Goal: Feedback & Contribution: Contribute content

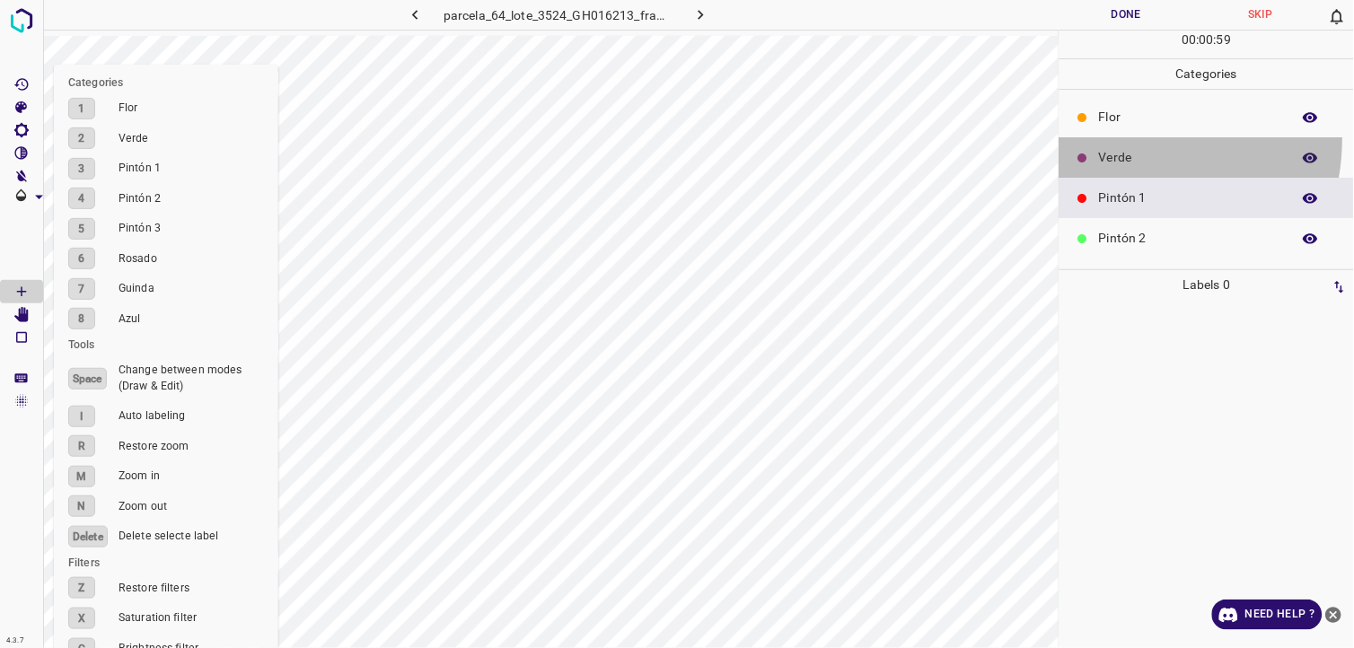
click at [1113, 138] on div "Verde" at bounding box center [1206, 157] width 294 height 40
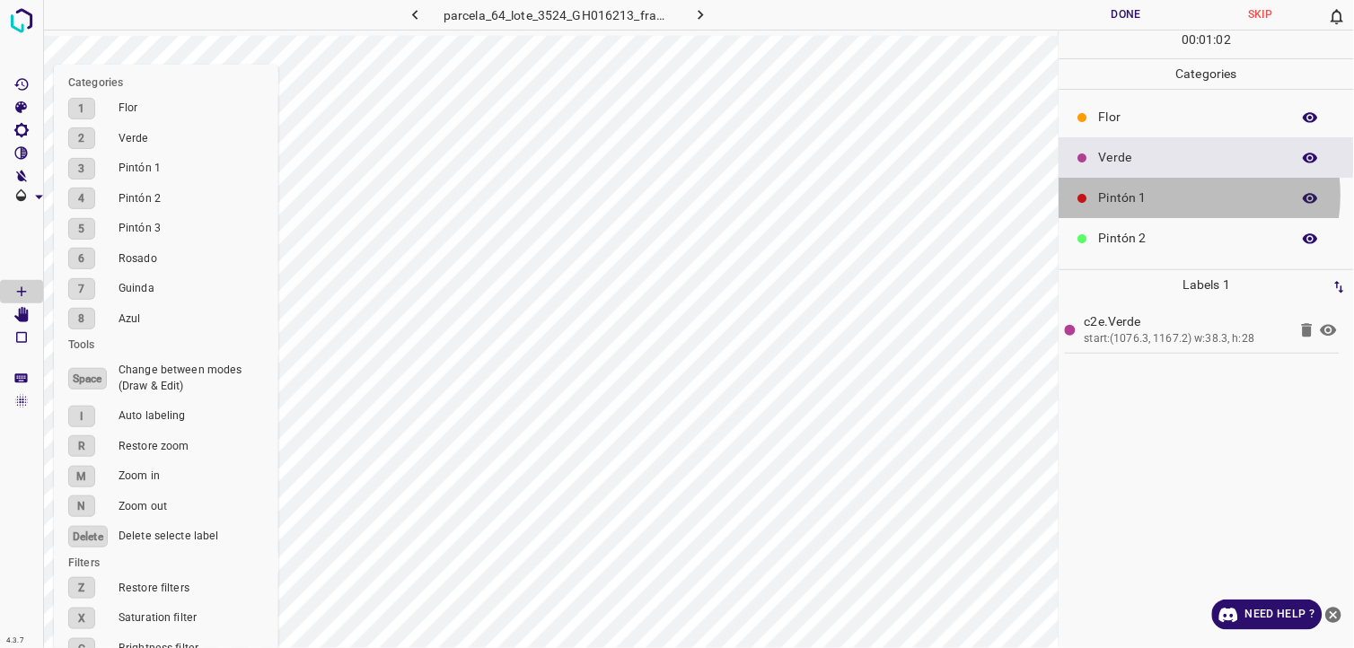
drag, startPoint x: 1186, startPoint y: 196, endPoint x: 1081, endPoint y: 189, distance: 105.3
click at [1183, 196] on p "Pintón 1" at bounding box center [1190, 198] width 183 height 19
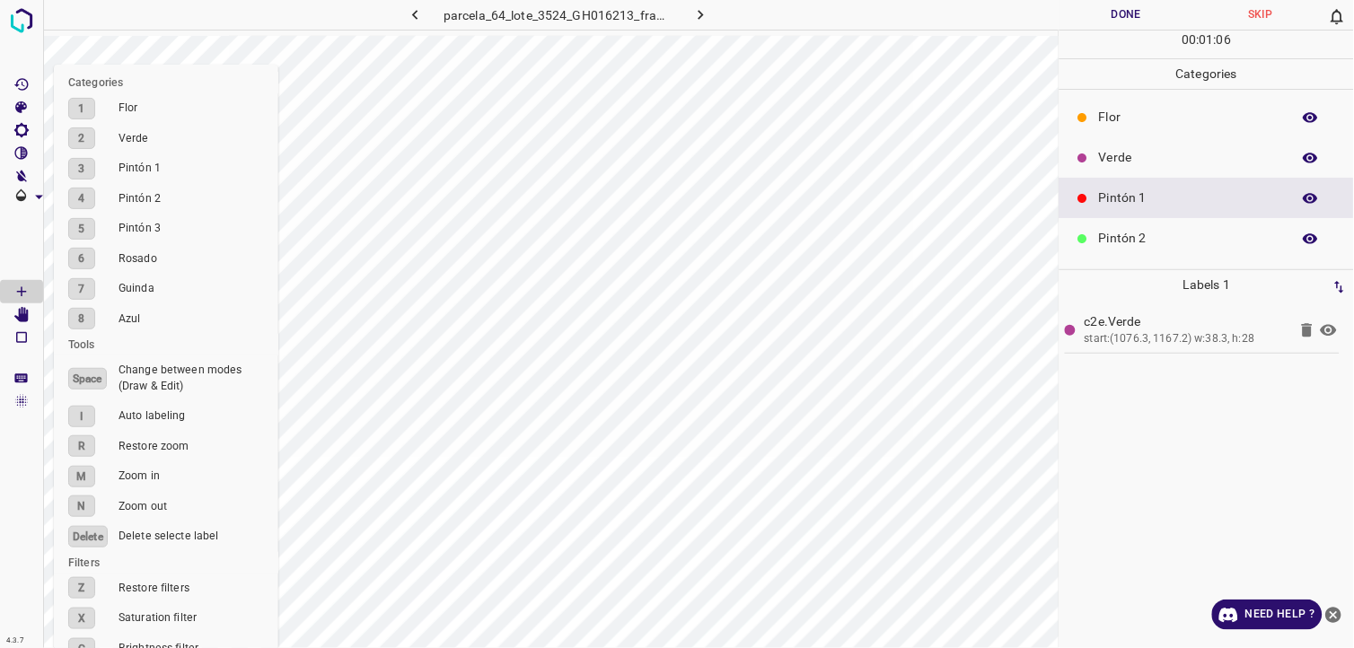
click at [1117, 153] on p "Verde" at bounding box center [1190, 157] width 183 height 19
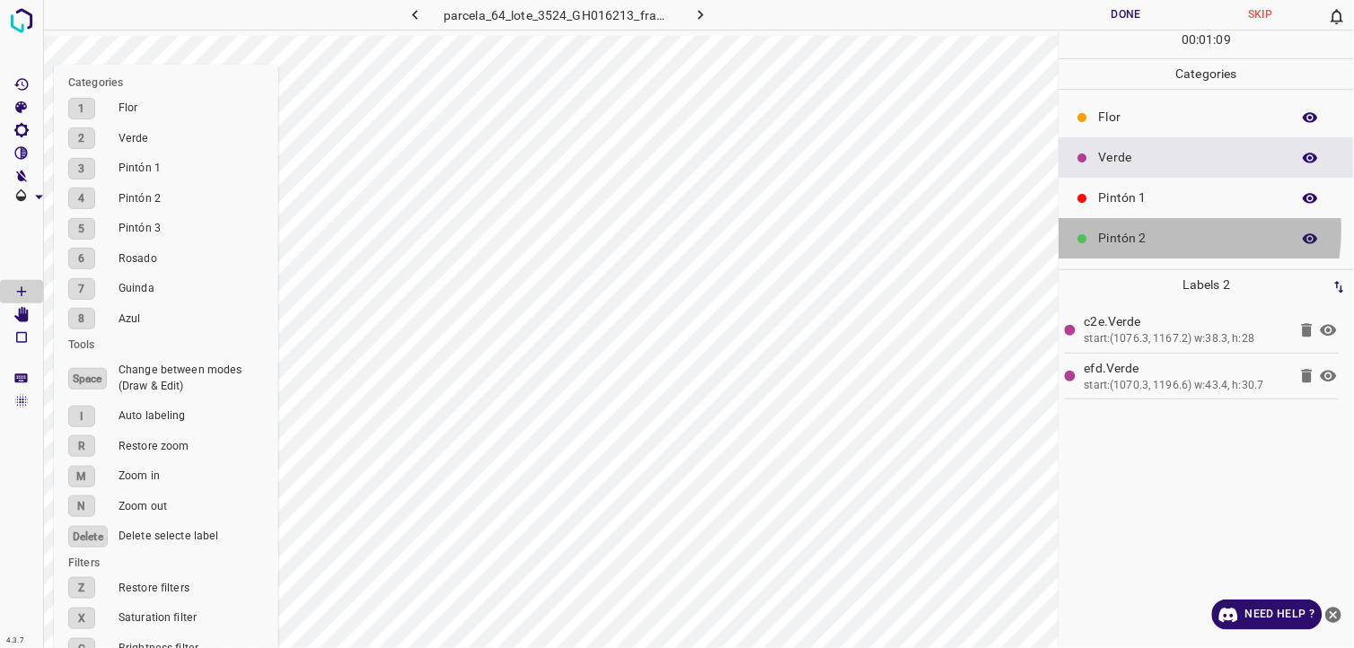
click at [1146, 231] on p "Pintón 2" at bounding box center [1190, 238] width 183 height 19
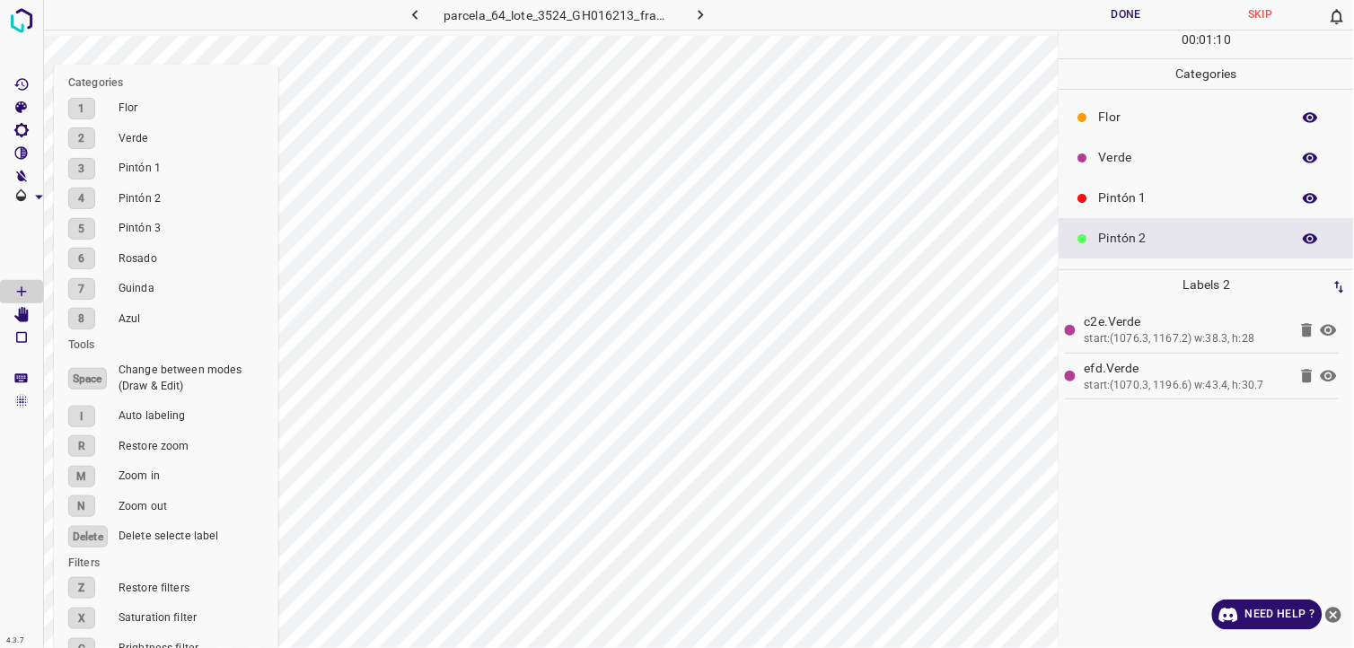
scroll to position [100, 0]
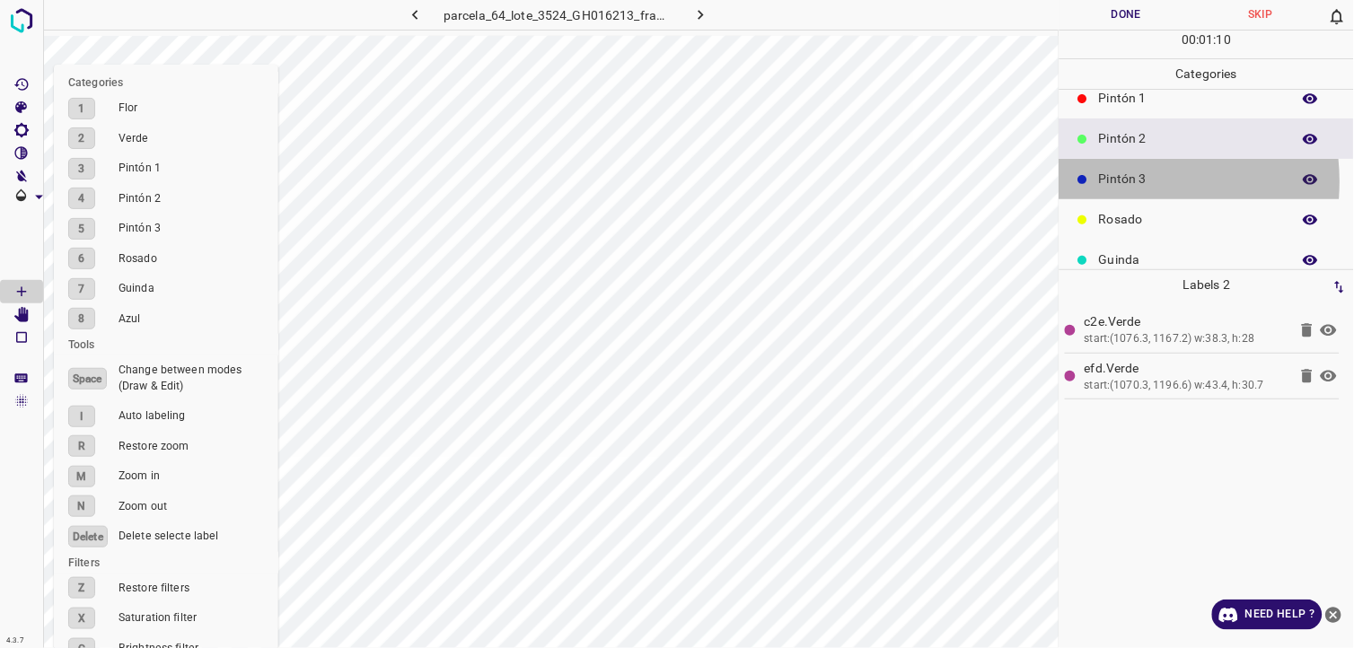
click at [1122, 181] on p "Pintón 3" at bounding box center [1190, 179] width 183 height 19
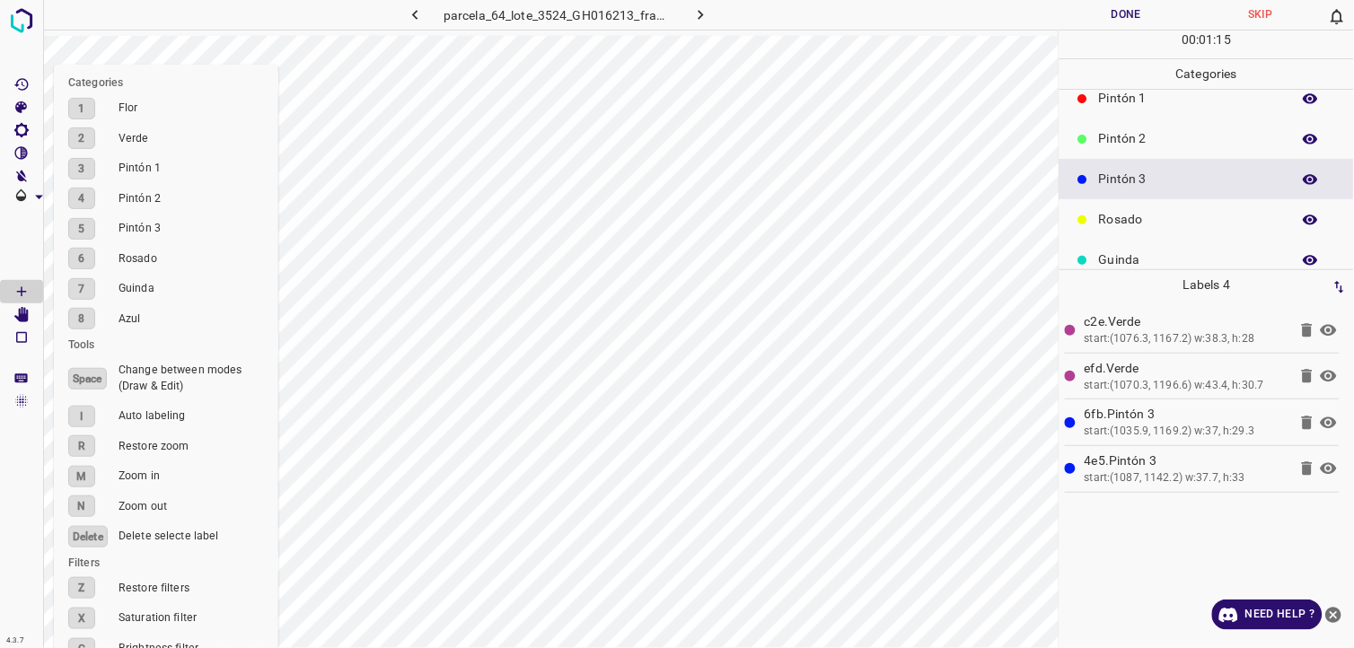
click at [1138, 151] on div "Pintón 2" at bounding box center [1206, 139] width 294 height 40
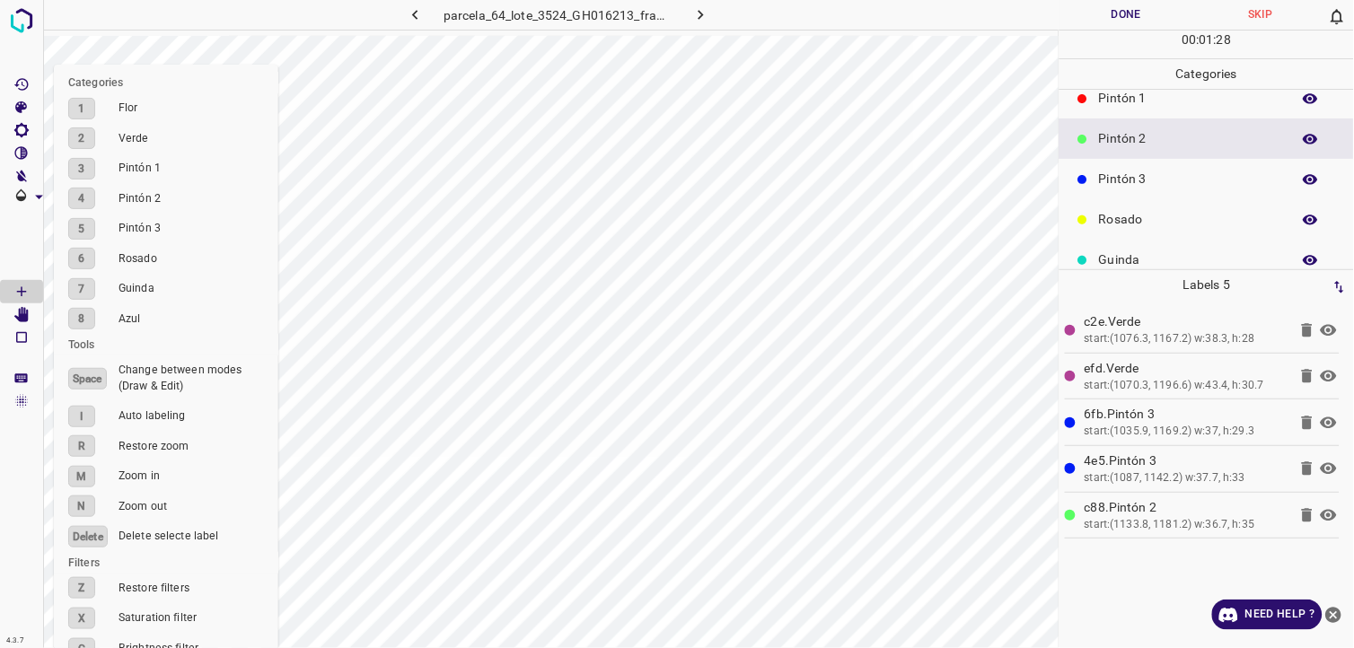
click at [1133, 92] on p "Pintón 1" at bounding box center [1190, 98] width 183 height 19
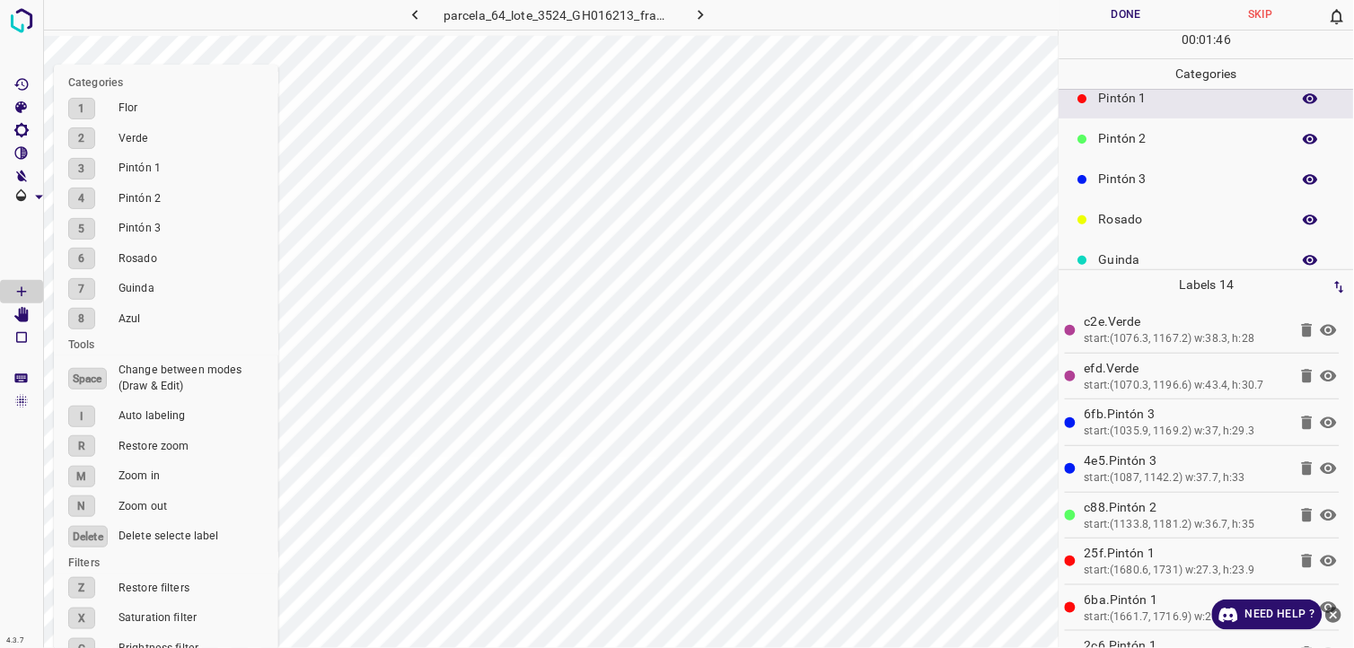
click at [1105, 174] on p "Pintón 3" at bounding box center [1190, 179] width 183 height 19
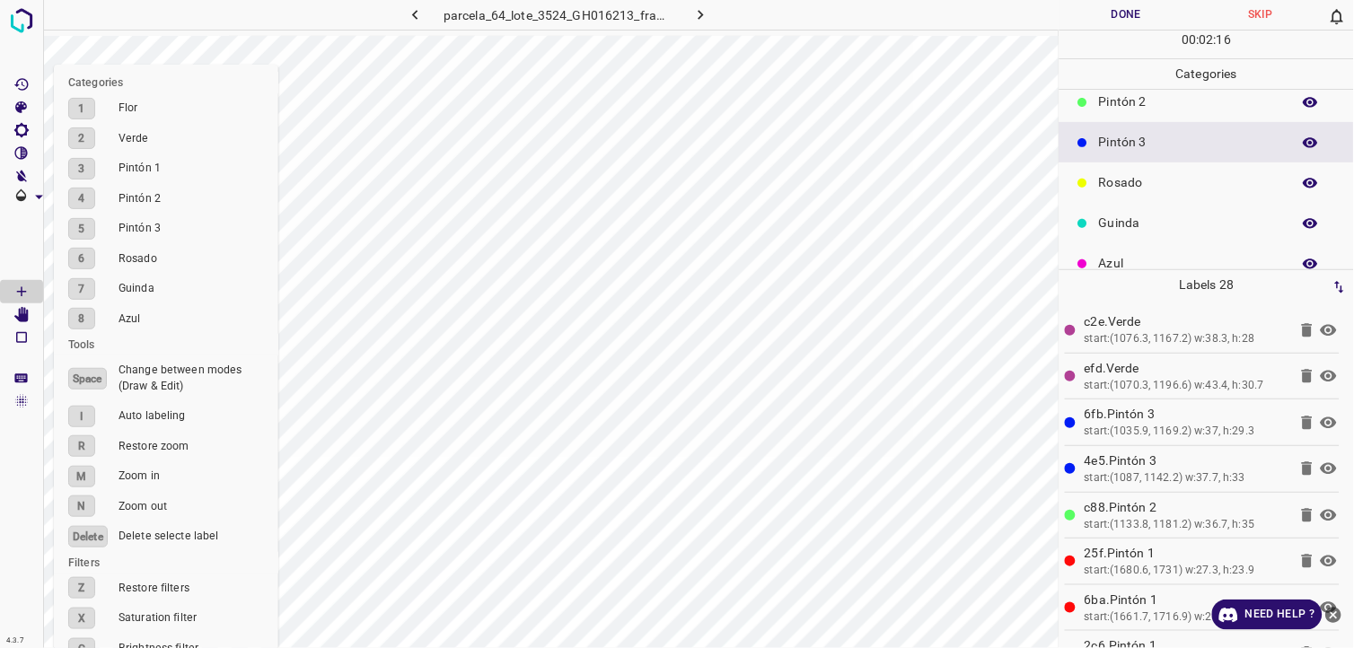
scroll to position [157, 0]
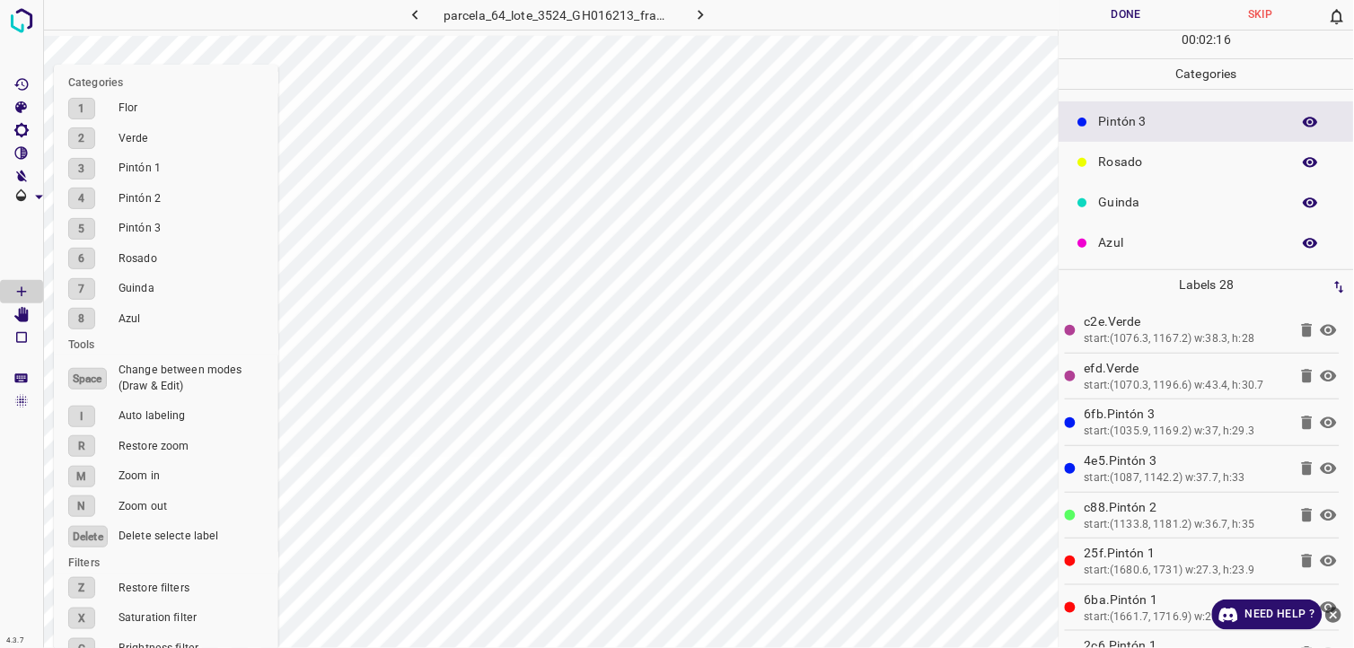
click at [1137, 235] on p "Azul" at bounding box center [1190, 242] width 183 height 19
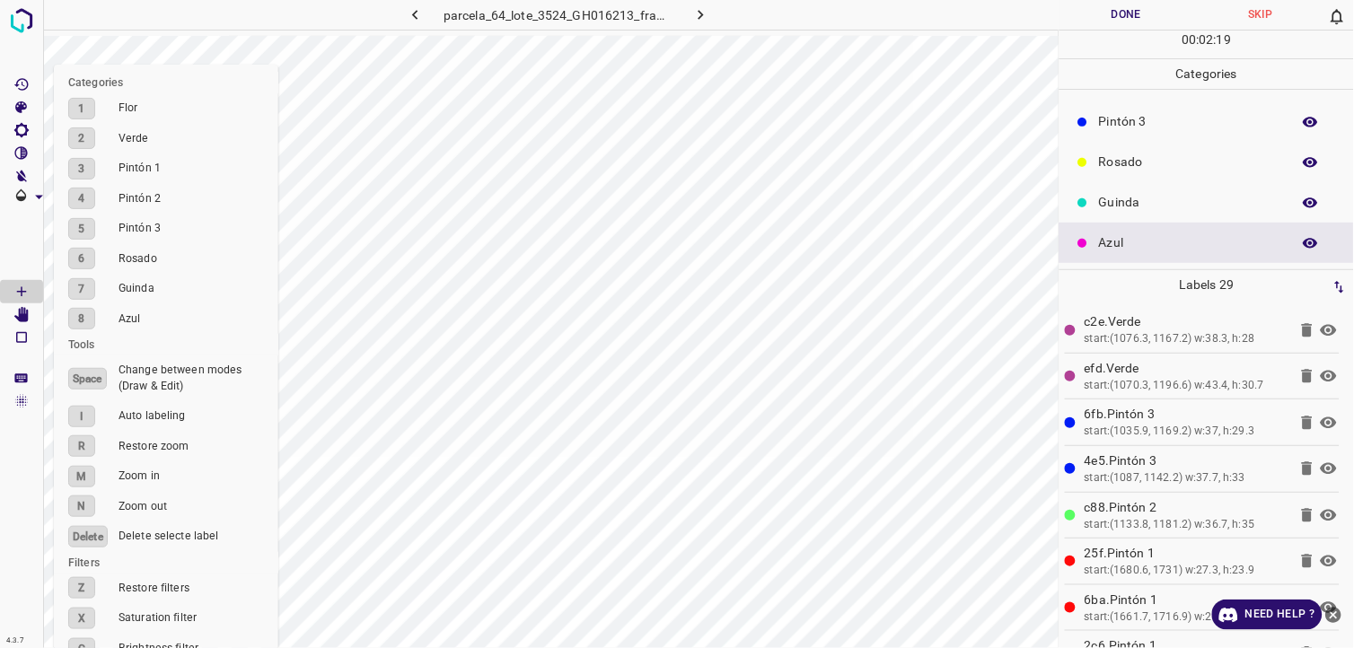
scroll to position [57, 0]
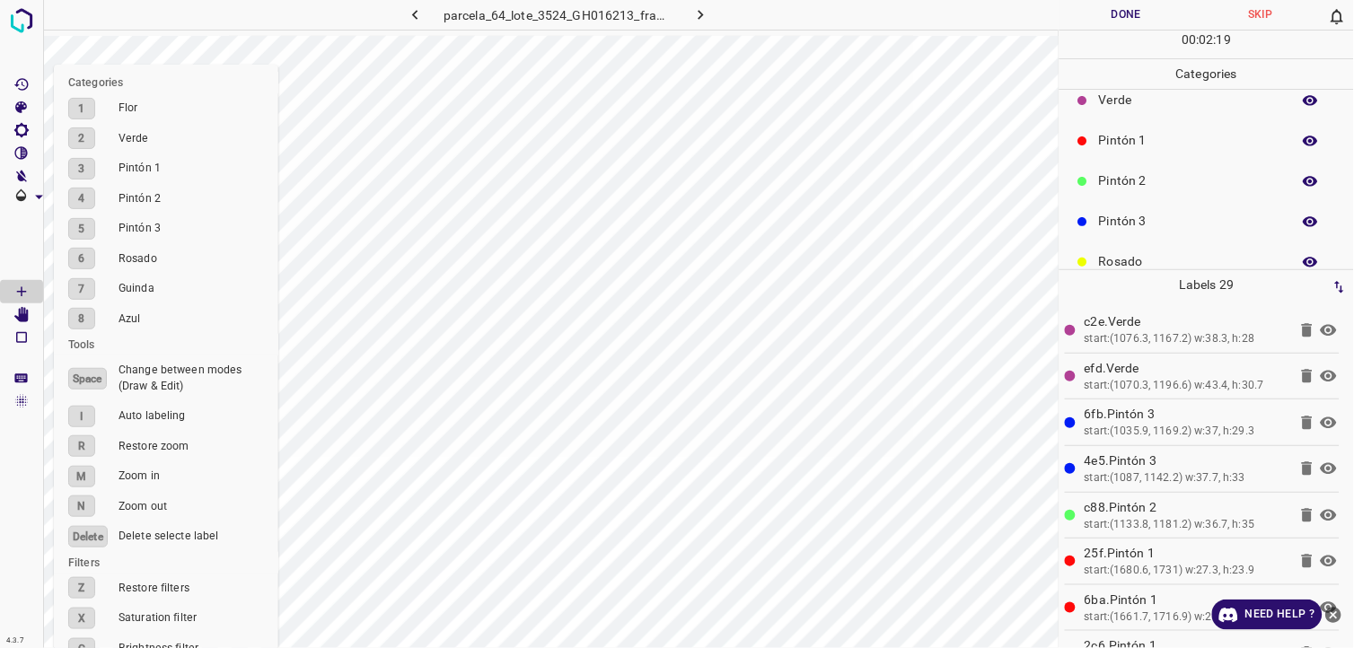
click at [1127, 147] on p "Pintón 1" at bounding box center [1190, 140] width 183 height 19
click at [1138, 176] on p "Pintón 2" at bounding box center [1190, 180] width 183 height 19
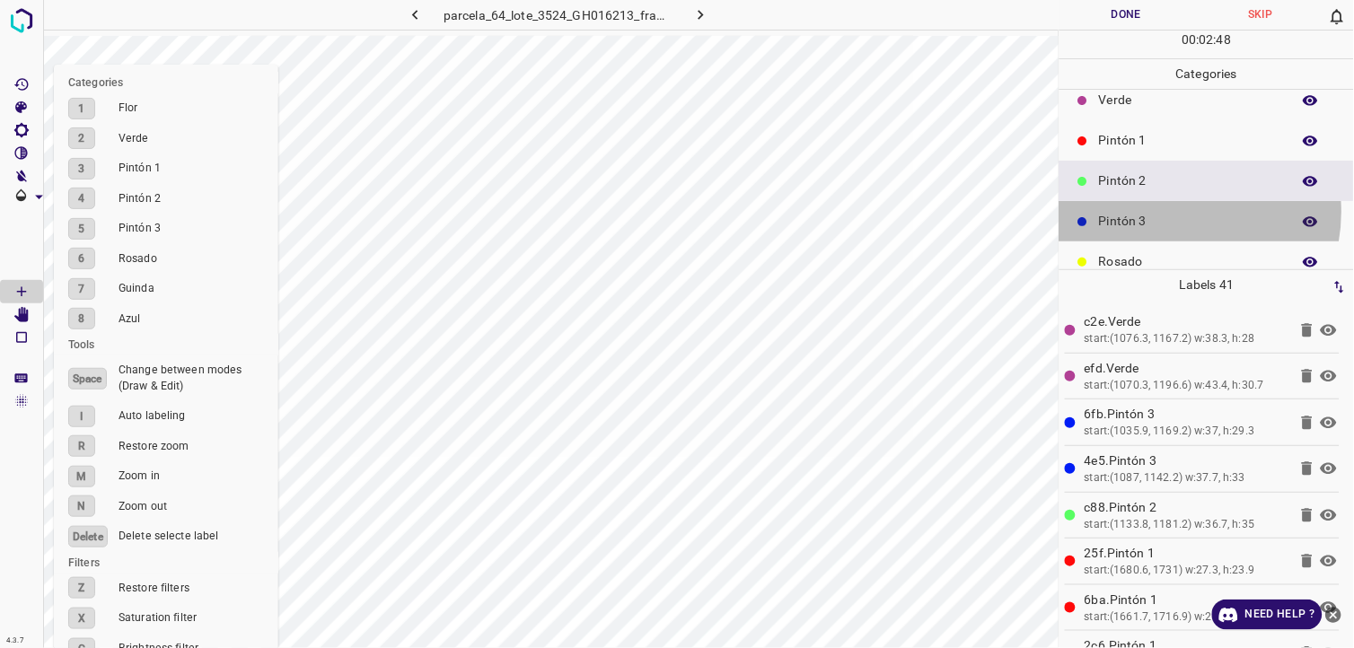
click at [1172, 213] on p "Pintón 3" at bounding box center [1190, 221] width 183 height 19
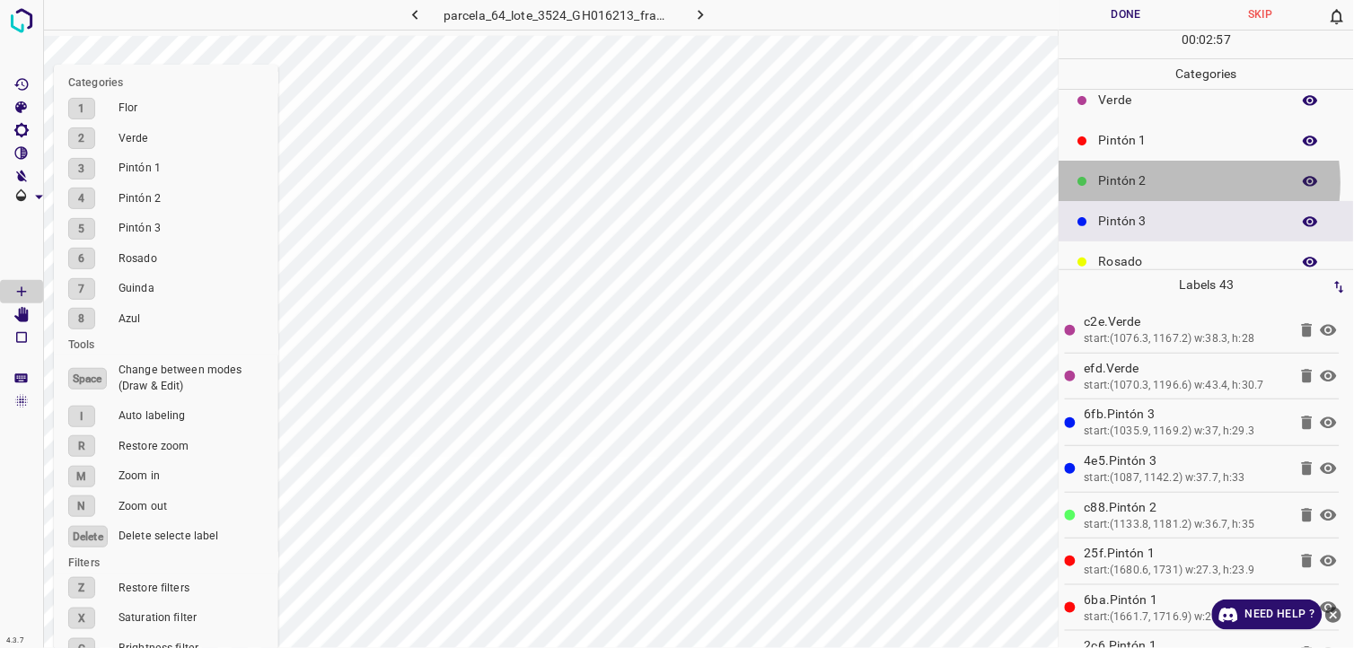
click at [1174, 182] on p "Pintón 2" at bounding box center [1190, 180] width 183 height 19
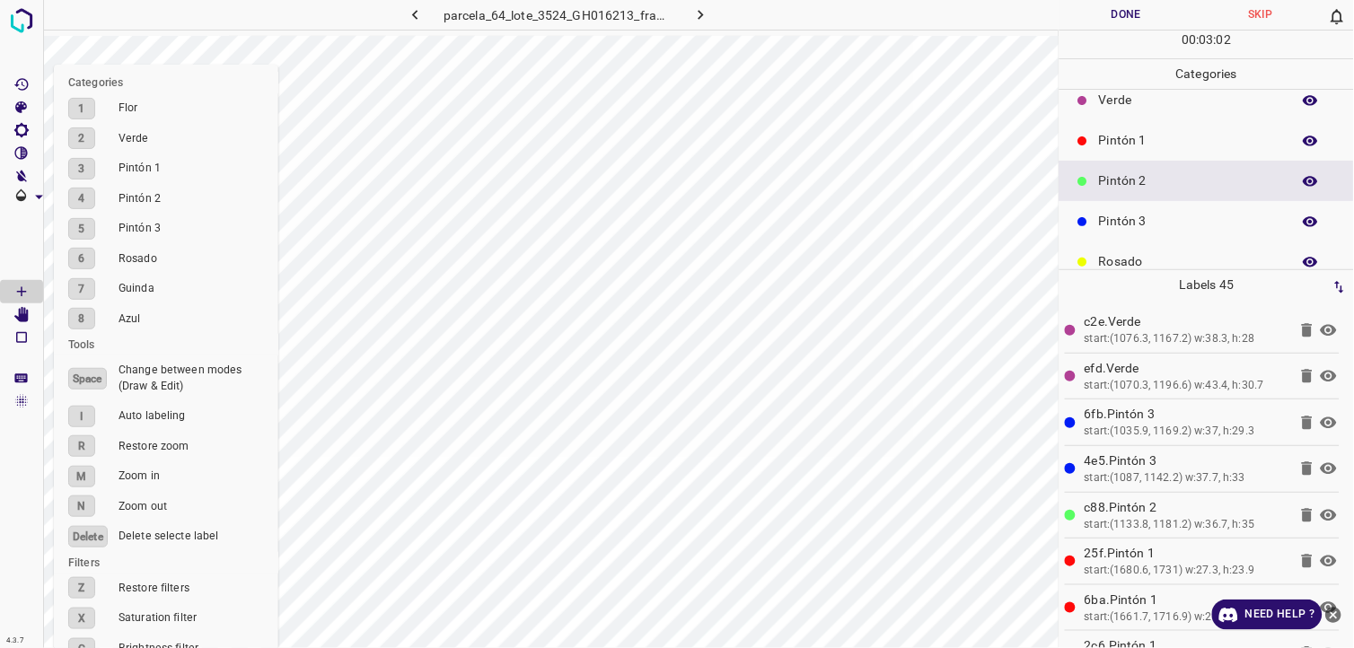
click at [1099, 154] on div "Pintón 1" at bounding box center [1206, 140] width 294 height 40
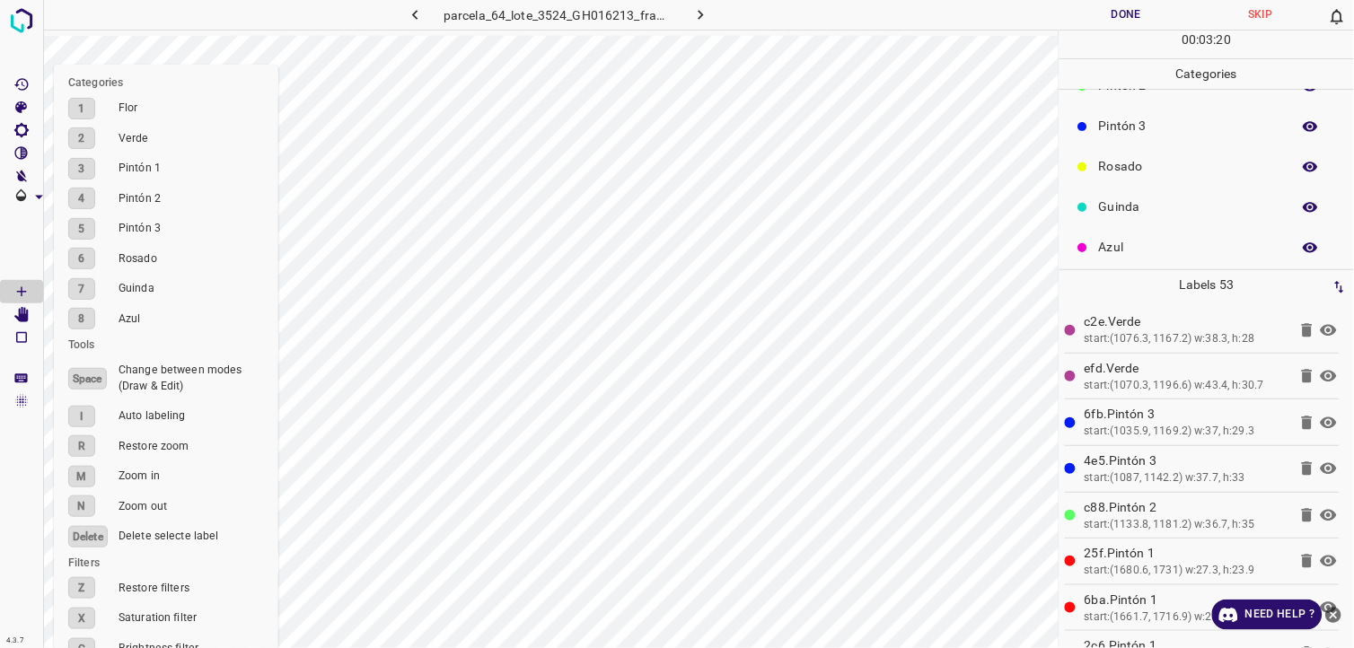
scroll to position [157, 0]
click at [1108, 154] on p "Rosado" at bounding box center [1190, 162] width 183 height 19
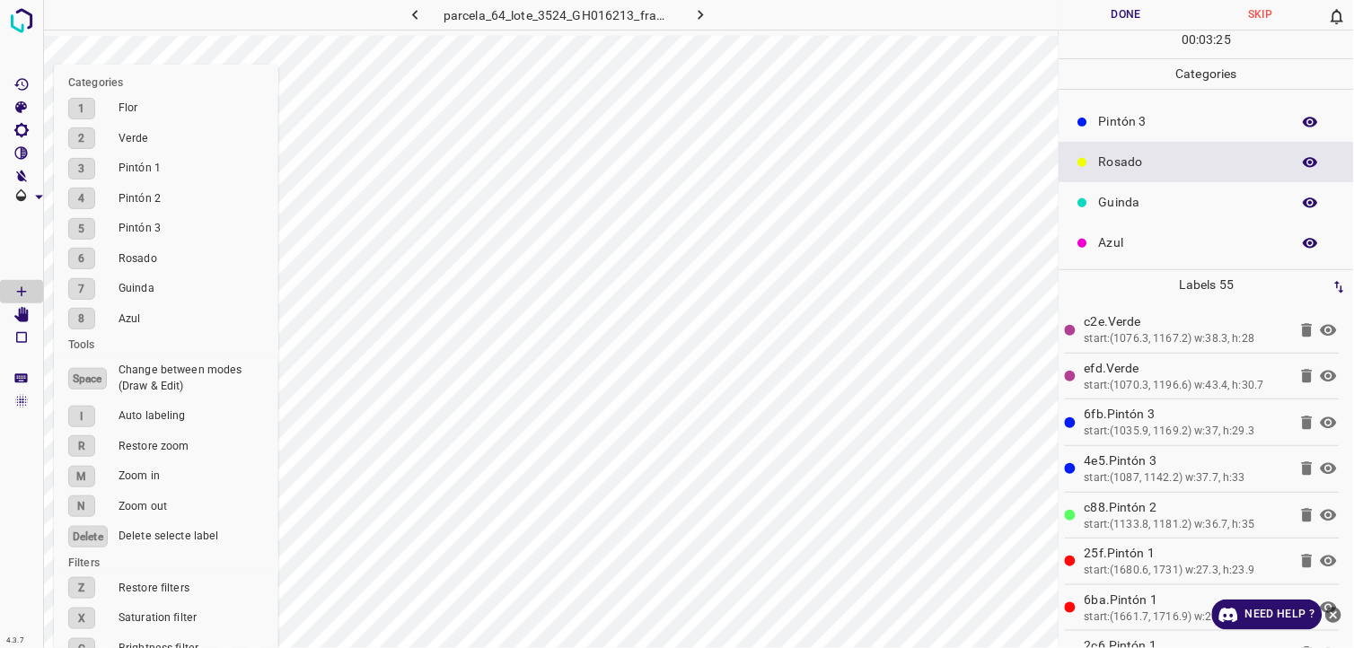
click at [1120, 246] on p "Azul" at bounding box center [1190, 242] width 183 height 19
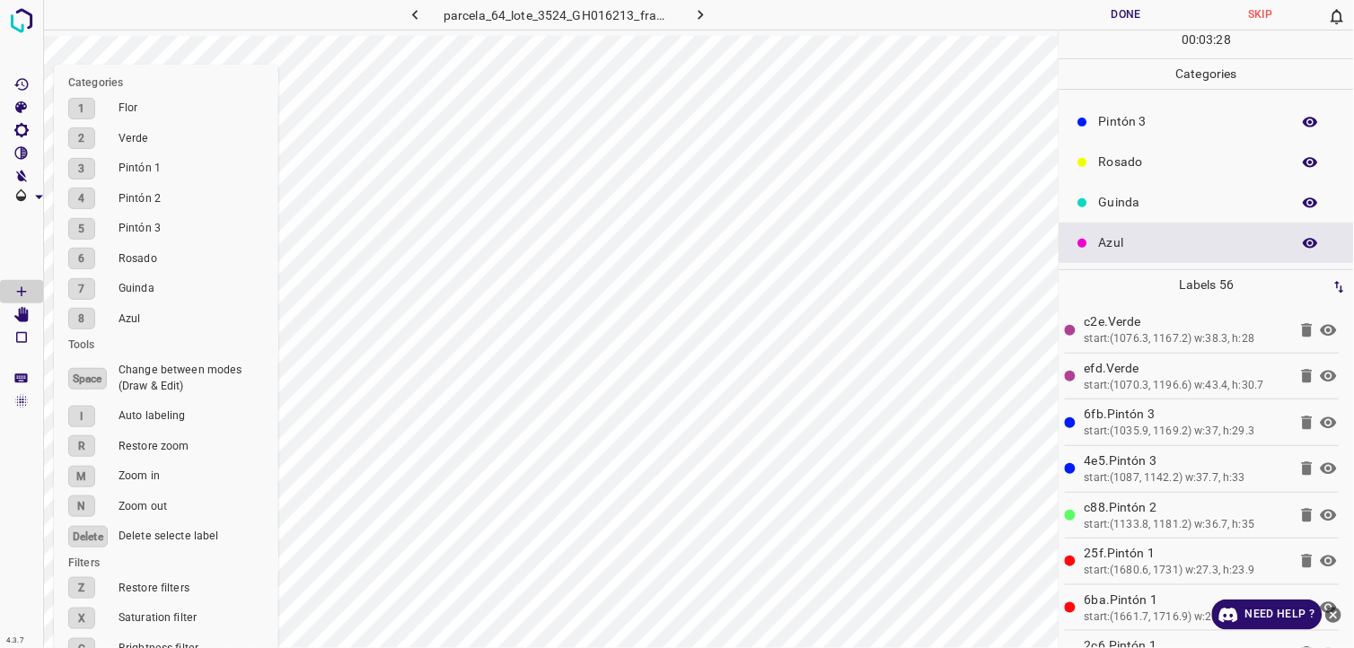
scroll to position [57, 0]
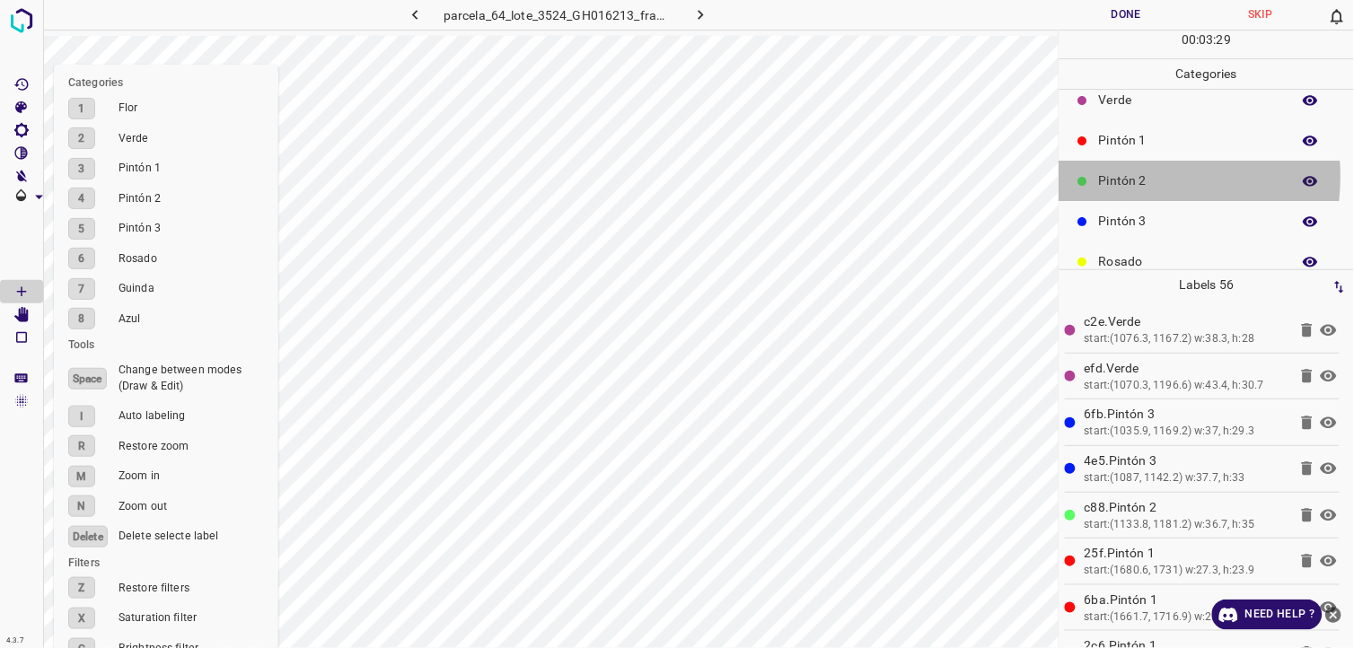
click at [1118, 176] on p "Pintón 2" at bounding box center [1190, 180] width 183 height 19
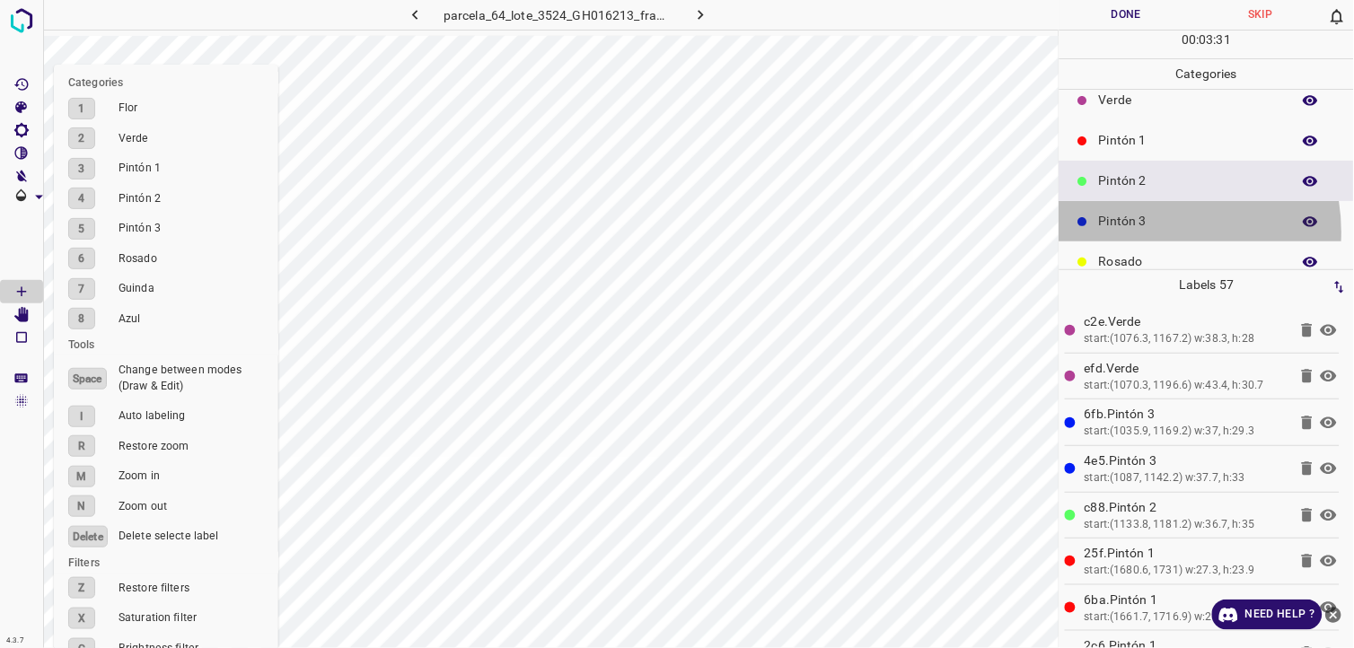
click at [1149, 231] on div "Pintón 3" at bounding box center [1206, 221] width 294 height 40
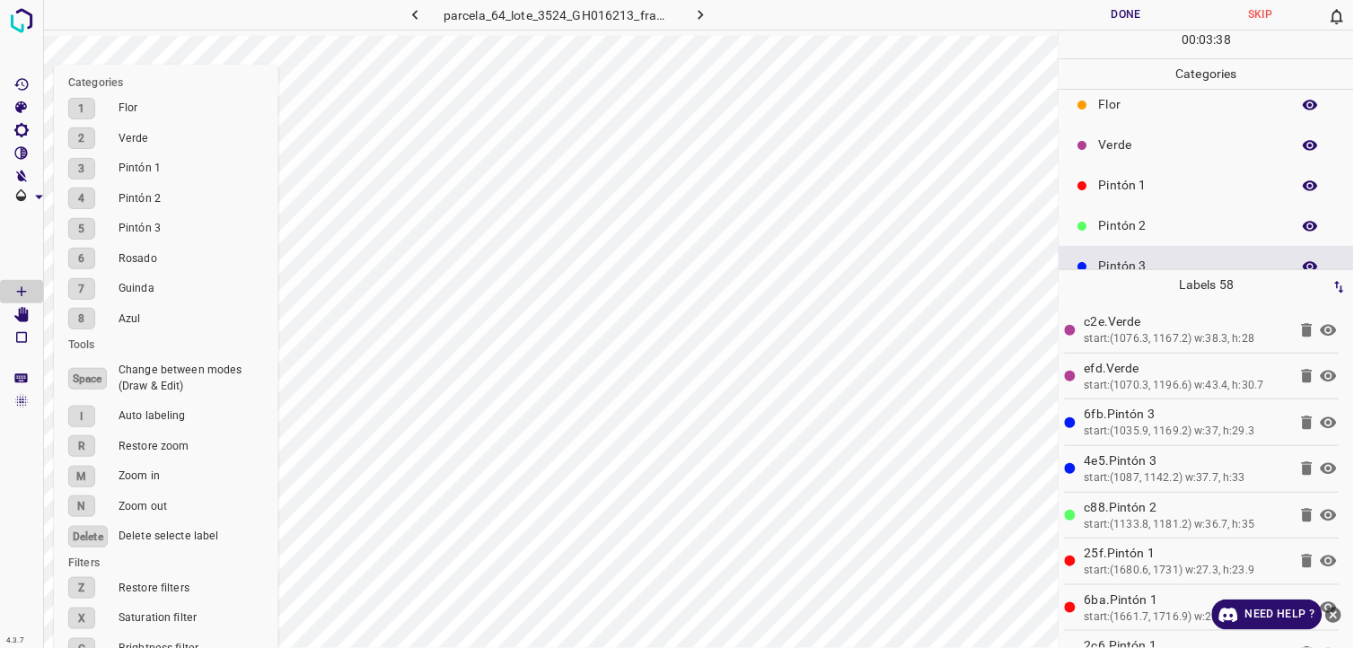
scroll to position [0, 0]
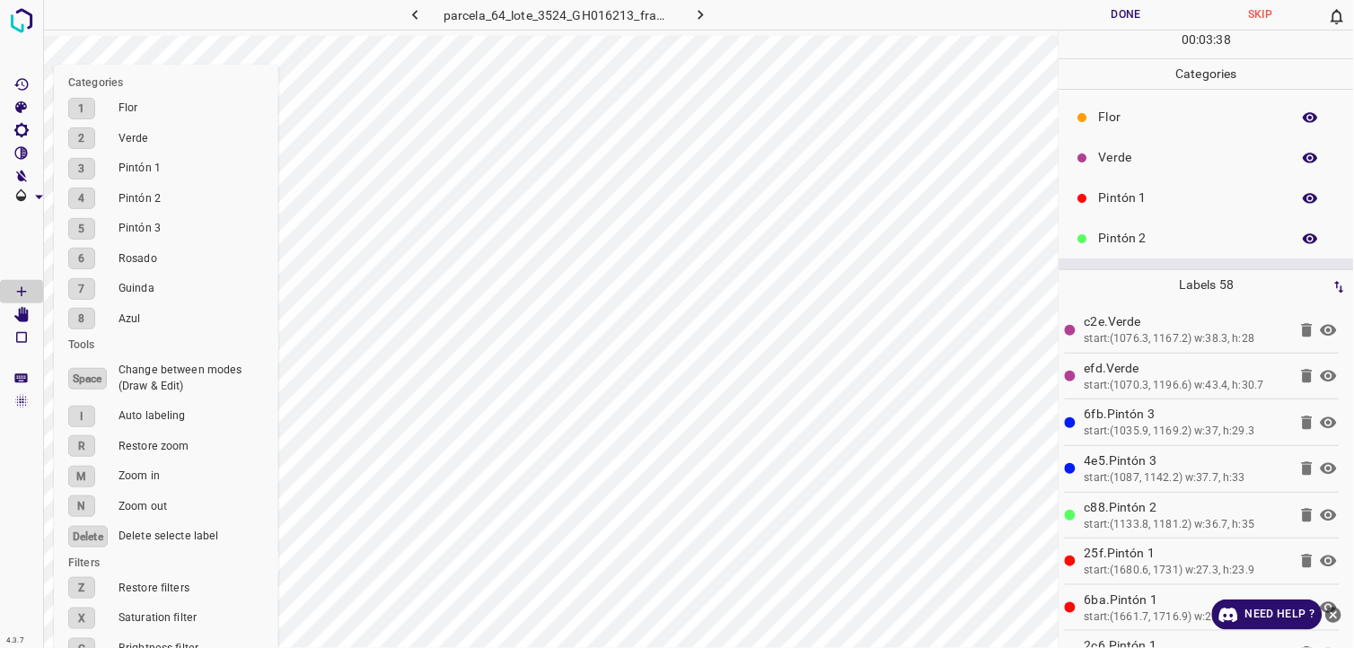
click at [1152, 142] on div "Verde" at bounding box center [1206, 157] width 294 height 40
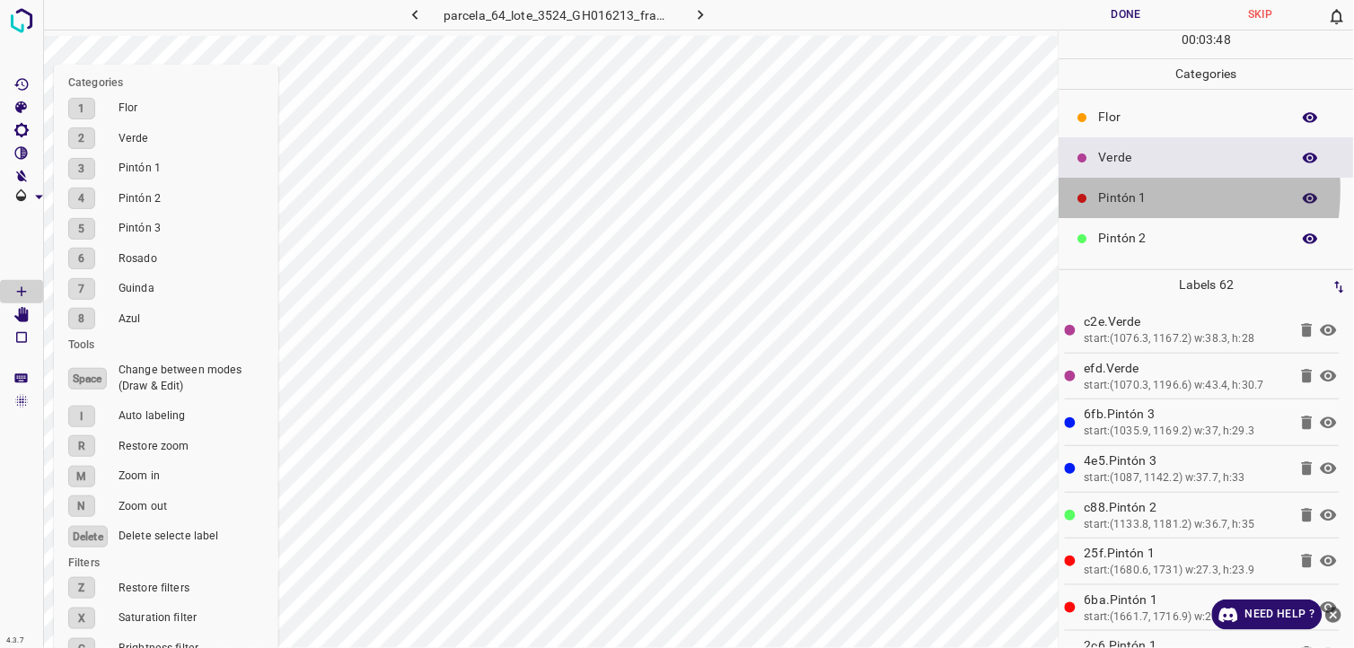
click at [1102, 190] on p "Pintón 1" at bounding box center [1190, 198] width 183 height 19
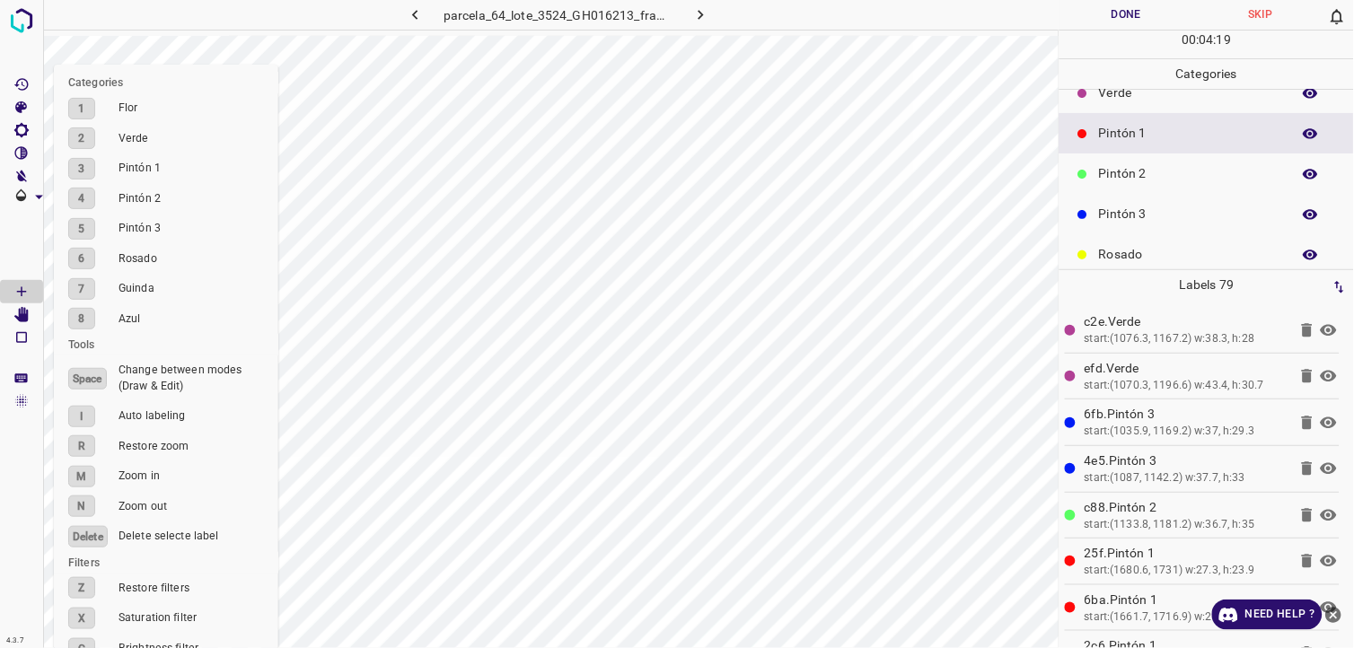
scroll to position [100, 0]
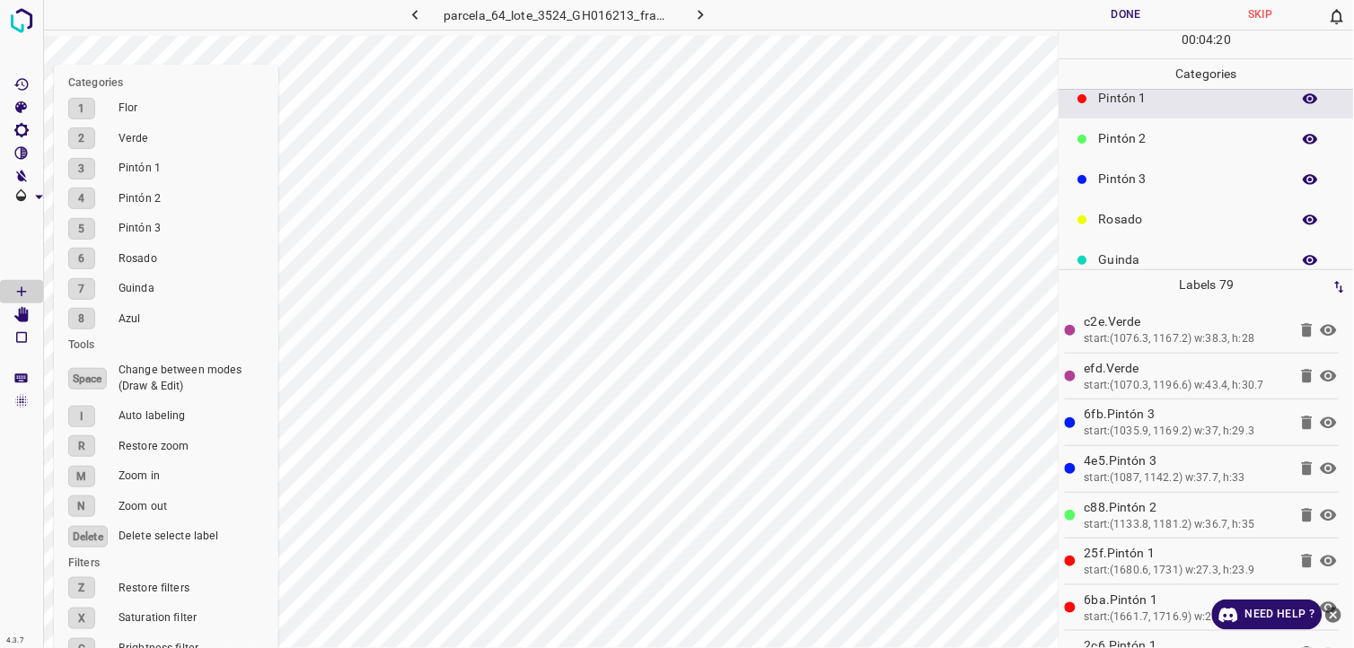
click at [1116, 164] on div "Pintón 3" at bounding box center [1206, 179] width 294 height 40
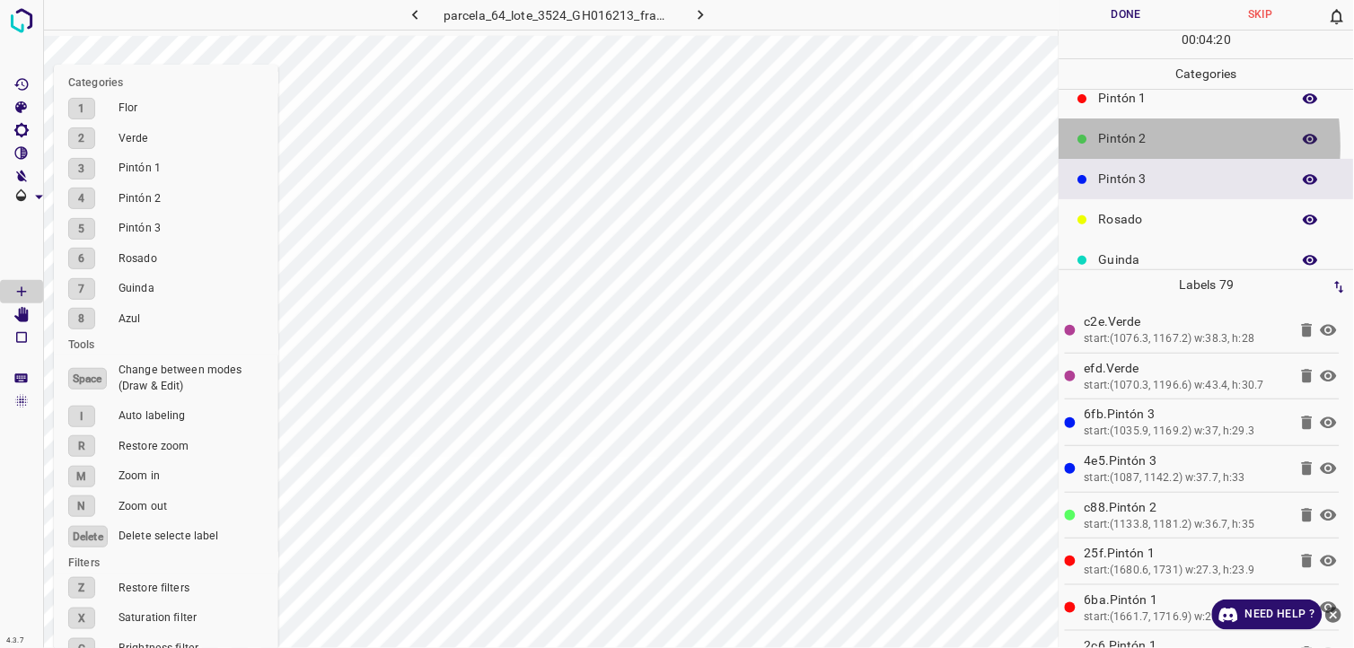
click at [1096, 145] on div "Pintón 2" at bounding box center [1206, 139] width 294 height 40
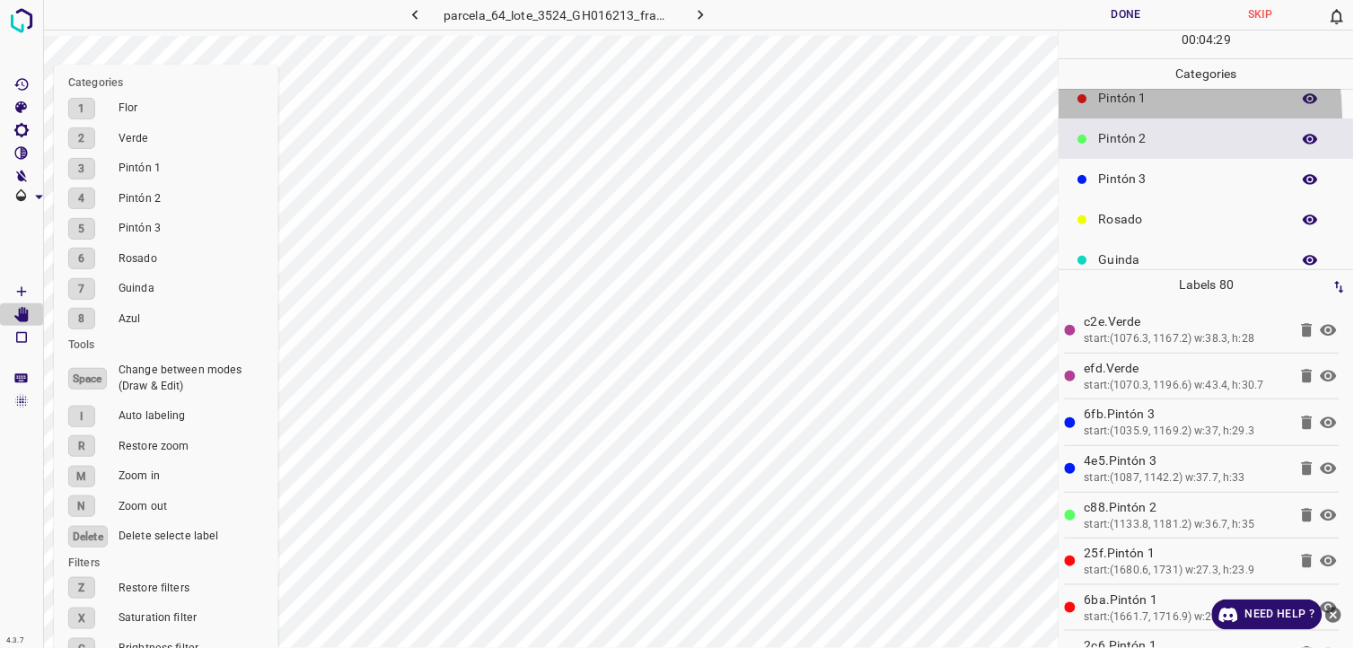
click at [1133, 114] on div "Pintón 1" at bounding box center [1206, 98] width 294 height 40
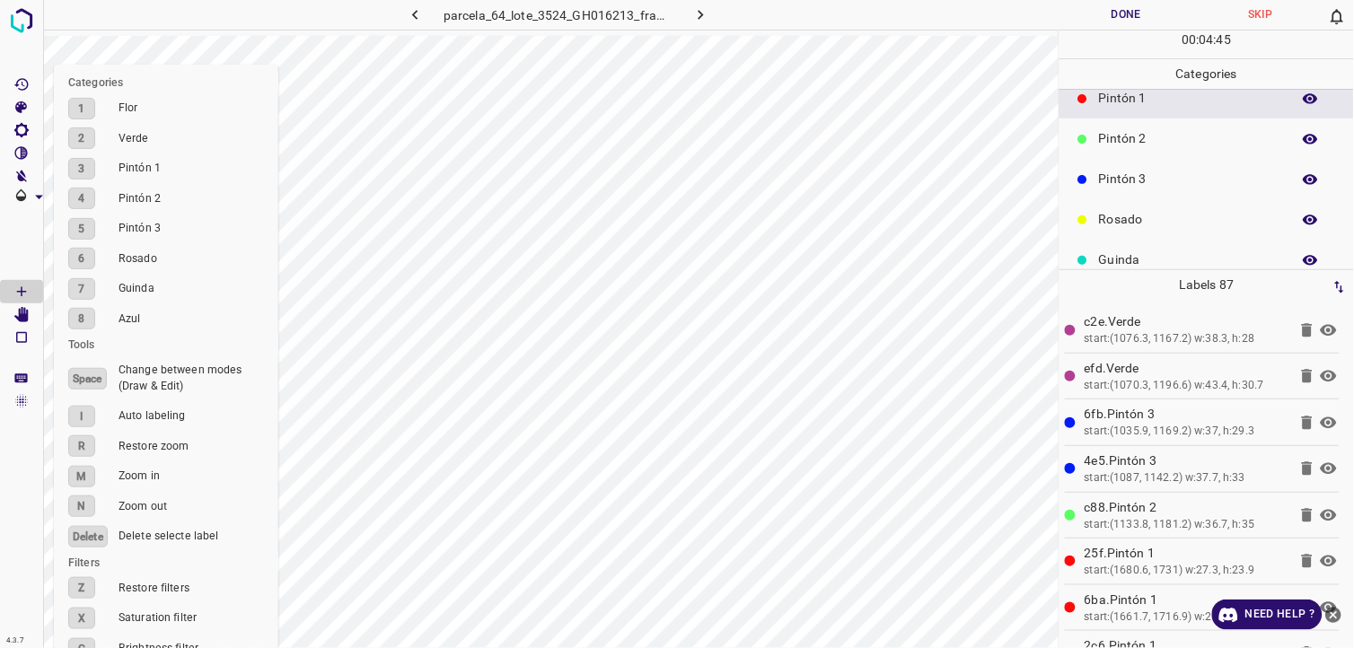
click at [1158, 137] on p "Pintón 2" at bounding box center [1190, 138] width 183 height 19
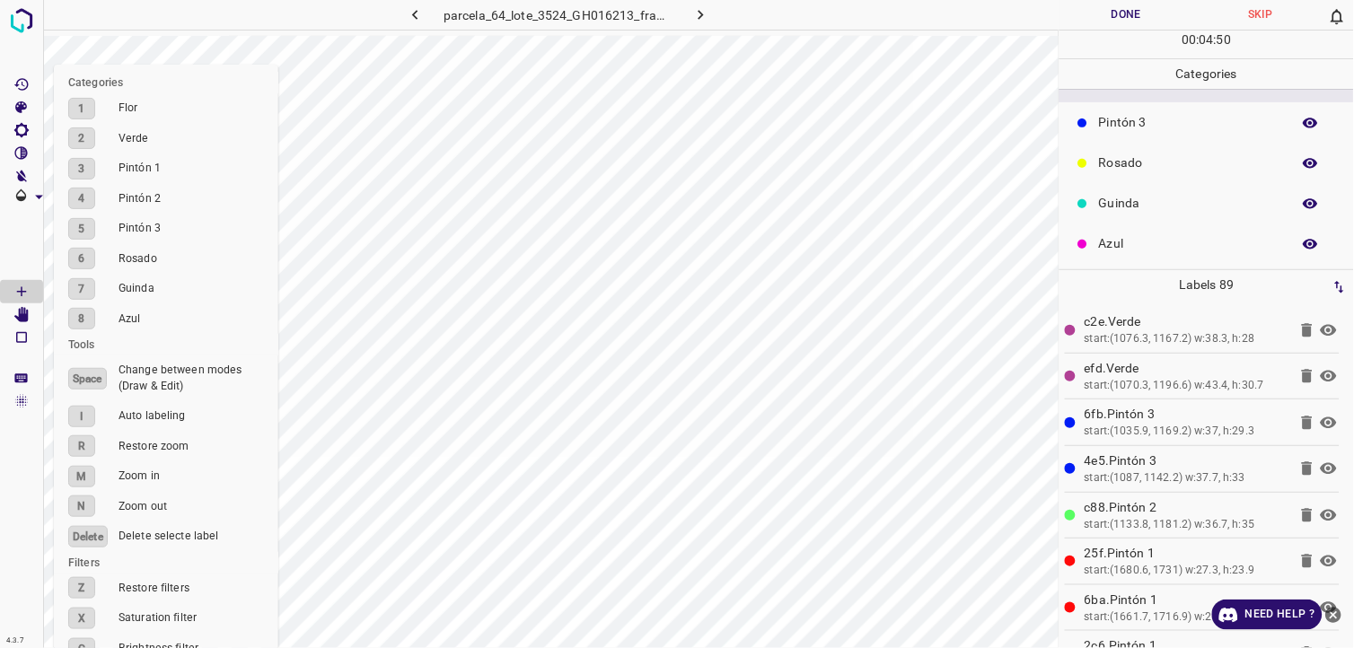
scroll to position [157, 0]
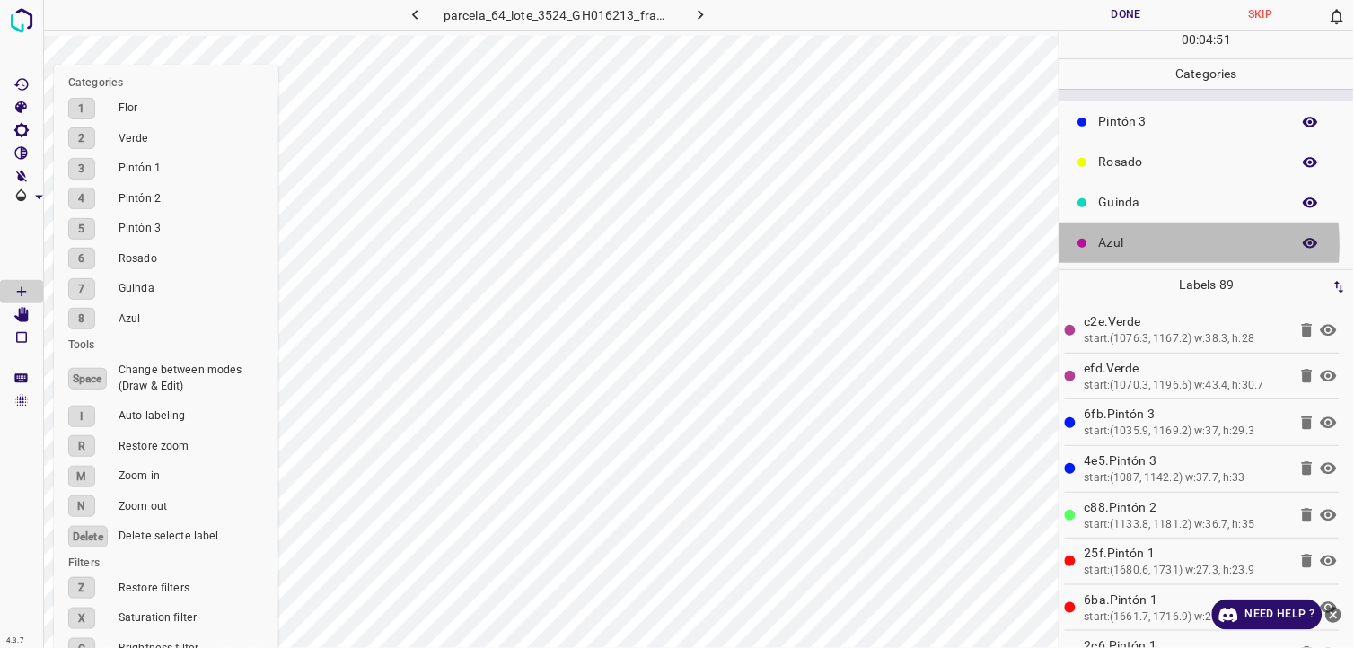
click at [1113, 247] on p "Azul" at bounding box center [1190, 242] width 183 height 19
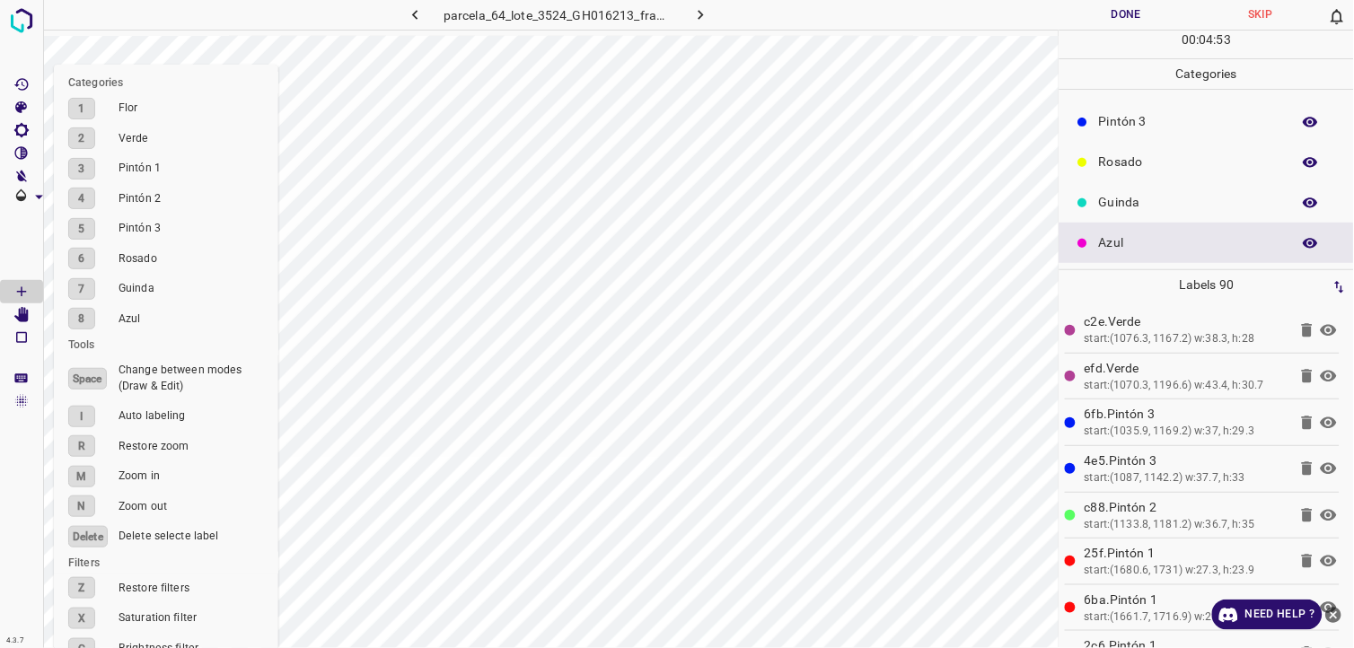
click at [1118, 205] on p "Guinda" at bounding box center [1190, 202] width 183 height 19
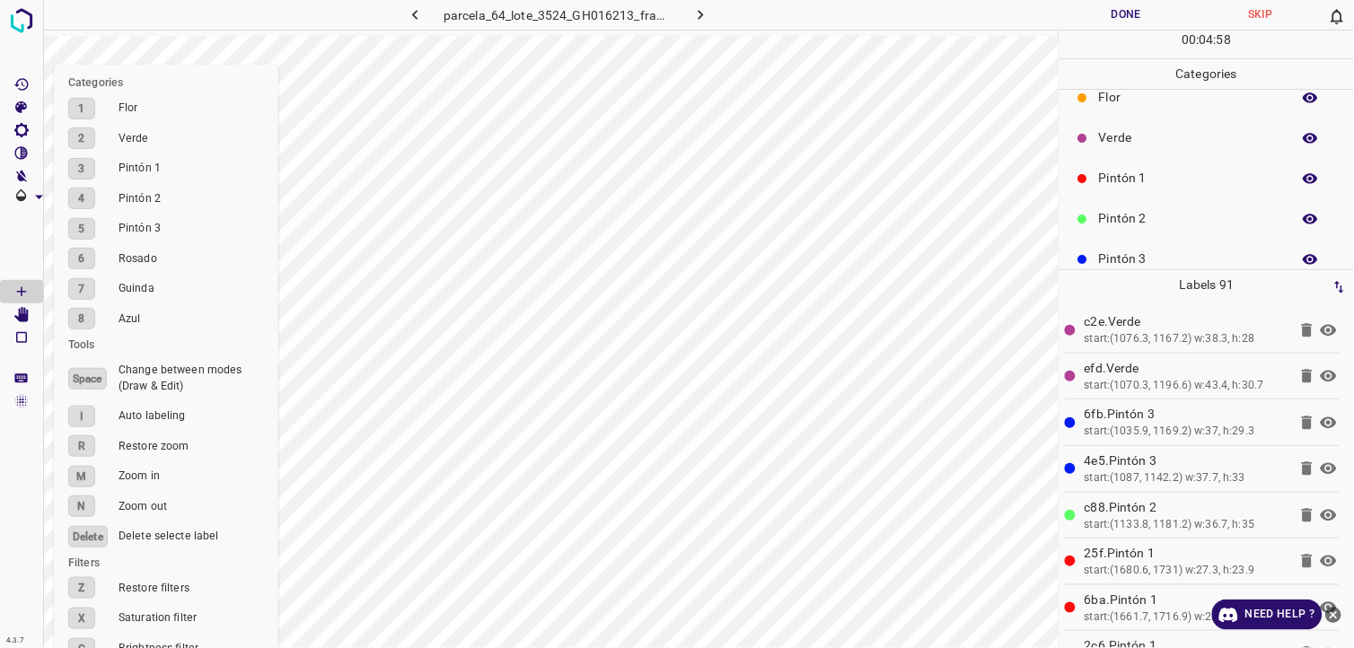
scroll to position [0, 0]
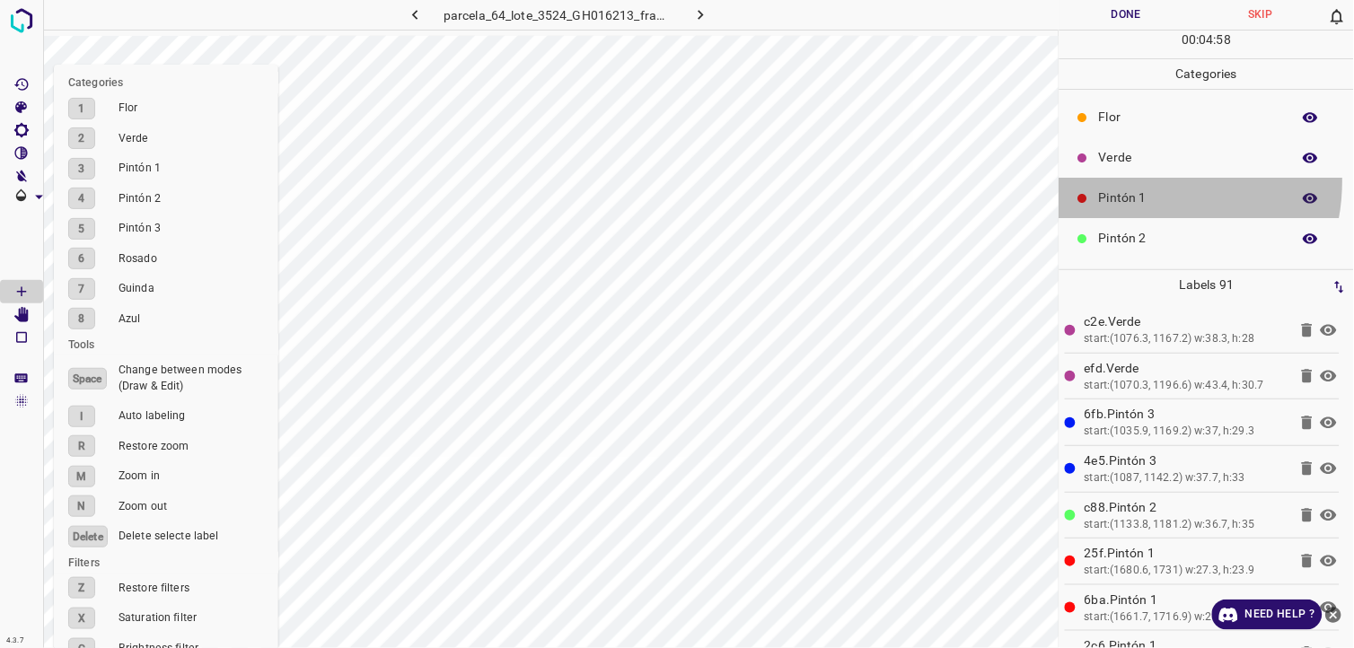
click at [1138, 181] on div "Pintón 1" at bounding box center [1206, 198] width 294 height 40
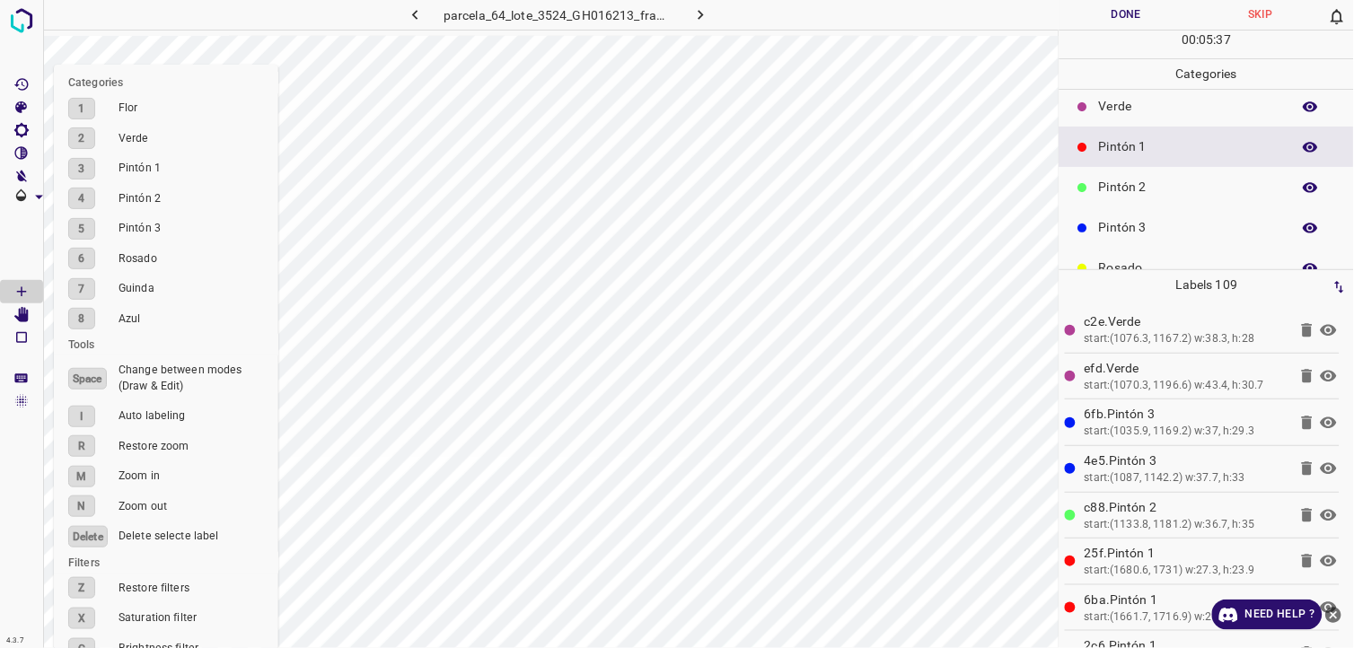
scroll to position [157, 0]
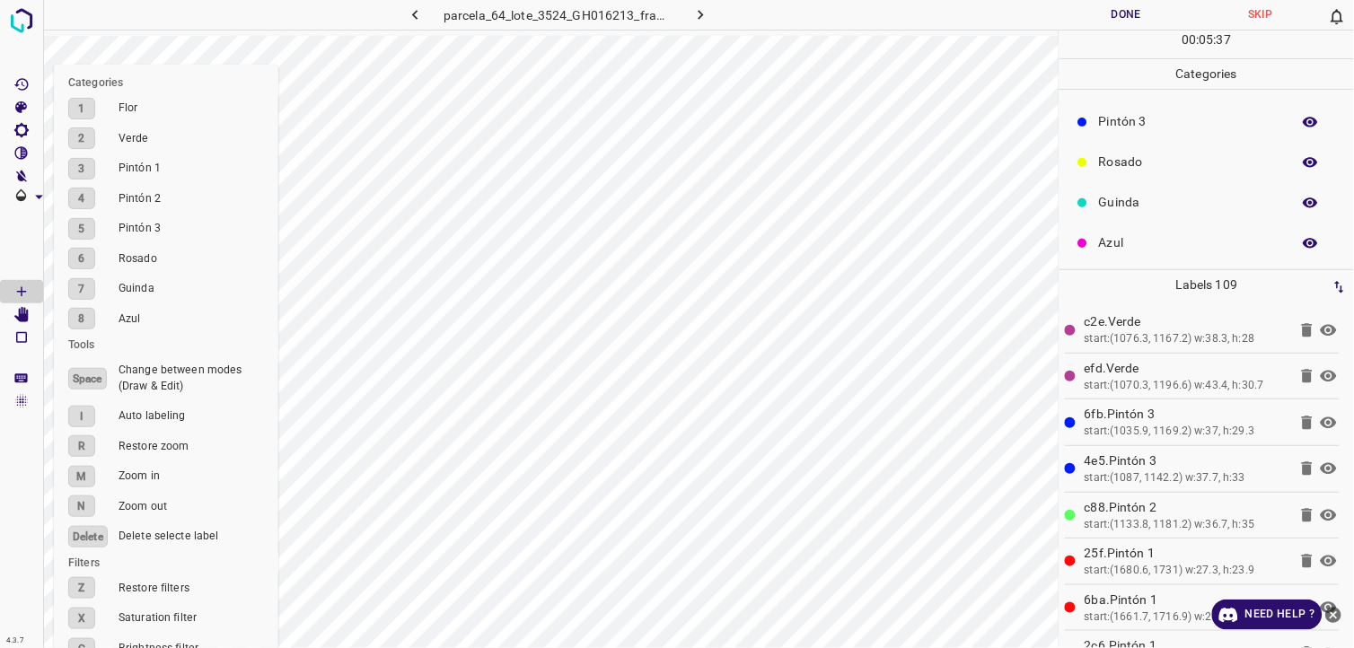
click at [1156, 241] on p "Azul" at bounding box center [1190, 242] width 183 height 19
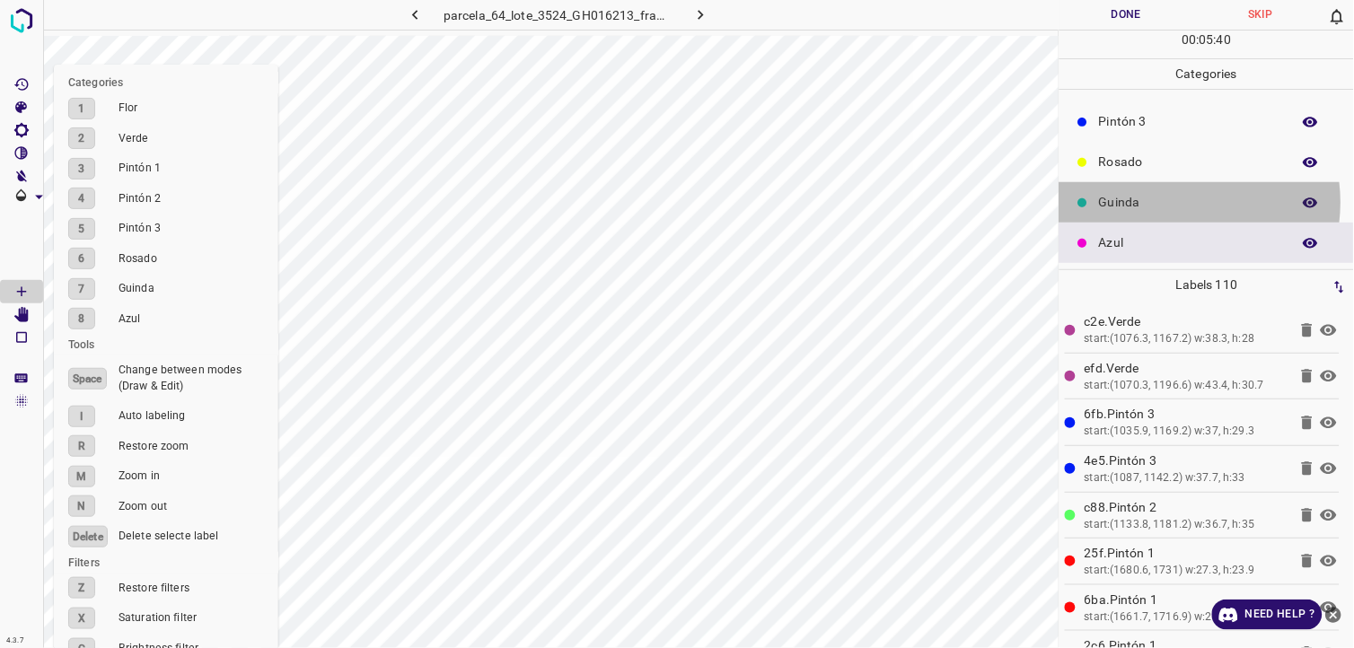
click at [1171, 202] on p "Guinda" at bounding box center [1190, 202] width 183 height 19
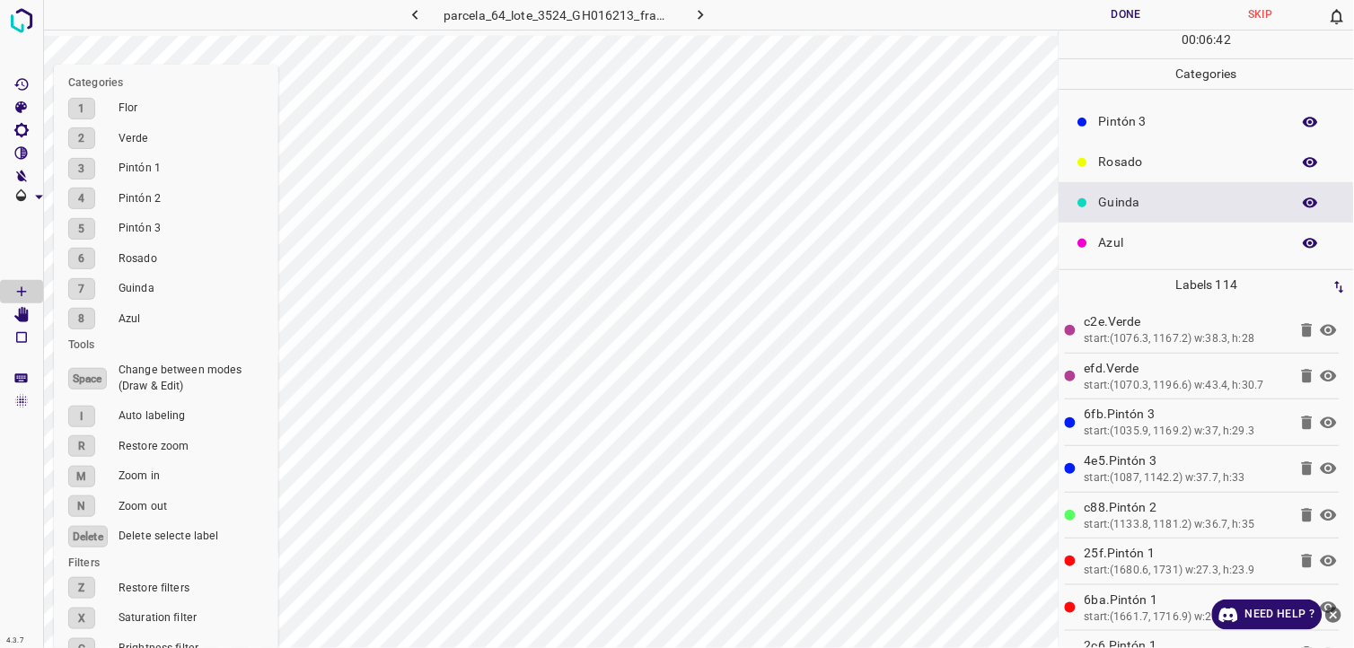
click at [1126, 117] on p "Pintón 3" at bounding box center [1190, 121] width 183 height 19
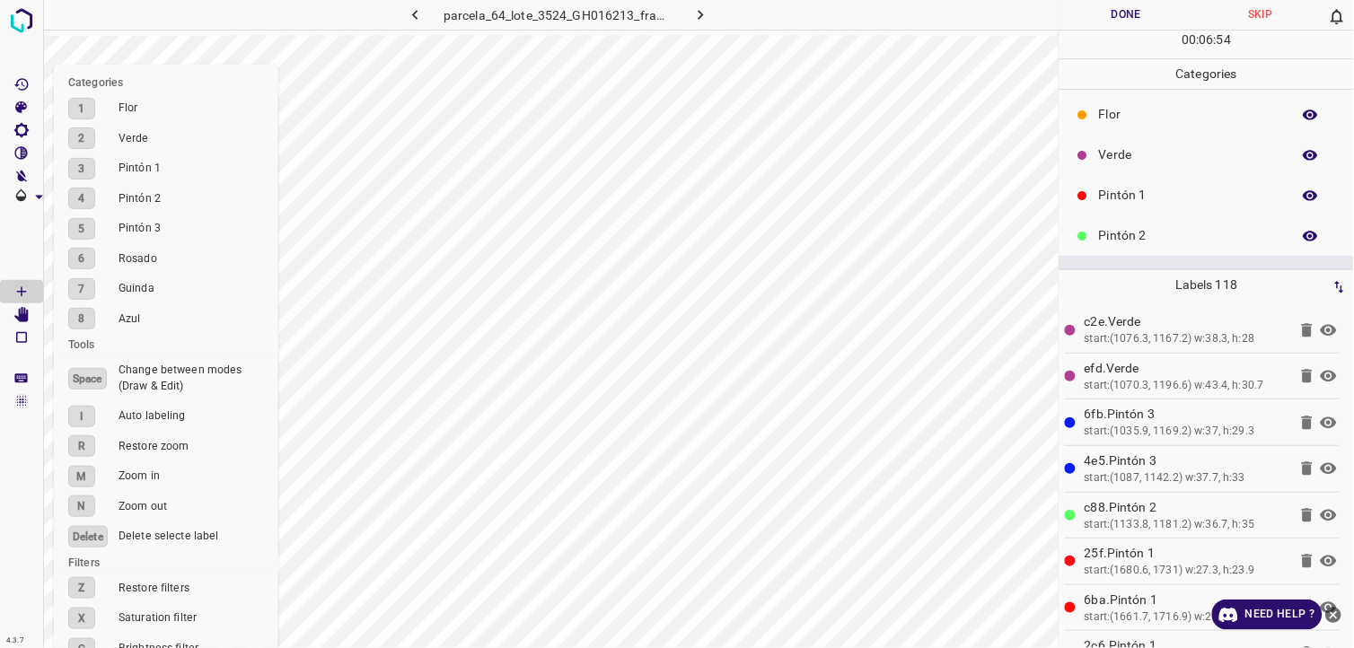
scroll to position [0, 0]
click at [1132, 110] on p "Flor" at bounding box center [1190, 117] width 183 height 19
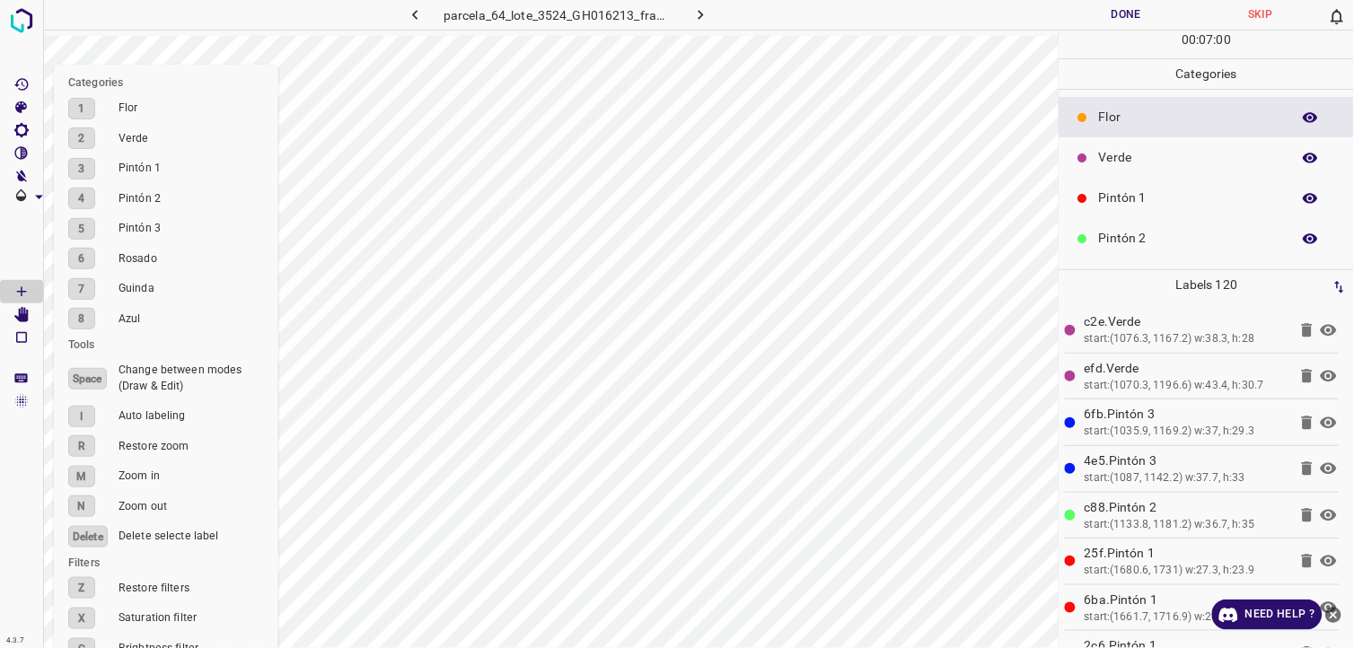
click at [1170, 184] on div "Pintón 1" at bounding box center [1206, 198] width 294 height 40
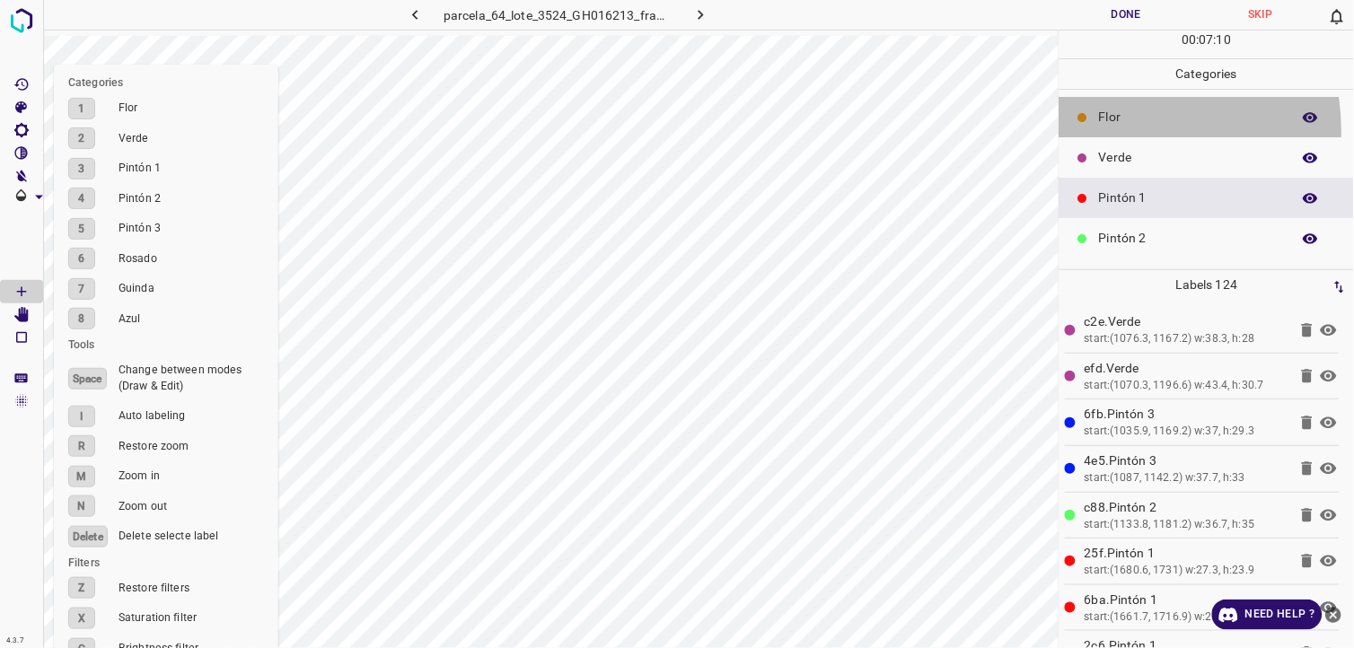
click at [1108, 132] on div "Flor" at bounding box center [1206, 117] width 294 height 40
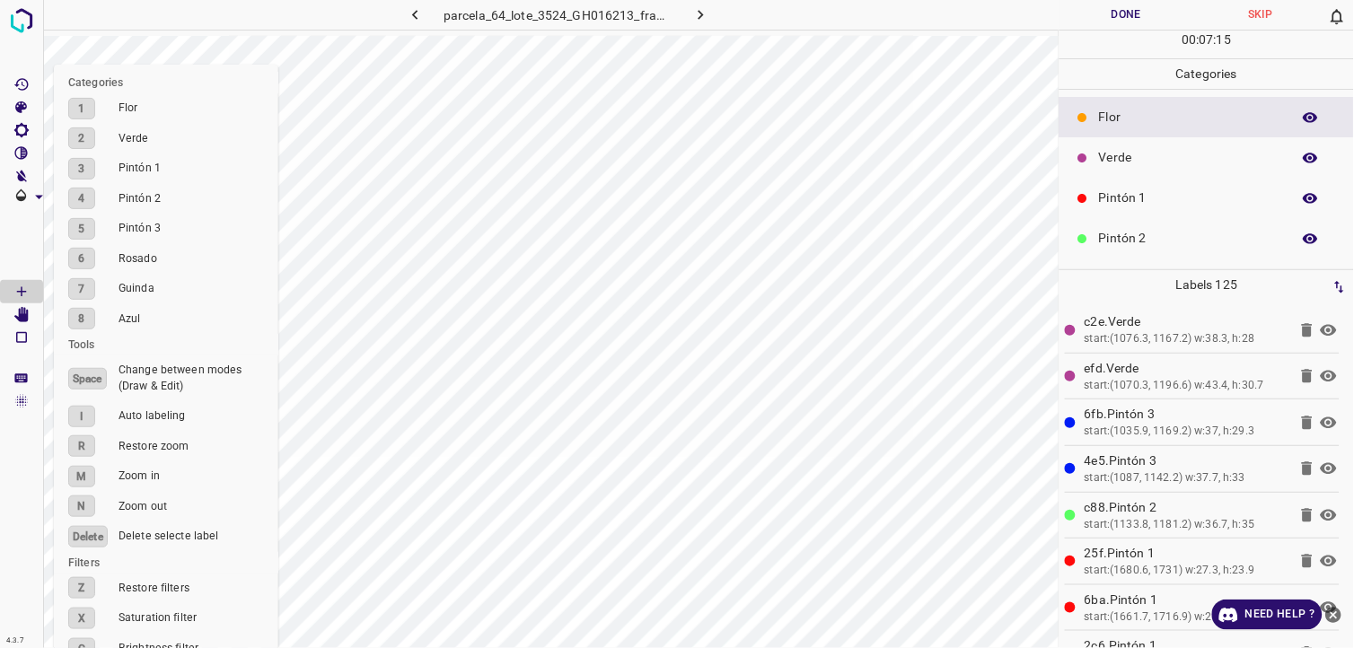
click at [1098, 220] on div "Pintón 2" at bounding box center [1206, 238] width 294 height 40
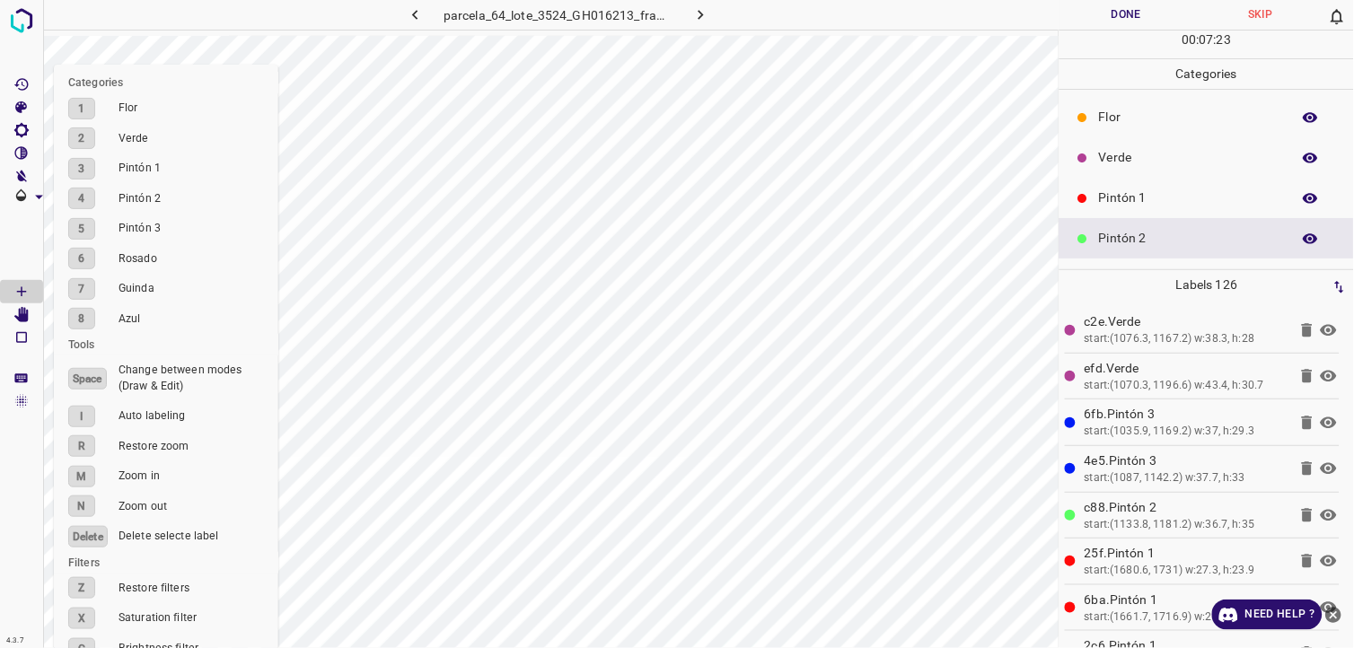
drag, startPoint x: 1132, startPoint y: 180, endPoint x: 1064, endPoint y: 227, distance: 83.2
click at [1132, 178] on div "Pintón 1" at bounding box center [1206, 198] width 294 height 40
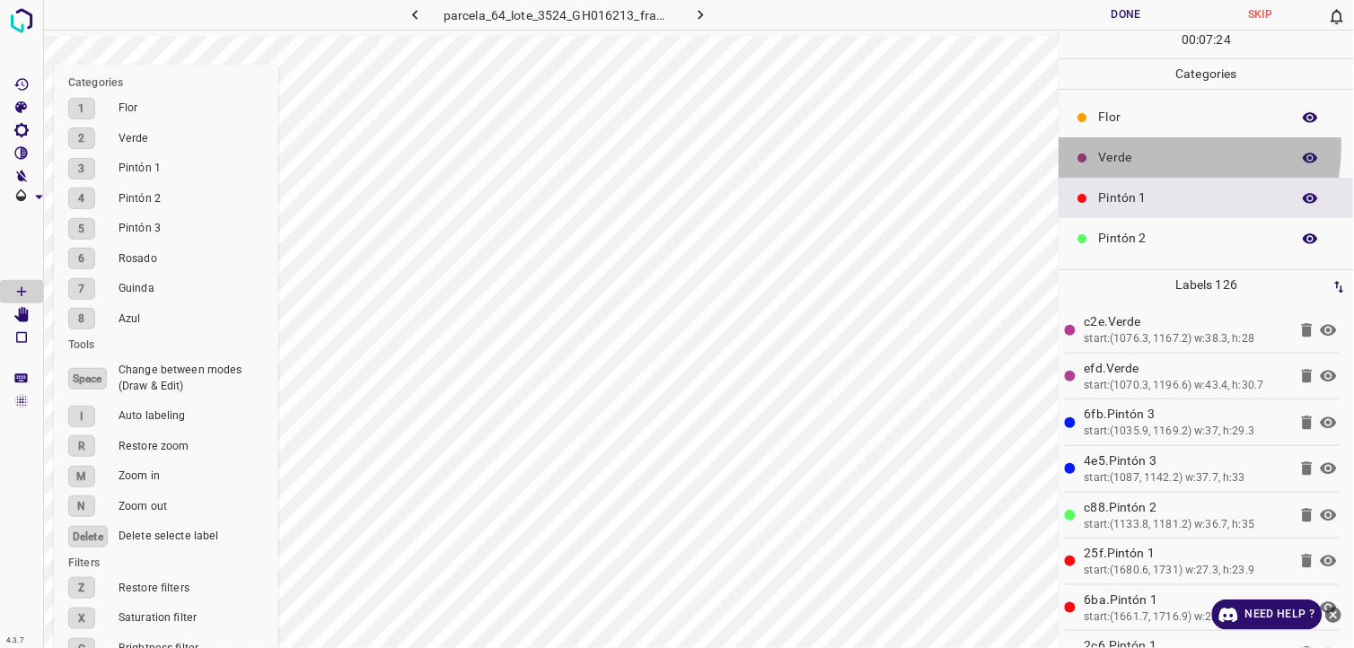
click at [1164, 147] on div "Verde" at bounding box center [1206, 157] width 294 height 40
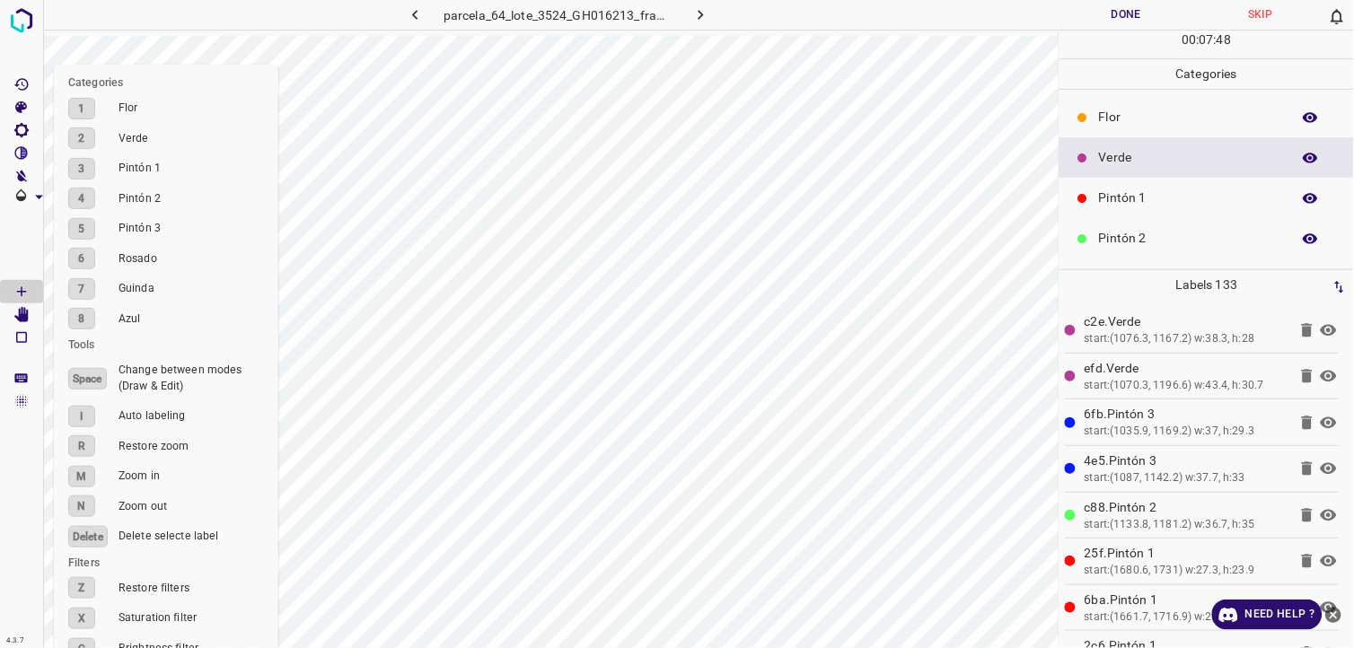
drag, startPoint x: 1146, startPoint y: 190, endPoint x: 1127, endPoint y: 187, distance: 20.1
click at [1146, 189] on p "Pintón 1" at bounding box center [1190, 198] width 183 height 19
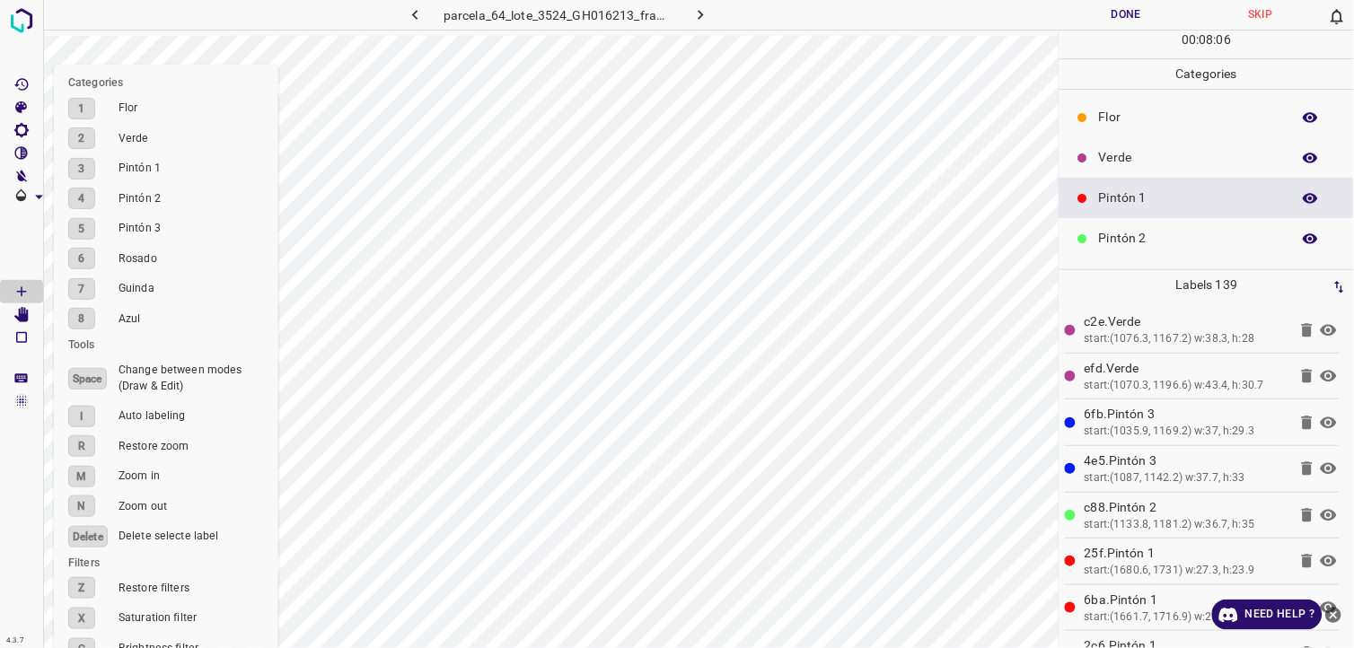
drag, startPoint x: 1254, startPoint y: 214, endPoint x: 1222, endPoint y: 225, distance: 34.4
click at [1254, 215] on div "Pintón 1" at bounding box center [1206, 198] width 294 height 40
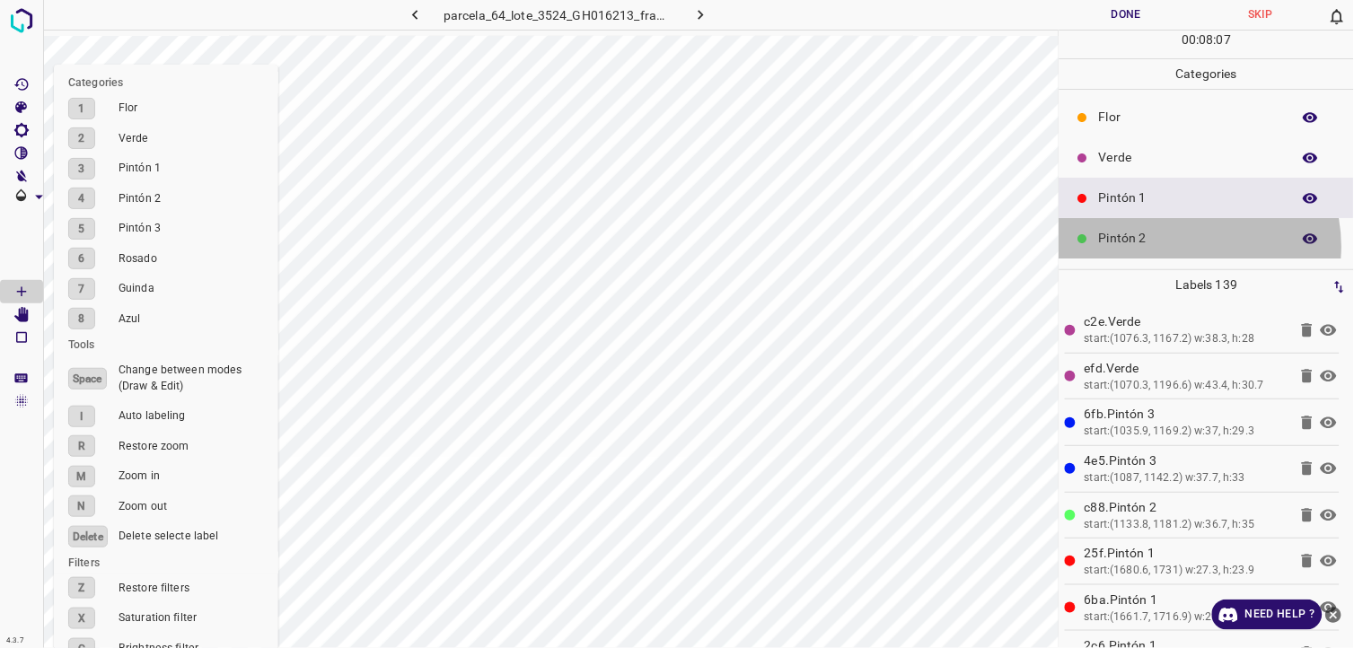
click at [1180, 247] on p "Pintón 2" at bounding box center [1190, 238] width 183 height 19
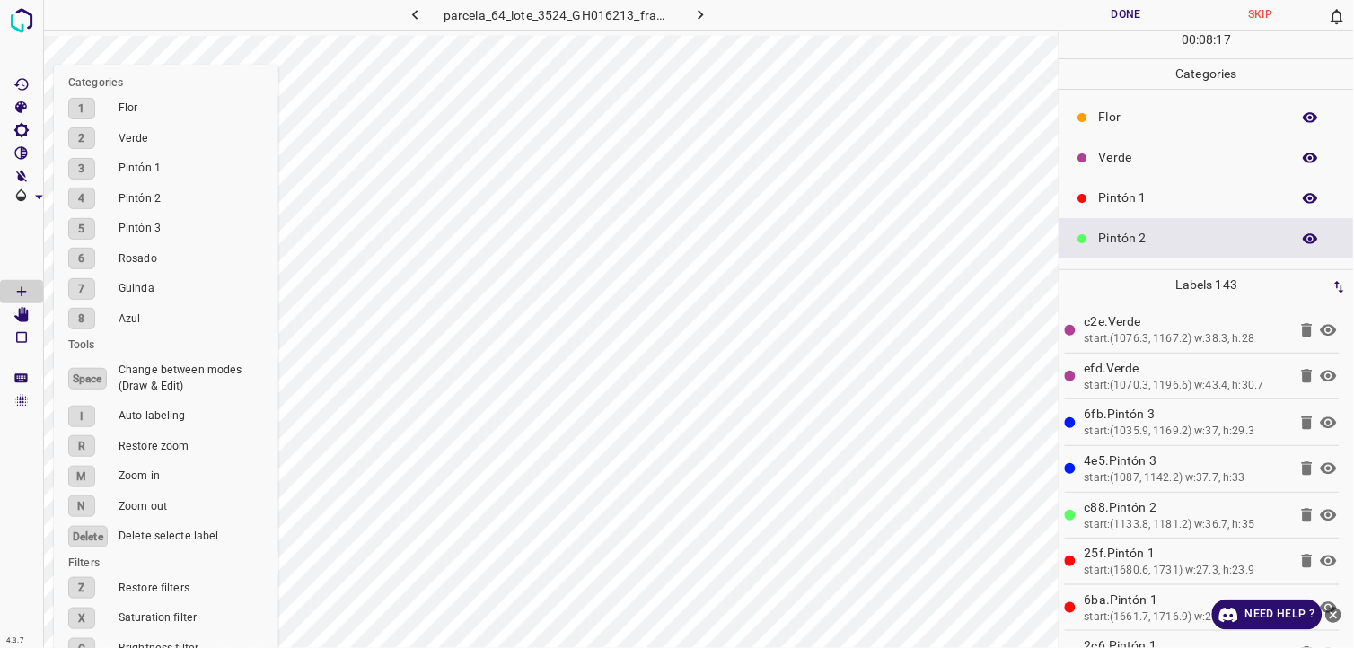
click at [1198, 185] on div "Pintón 1" at bounding box center [1206, 198] width 294 height 40
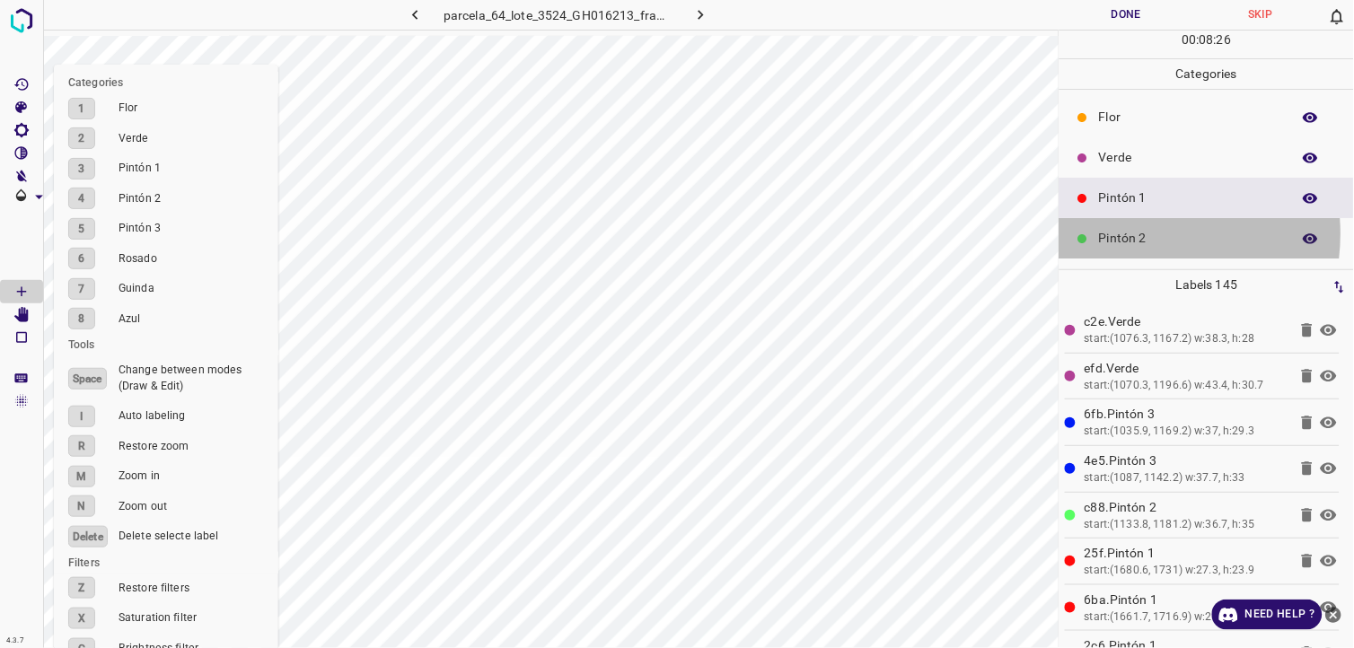
click at [1129, 235] on p "Pintón 2" at bounding box center [1190, 238] width 183 height 19
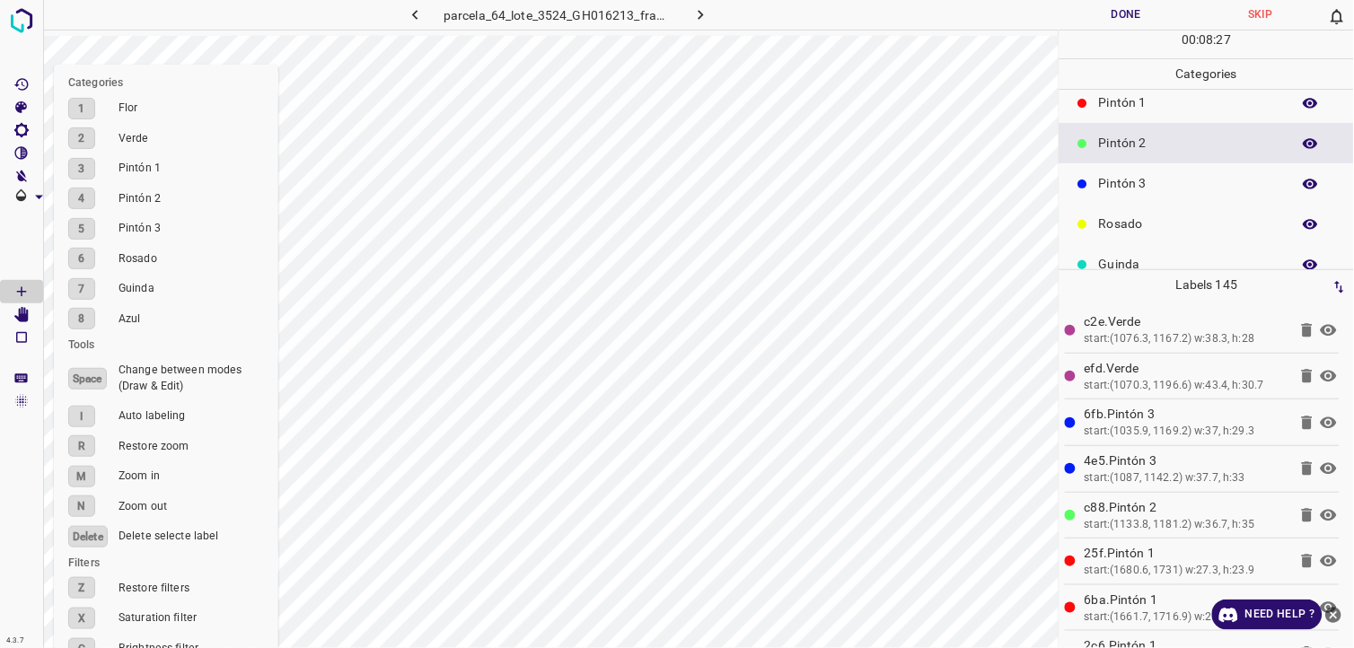
scroll to position [100, 0]
click at [1120, 171] on p "Pintón 3" at bounding box center [1190, 179] width 183 height 19
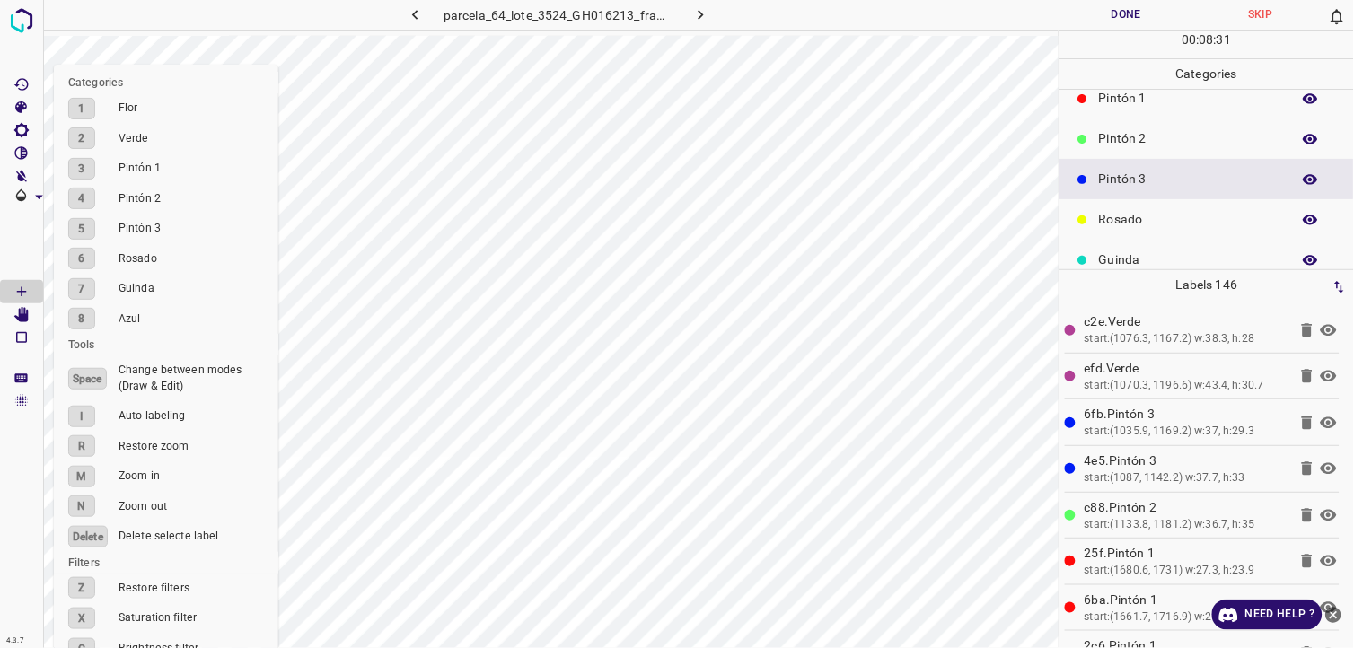
scroll to position [157, 0]
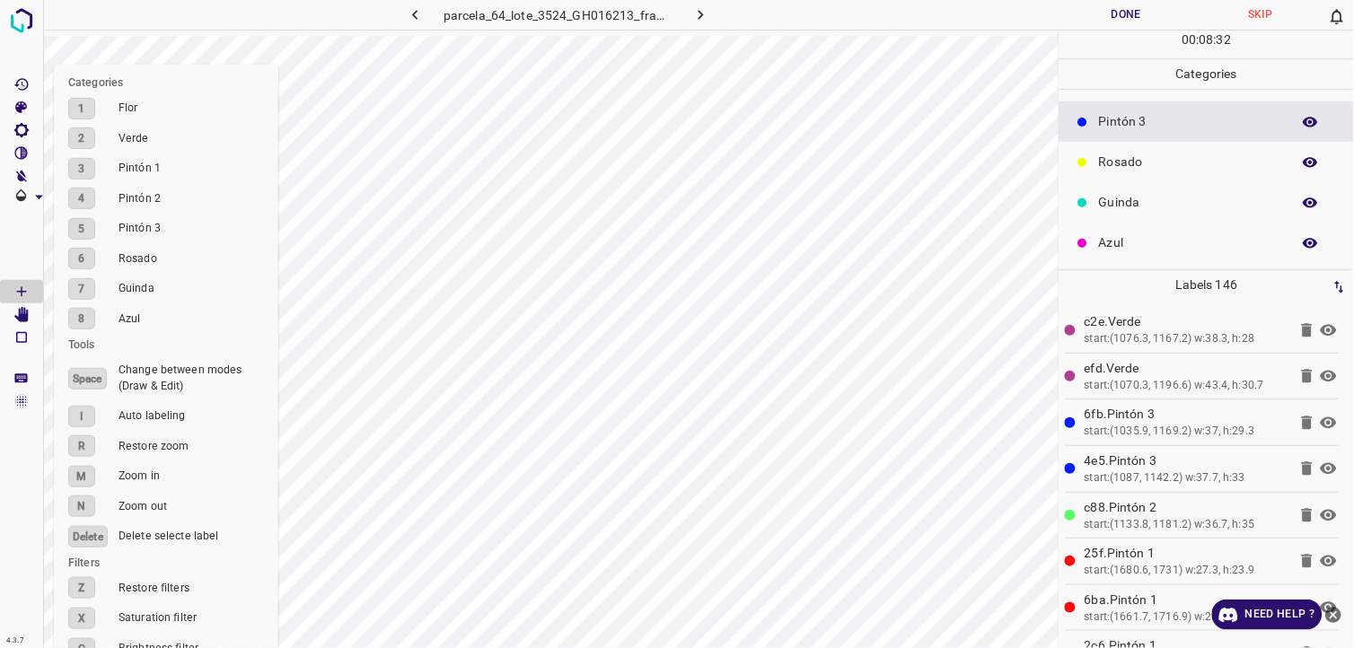
click at [1113, 242] on p "Azul" at bounding box center [1190, 242] width 183 height 19
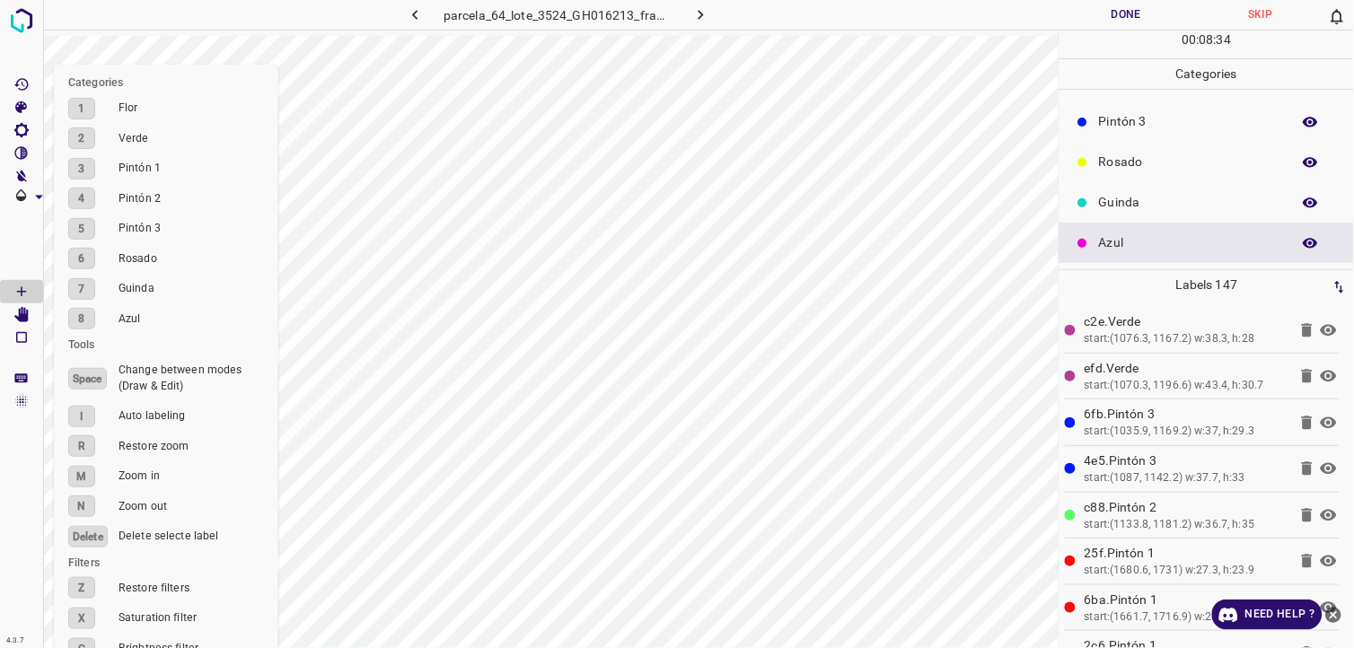
click at [1153, 117] on p "Pintón 3" at bounding box center [1190, 121] width 183 height 19
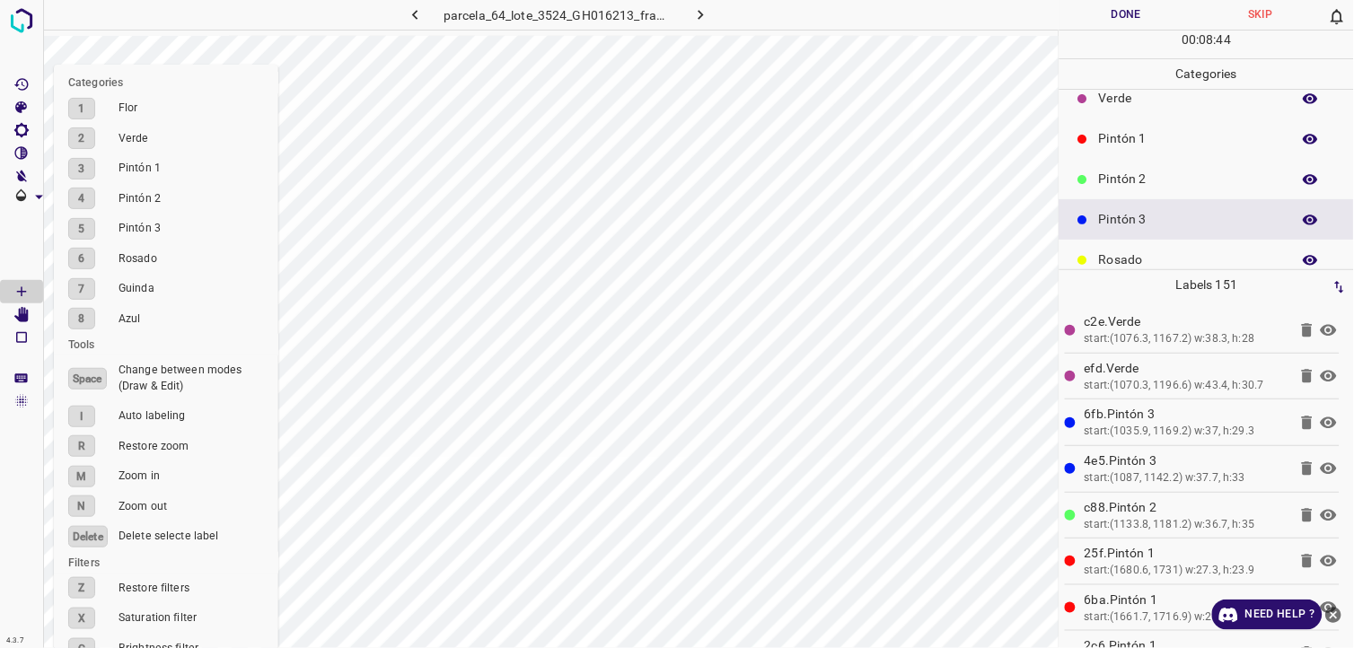
scroll to position [57, 0]
click at [1101, 201] on div "Pintón 3" at bounding box center [1206, 221] width 294 height 40
click at [1091, 182] on div at bounding box center [1083, 181] width 18 height 18
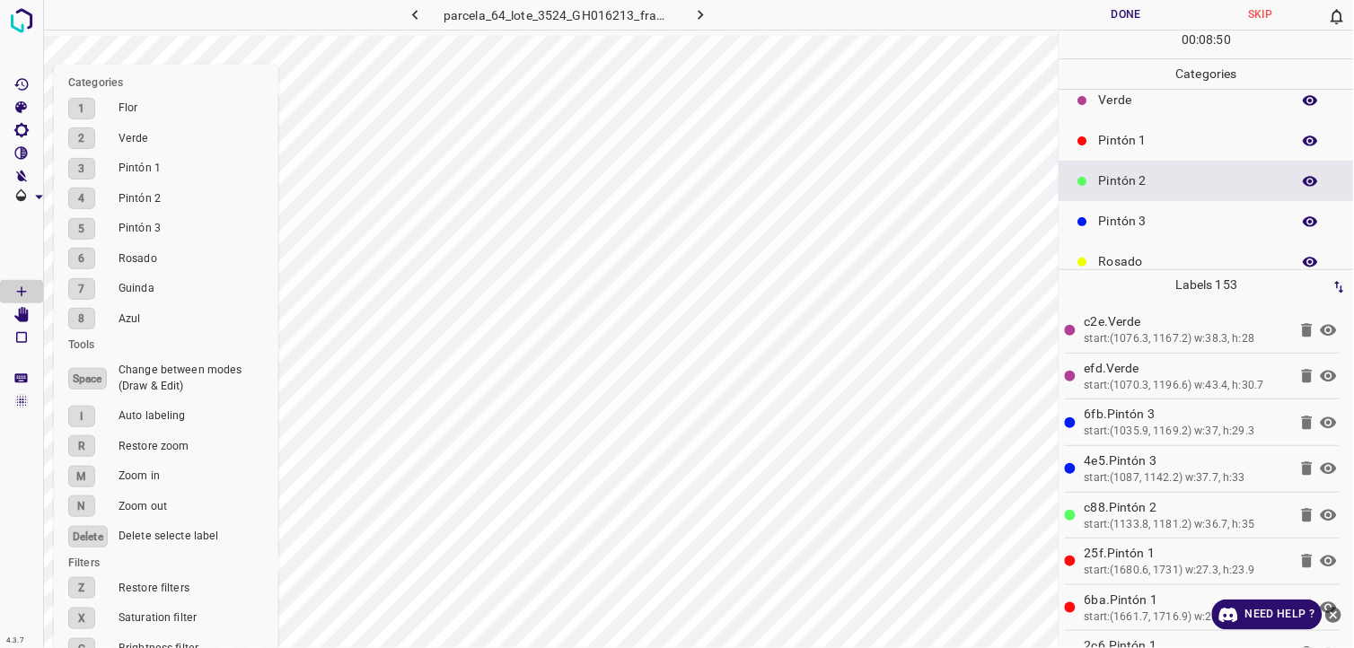
click at [1171, 132] on p "Pintón 1" at bounding box center [1190, 140] width 183 height 19
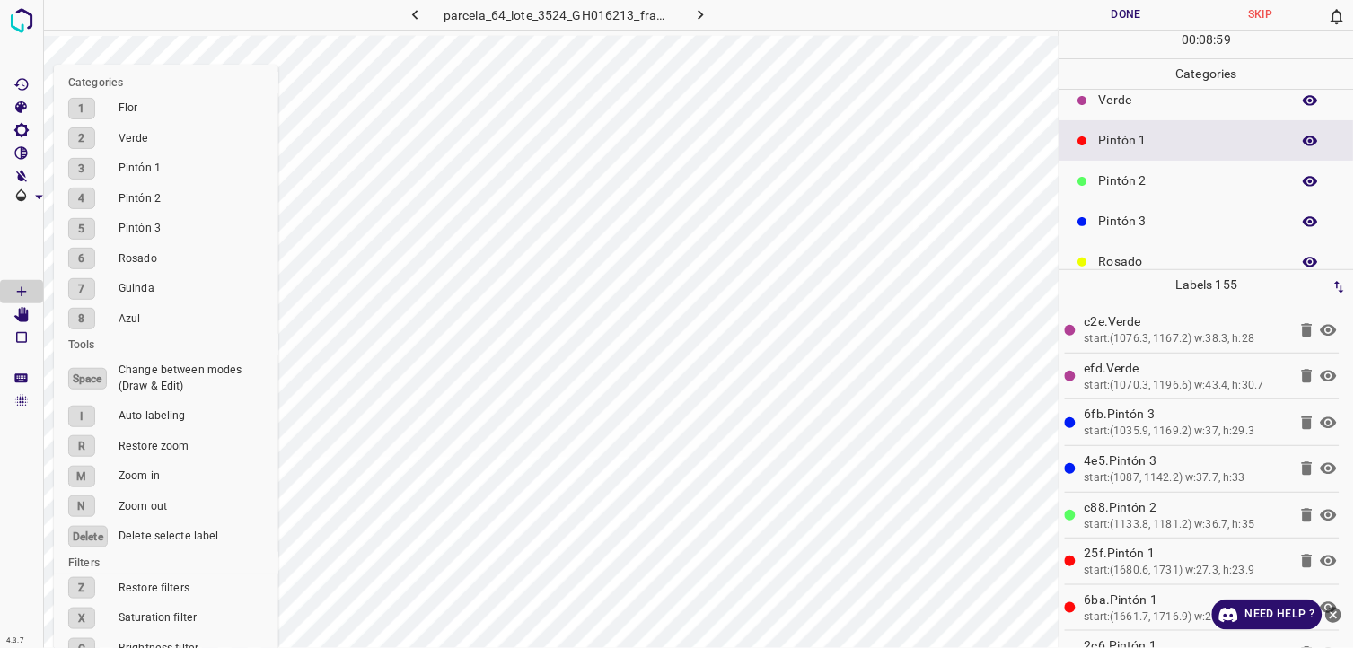
click at [1105, 185] on p "Pintón 2" at bounding box center [1190, 180] width 183 height 19
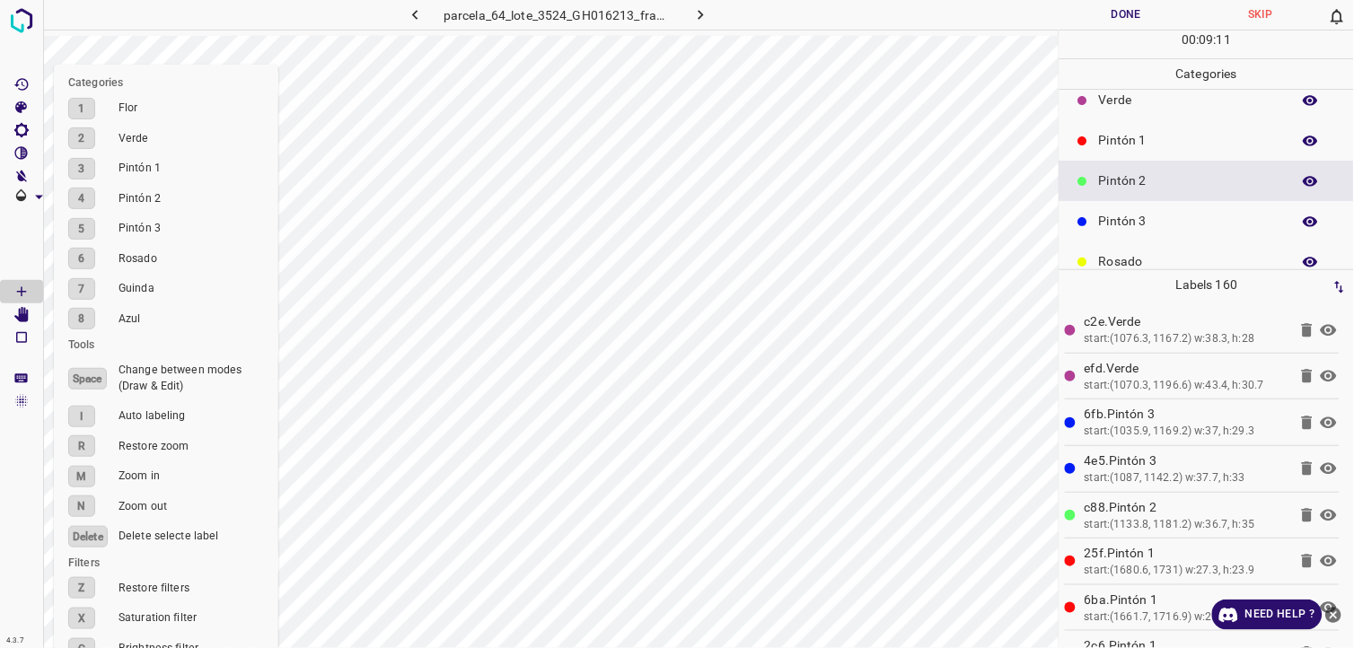
click at [1135, 209] on div "Pintón 3" at bounding box center [1206, 221] width 294 height 40
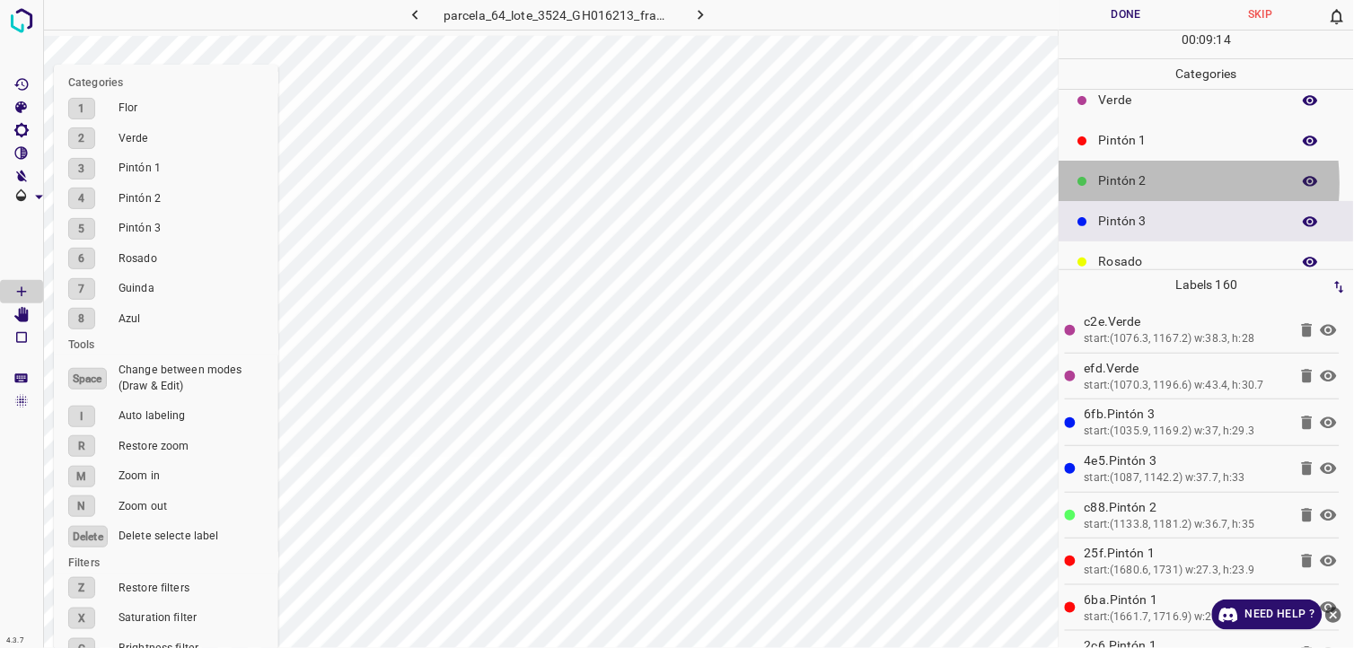
click at [1119, 183] on p "Pintón 2" at bounding box center [1190, 180] width 183 height 19
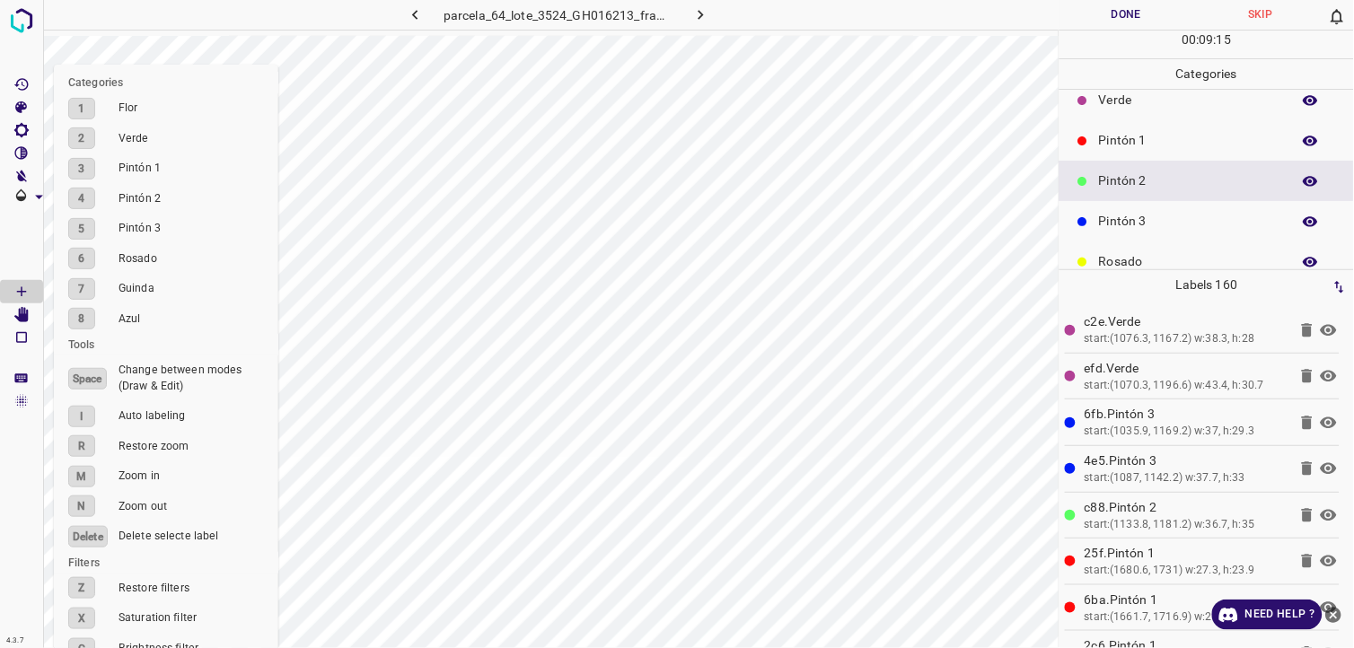
click at [1194, 142] on p "Pintón 1" at bounding box center [1190, 140] width 183 height 19
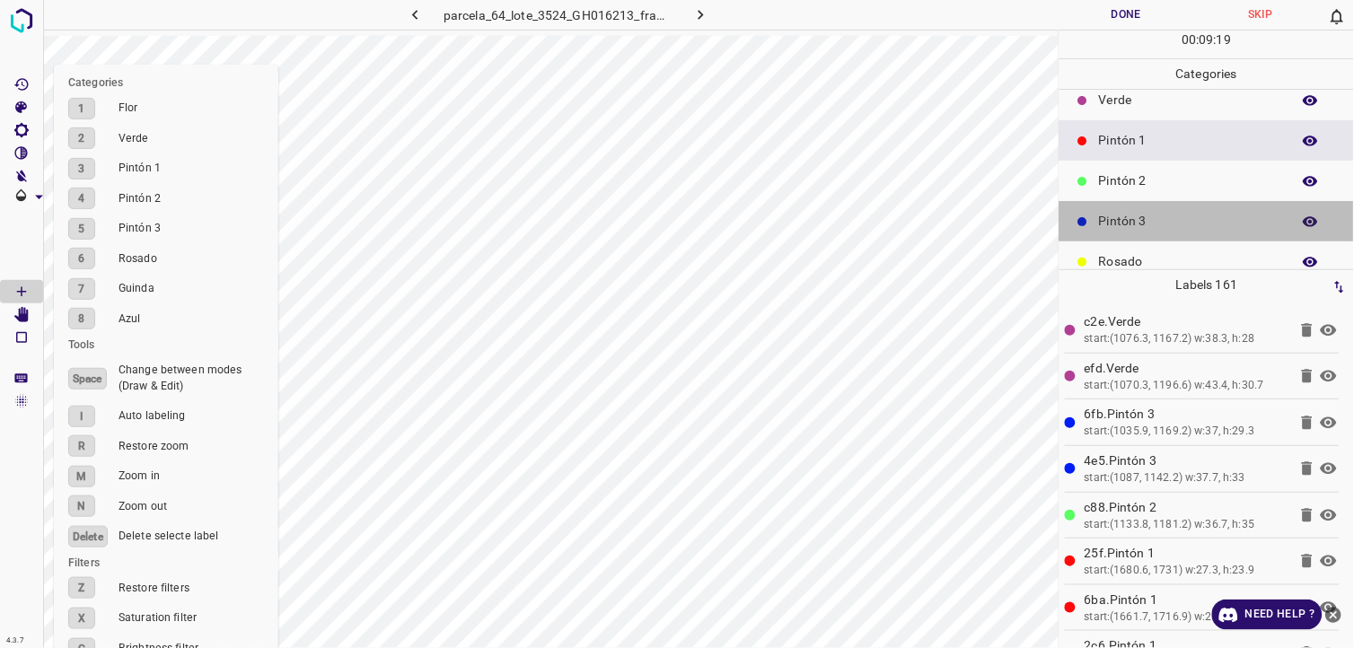
click at [1214, 202] on div "Pintón 3" at bounding box center [1206, 221] width 294 height 40
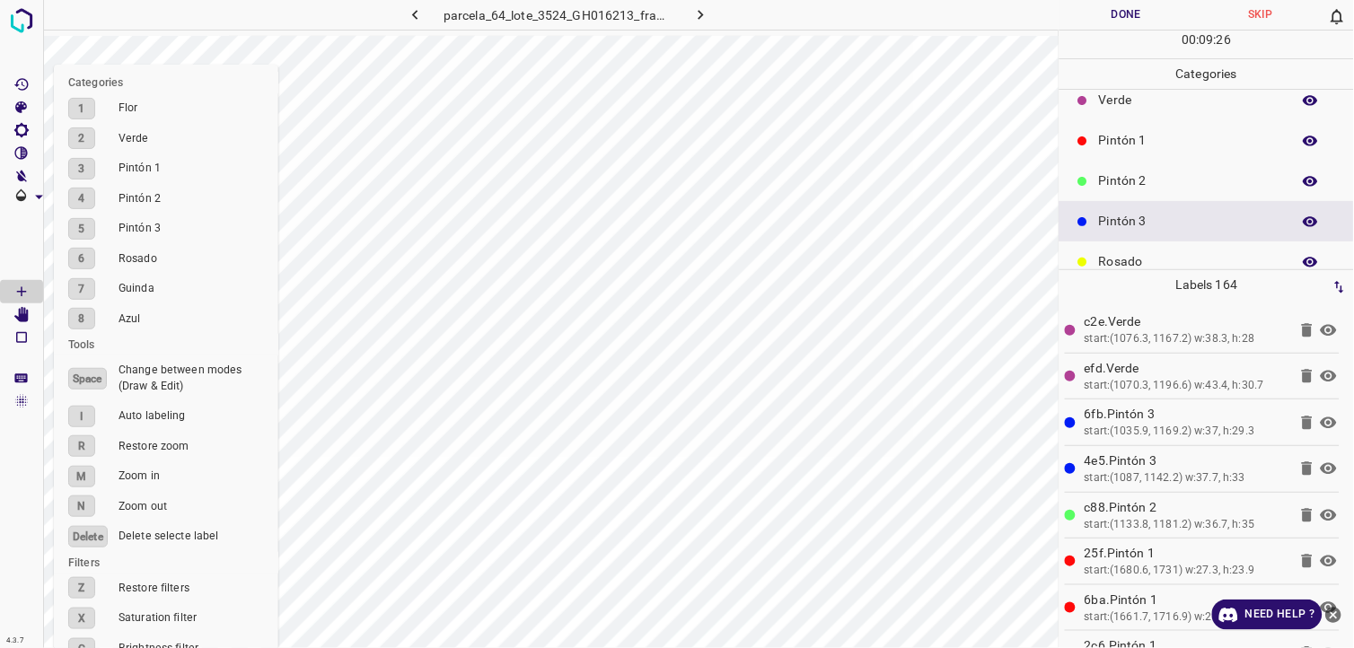
scroll to position [157, 0]
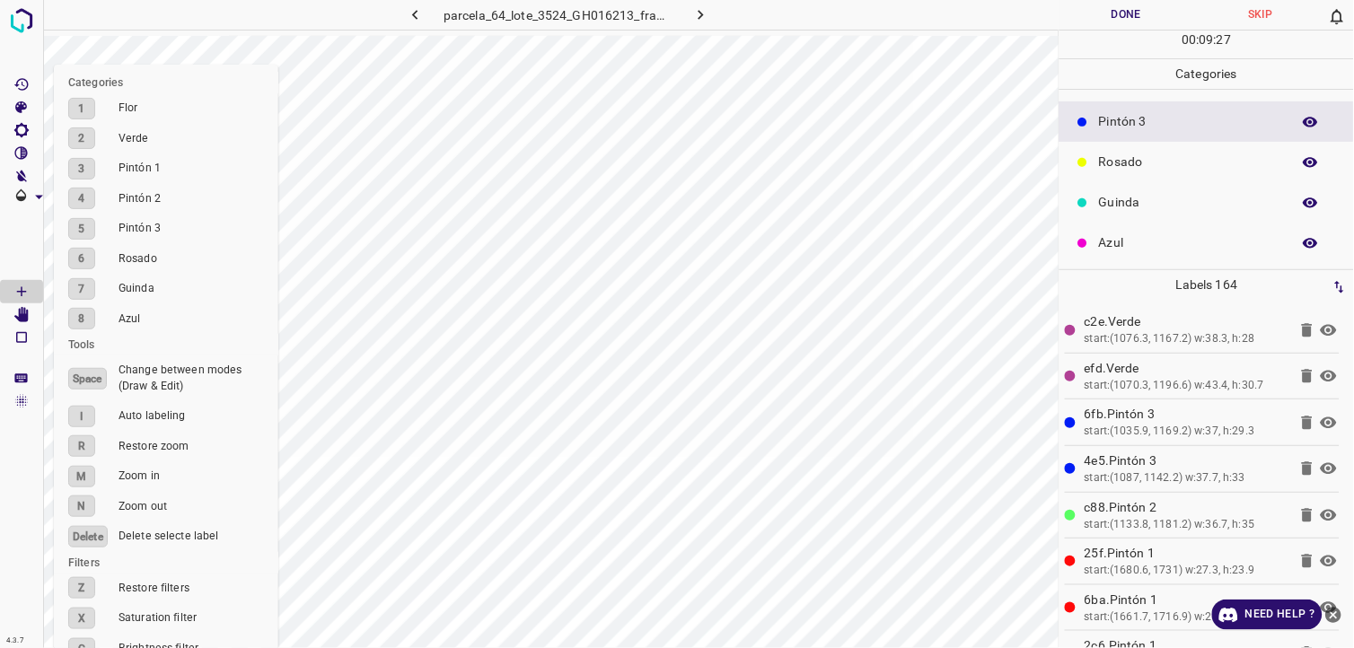
click at [1125, 242] on p "Azul" at bounding box center [1190, 242] width 183 height 19
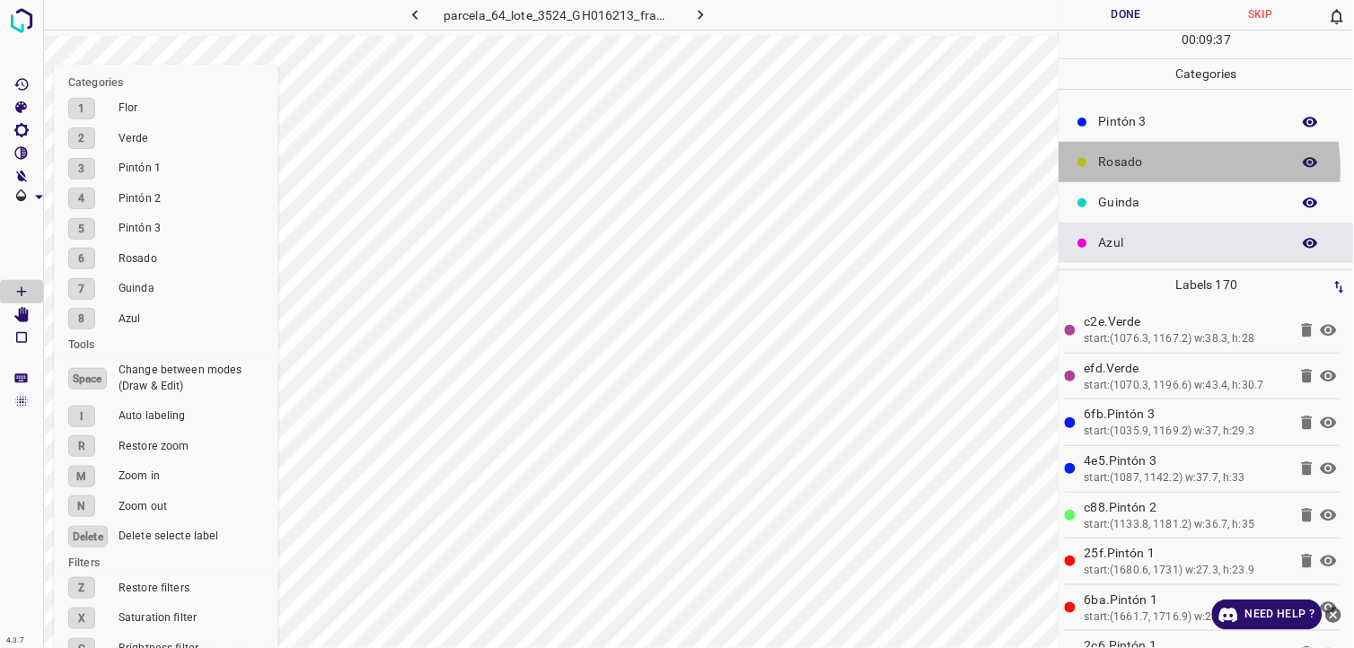
click at [1162, 168] on p "Rosado" at bounding box center [1190, 162] width 183 height 19
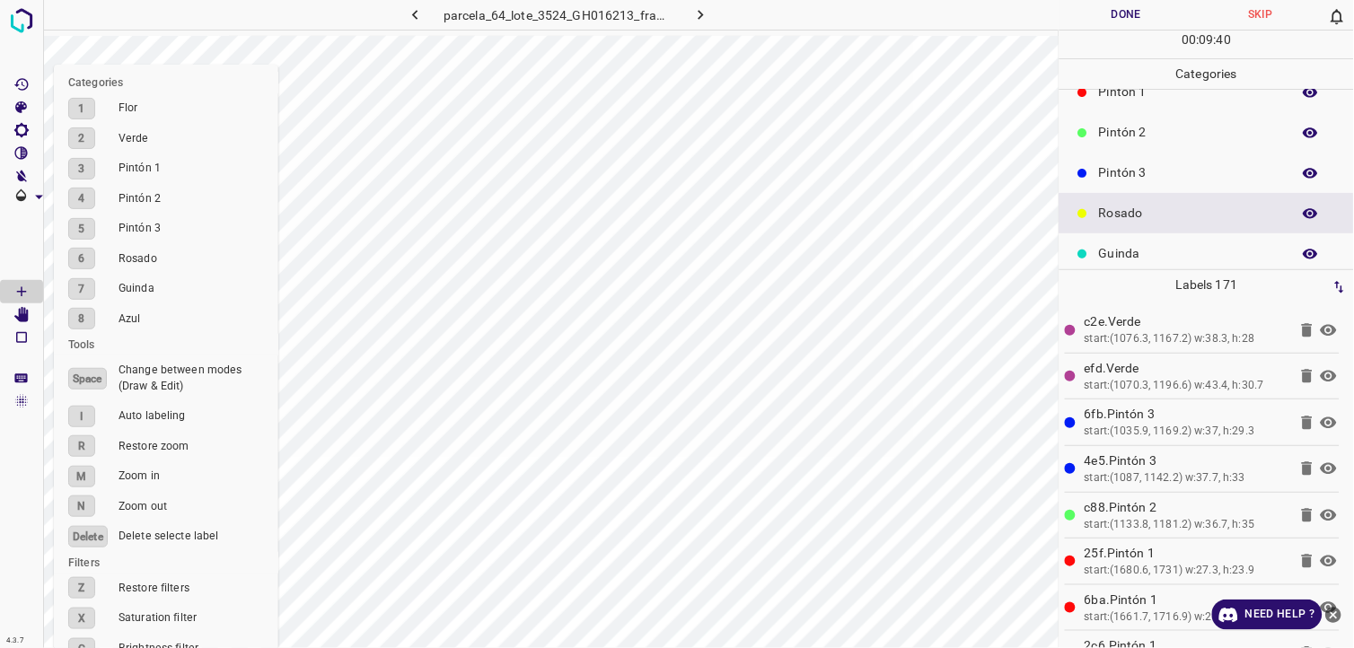
scroll to position [57, 0]
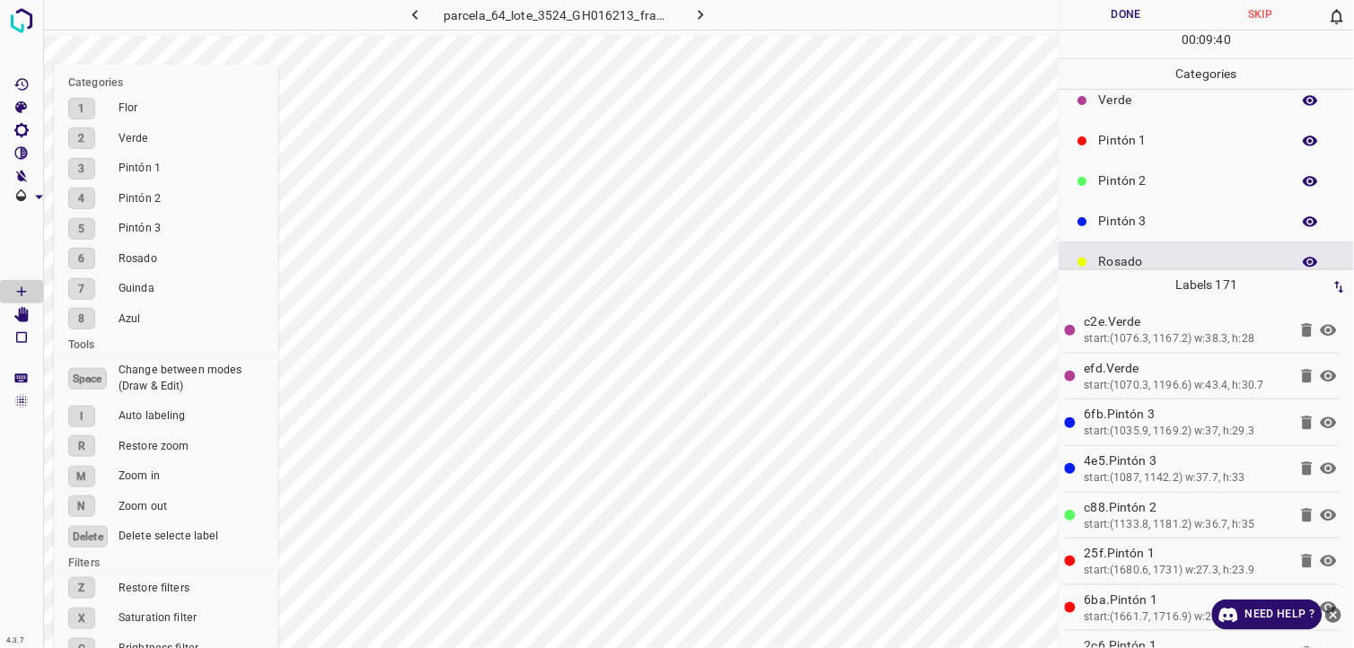
click at [1152, 195] on div "Pintón 2" at bounding box center [1206, 181] width 294 height 40
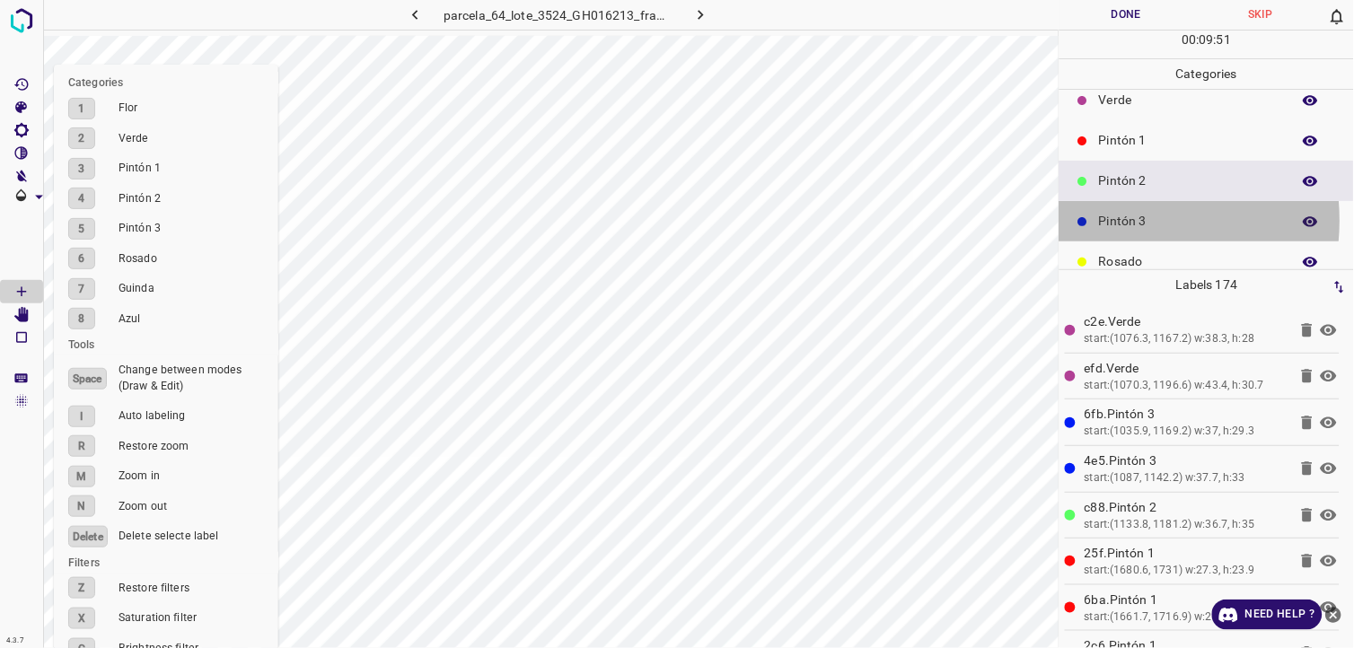
click at [1119, 220] on p "Pintón 3" at bounding box center [1190, 221] width 183 height 19
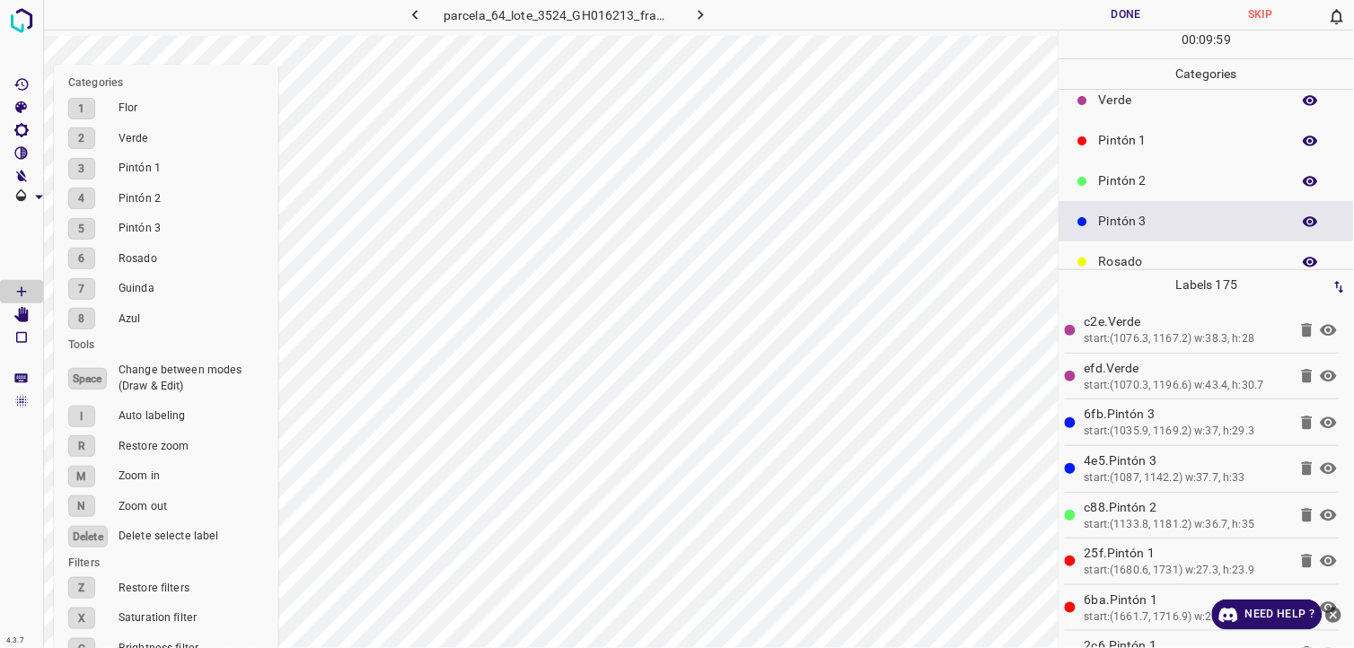
click at [1100, 169] on div "Pintón 2" at bounding box center [1206, 181] width 294 height 40
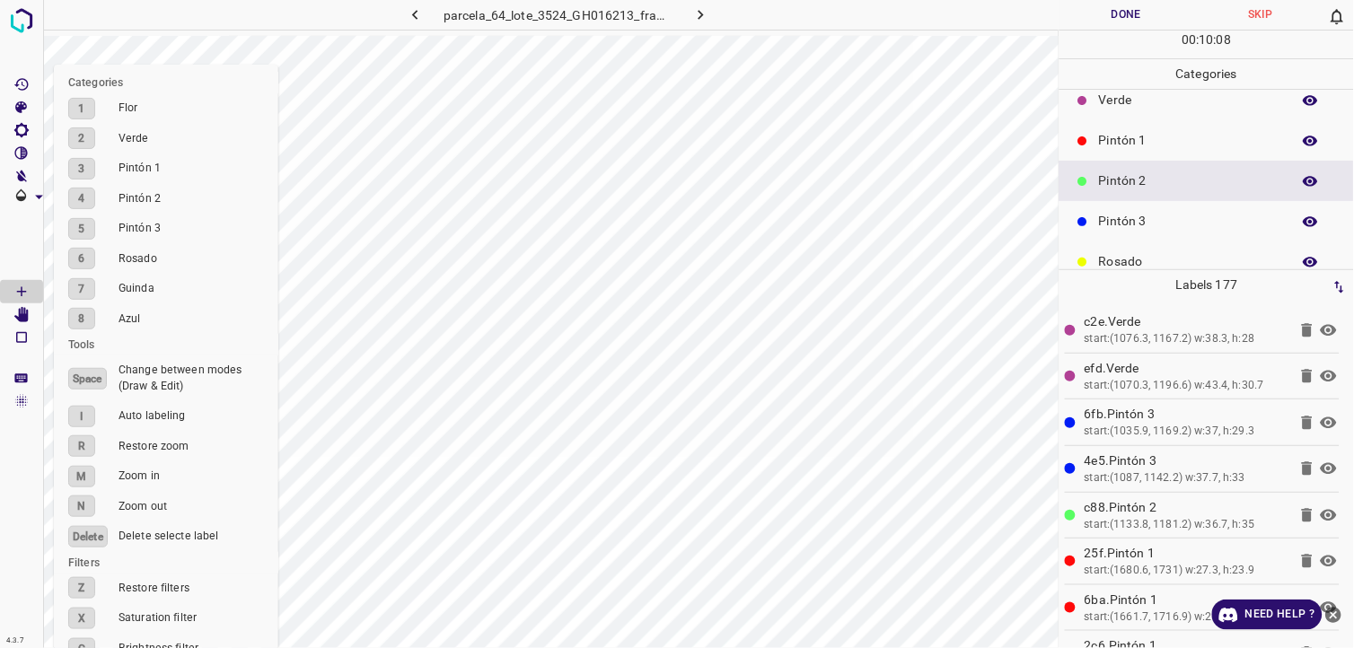
click at [1149, 206] on div "Pintón 3" at bounding box center [1206, 221] width 294 height 40
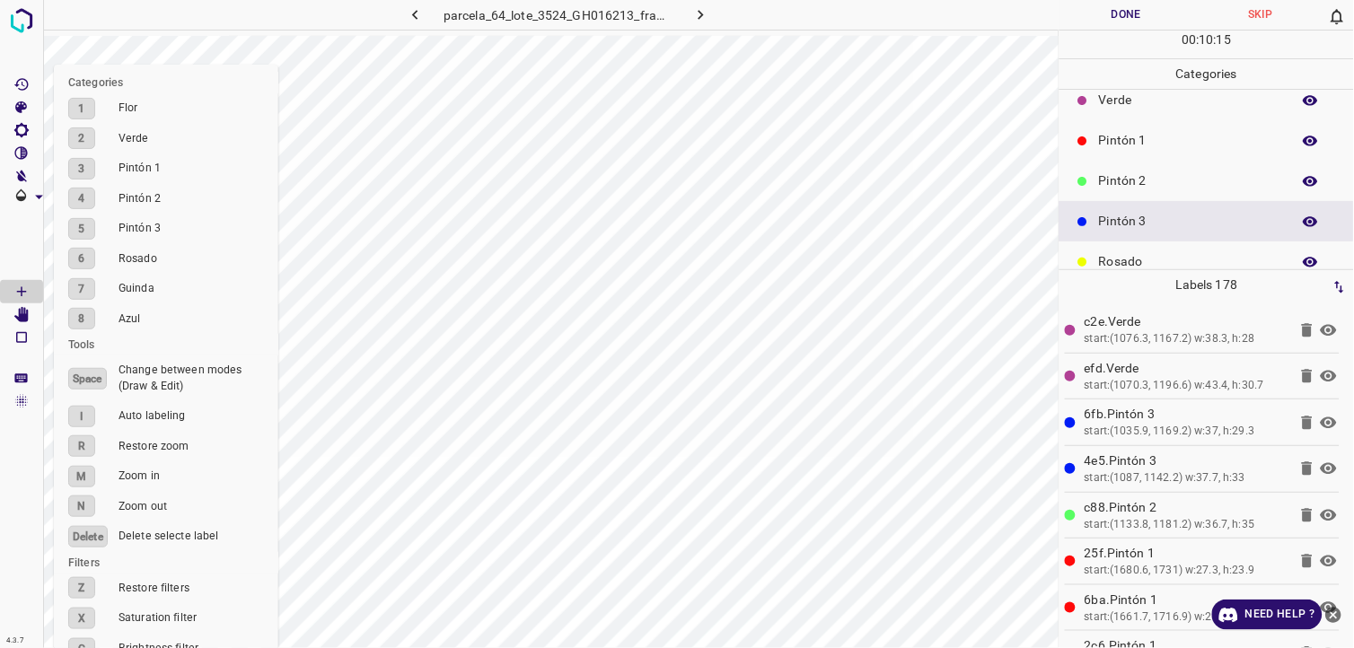
scroll to position [0, 0]
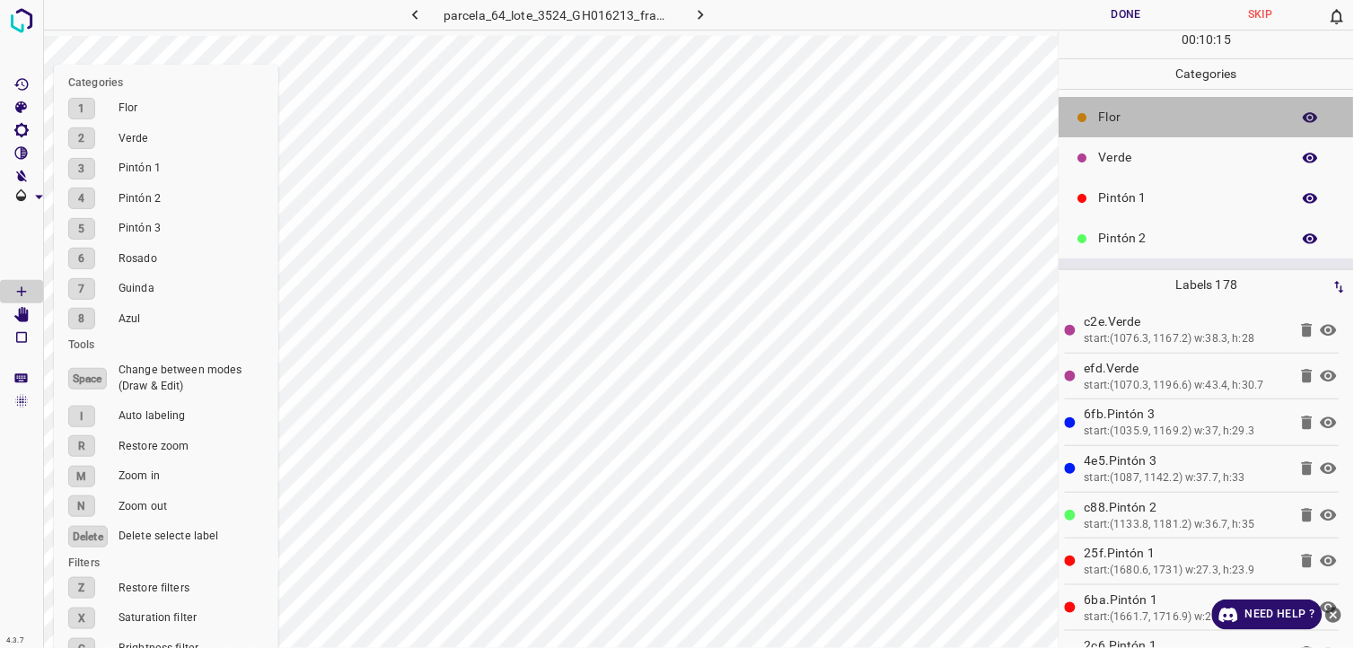
click at [1212, 112] on p "Flor" at bounding box center [1190, 117] width 183 height 19
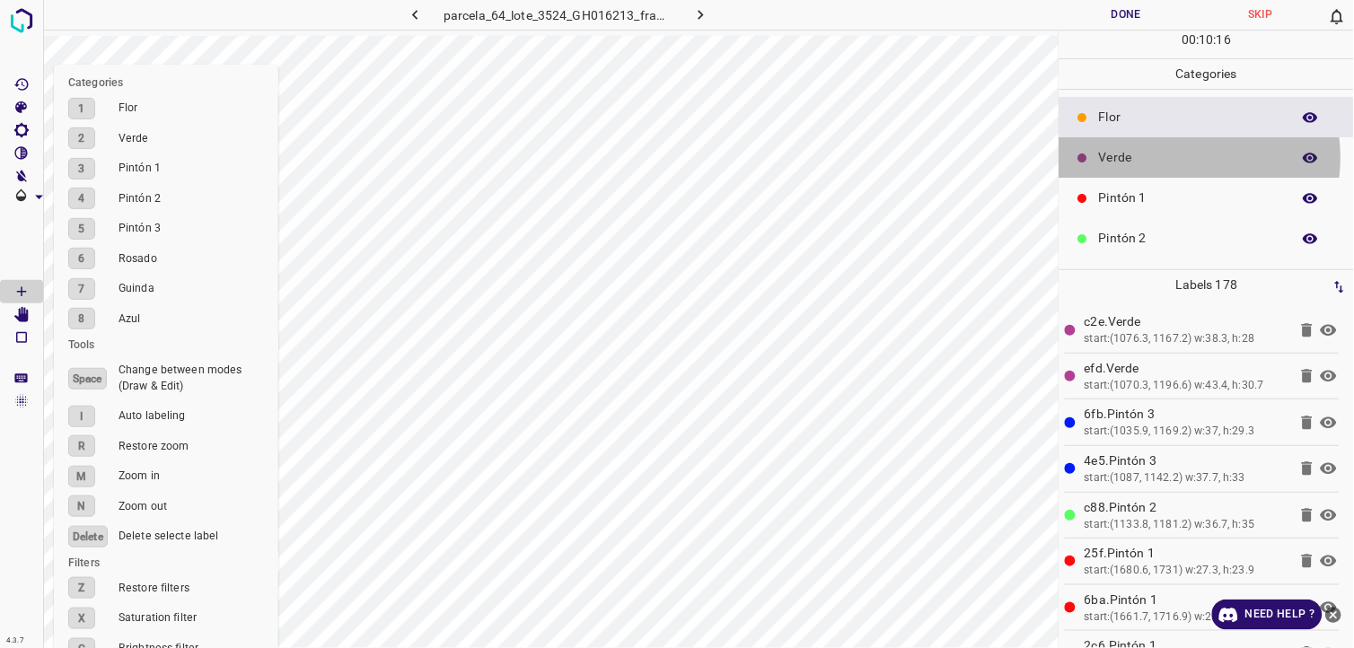
click at [1178, 158] on p "Verde" at bounding box center [1190, 157] width 183 height 19
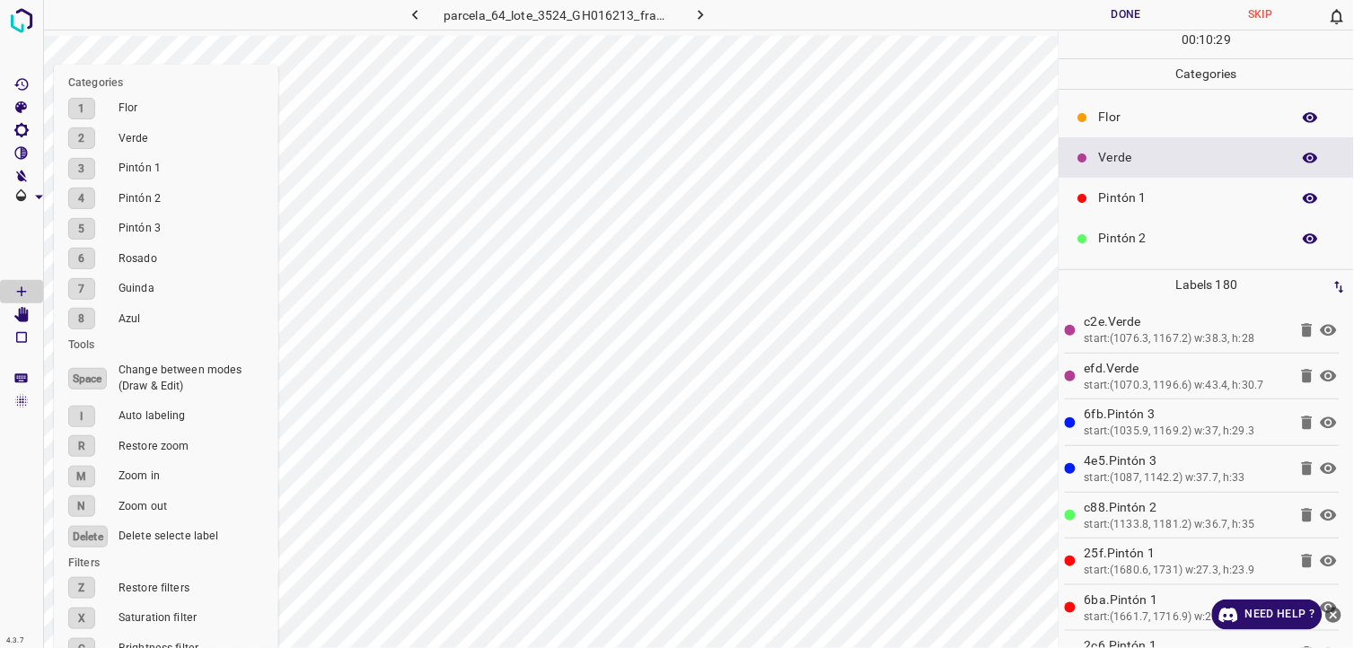
click at [1206, 229] on p "Pintón 2" at bounding box center [1190, 238] width 183 height 19
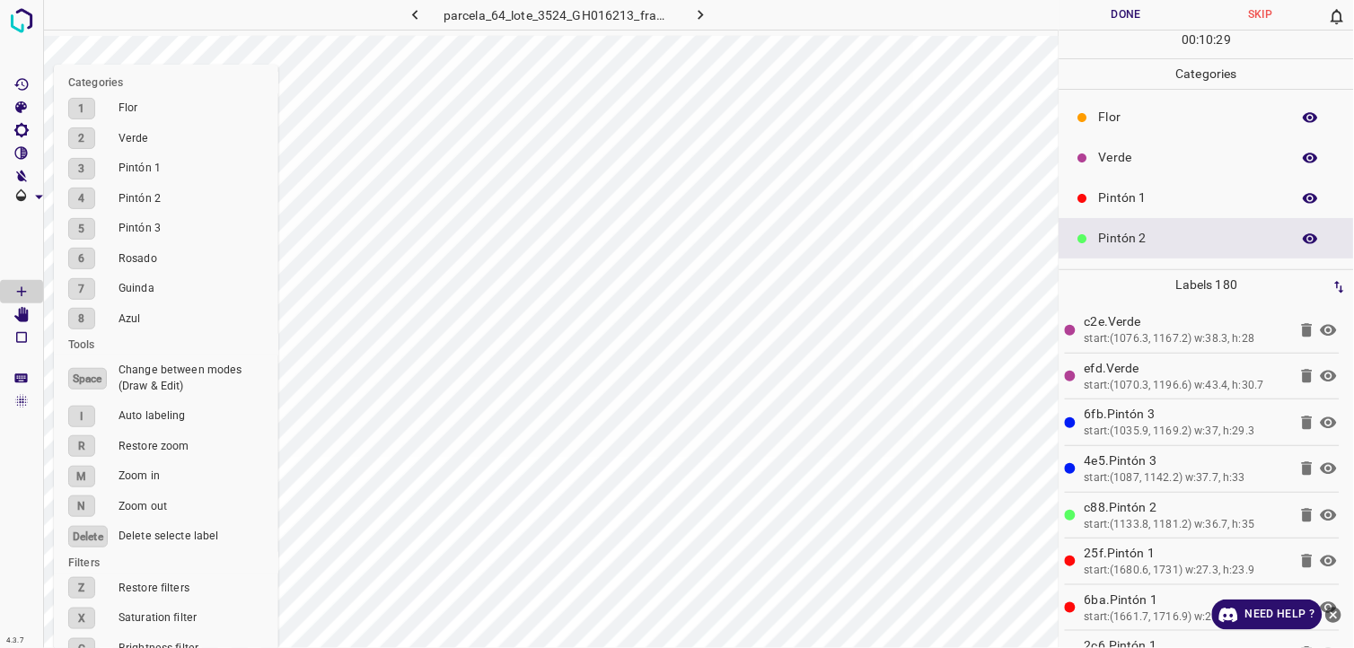
scroll to position [100, 0]
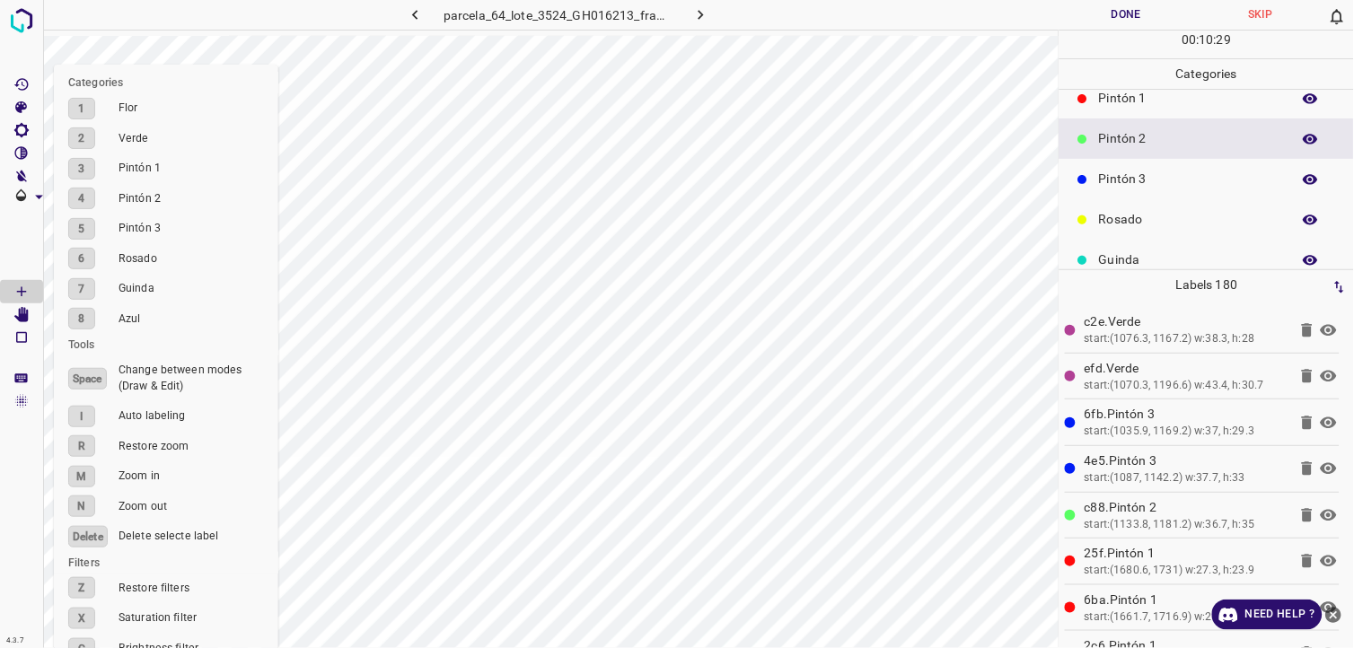
click at [1161, 186] on p "Pintón 3" at bounding box center [1190, 179] width 183 height 19
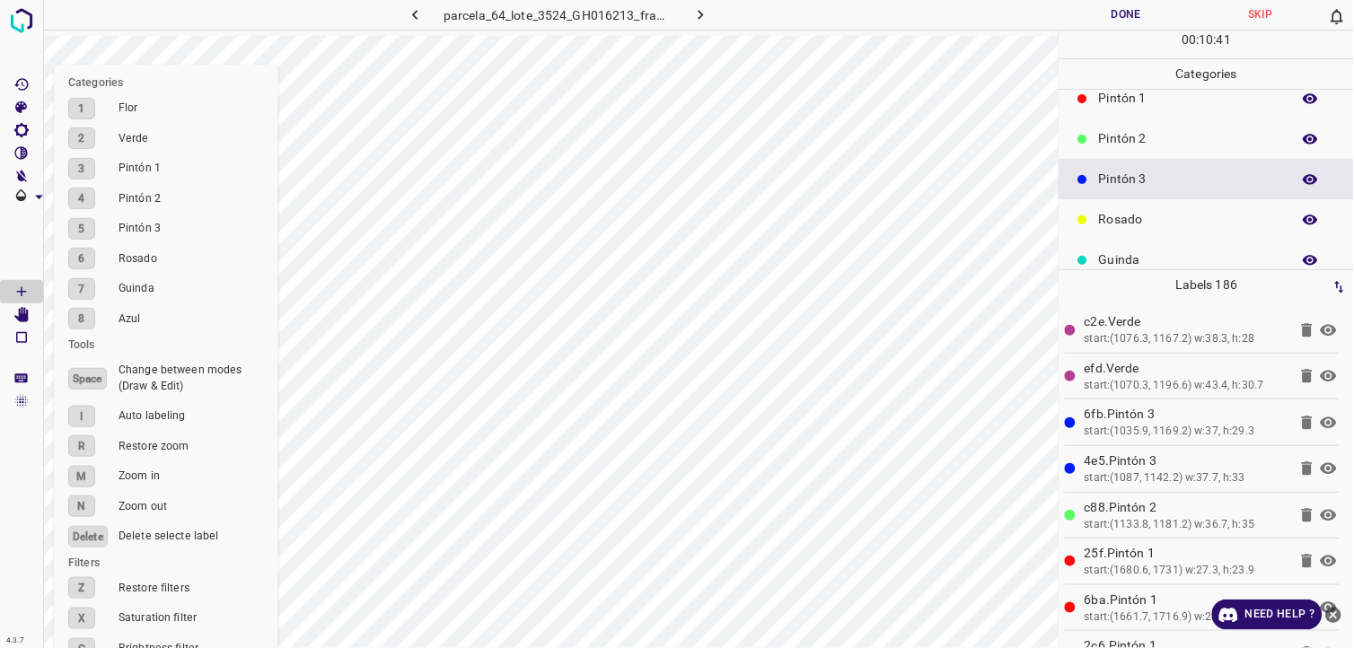
click at [1110, 106] on p "Pintón 1" at bounding box center [1190, 98] width 183 height 19
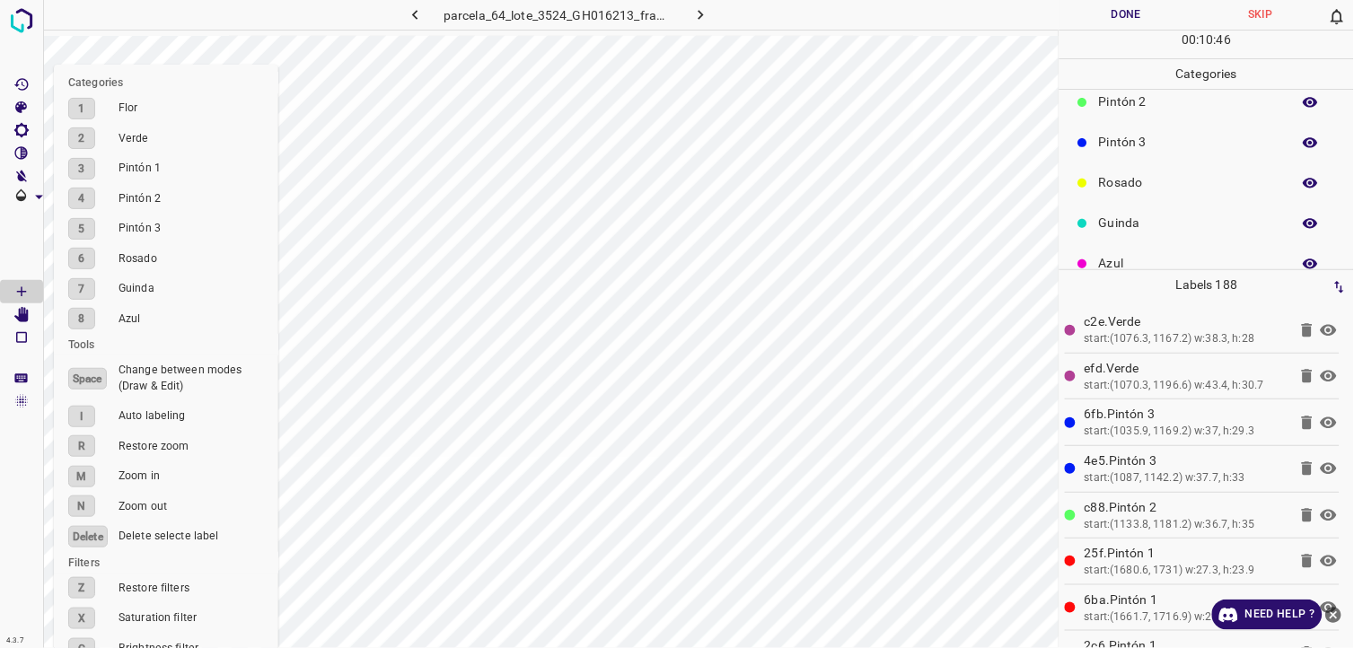
scroll to position [157, 0]
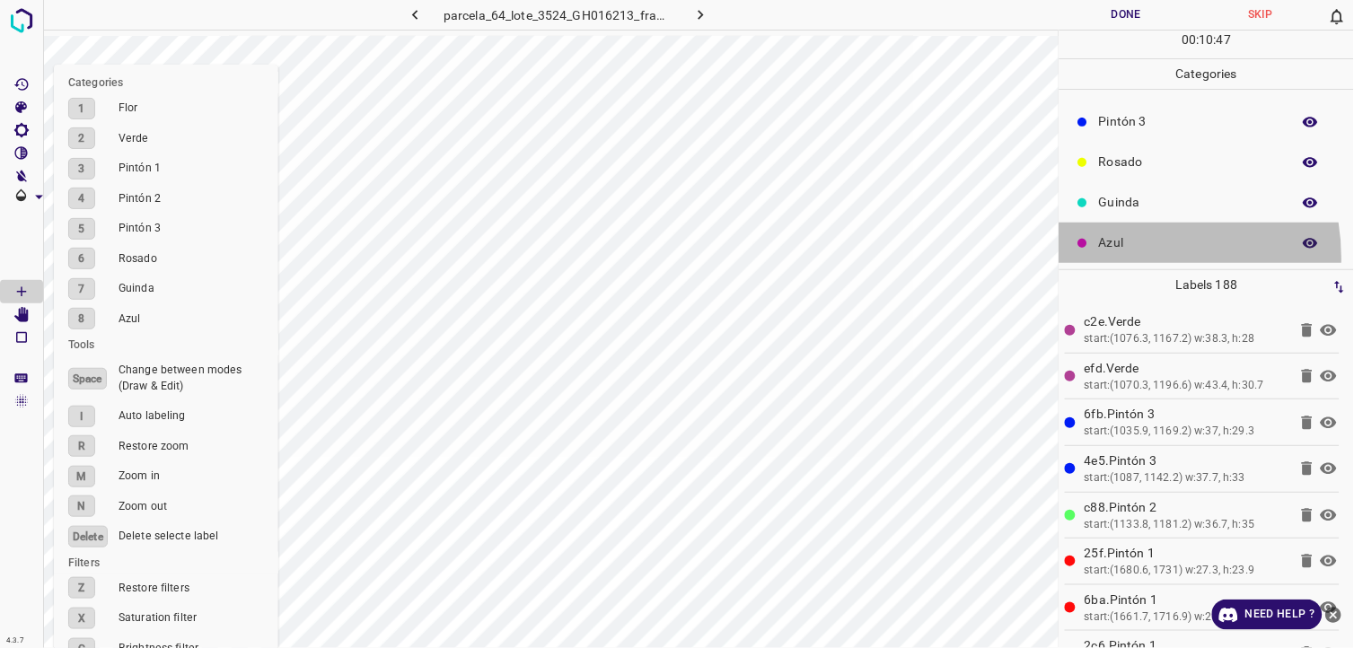
click at [1123, 257] on div "Azul" at bounding box center [1206, 243] width 294 height 40
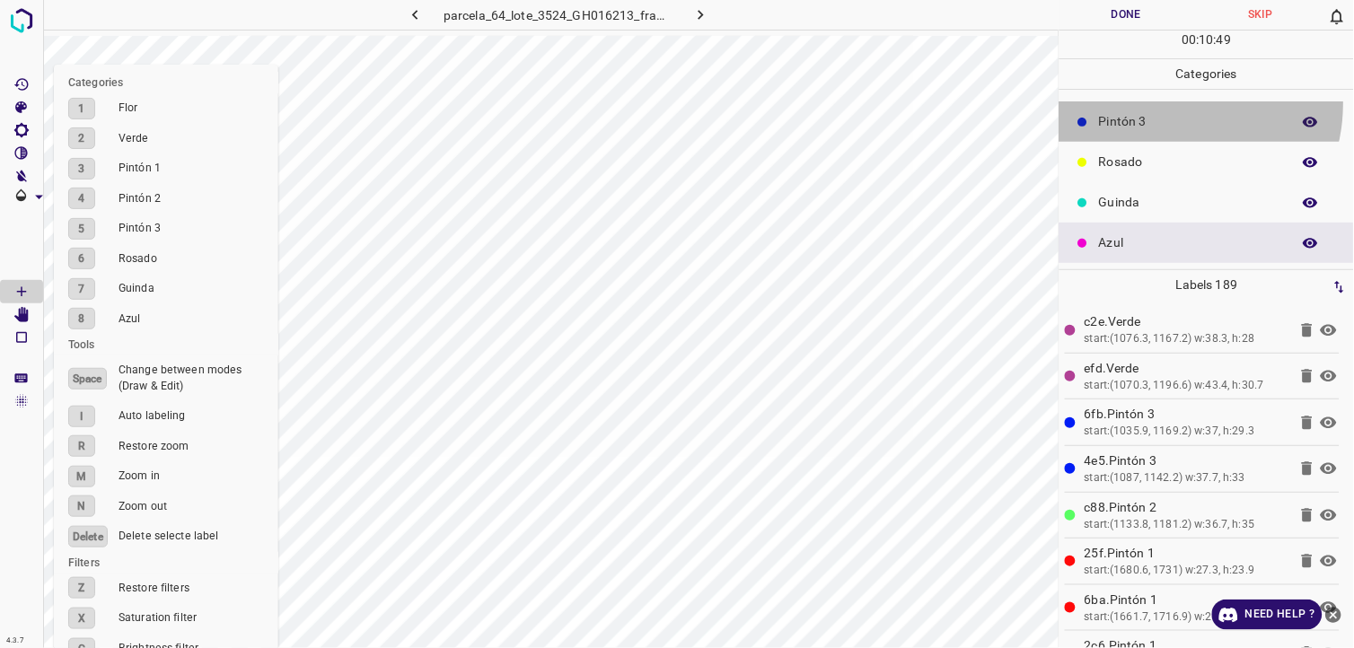
click at [1164, 104] on div "Pintón 3" at bounding box center [1206, 121] width 294 height 40
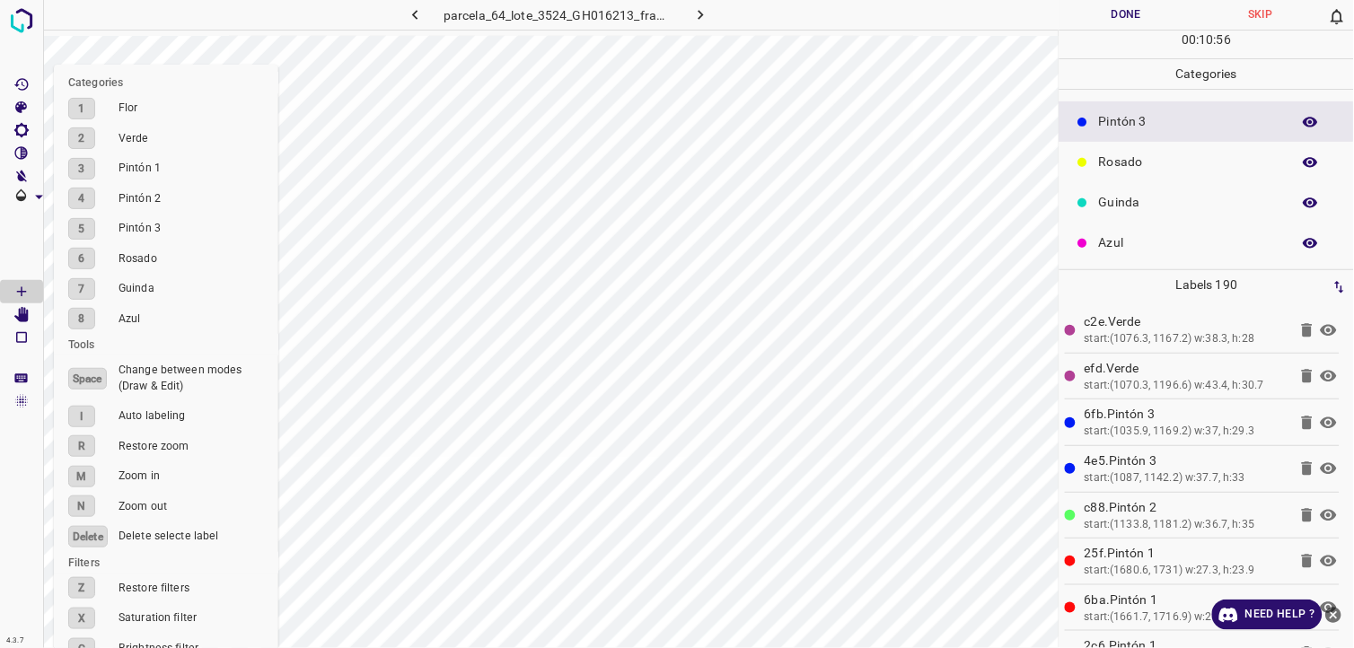
click at [1117, 191] on div "Guinda" at bounding box center [1206, 202] width 294 height 40
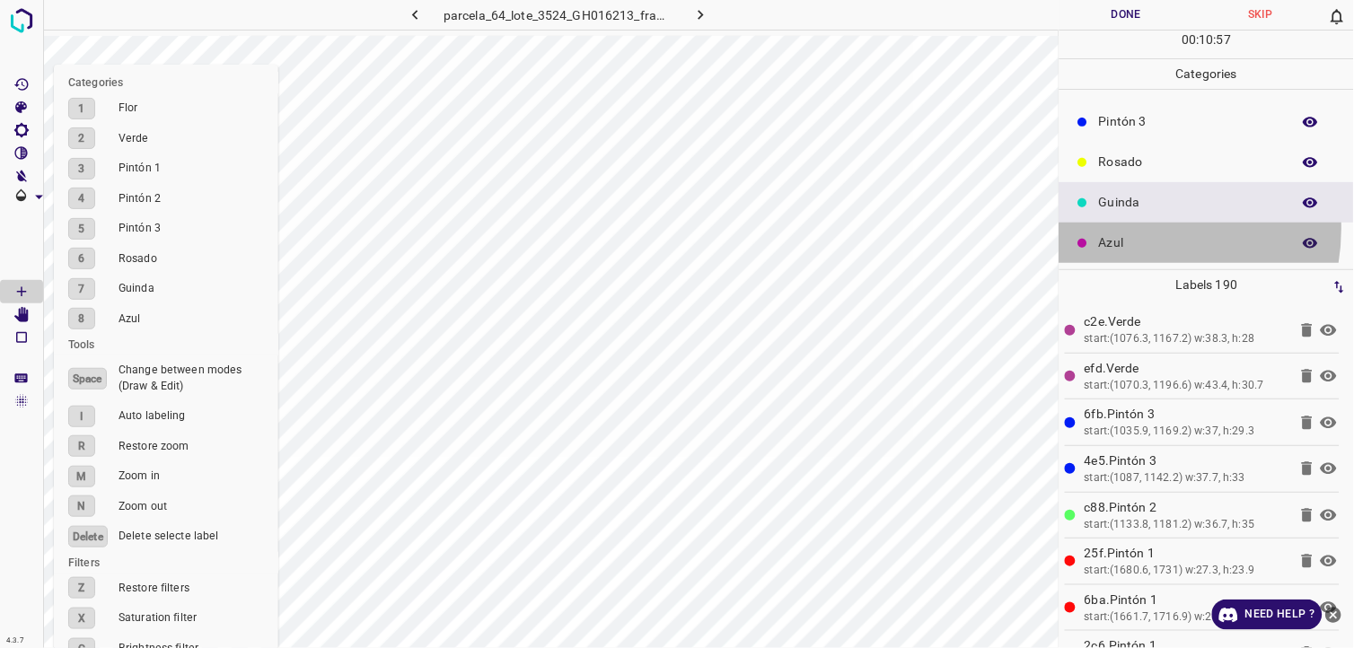
click at [1131, 228] on div "Azul" at bounding box center [1206, 243] width 294 height 40
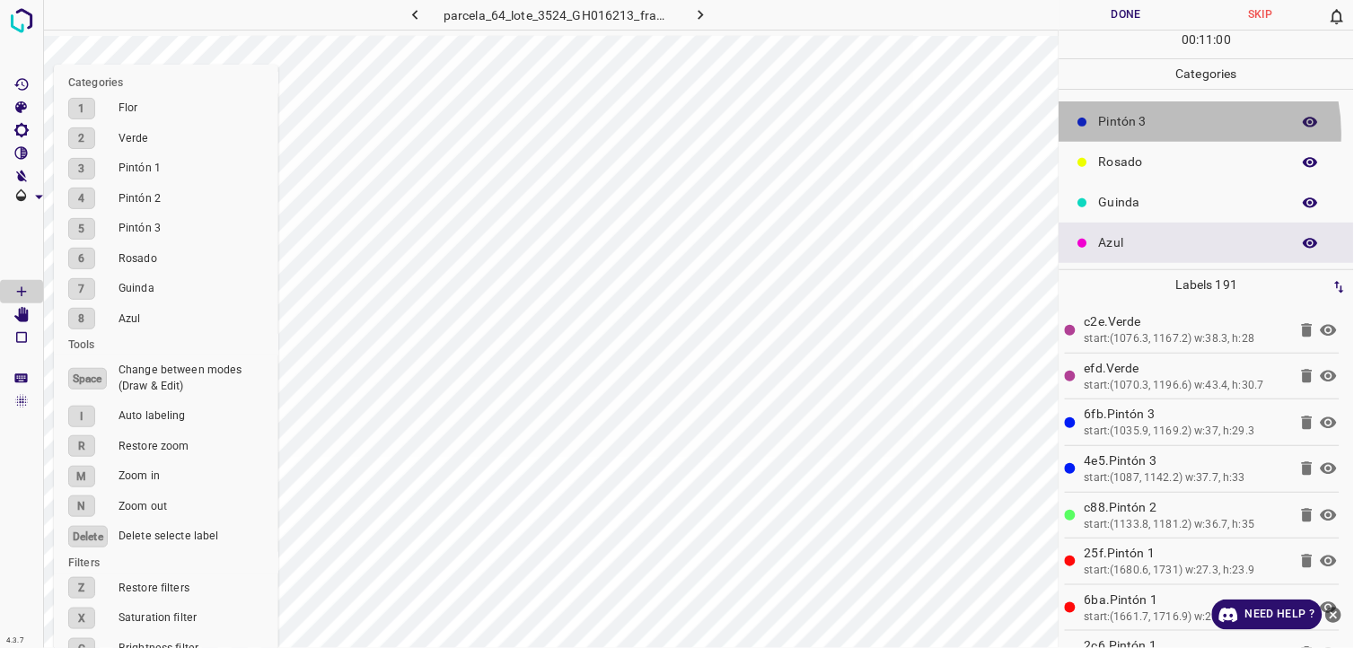
click at [1172, 132] on div "Pintón 3" at bounding box center [1206, 121] width 294 height 40
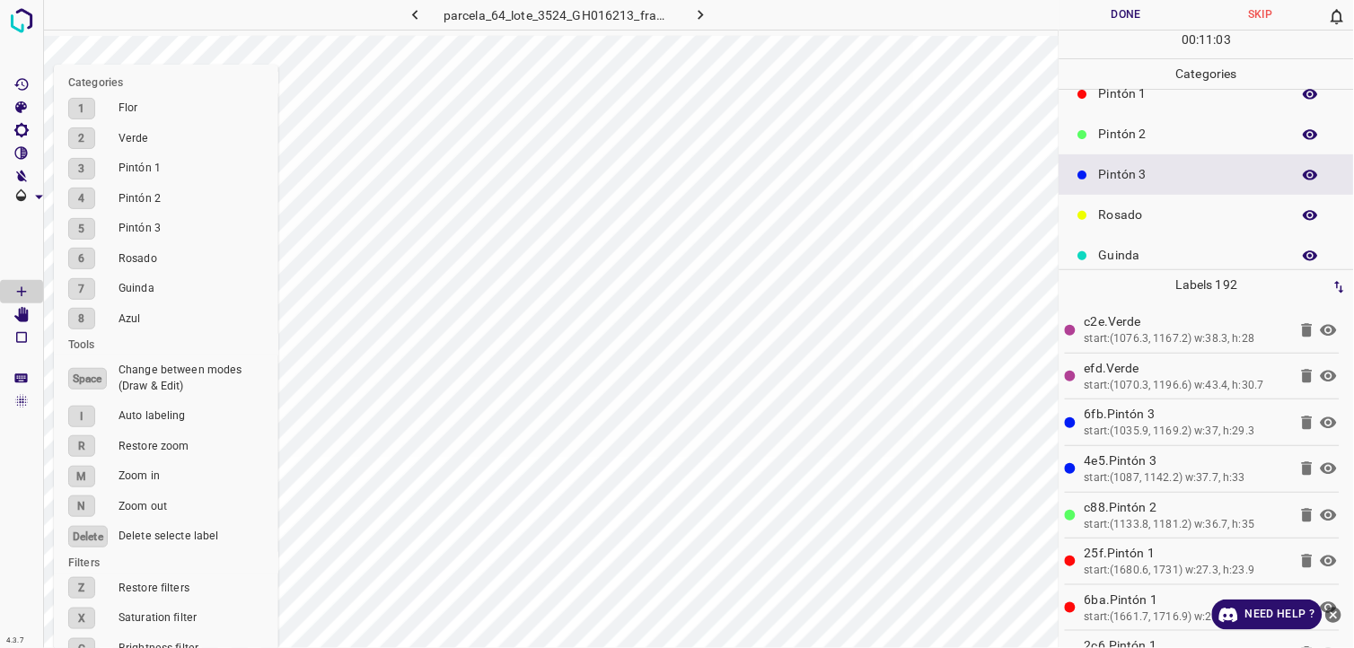
scroll to position [57, 0]
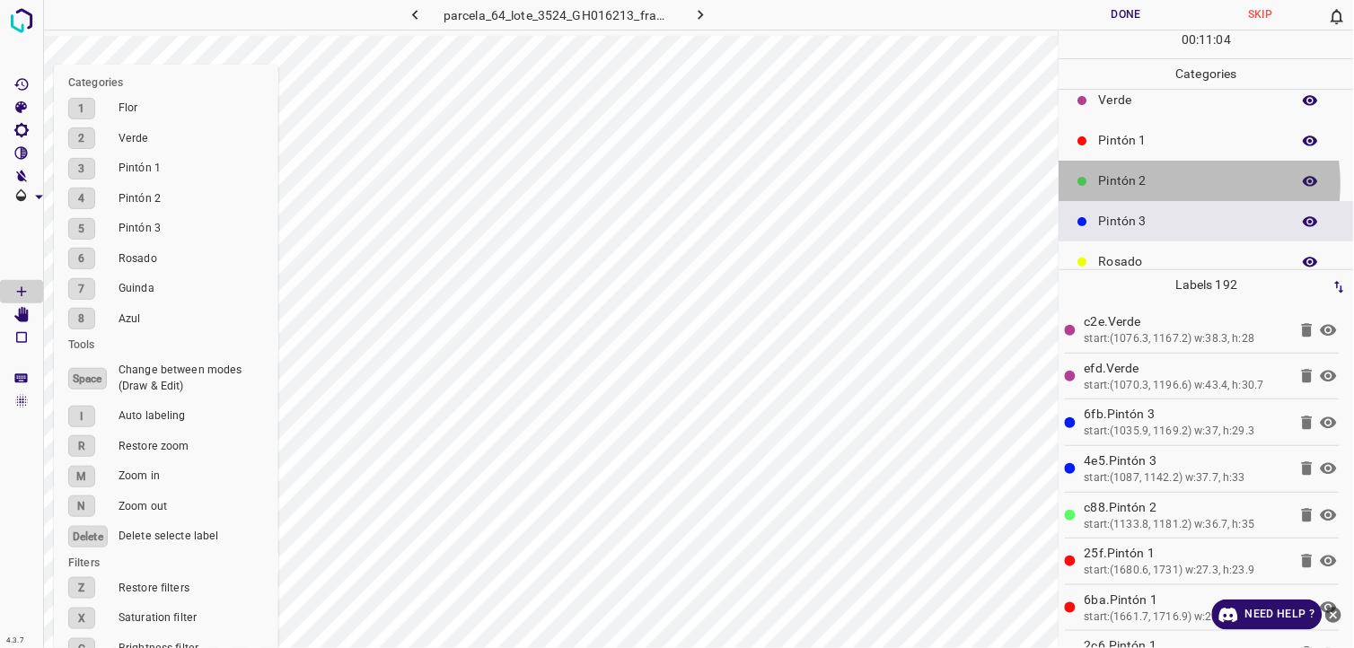
click at [1172, 183] on p "Pintón 2" at bounding box center [1190, 180] width 183 height 19
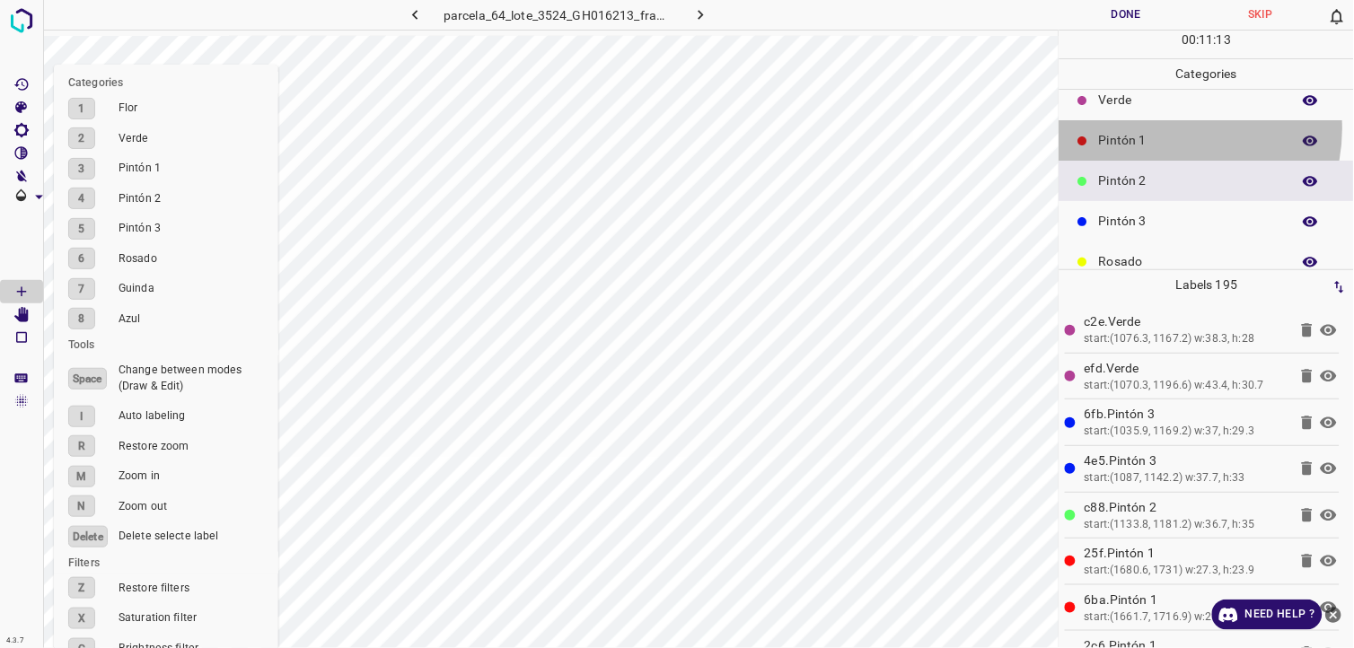
click at [1167, 128] on div "Pintón 1" at bounding box center [1206, 140] width 294 height 40
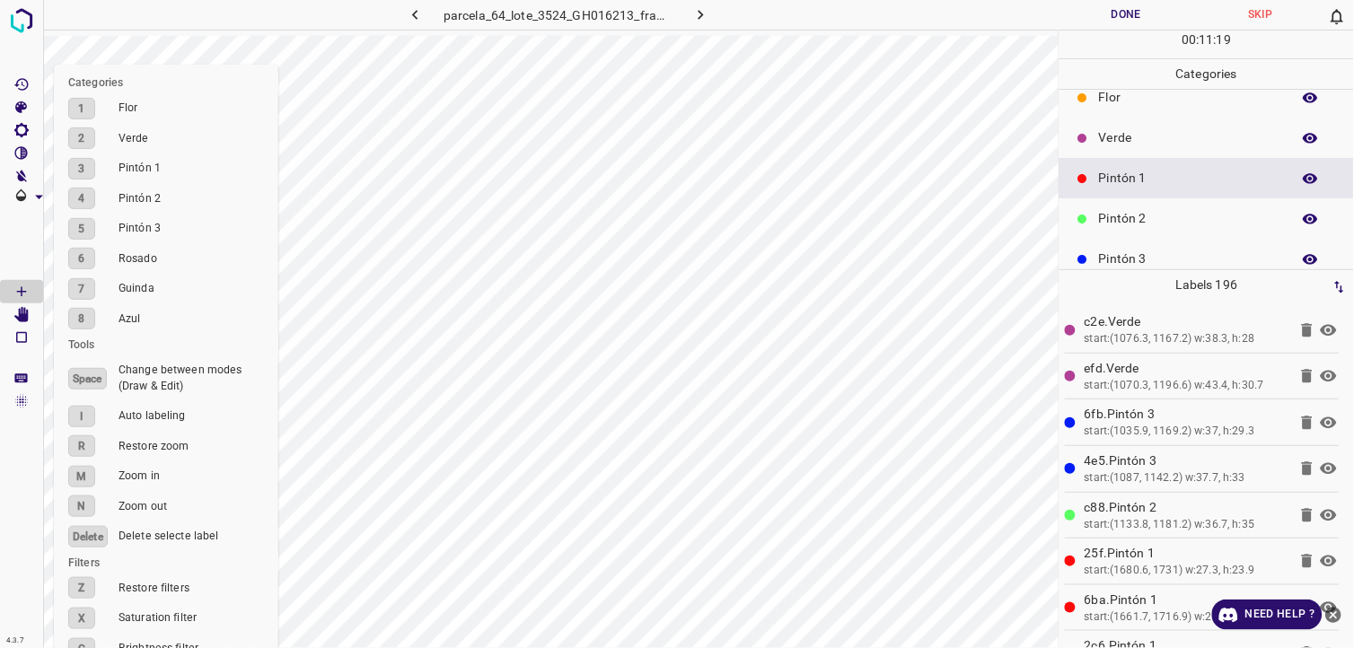
scroll to position [0, 0]
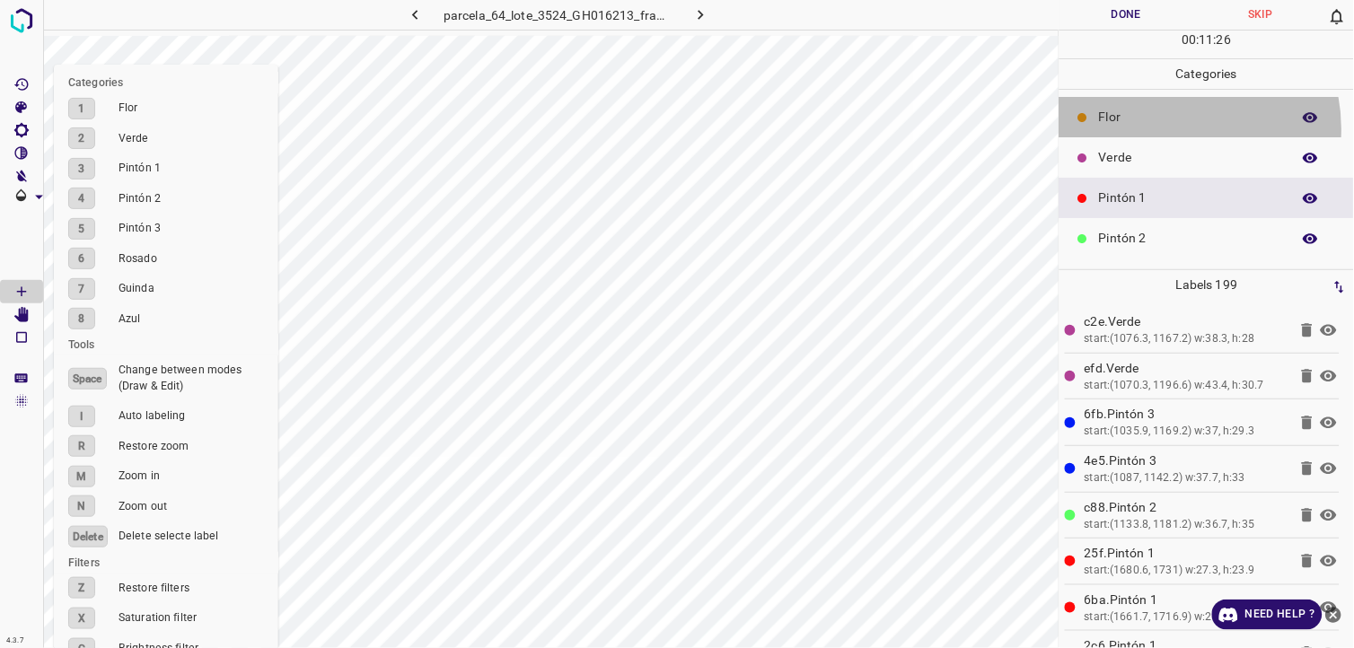
click at [1173, 129] on div "Flor" at bounding box center [1206, 117] width 294 height 40
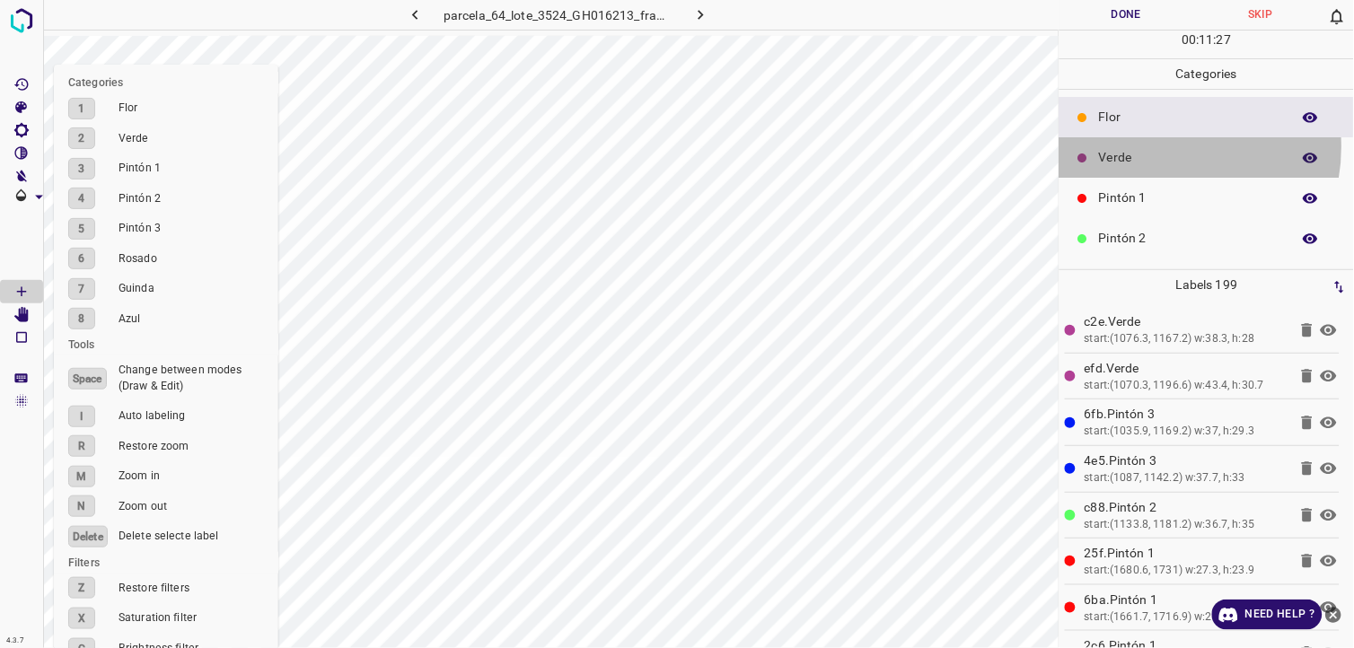
click at [1159, 147] on div "Verde" at bounding box center [1206, 157] width 294 height 40
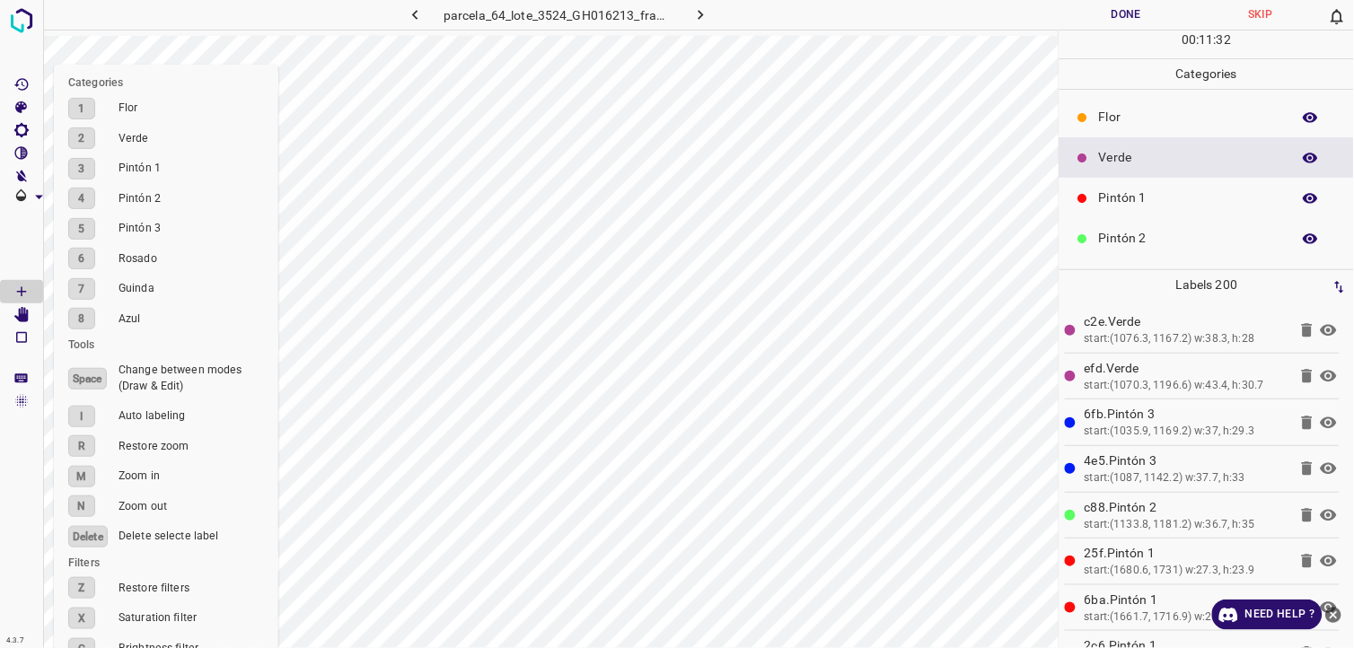
click at [1126, 243] on p "Pintón 2" at bounding box center [1190, 238] width 183 height 19
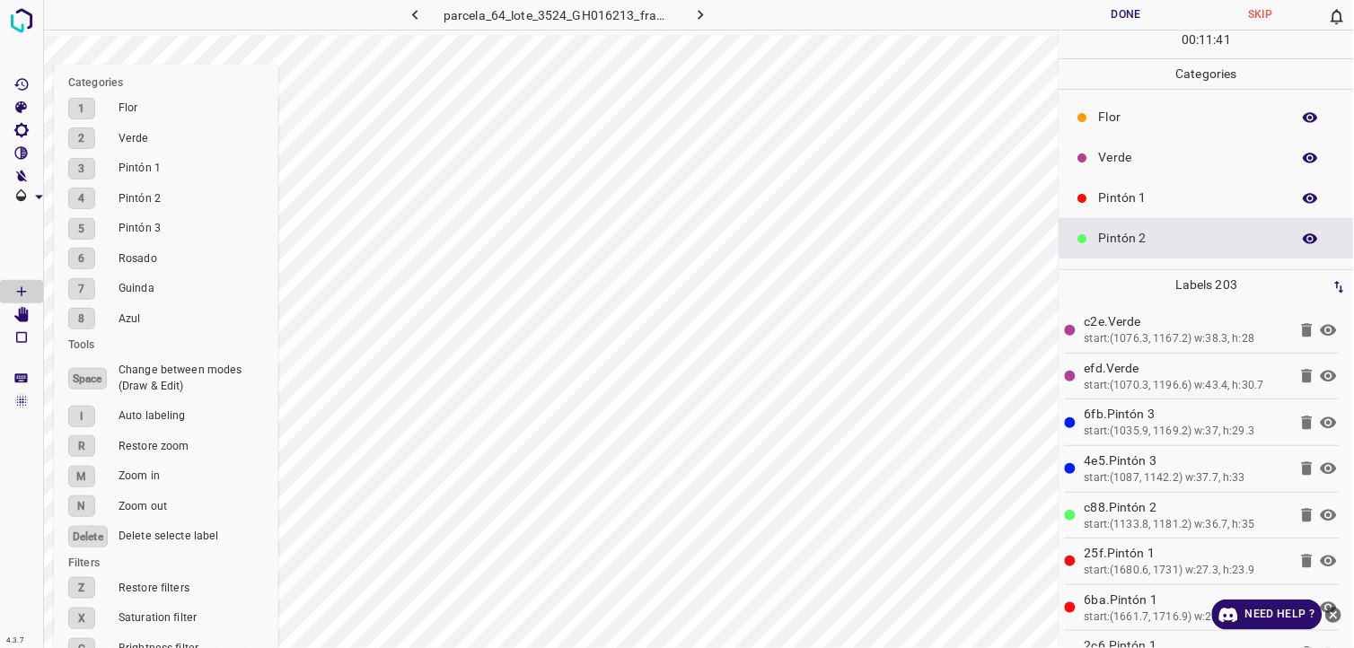
scroll to position [157, 0]
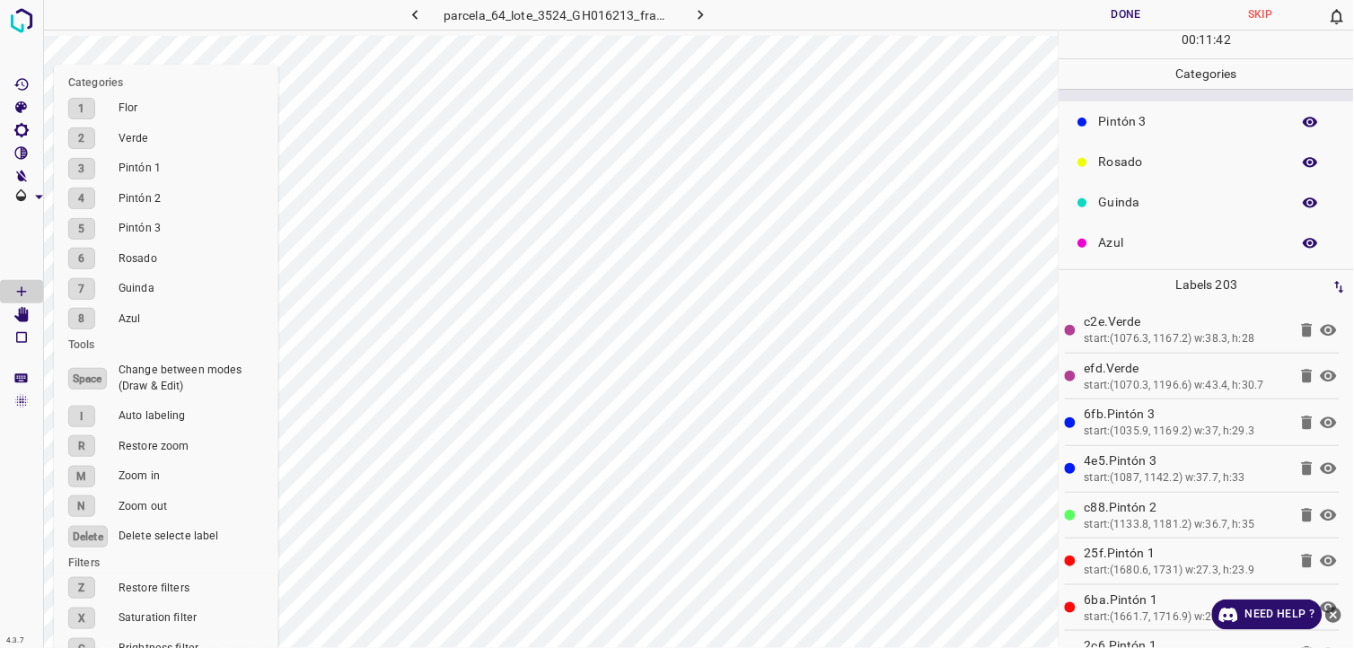
click at [1154, 239] on p "Azul" at bounding box center [1190, 242] width 183 height 19
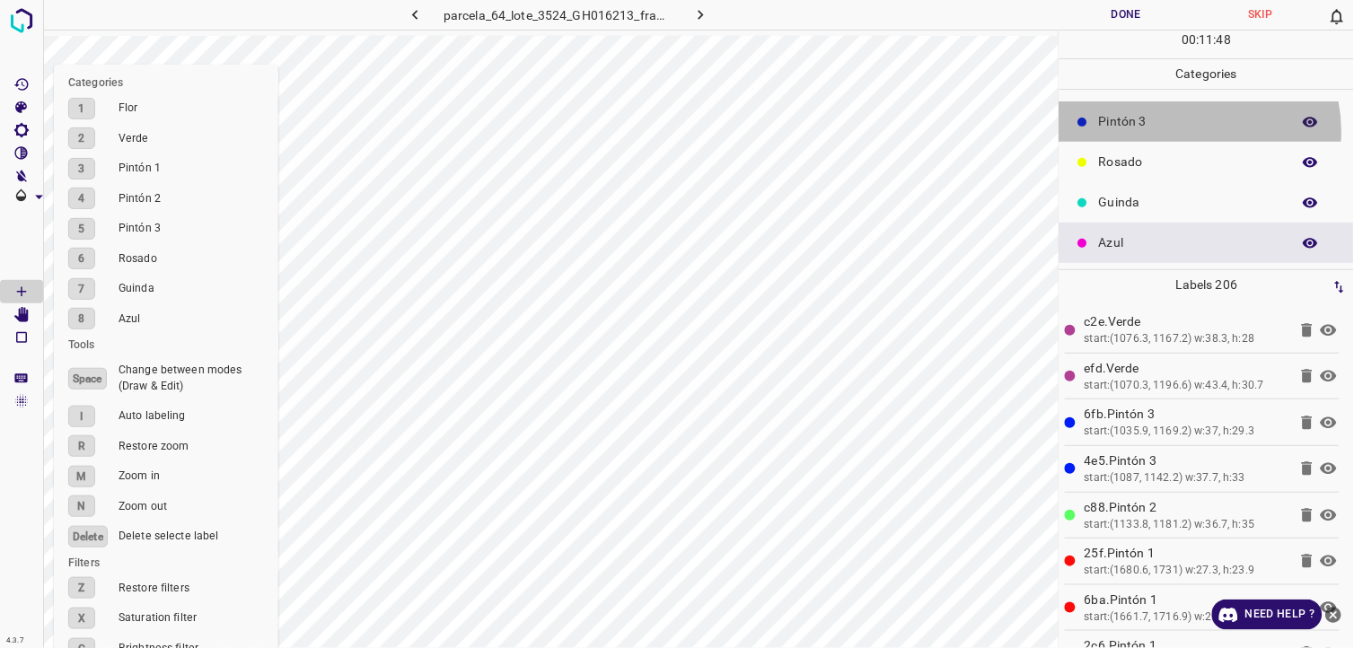
click at [1188, 131] on div "Pintón 3" at bounding box center [1206, 121] width 294 height 40
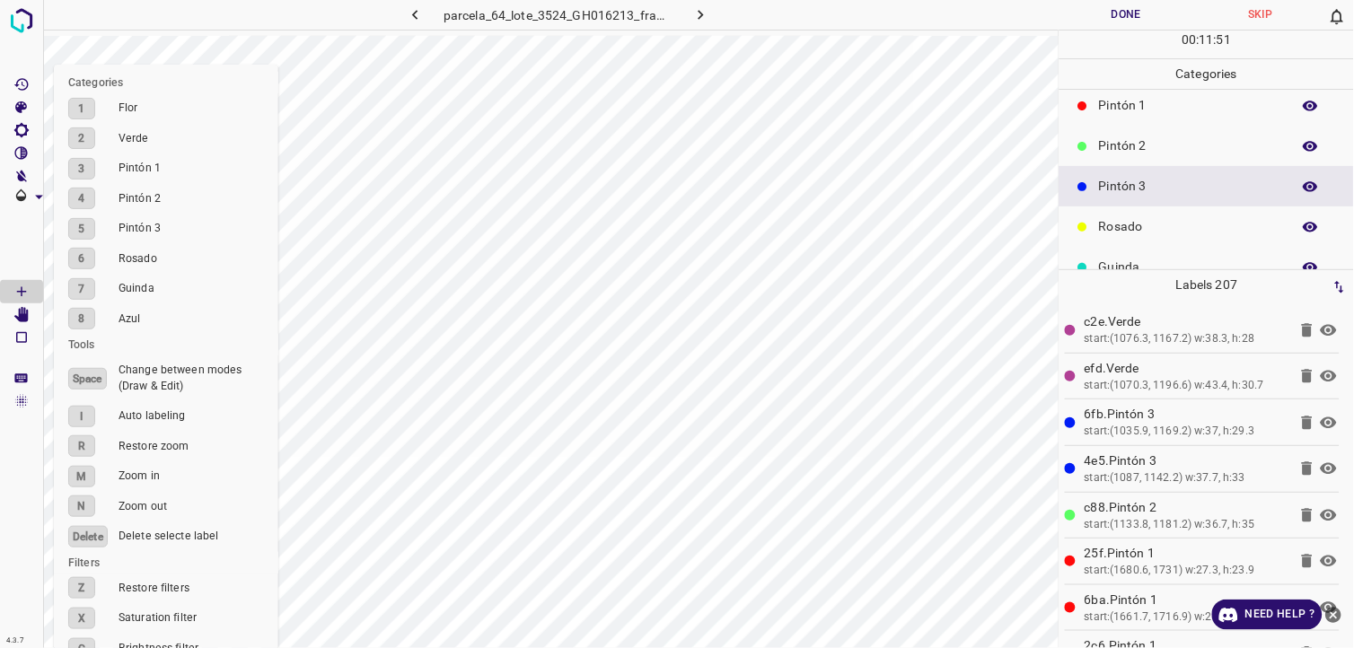
scroll to position [57, 0]
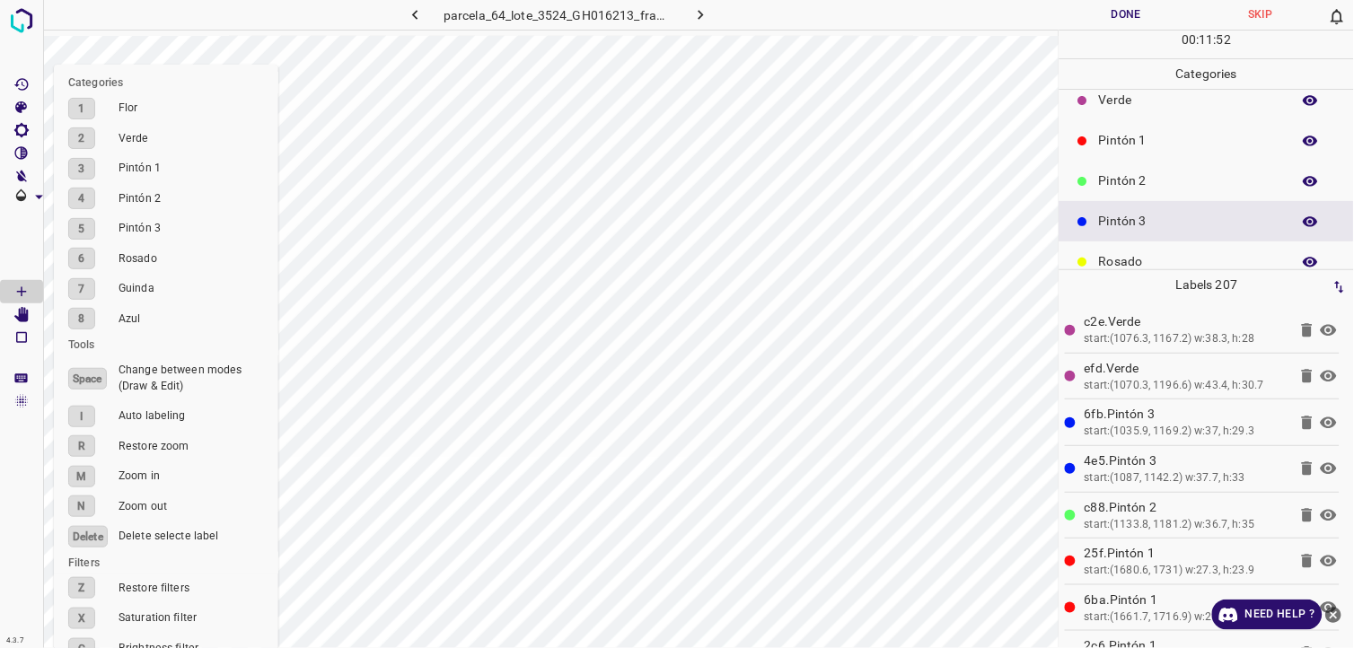
click at [1119, 141] on p "Pintón 1" at bounding box center [1190, 140] width 183 height 19
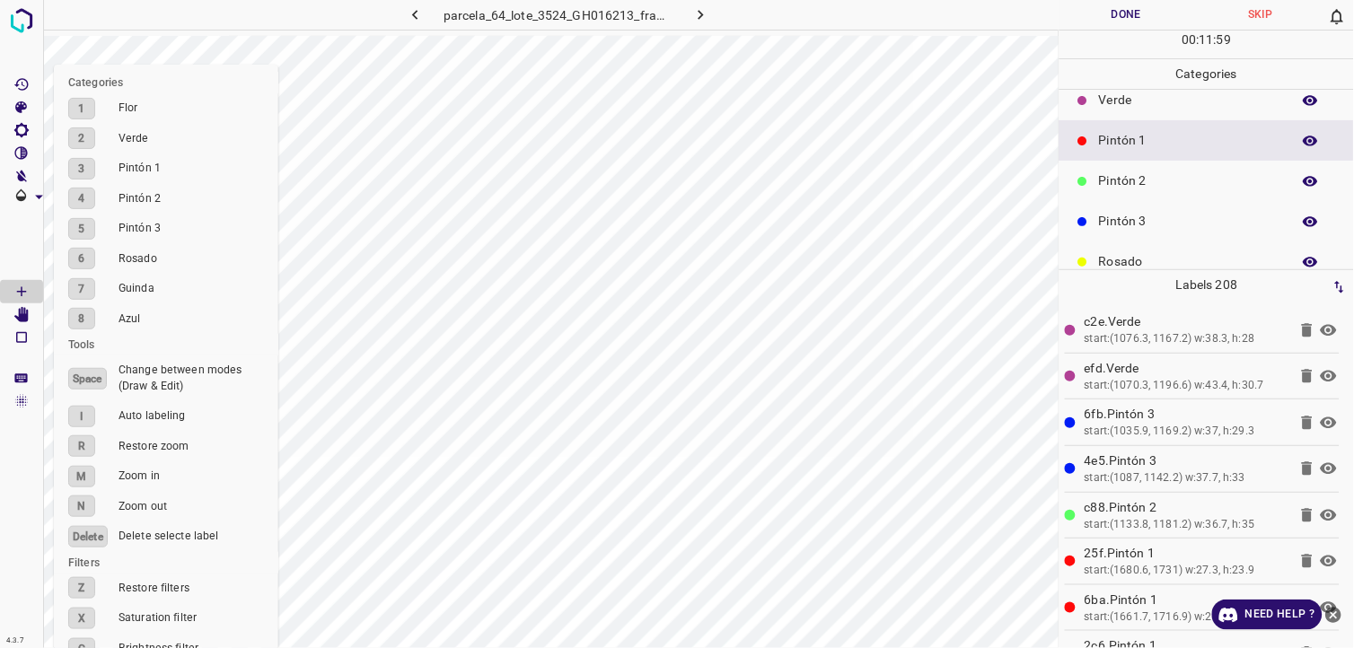
scroll to position [157, 0]
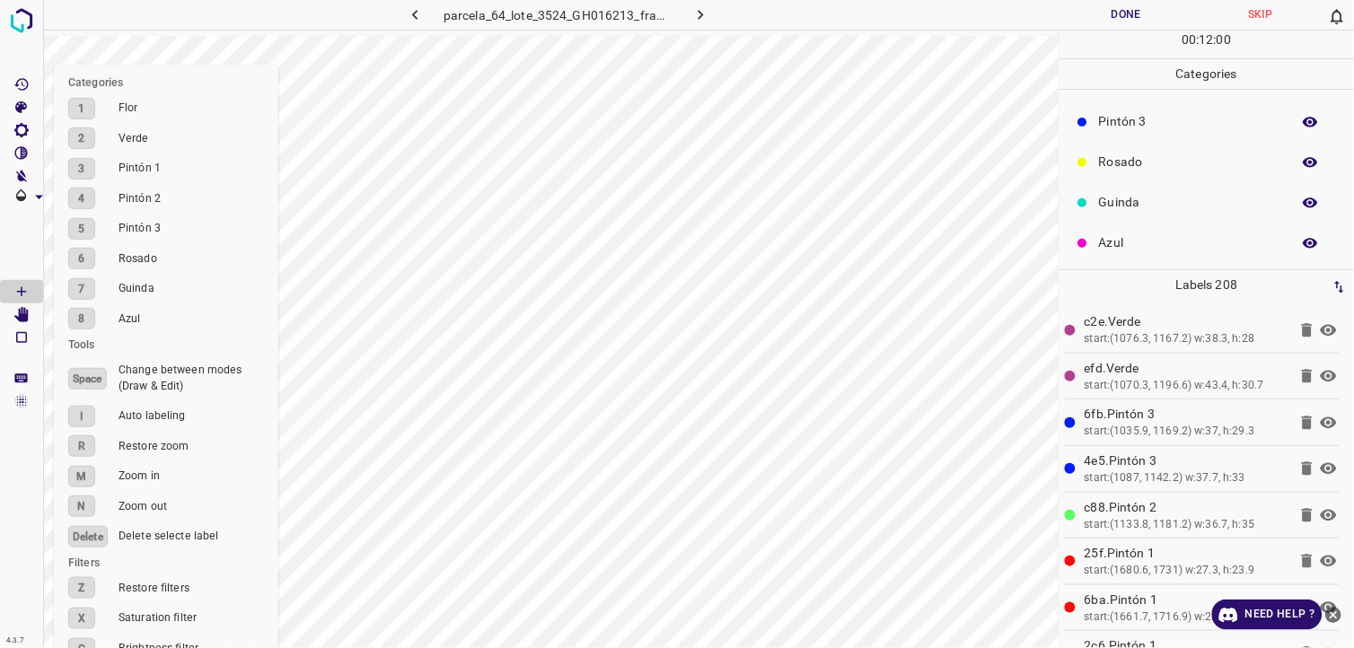
click at [1137, 128] on p "Pintón 3" at bounding box center [1190, 121] width 183 height 19
click at [1124, 230] on div "Azul" at bounding box center [1206, 243] width 294 height 40
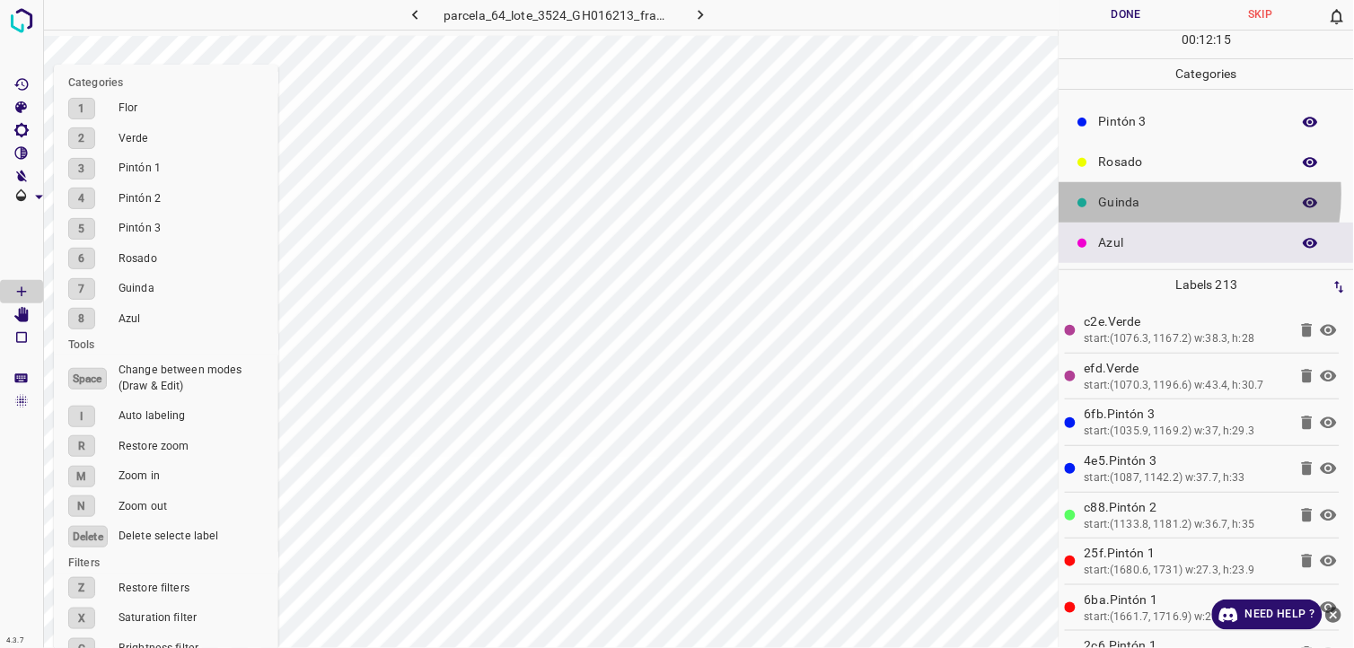
click at [1151, 194] on p "Guinda" at bounding box center [1190, 202] width 183 height 19
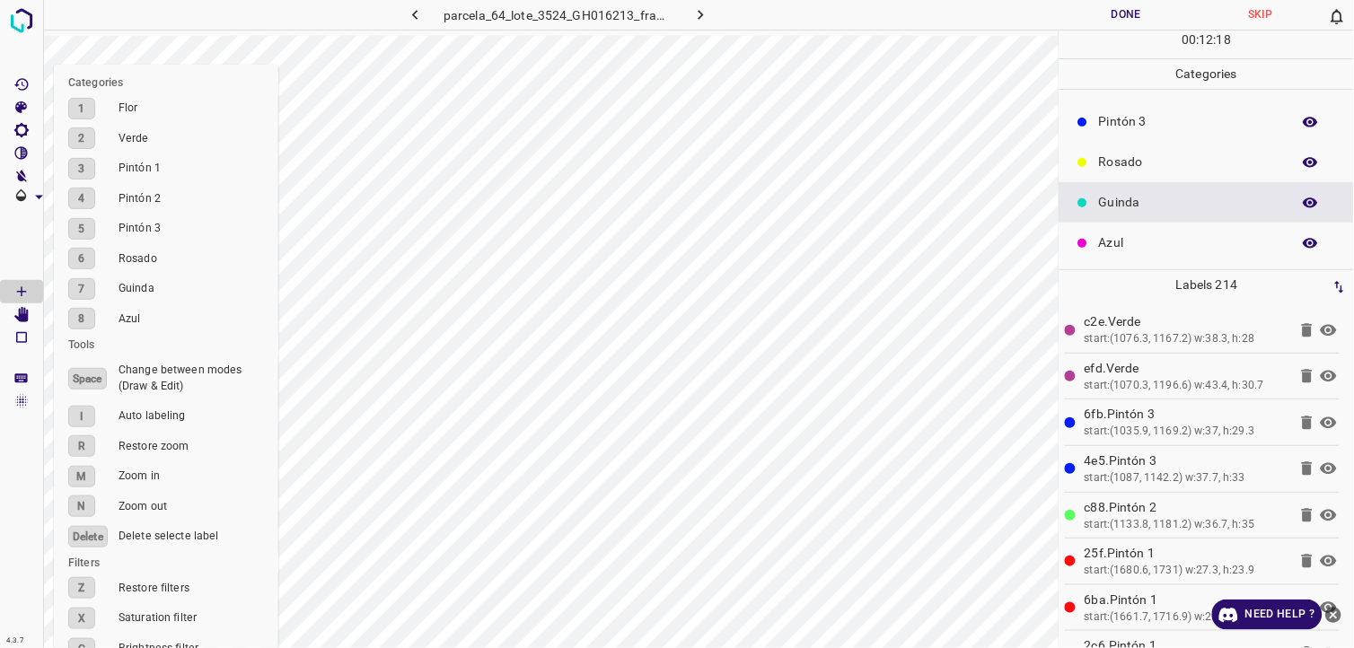
click at [1159, 119] on p "Pintón 3" at bounding box center [1190, 121] width 183 height 19
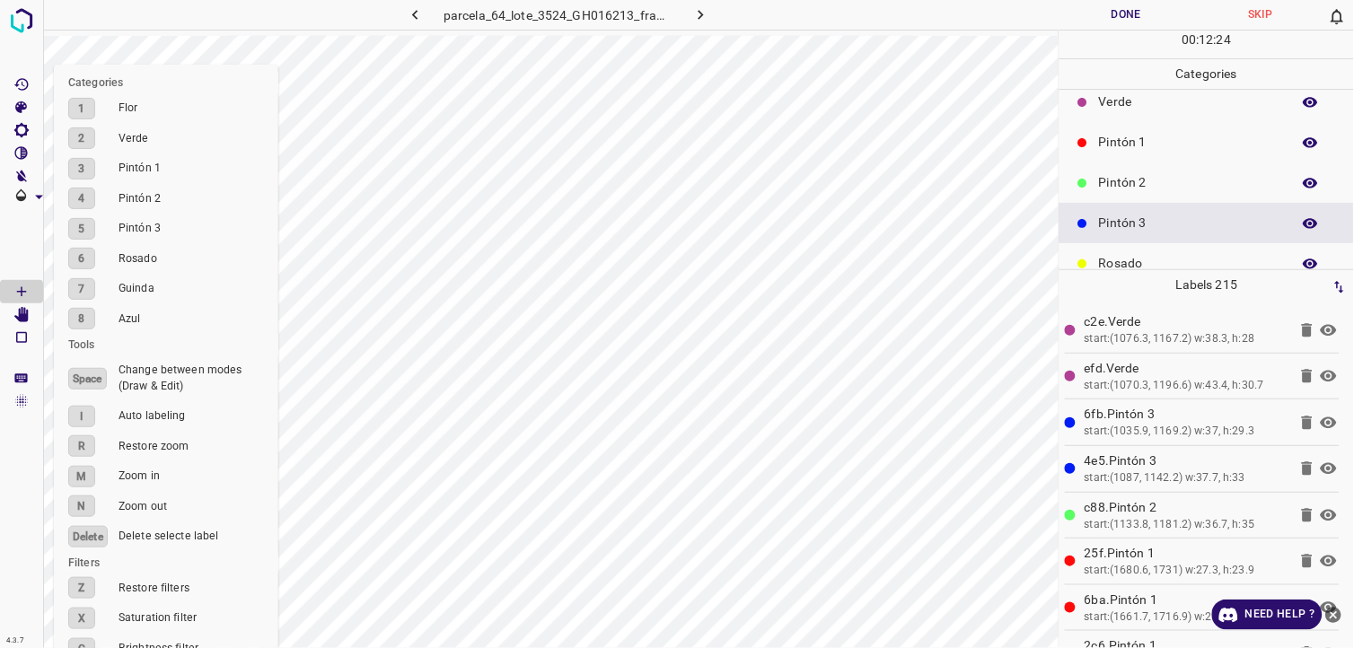
scroll to position [0, 0]
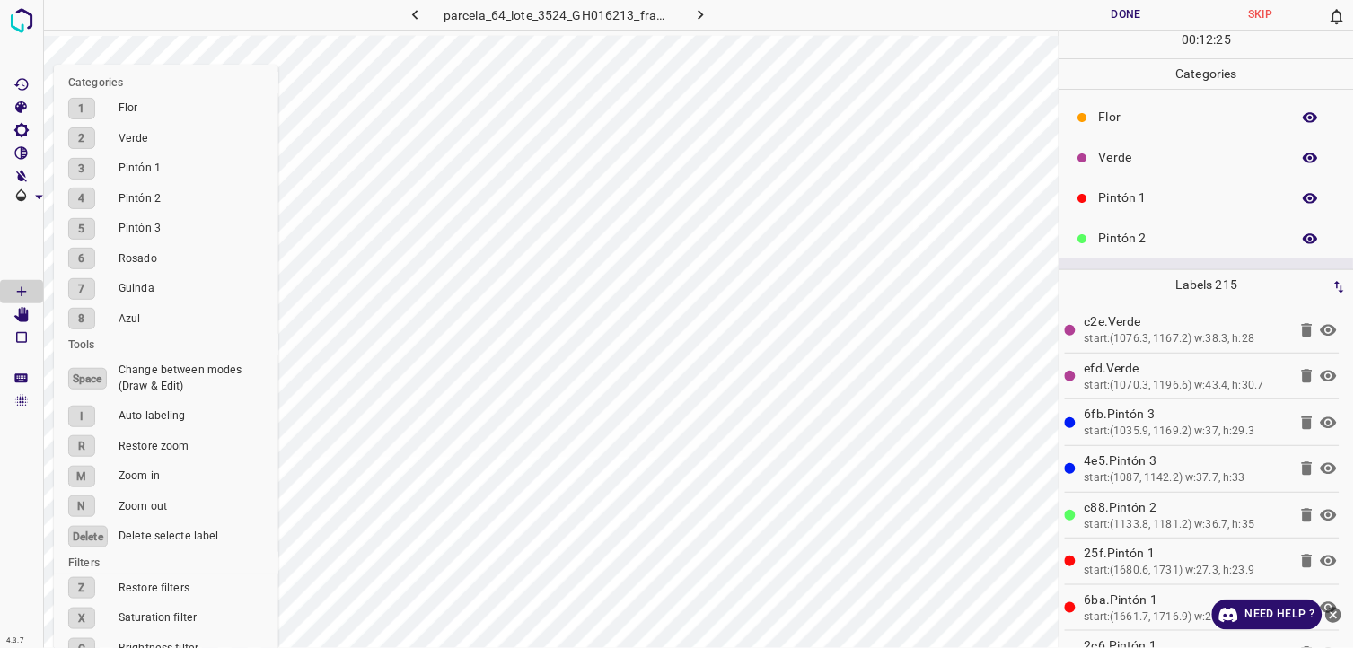
click at [1169, 175] on div "Verde" at bounding box center [1206, 157] width 294 height 40
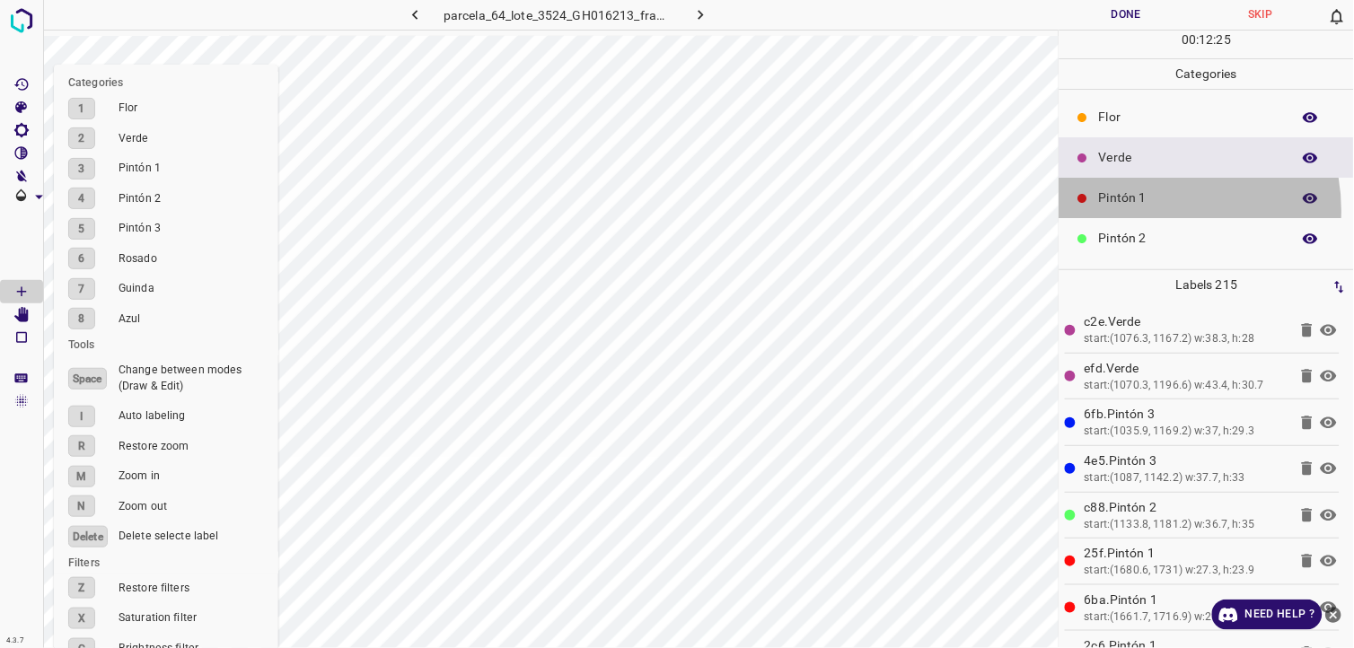
click at [1154, 211] on div "Pintón 1" at bounding box center [1206, 198] width 294 height 40
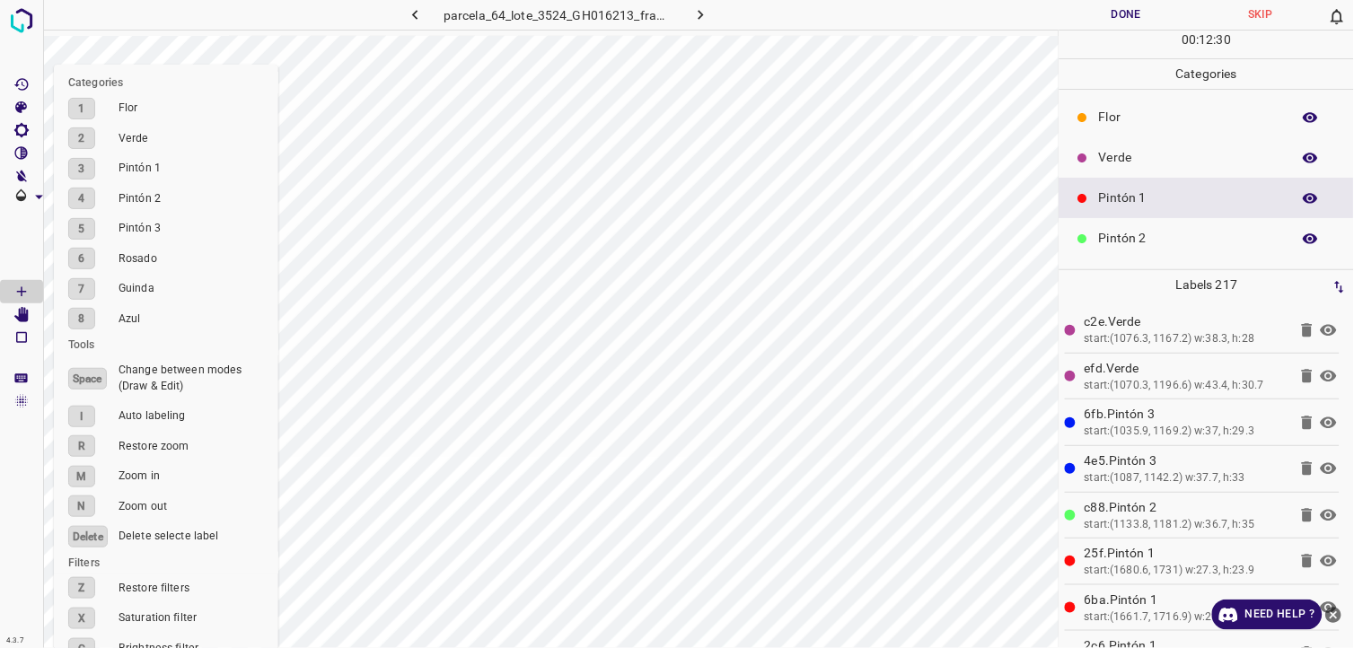
scroll to position [100, 0]
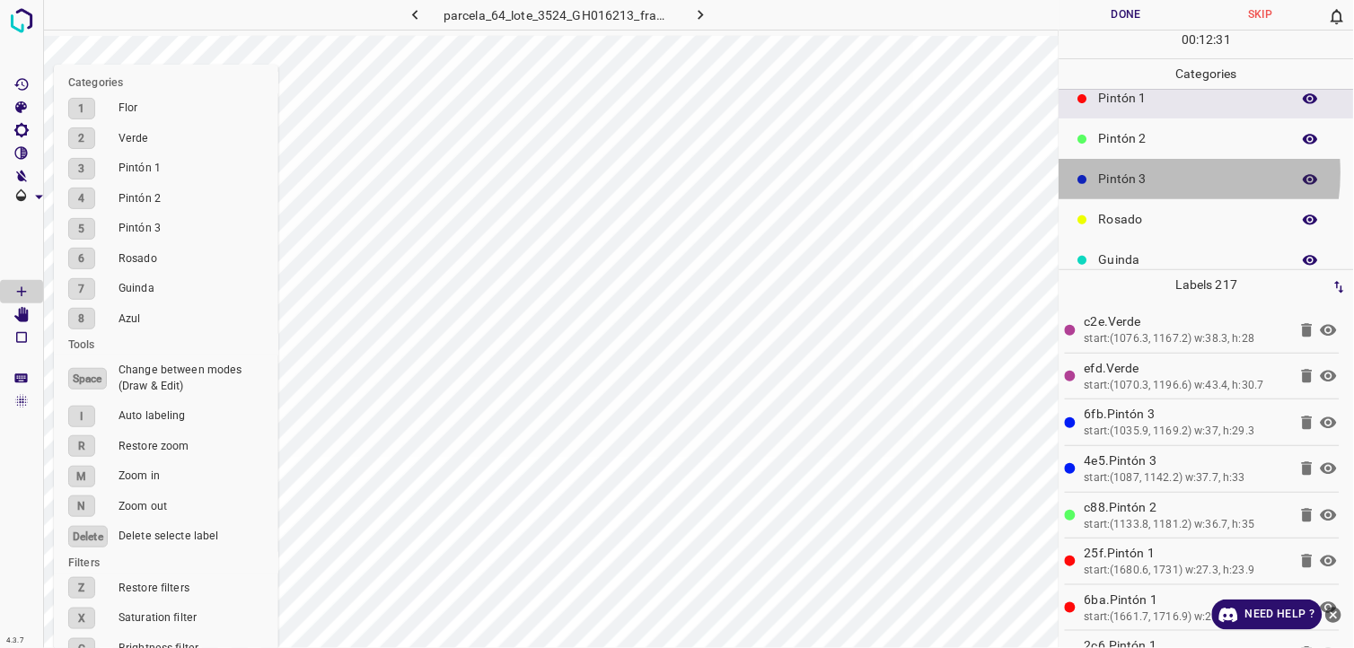
click at [1143, 172] on p "Pintón 3" at bounding box center [1190, 179] width 183 height 19
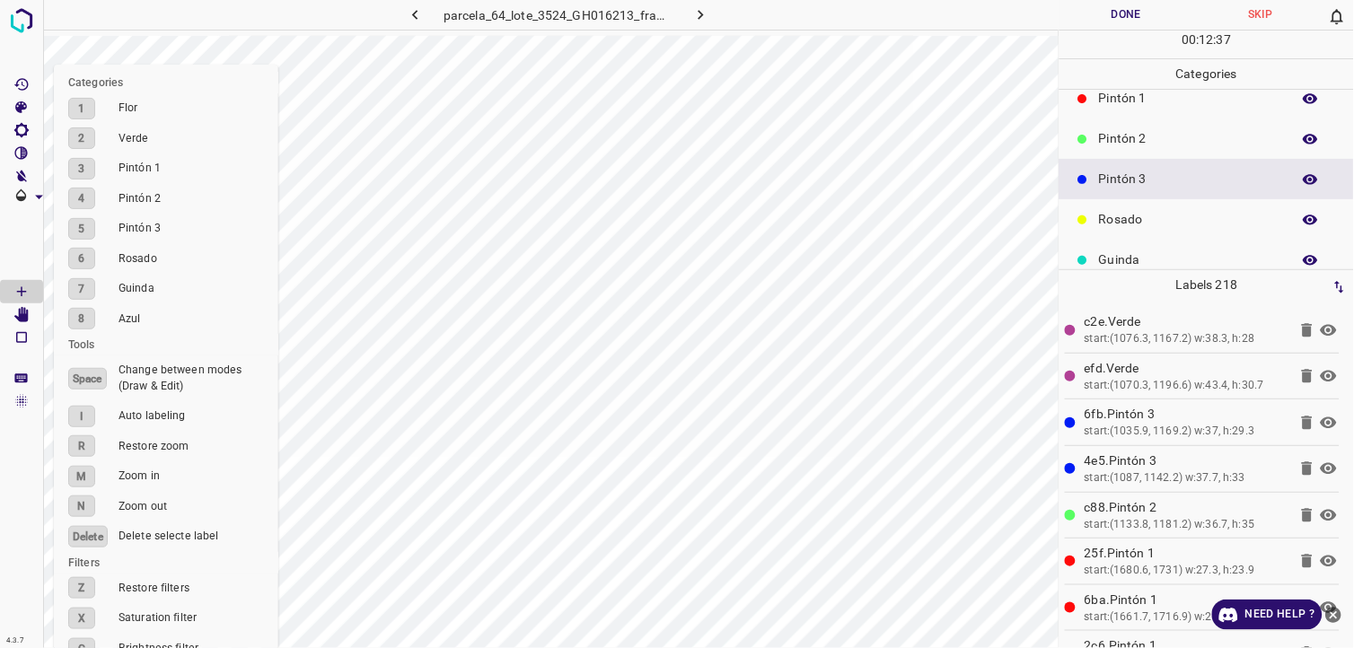
click at [1111, 93] on p "Pintón 1" at bounding box center [1190, 98] width 183 height 19
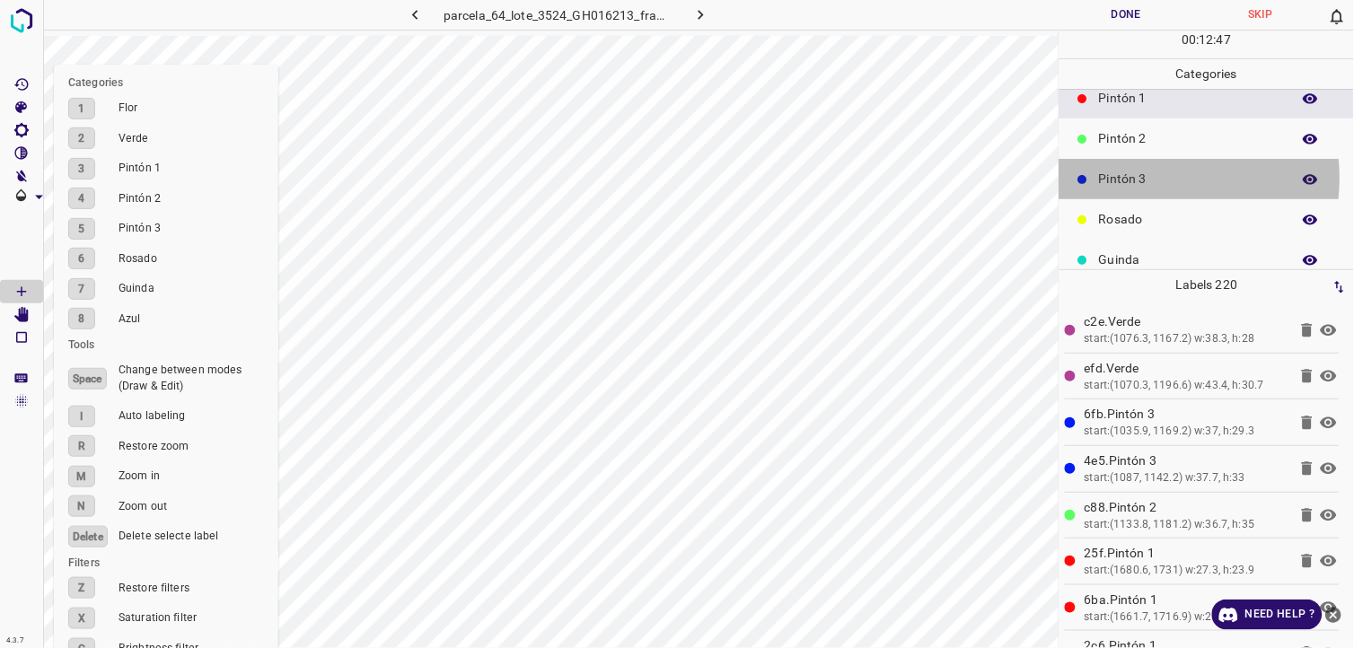
click at [1153, 178] on p "Pintón 3" at bounding box center [1190, 179] width 183 height 19
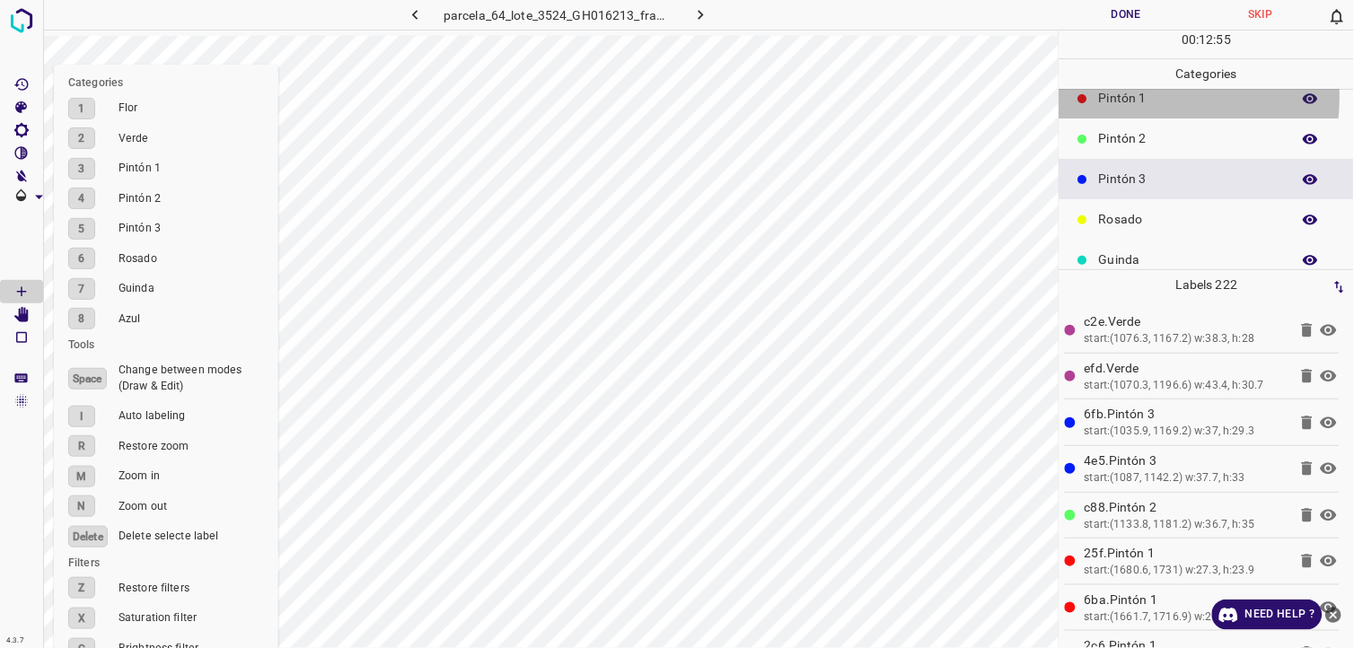
click at [1132, 96] on p "Pintón 1" at bounding box center [1190, 98] width 183 height 19
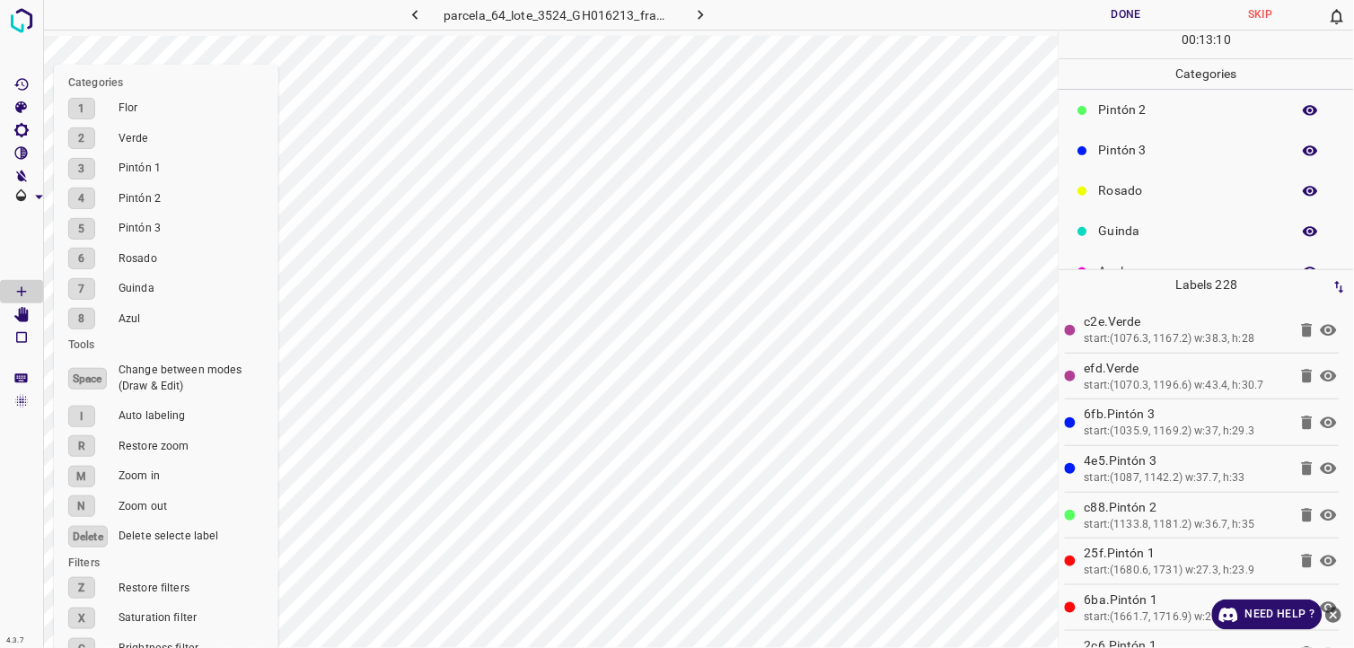
scroll to position [157, 0]
click at [1141, 248] on p "Azul" at bounding box center [1190, 242] width 183 height 19
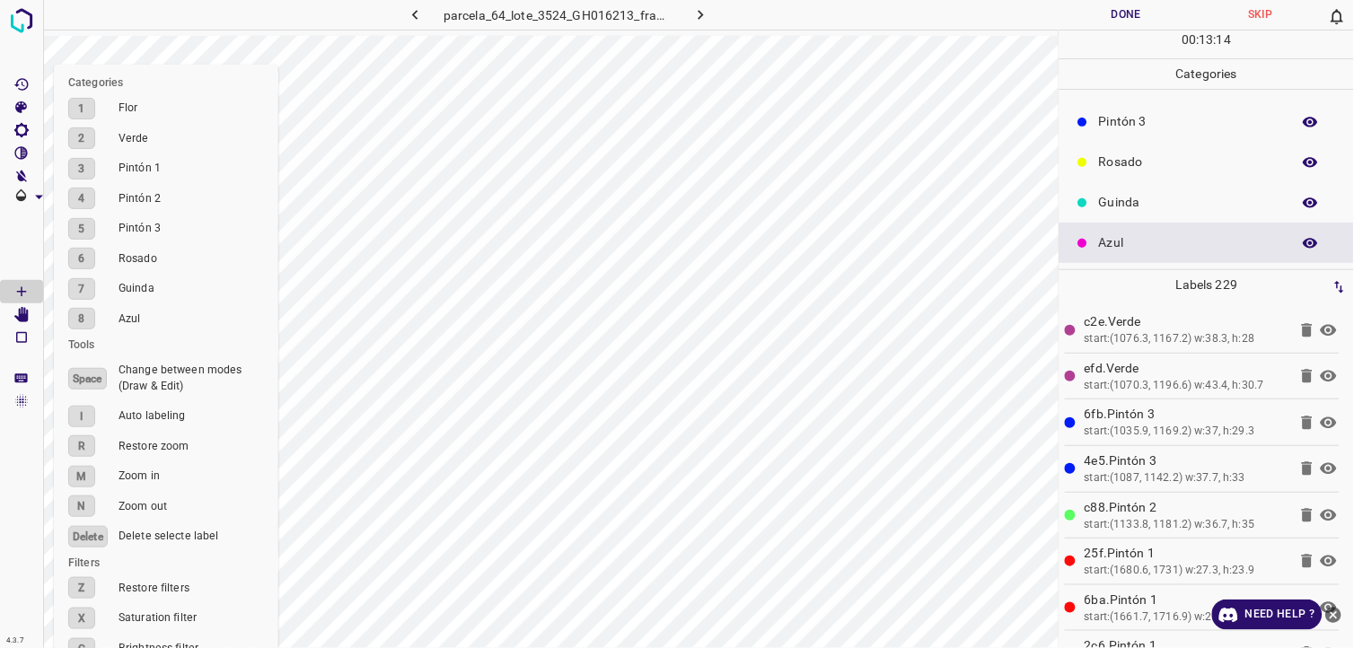
scroll to position [57, 0]
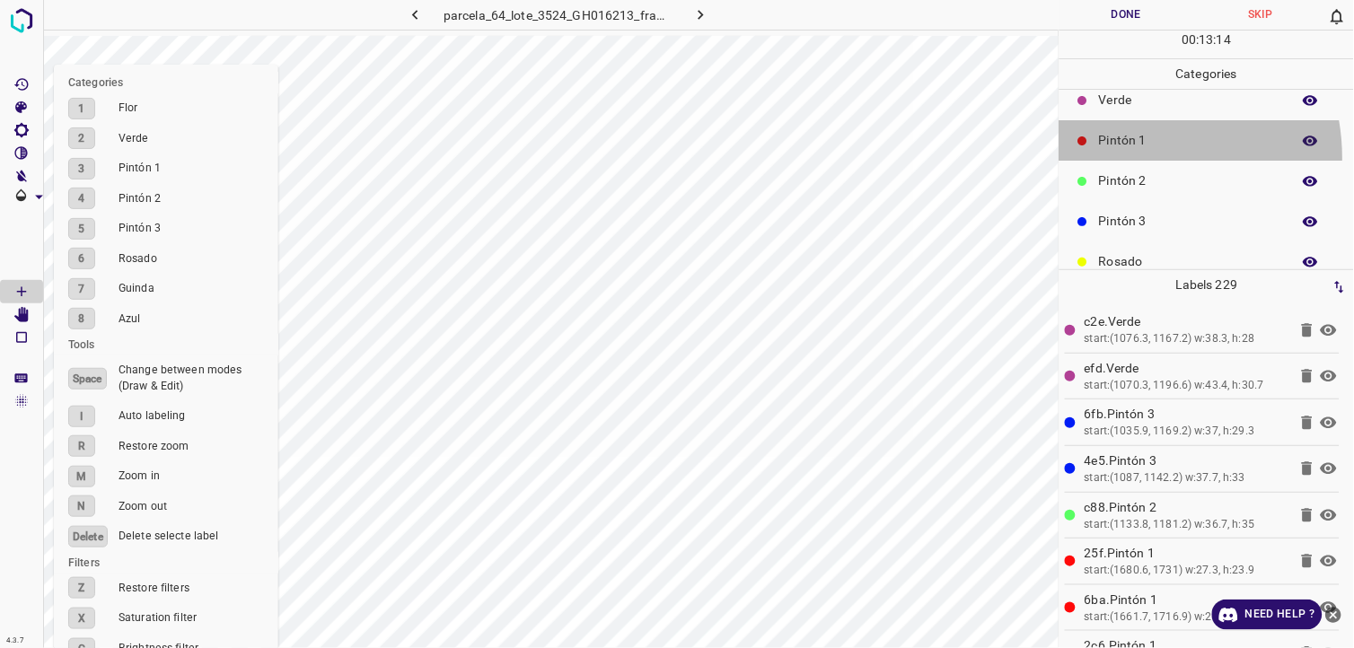
click at [1129, 157] on div "Pintón 1" at bounding box center [1206, 140] width 294 height 40
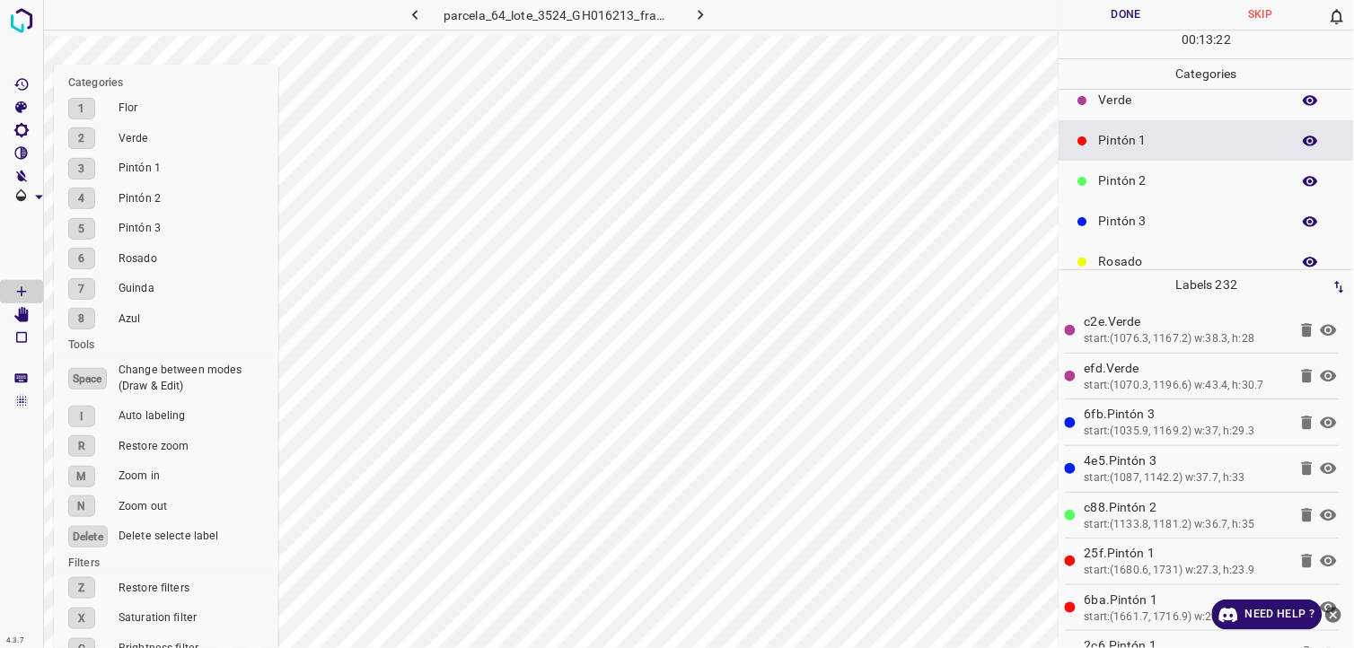
click at [1178, 176] on p "Pintón 2" at bounding box center [1190, 180] width 183 height 19
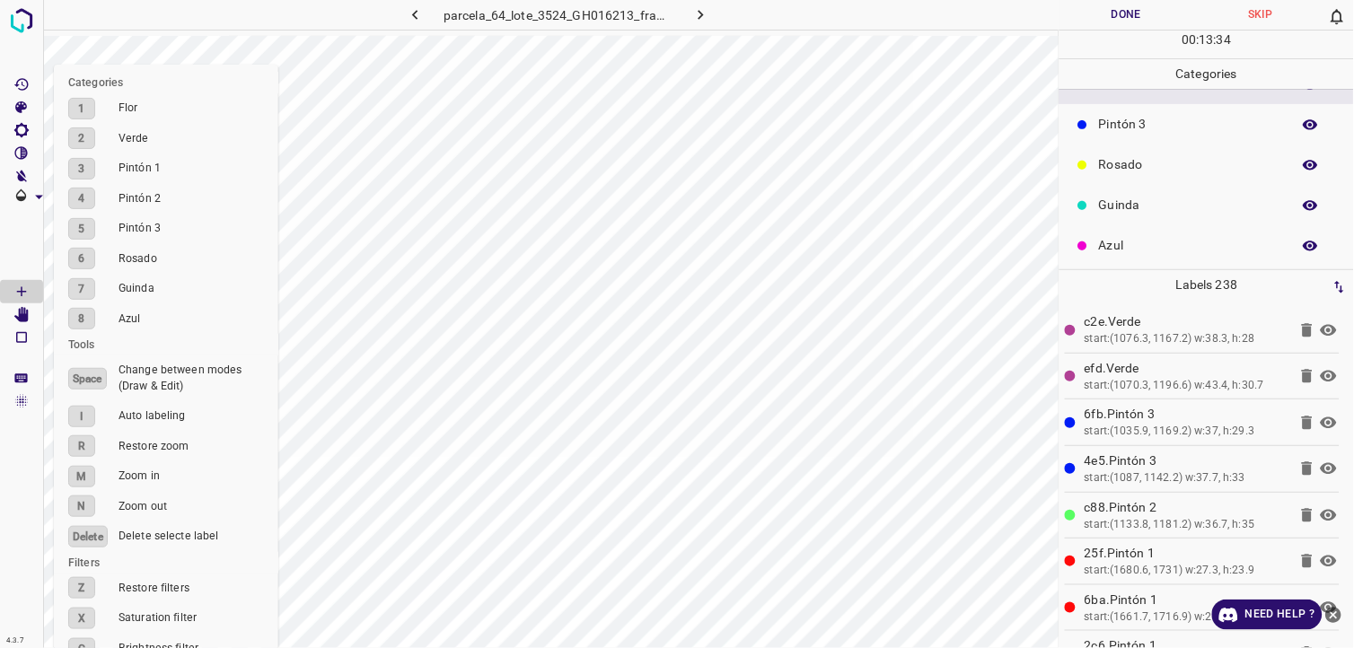
scroll to position [157, 0]
click at [1155, 236] on p "Azul" at bounding box center [1190, 242] width 183 height 19
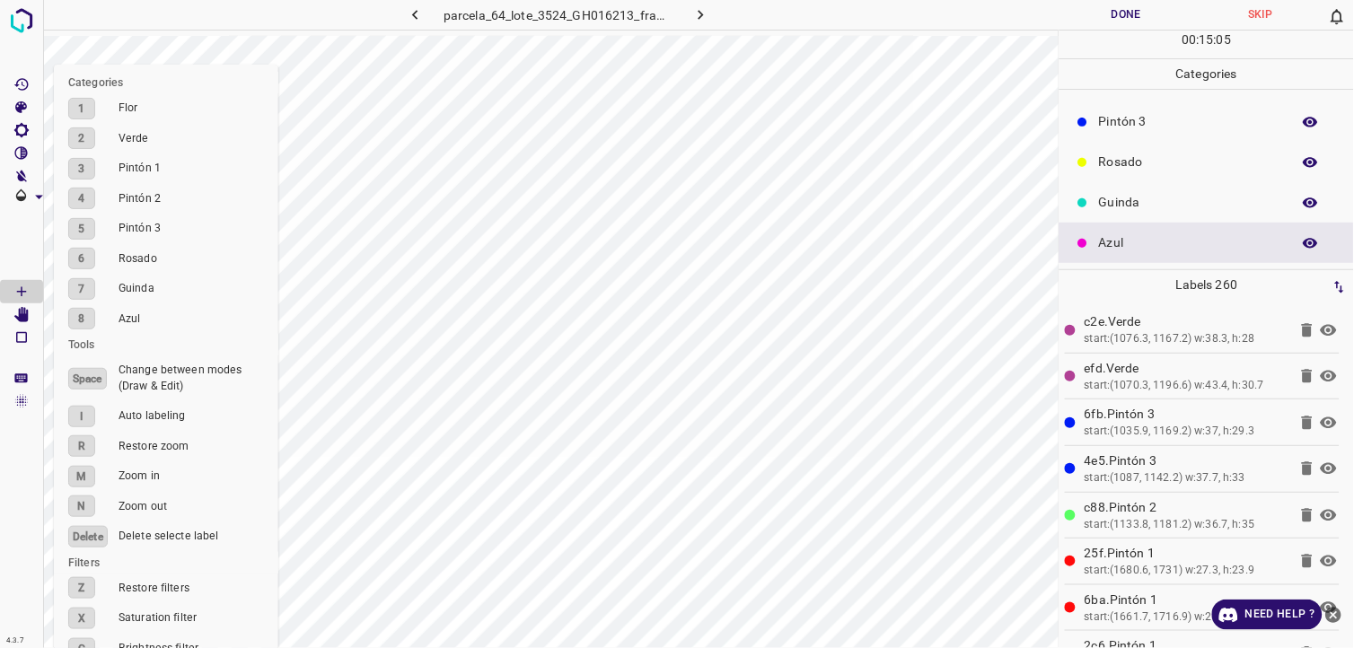
scroll to position [0, 0]
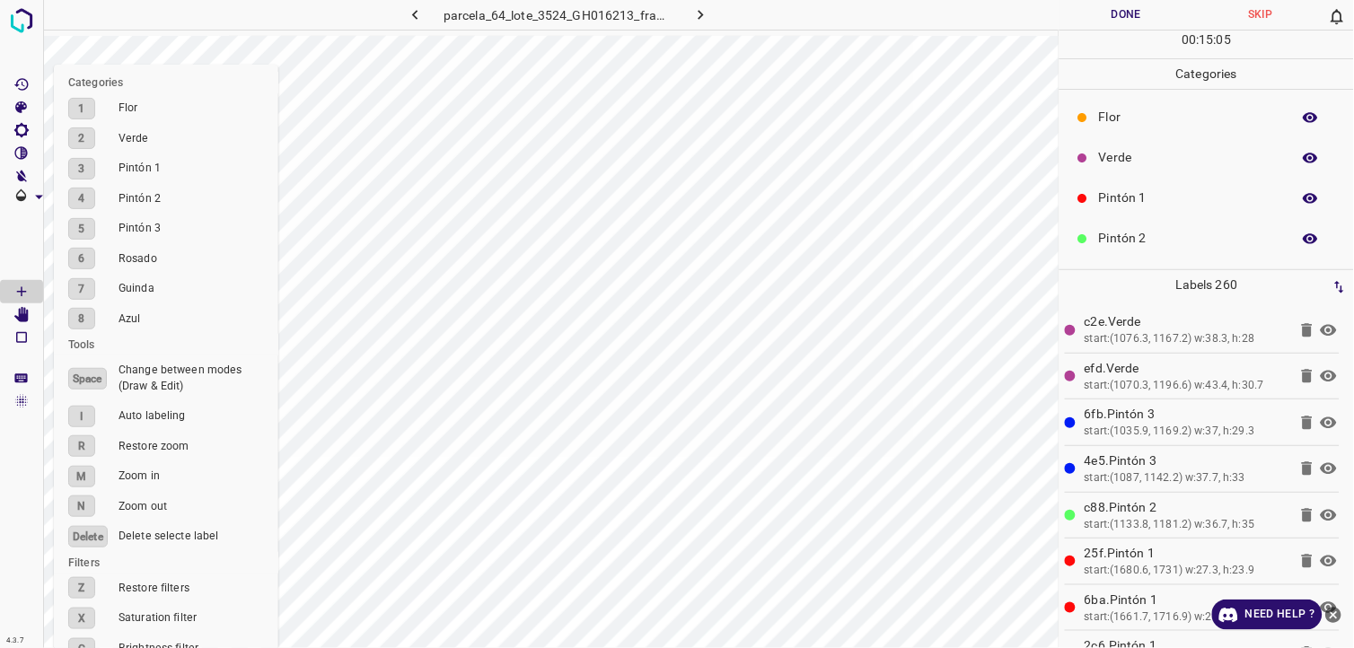
click at [1150, 178] on div "Pintón 1" at bounding box center [1206, 198] width 294 height 40
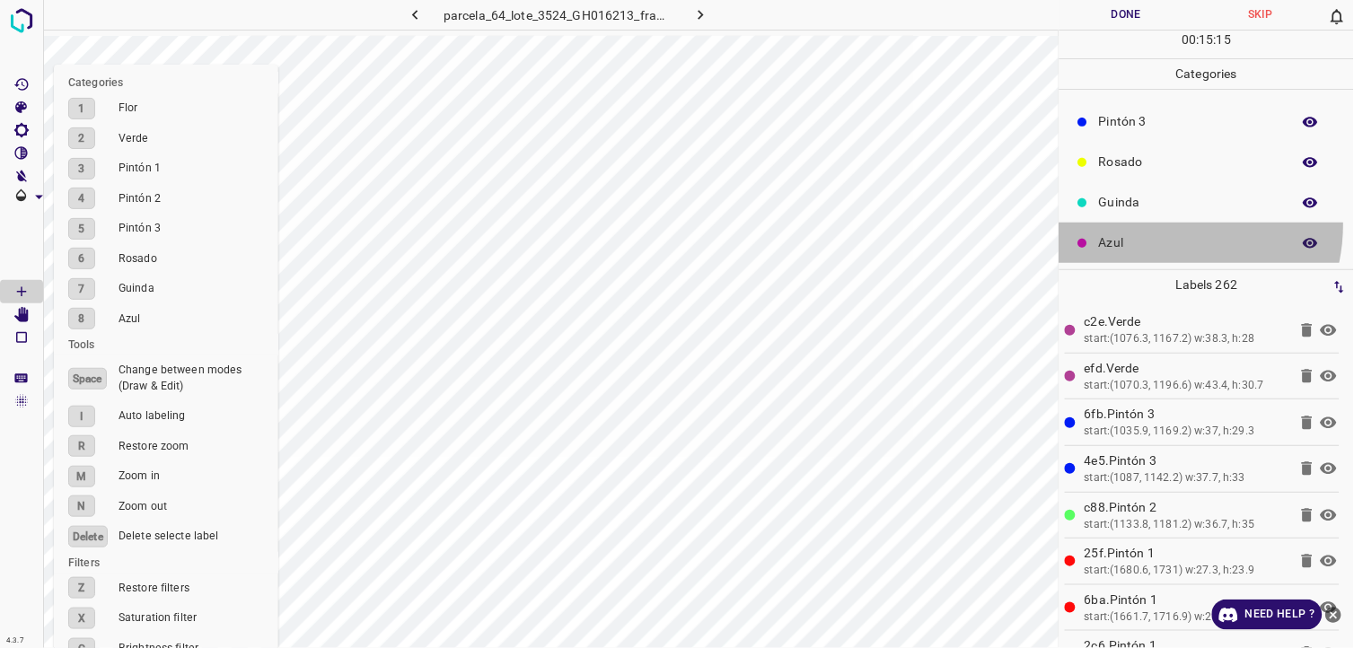
click at [1158, 224] on div "Azul" at bounding box center [1206, 243] width 294 height 40
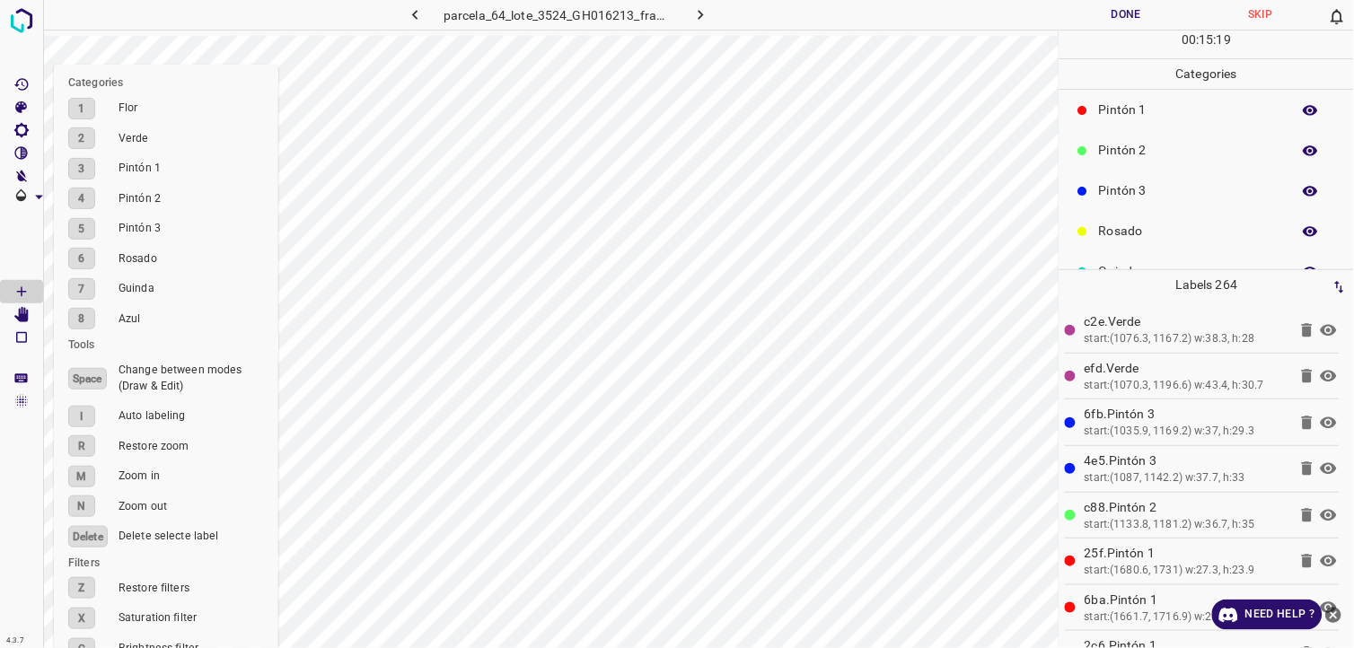
scroll to position [0, 0]
click at [1155, 202] on p "Pintón 1" at bounding box center [1190, 198] width 183 height 19
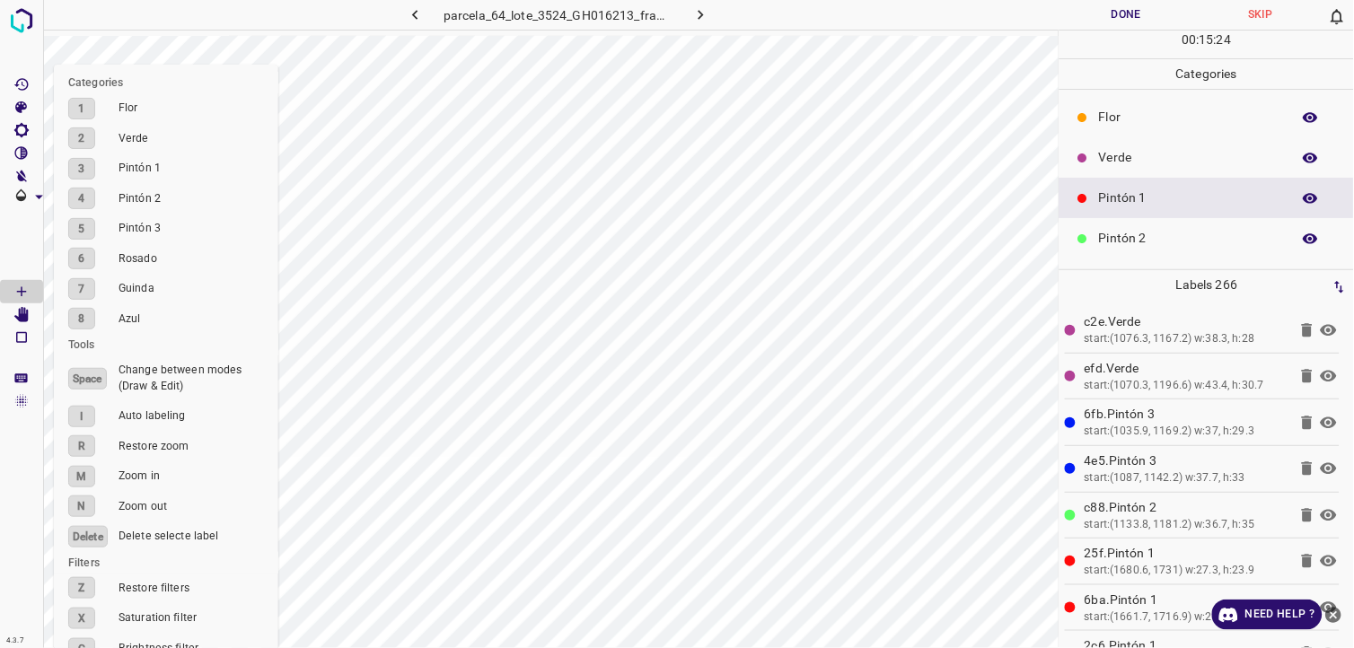
click at [1093, 240] on div "Pintón 2" at bounding box center [1206, 238] width 294 height 40
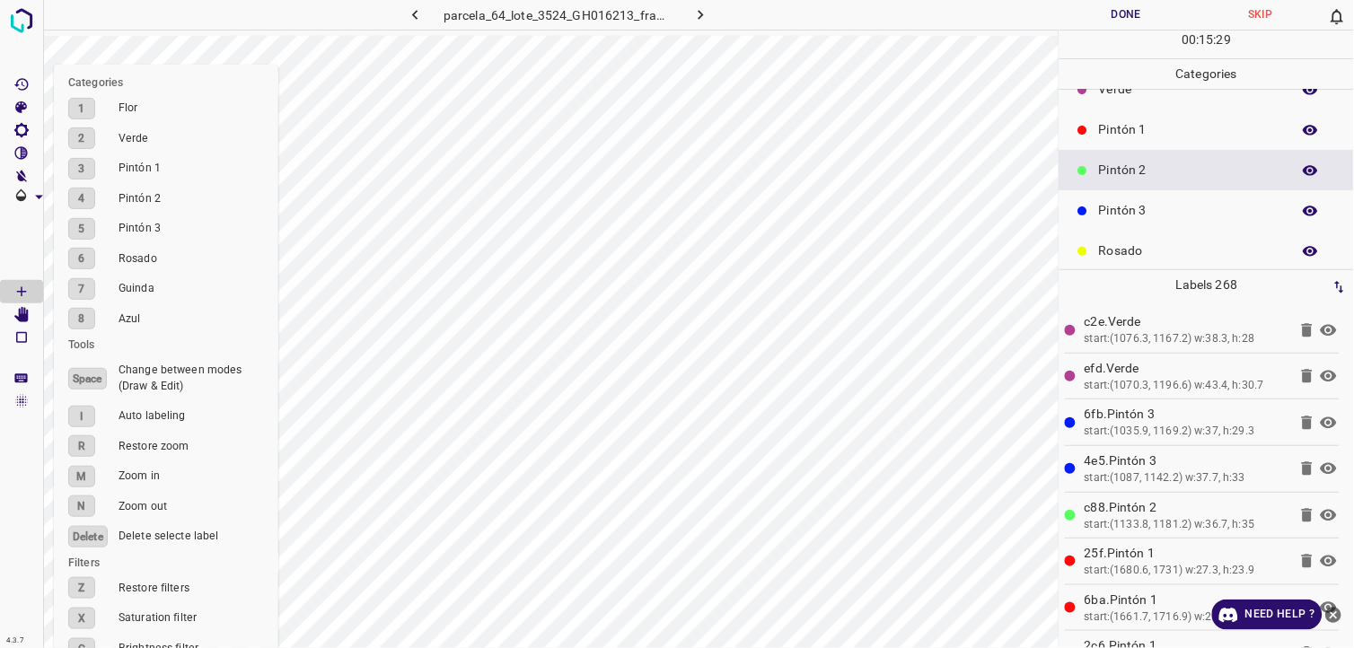
scroll to position [100, 0]
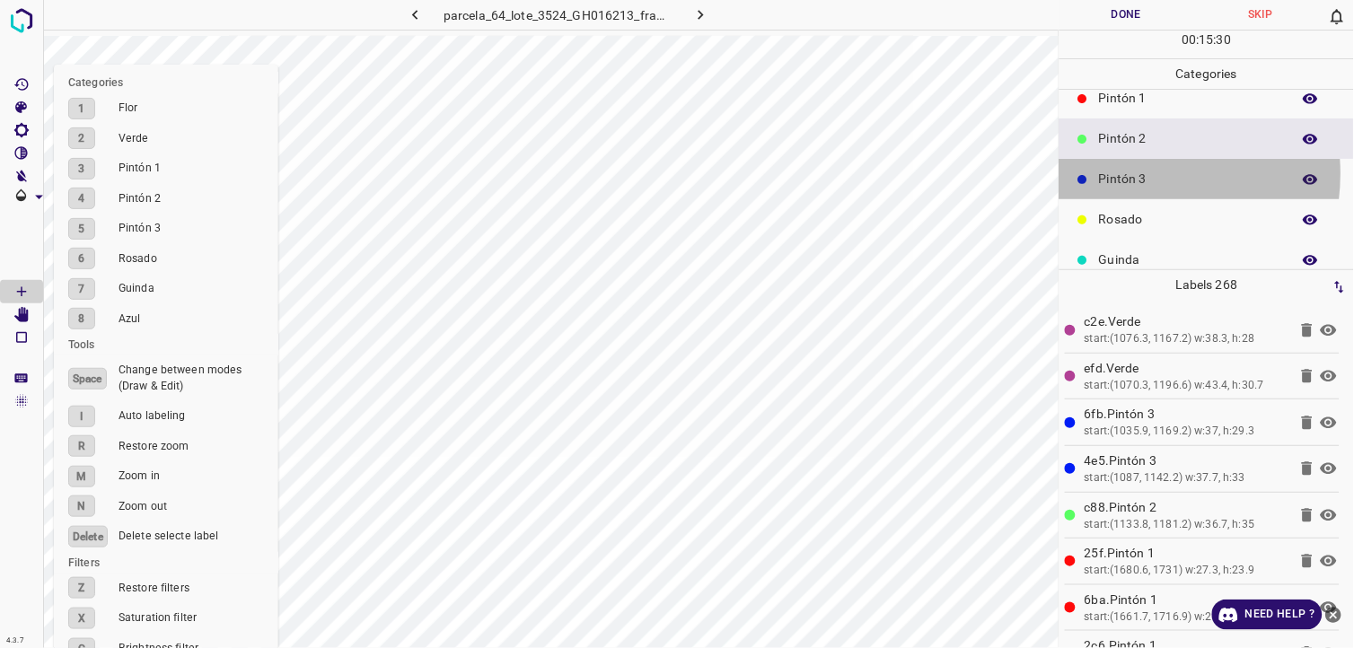
click at [1124, 173] on p "Pintón 3" at bounding box center [1190, 179] width 183 height 19
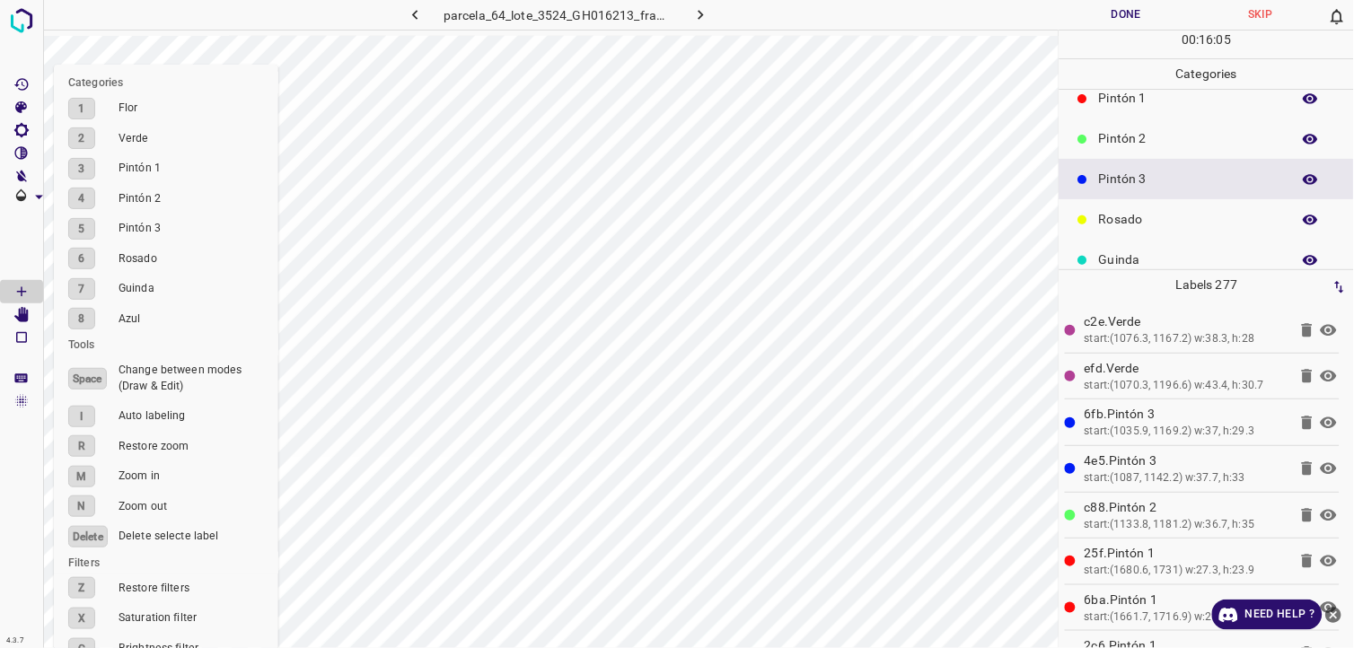
click at [1142, 136] on p "Pintón 2" at bounding box center [1190, 138] width 183 height 19
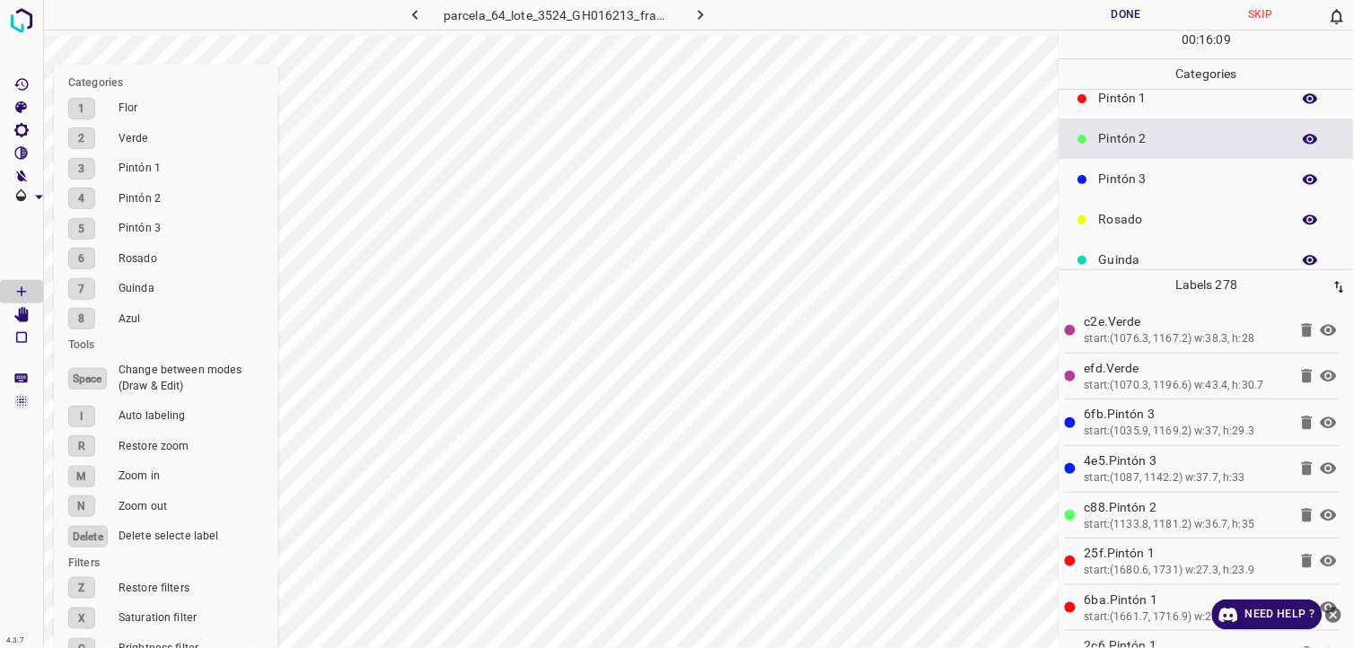
scroll to position [0, 0]
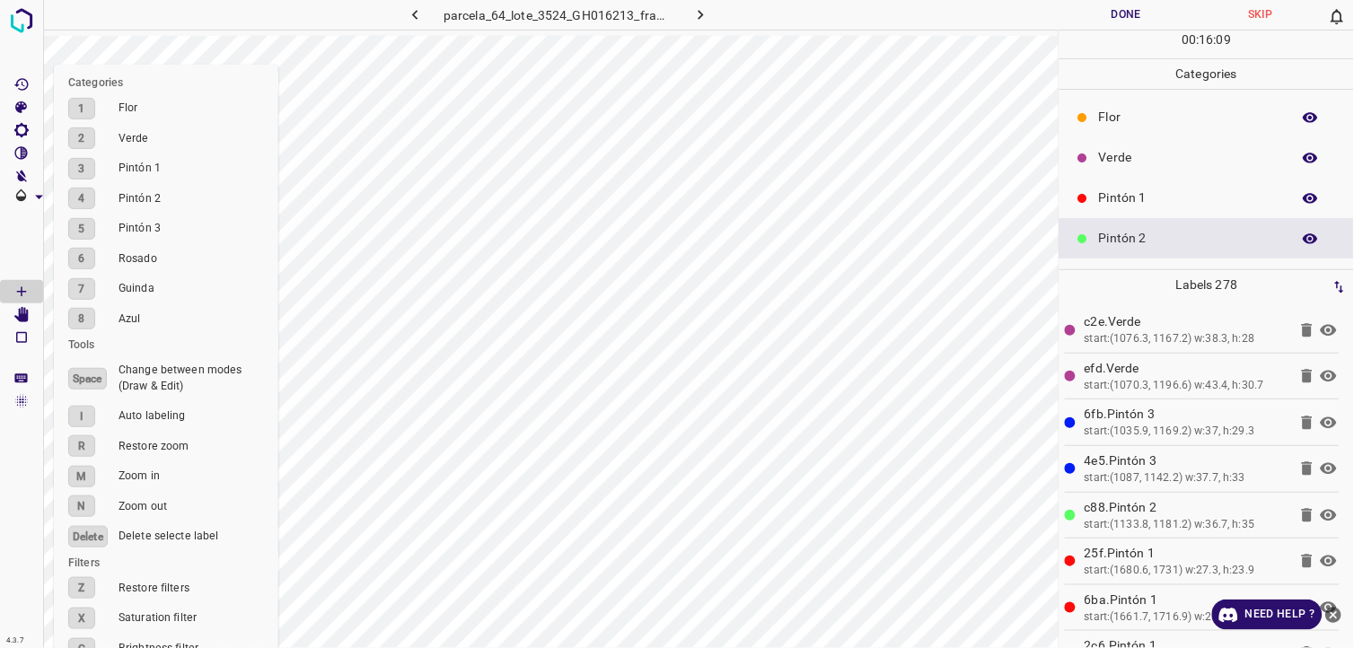
click at [1111, 186] on div "Pintón 1" at bounding box center [1206, 198] width 294 height 40
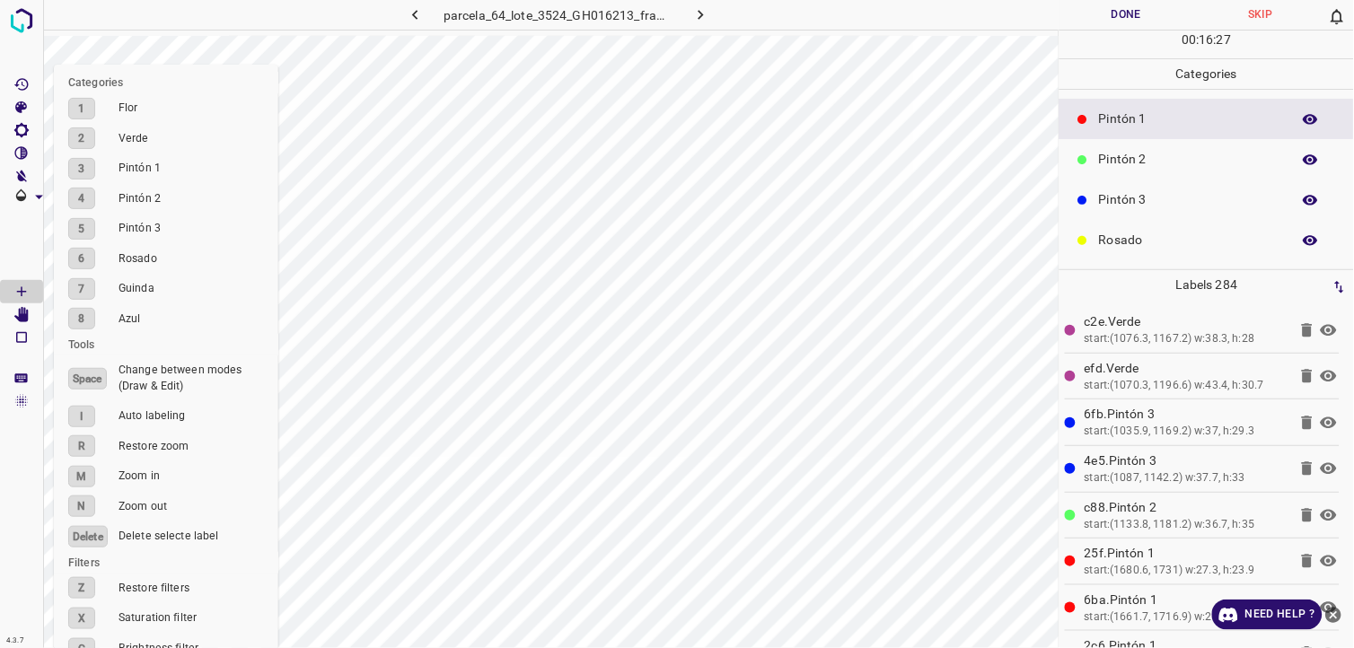
scroll to position [157, 0]
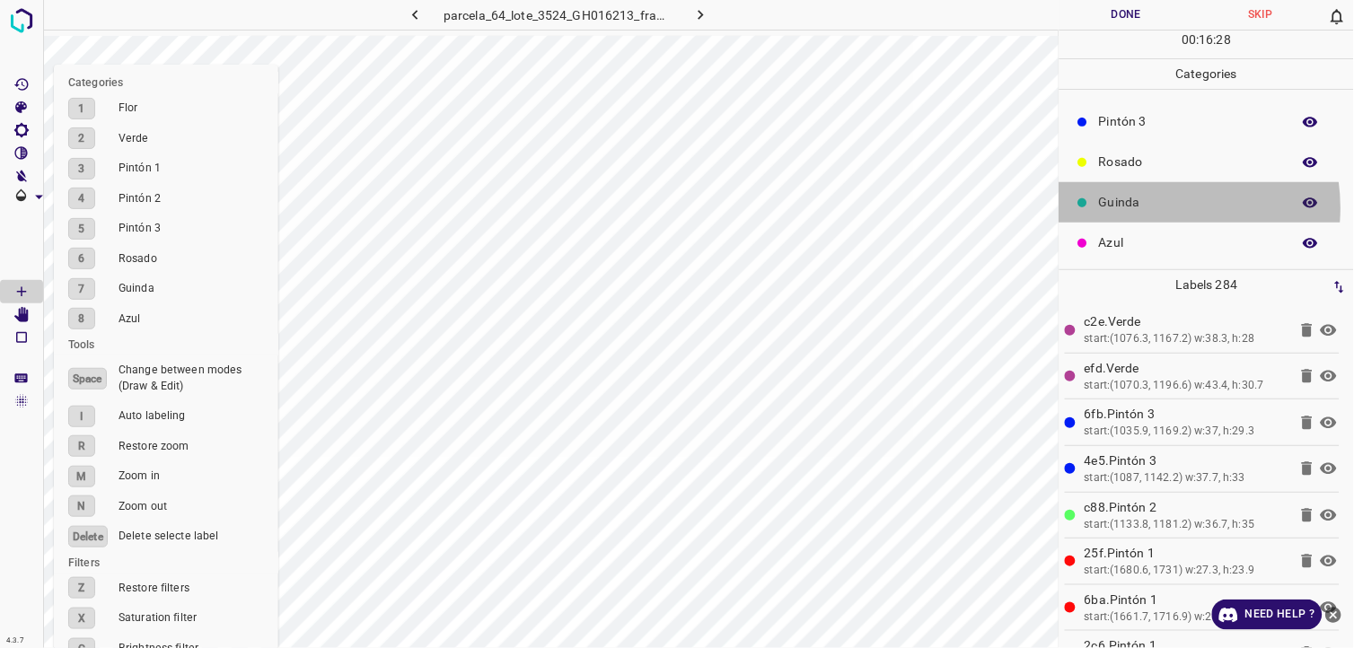
click at [1155, 206] on p "Guinda" at bounding box center [1190, 202] width 183 height 19
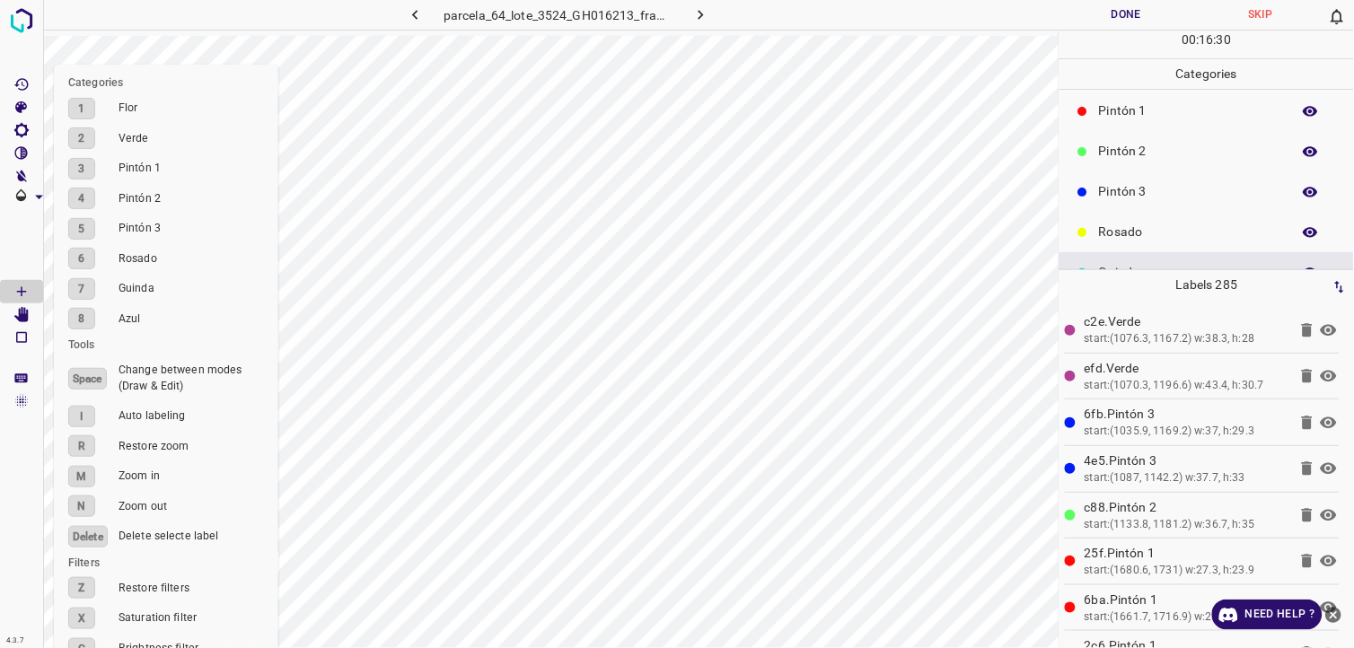
scroll to position [57, 0]
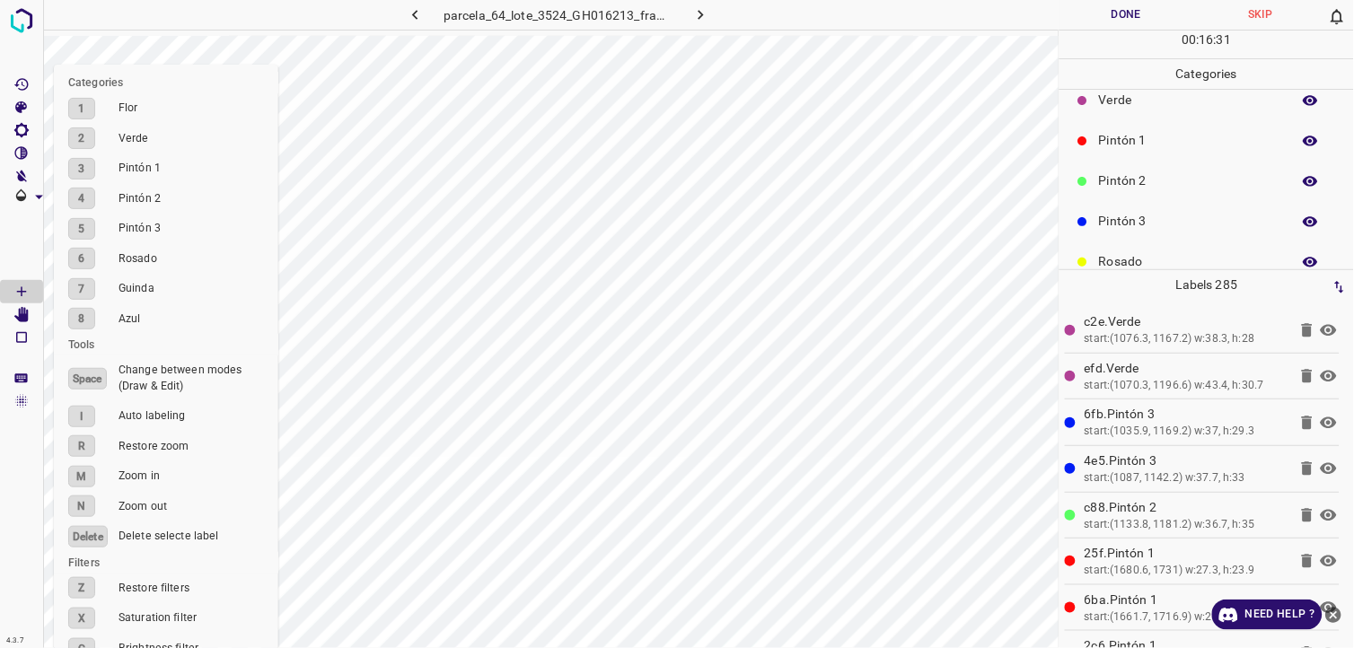
click at [1129, 150] on div "Pintón 1" at bounding box center [1206, 140] width 294 height 40
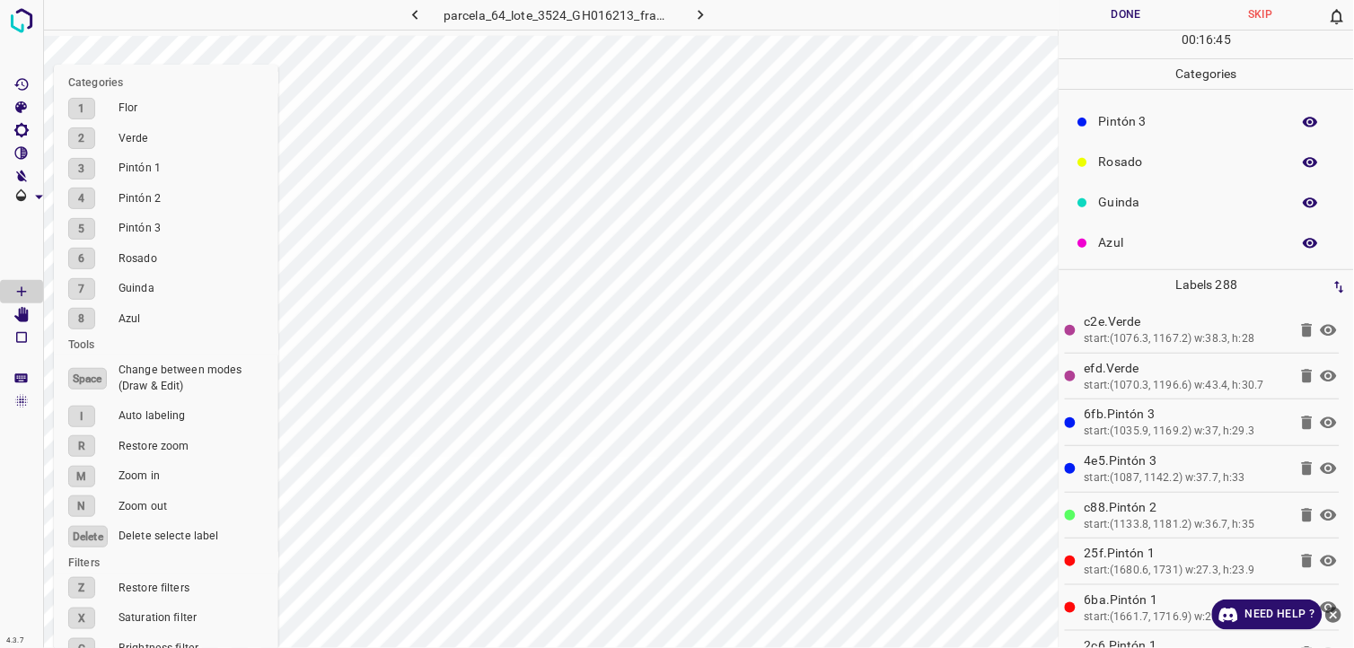
click at [1164, 242] on p "Azul" at bounding box center [1190, 242] width 183 height 19
click at [1119, 112] on p "Pintón 3" at bounding box center [1190, 121] width 183 height 19
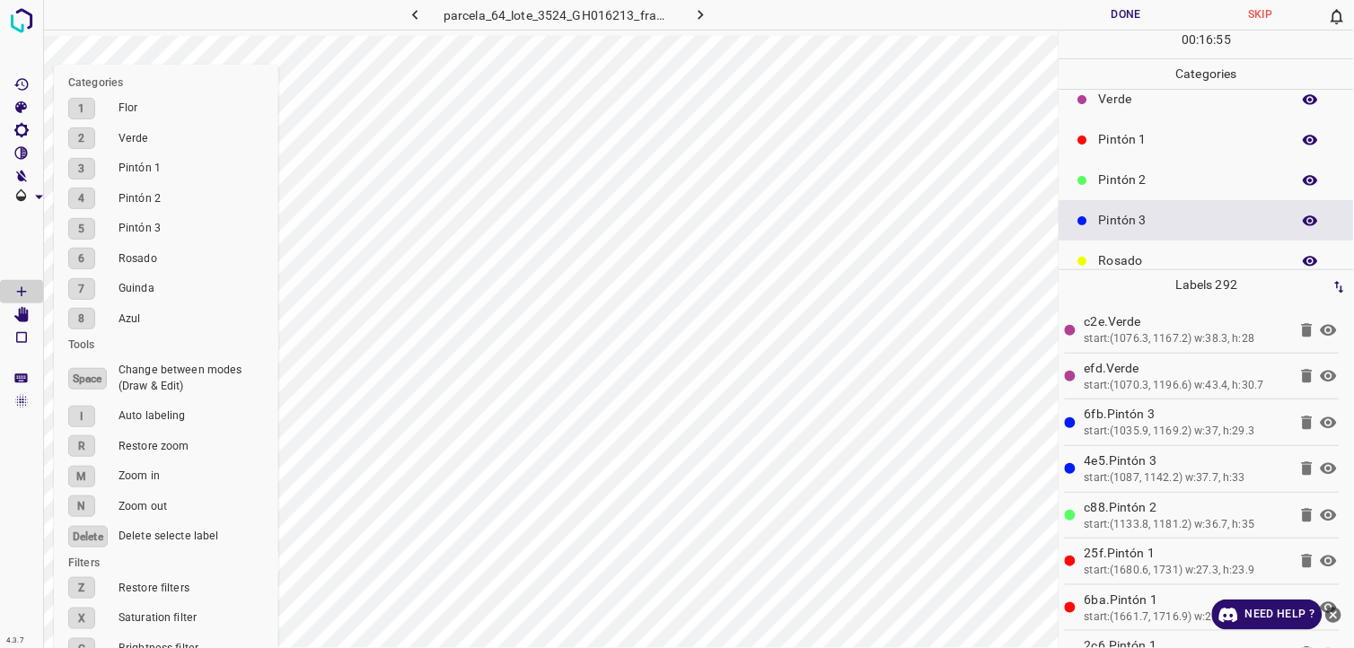
scroll to position [57, 0]
click at [1134, 186] on p "Pintón 2" at bounding box center [1190, 180] width 183 height 19
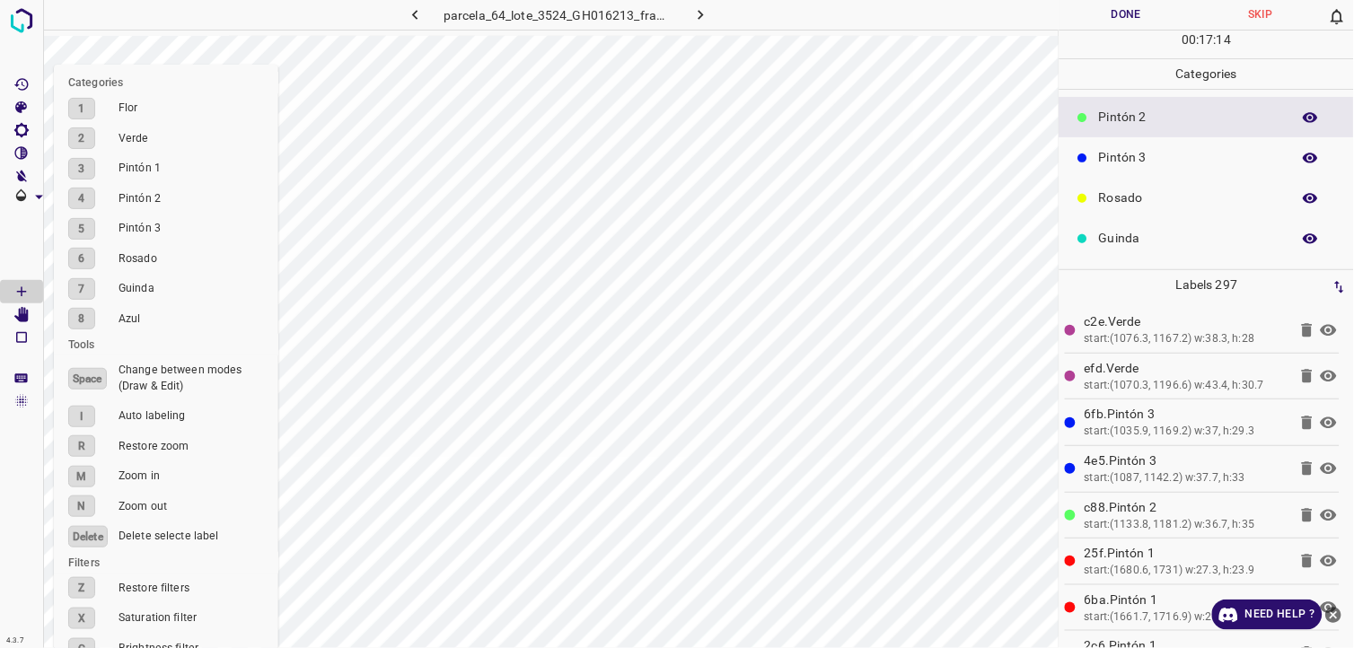
scroll to position [157, 0]
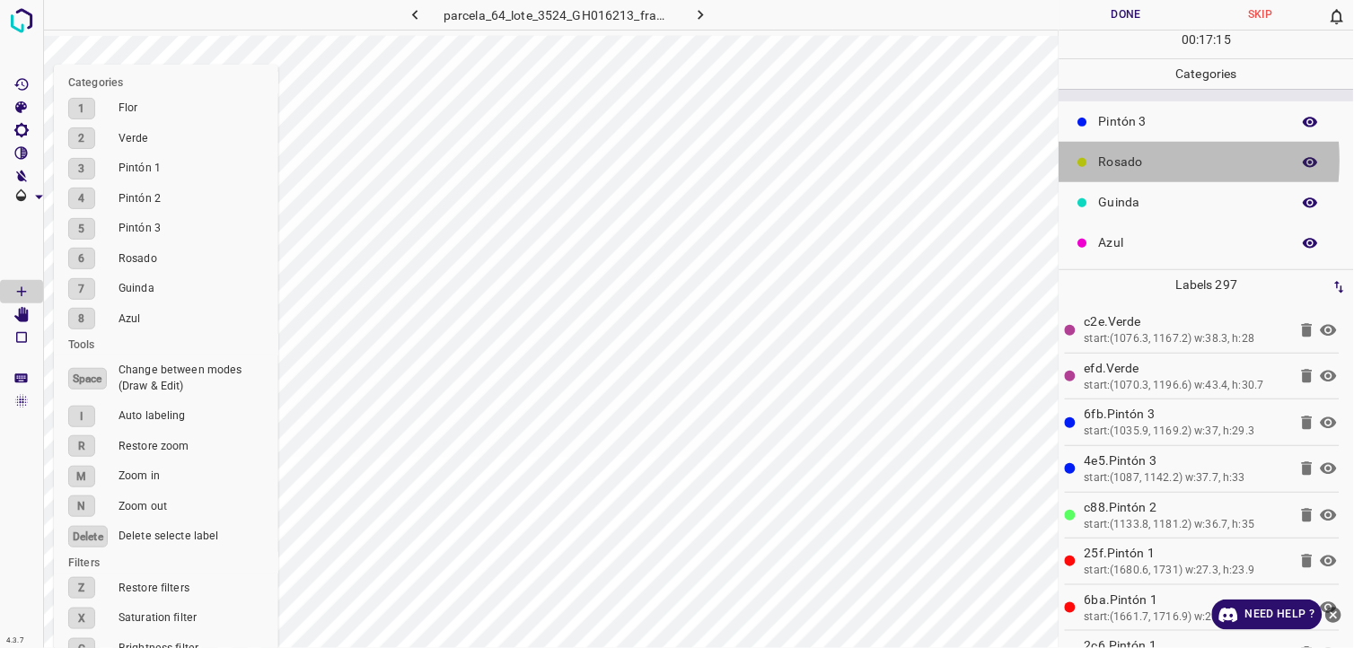
click at [1115, 160] on p "Rosado" at bounding box center [1190, 162] width 183 height 19
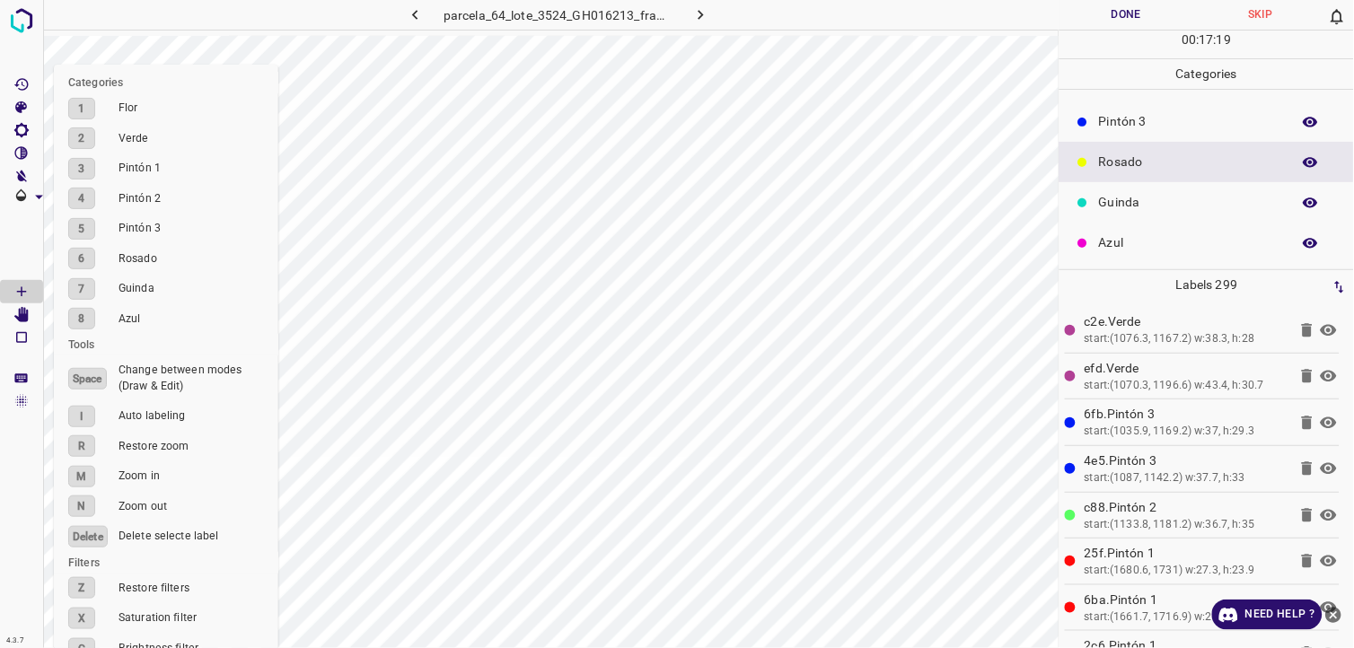
click at [1137, 249] on p "Azul" at bounding box center [1190, 242] width 183 height 19
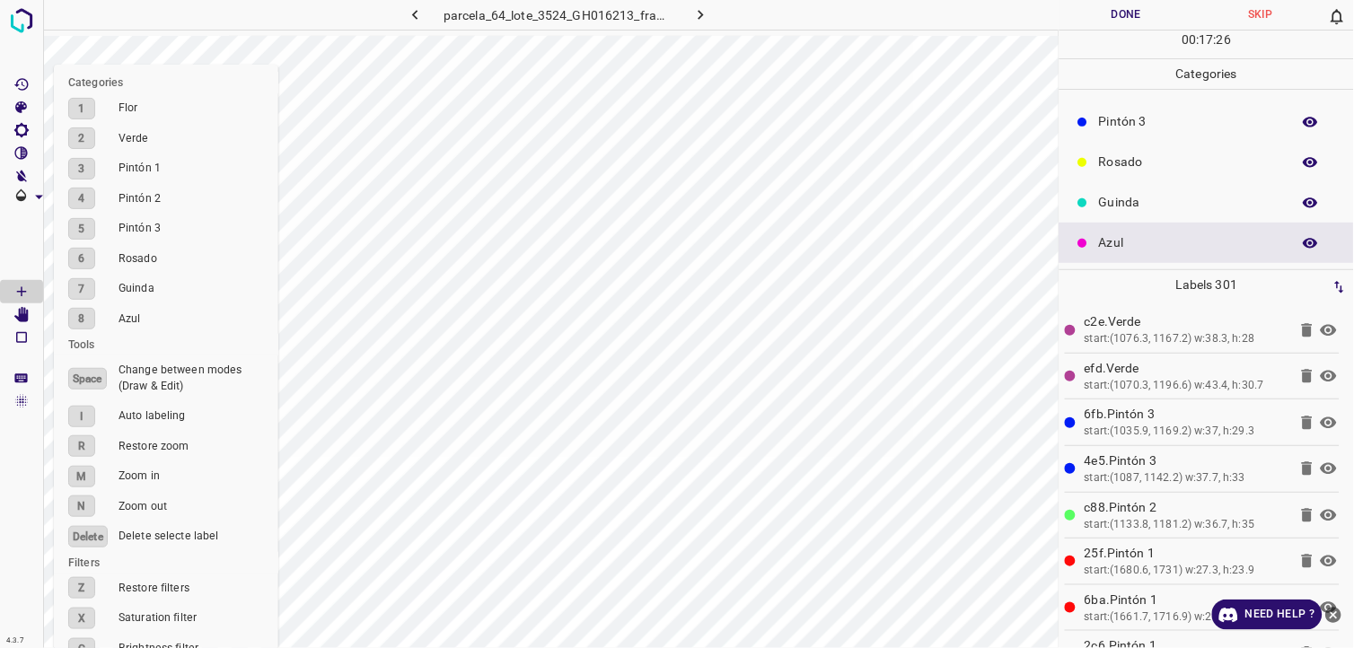
click at [1136, 128] on p "Pintón 3" at bounding box center [1190, 121] width 183 height 19
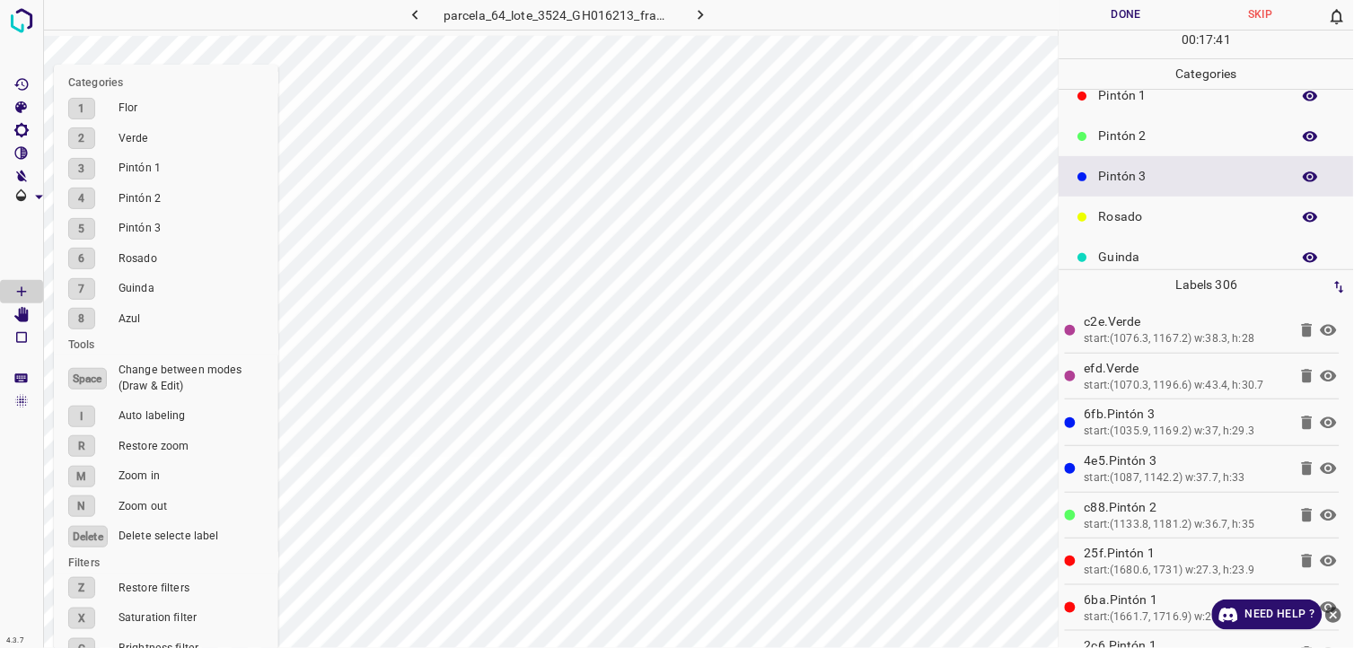
scroll to position [57, 0]
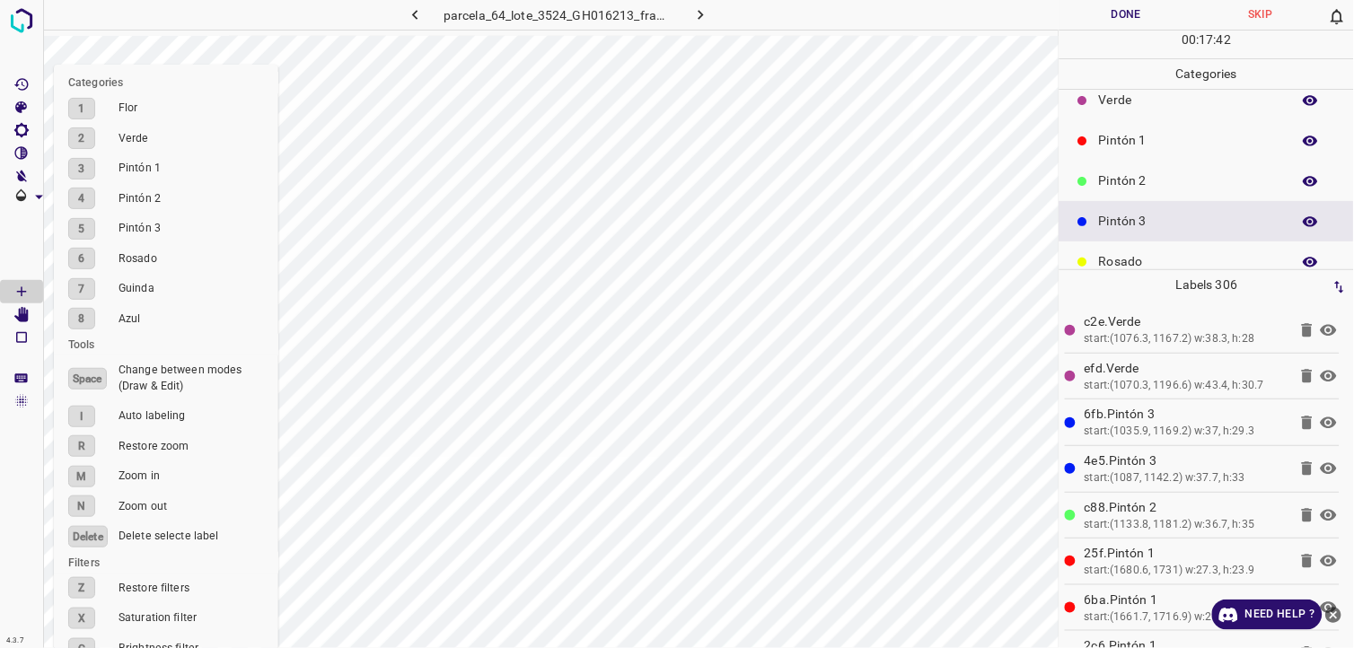
click at [1158, 182] on p "Pintón 2" at bounding box center [1190, 180] width 183 height 19
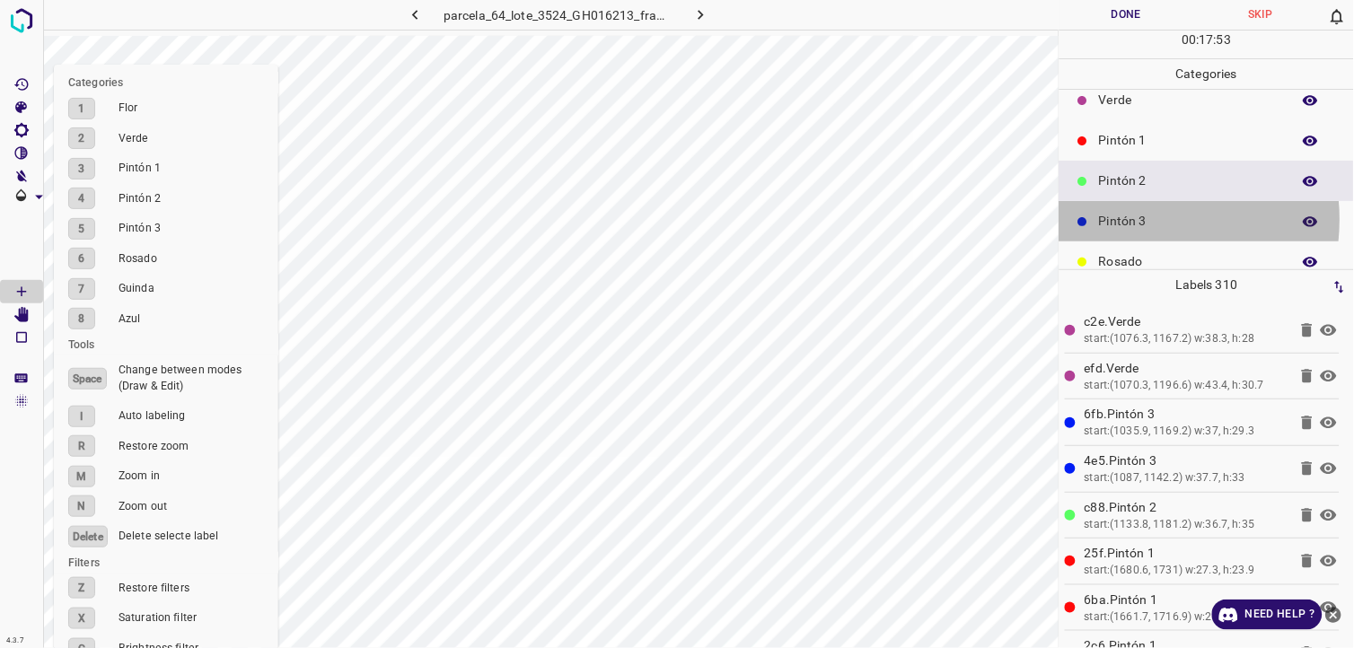
click at [1135, 219] on p "Pintón 3" at bounding box center [1190, 221] width 183 height 19
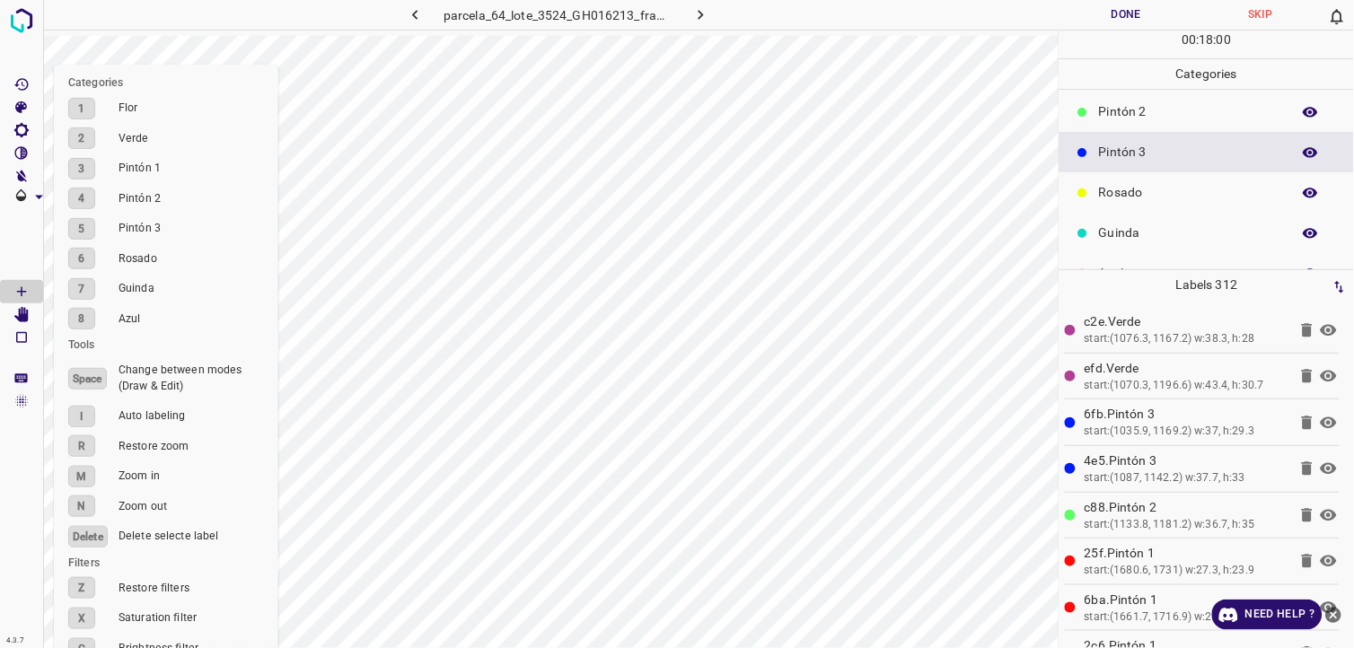
scroll to position [157, 0]
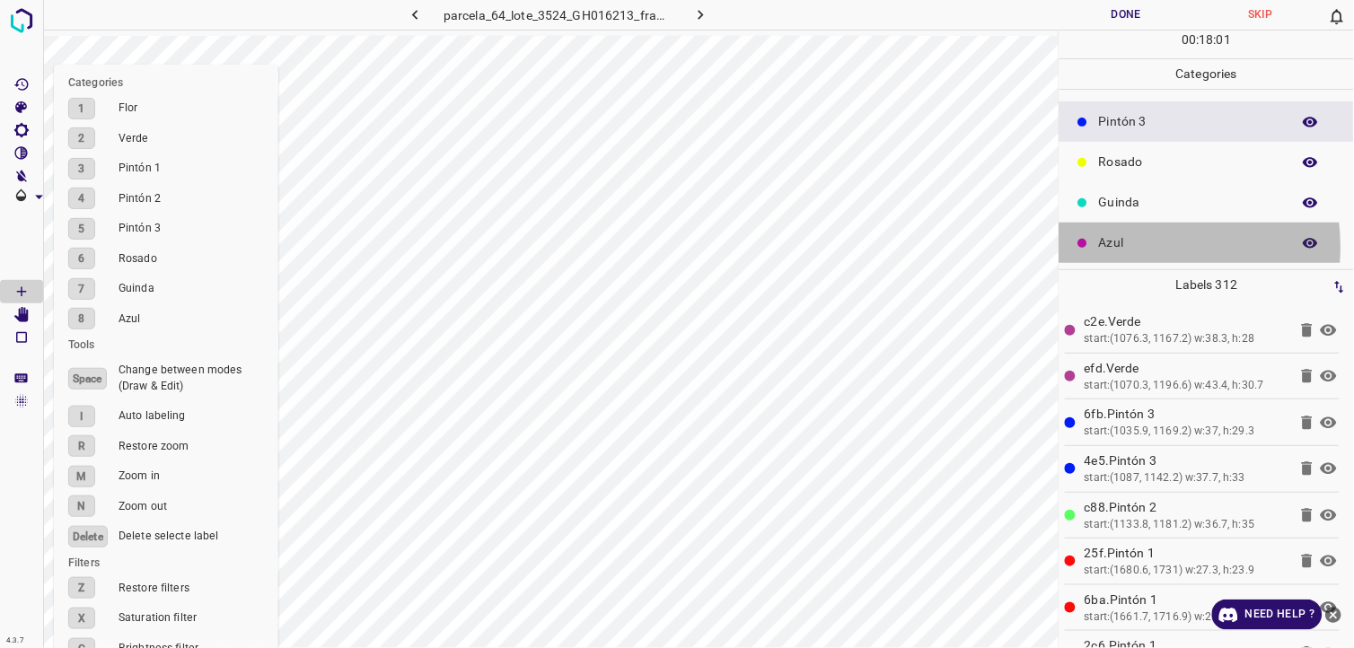
click at [1118, 250] on p "Azul" at bounding box center [1190, 242] width 183 height 19
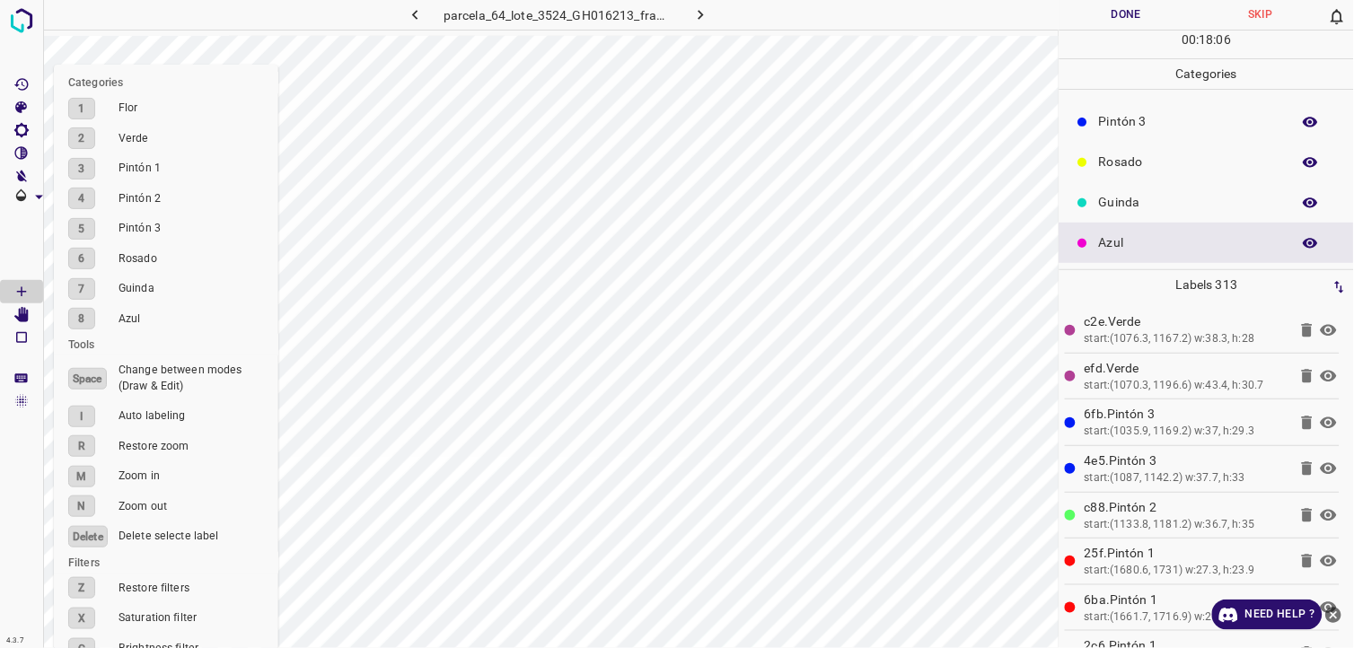
scroll to position [0, 0]
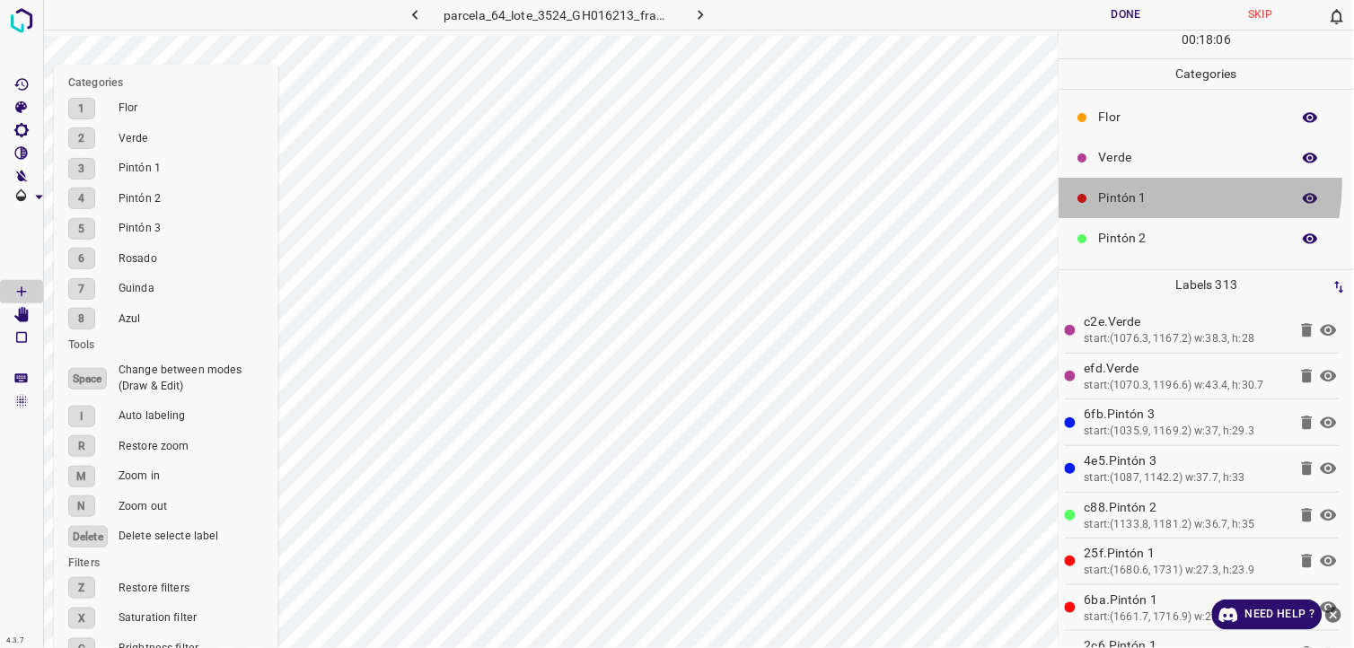
click at [1154, 184] on div "Pintón 1" at bounding box center [1206, 198] width 294 height 40
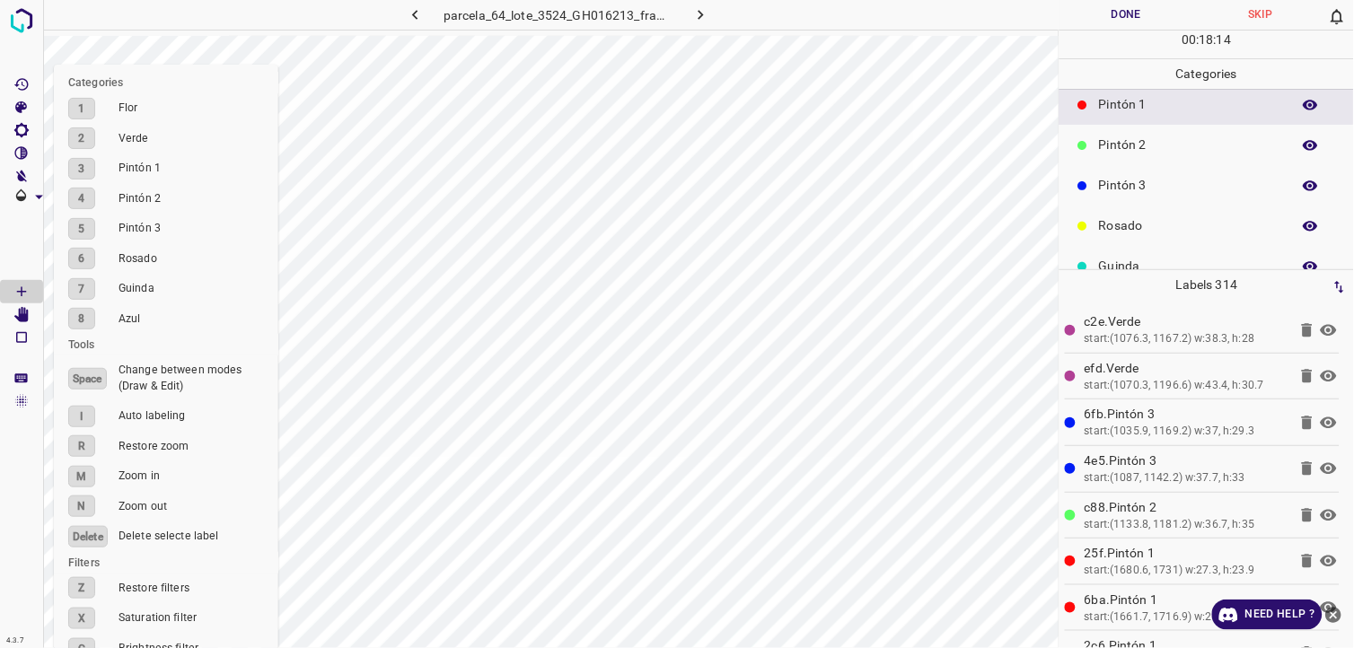
scroll to position [157, 0]
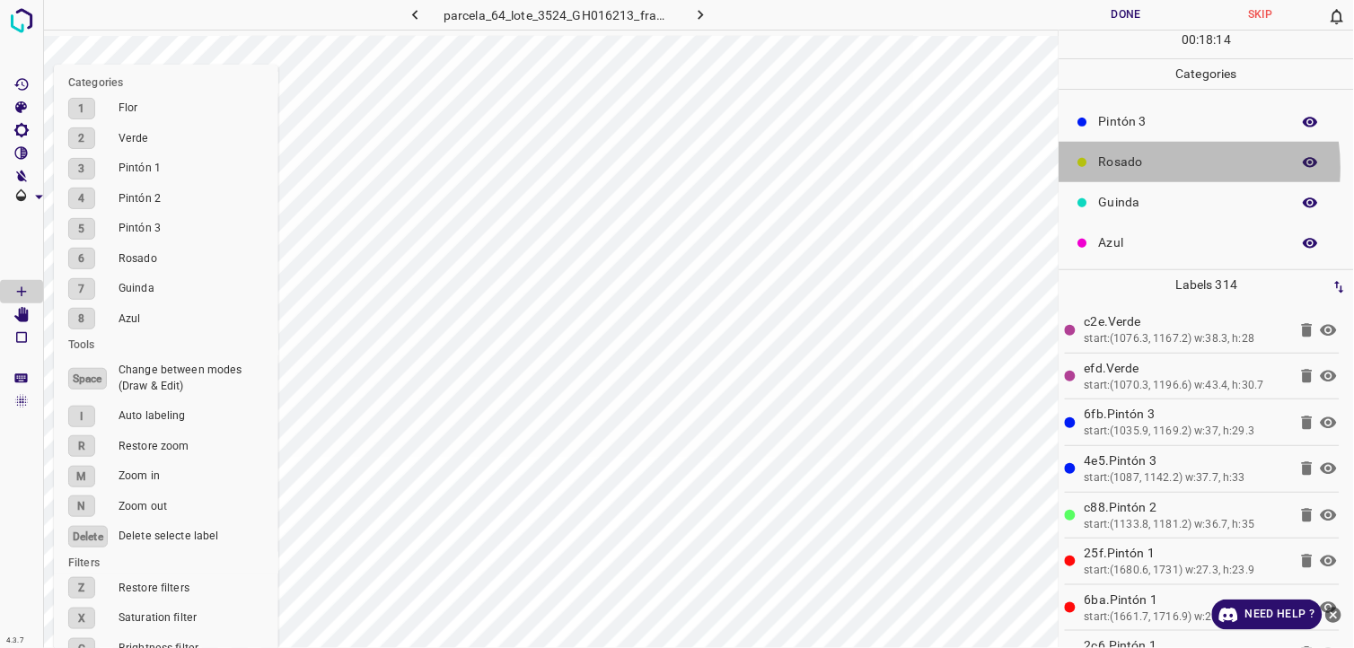
click at [1138, 168] on p "Rosado" at bounding box center [1190, 162] width 183 height 19
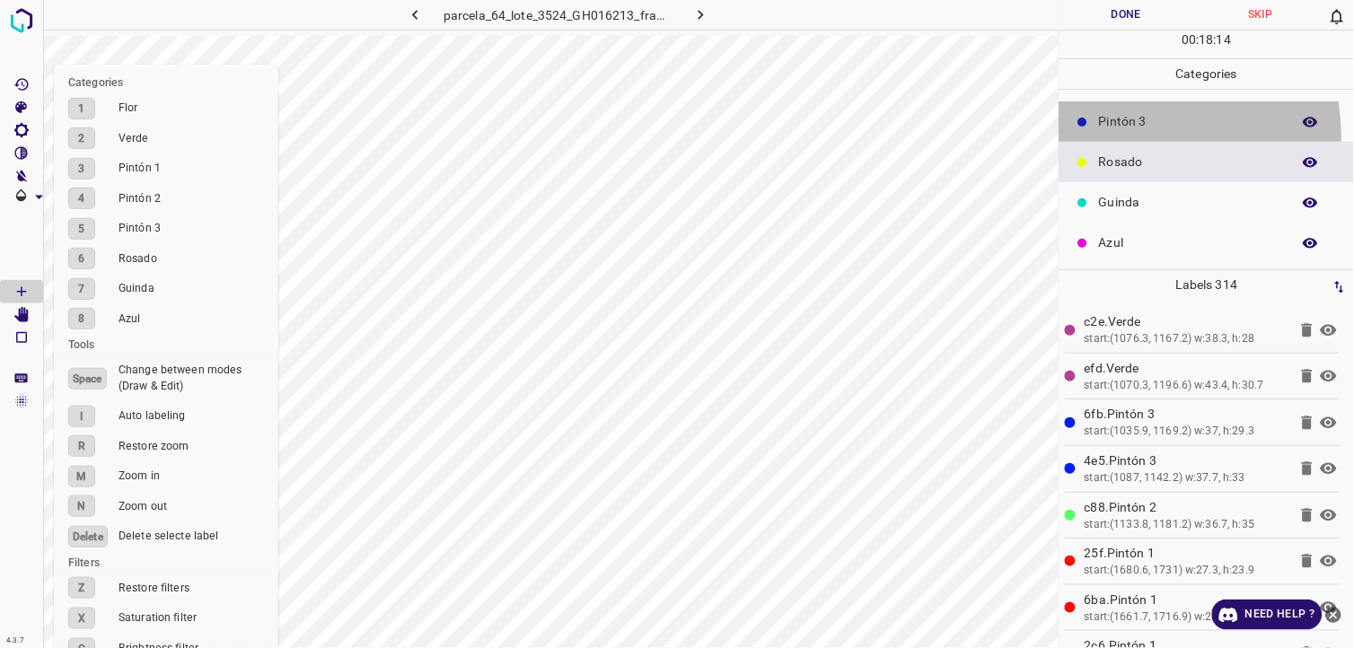
click at [1131, 136] on div "Pintón 3" at bounding box center [1206, 121] width 294 height 40
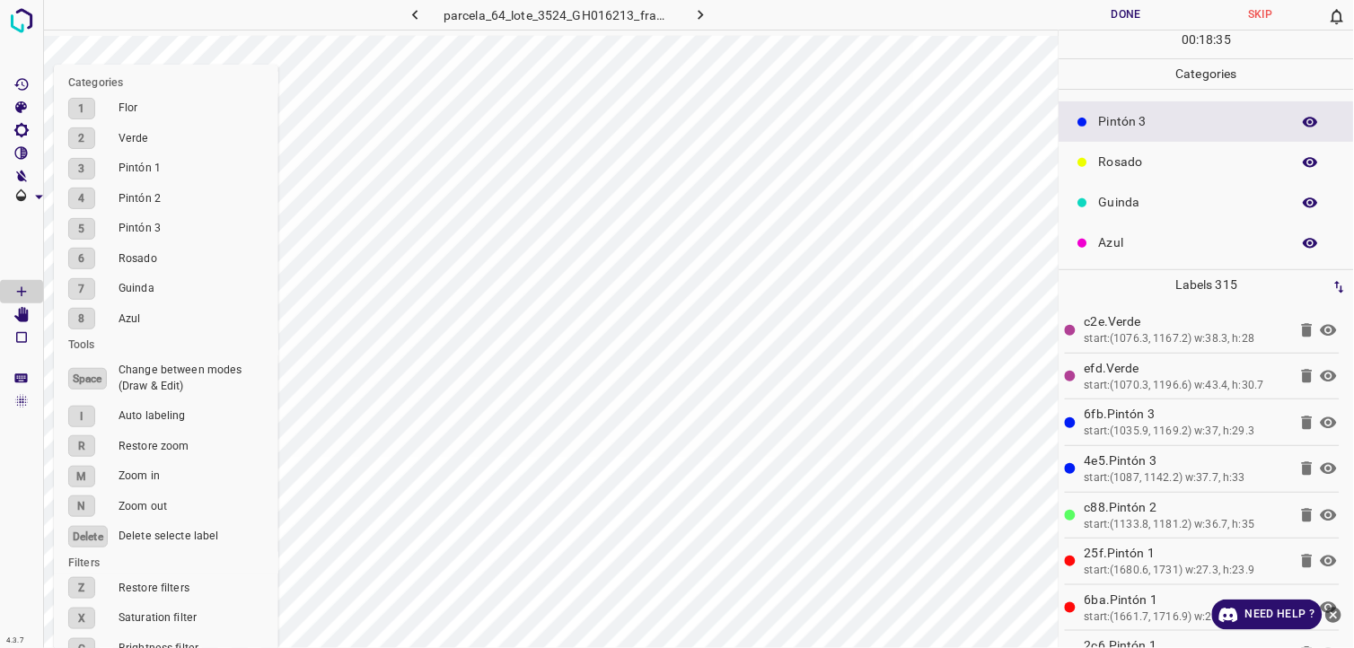
click at [1111, 246] on p "Azul" at bounding box center [1190, 242] width 183 height 19
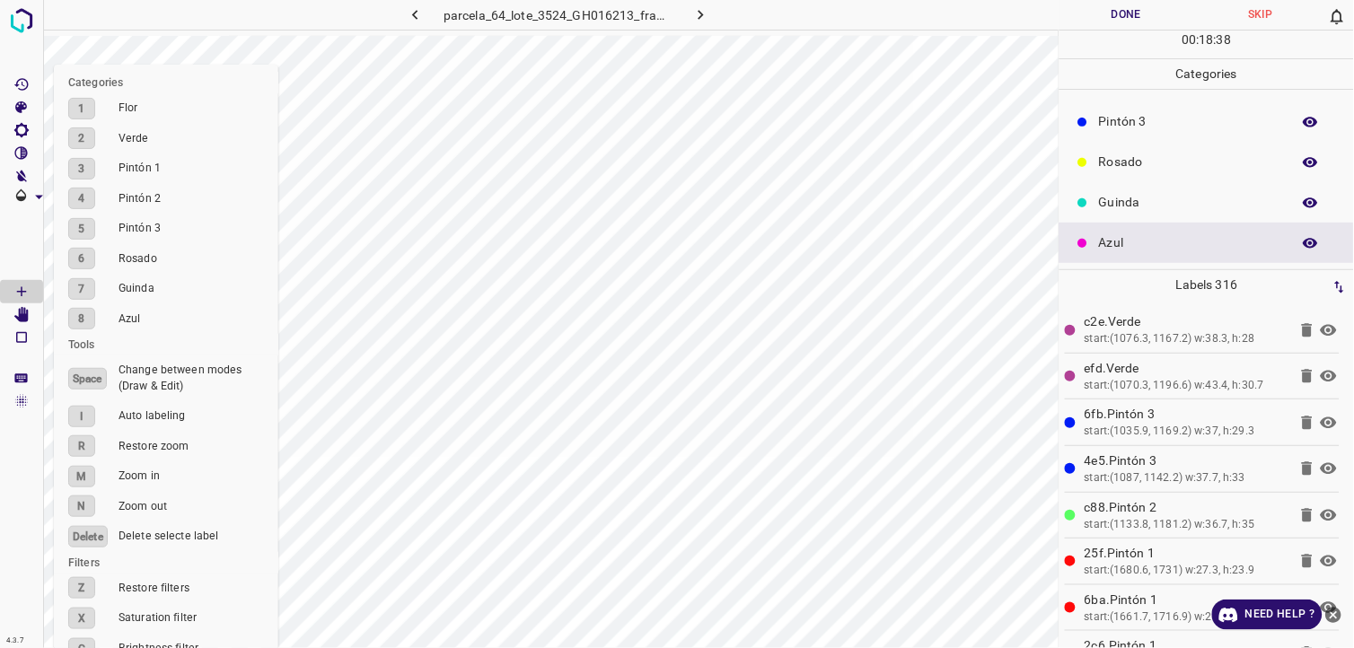
click at [1140, 127] on p "Pintón 3" at bounding box center [1190, 121] width 183 height 19
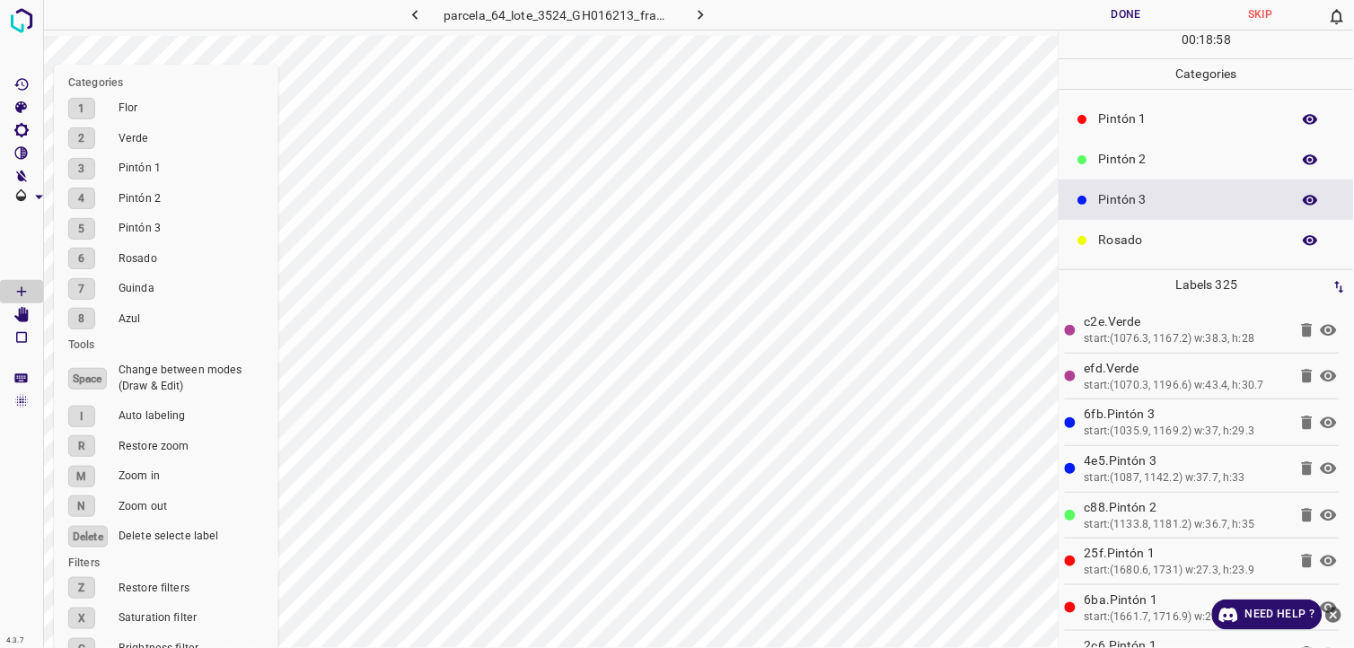
scroll to position [57, 0]
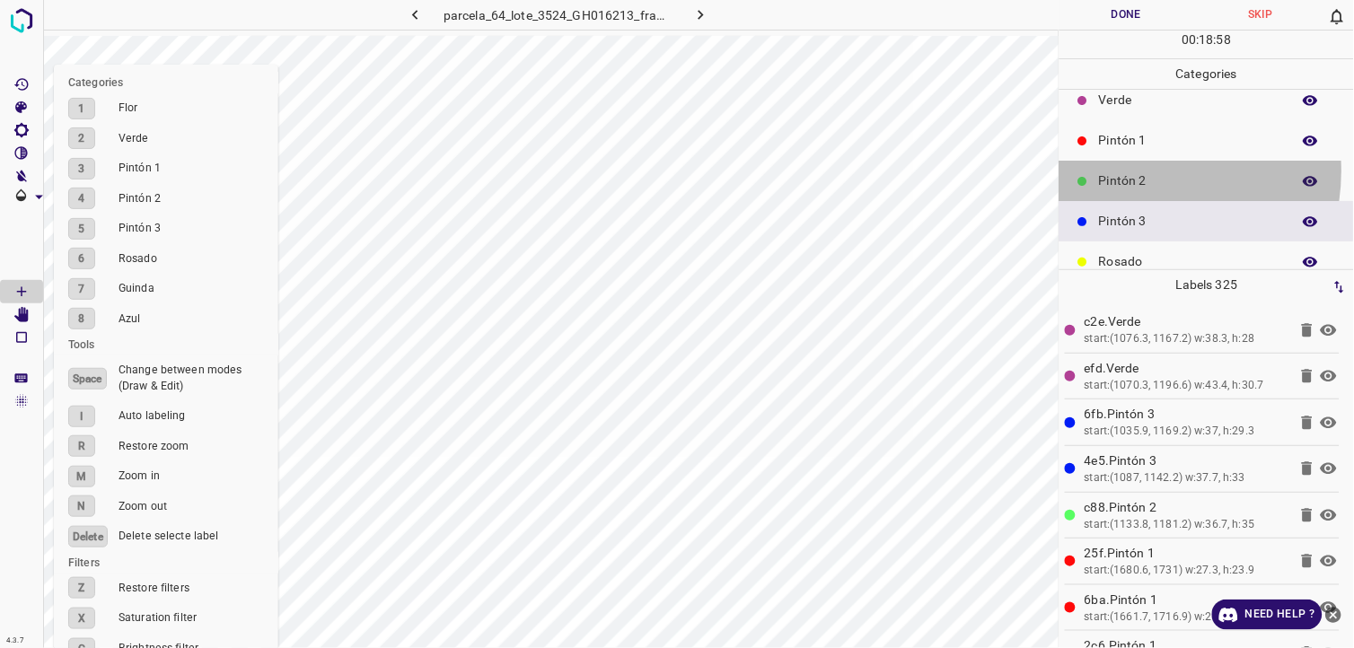
click at [1129, 171] on p "Pintón 2" at bounding box center [1190, 180] width 183 height 19
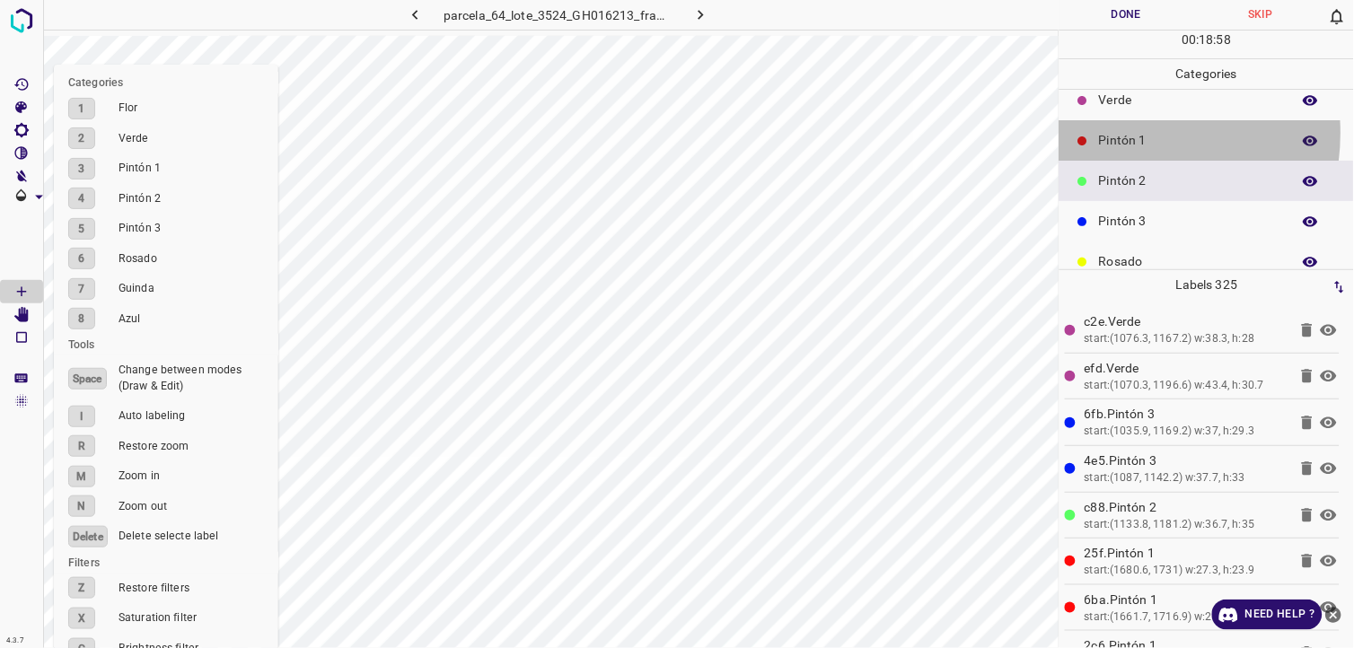
click at [1113, 133] on p "Pintón 1" at bounding box center [1190, 140] width 183 height 19
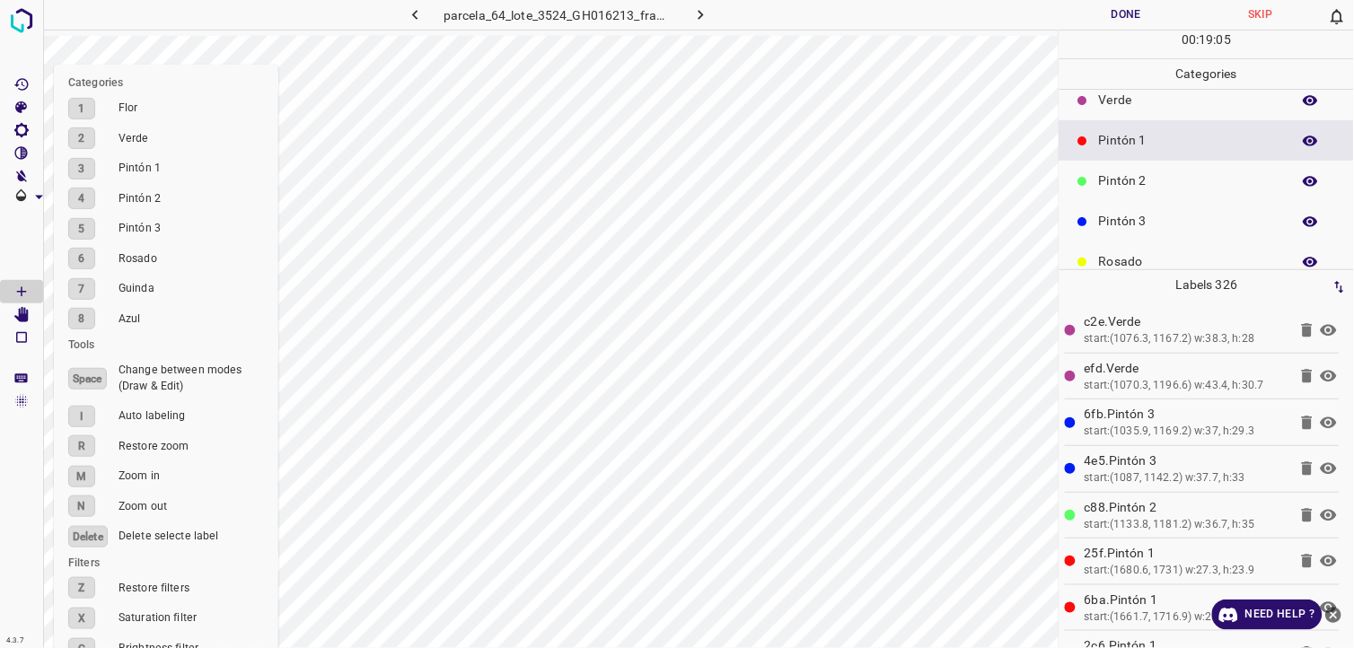
click at [1203, 203] on div "Pintón 3" at bounding box center [1206, 221] width 294 height 40
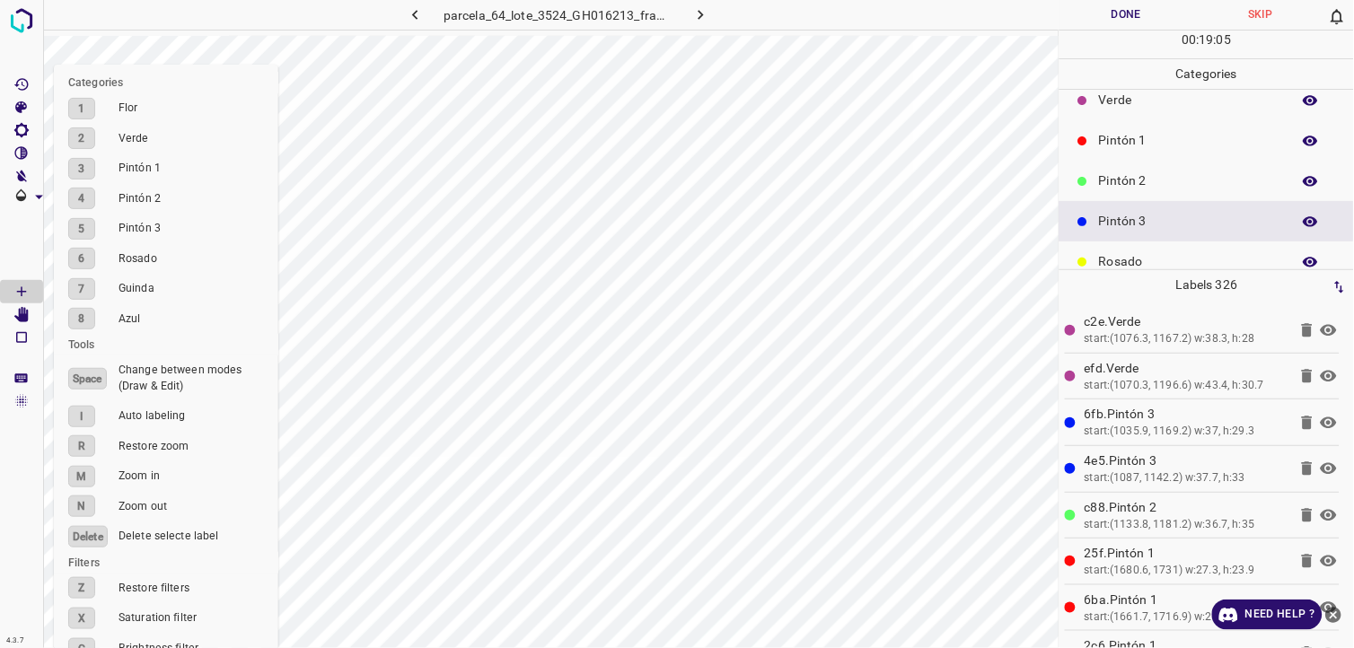
click at [1188, 176] on p "Pintón 2" at bounding box center [1190, 180] width 183 height 19
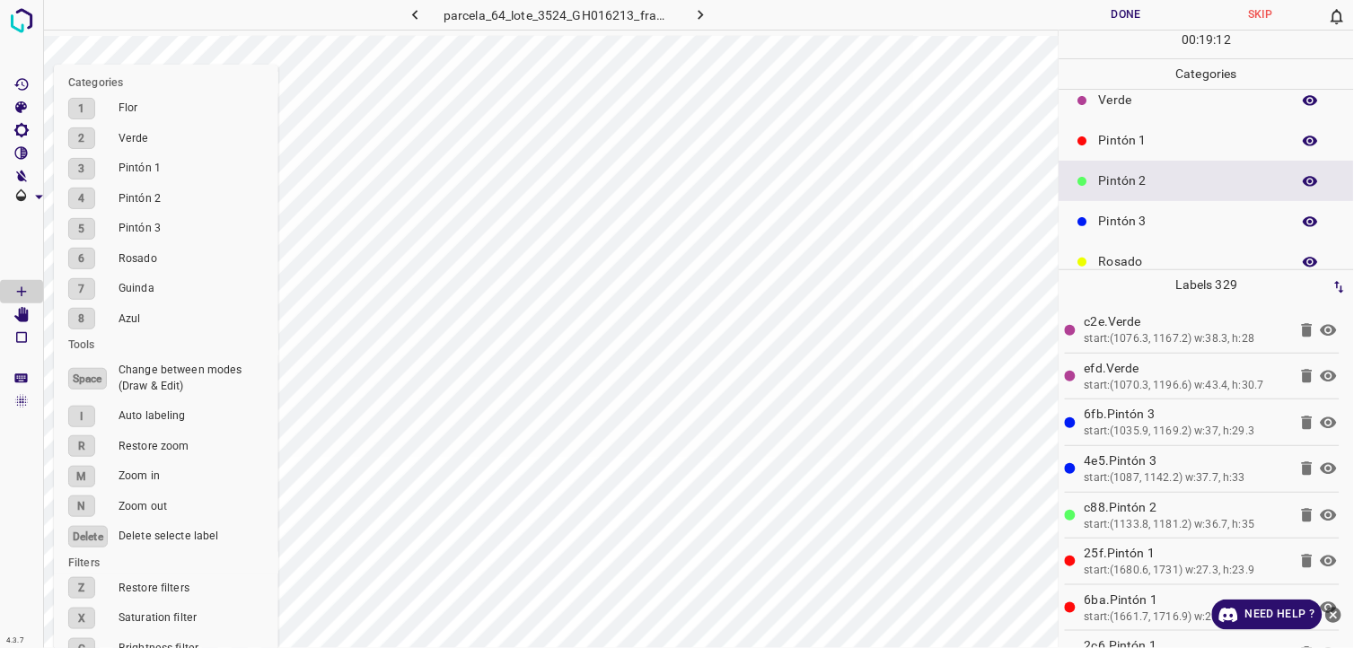
click at [1177, 208] on div "Pintón 3" at bounding box center [1206, 221] width 294 height 40
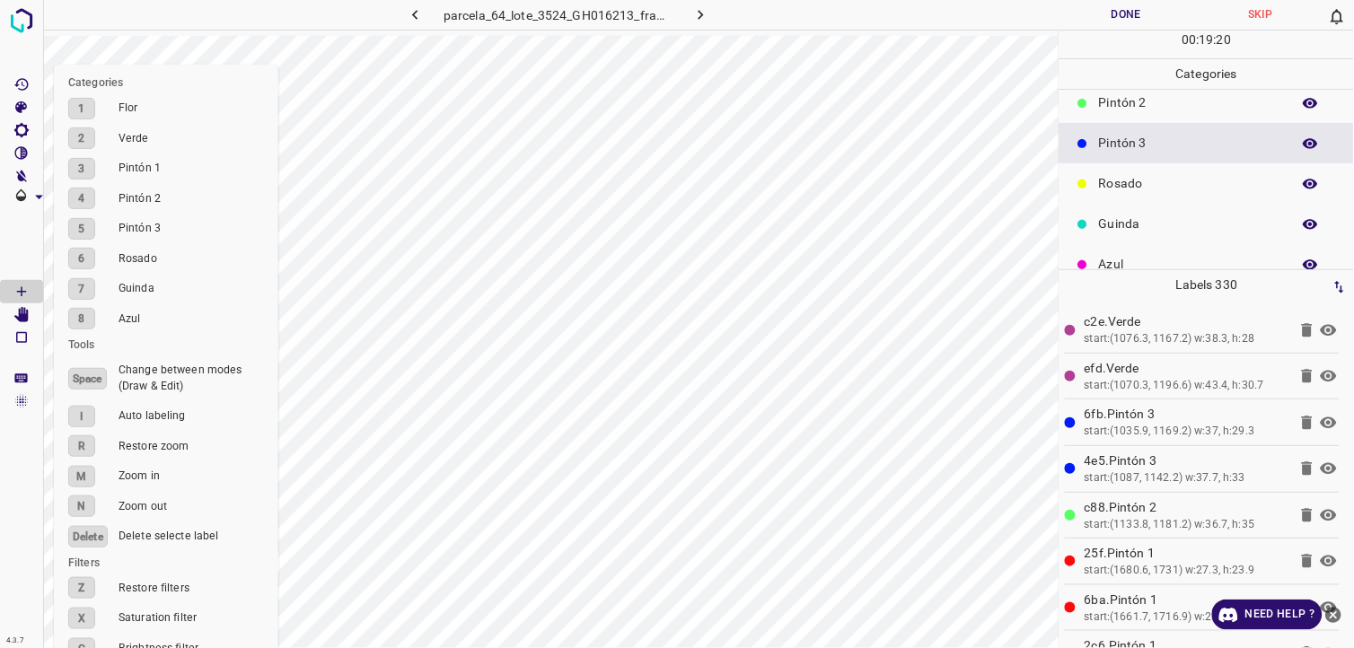
scroll to position [157, 0]
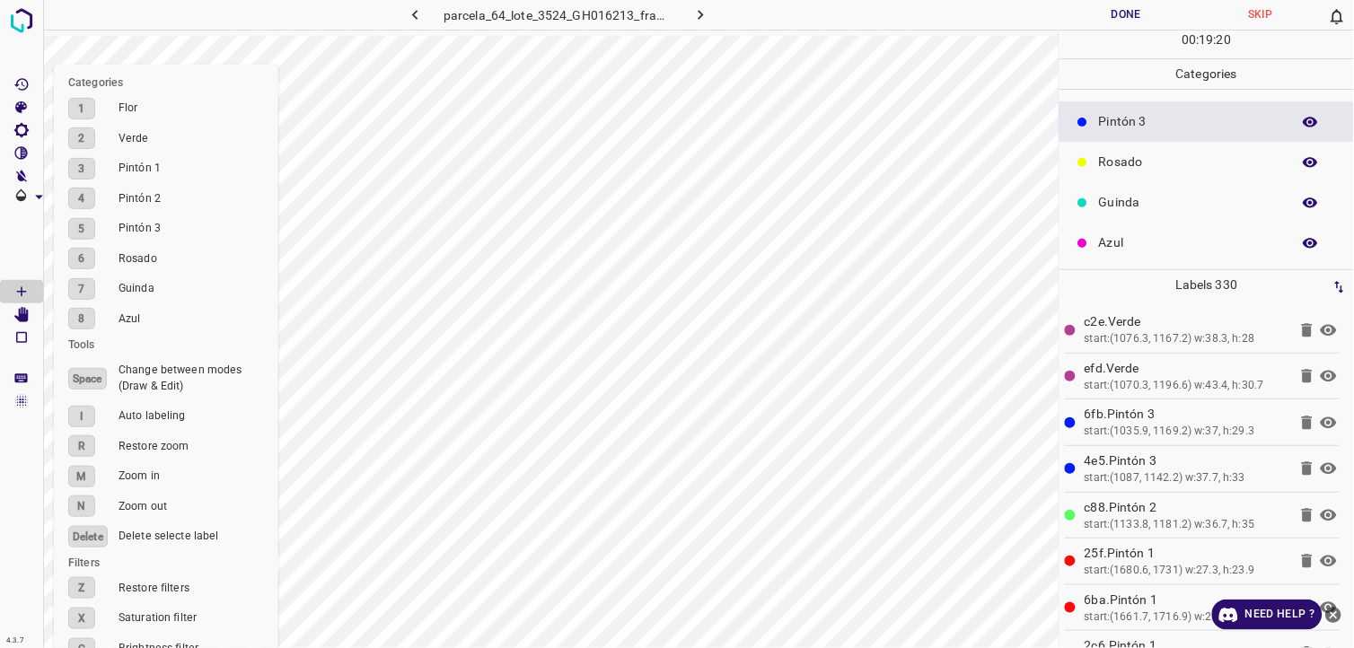
click at [1179, 241] on p "Azul" at bounding box center [1190, 242] width 183 height 19
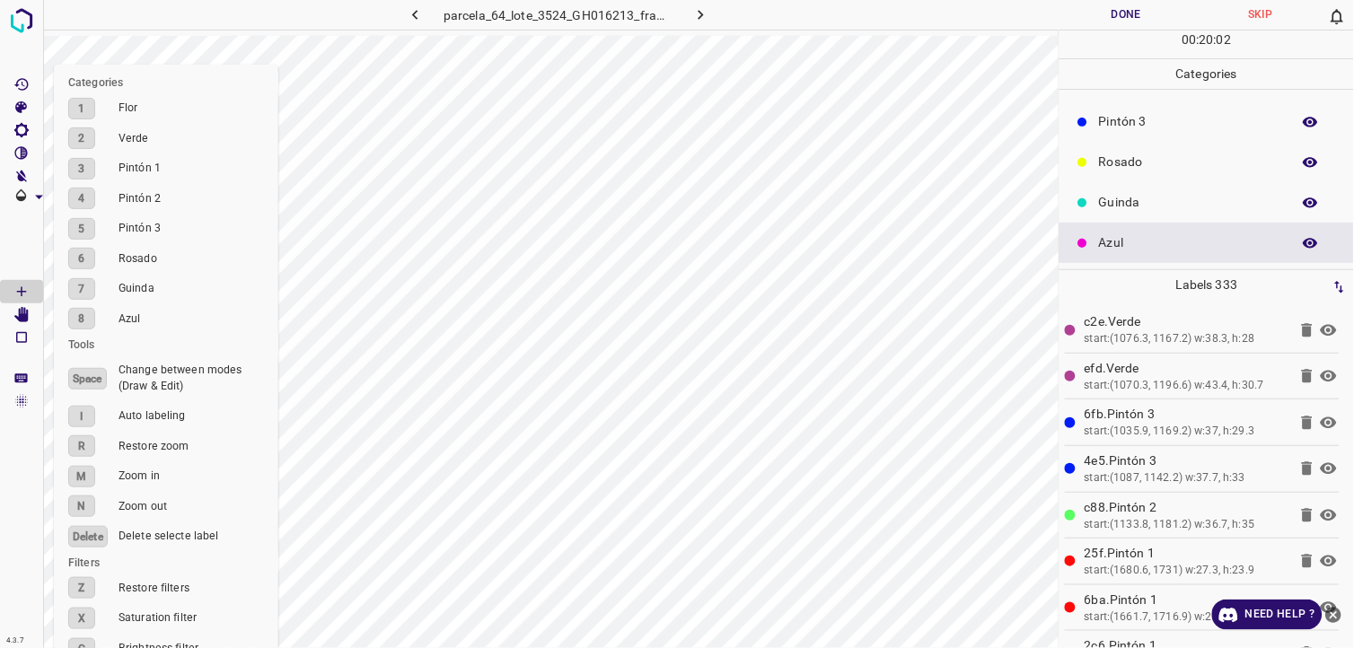
drag, startPoint x: 0, startPoint y: 612, endPoint x: -4, endPoint y: 691, distance: 79.1
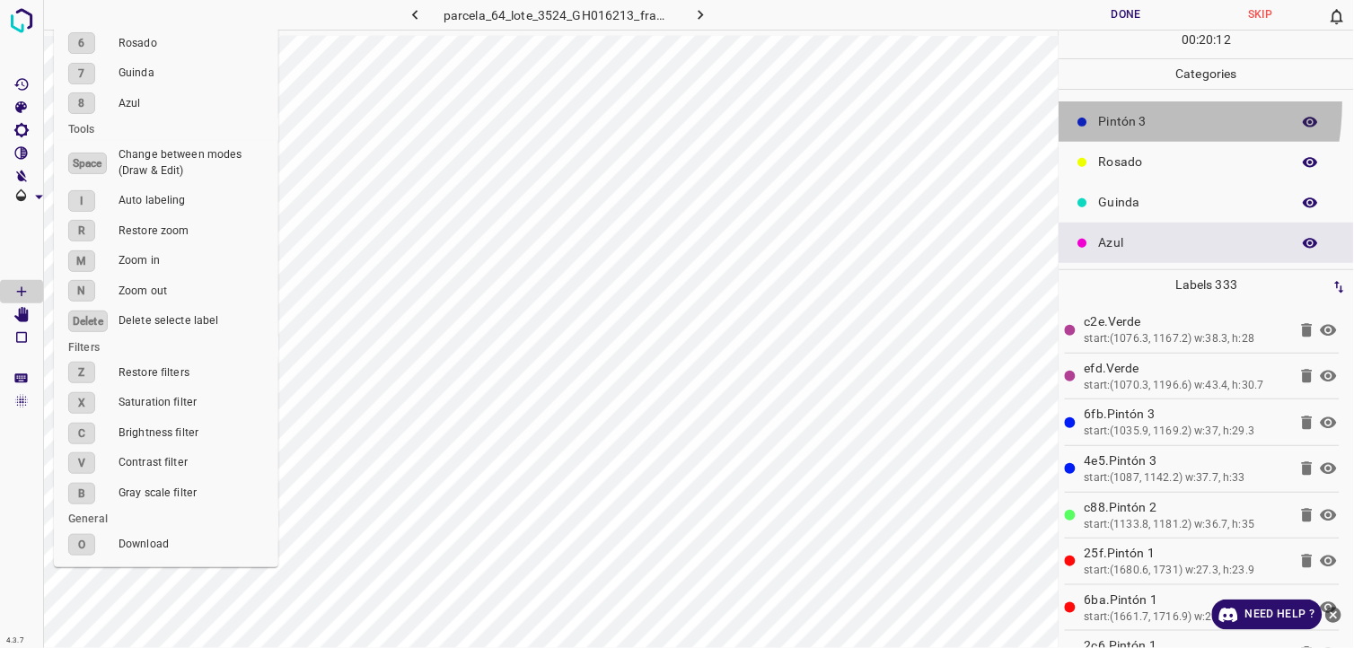
click at [1088, 102] on div "Pintón 3" at bounding box center [1206, 121] width 294 height 40
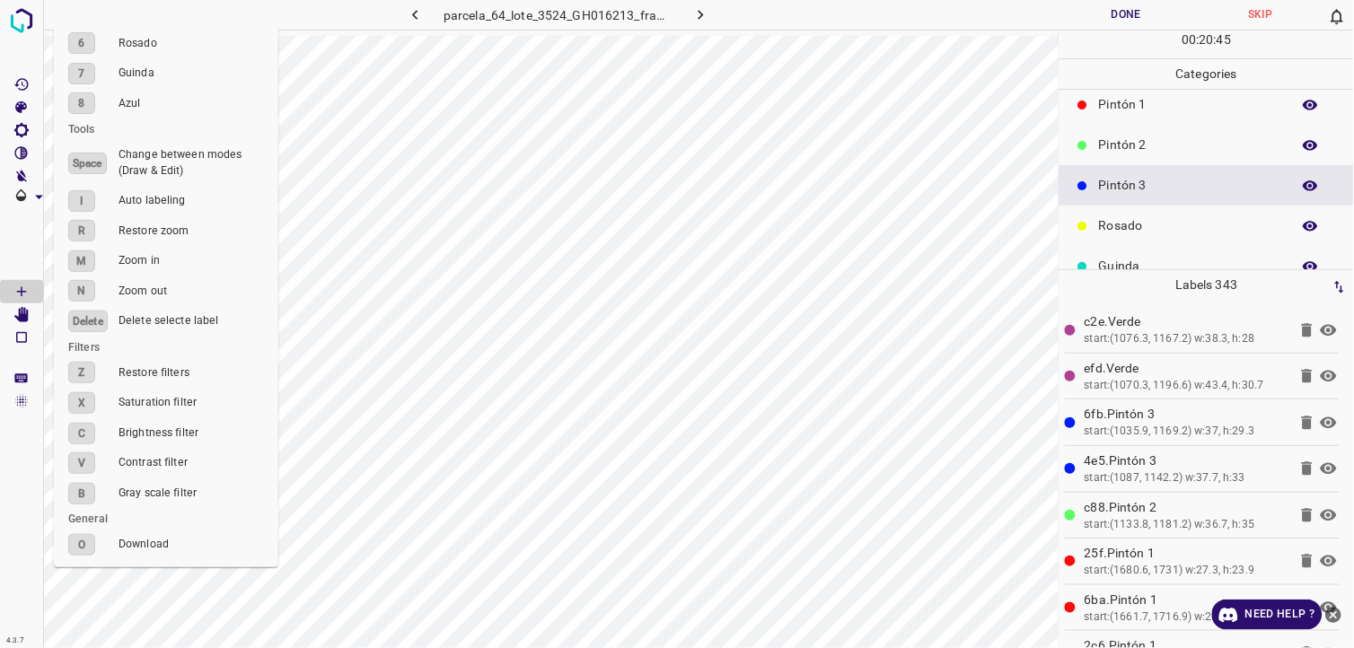
scroll to position [57, 0]
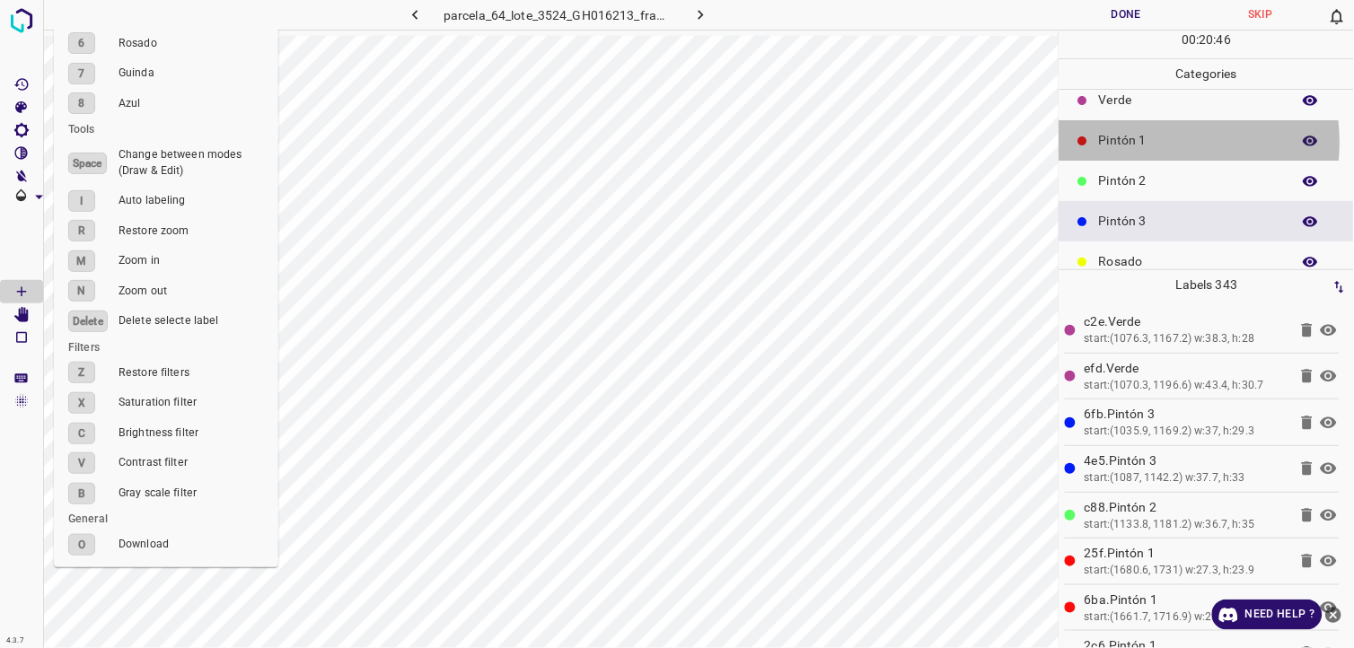
click at [1147, 142] on p "Pintón 1" at bounding box center [1190, 140] width 183 height 19
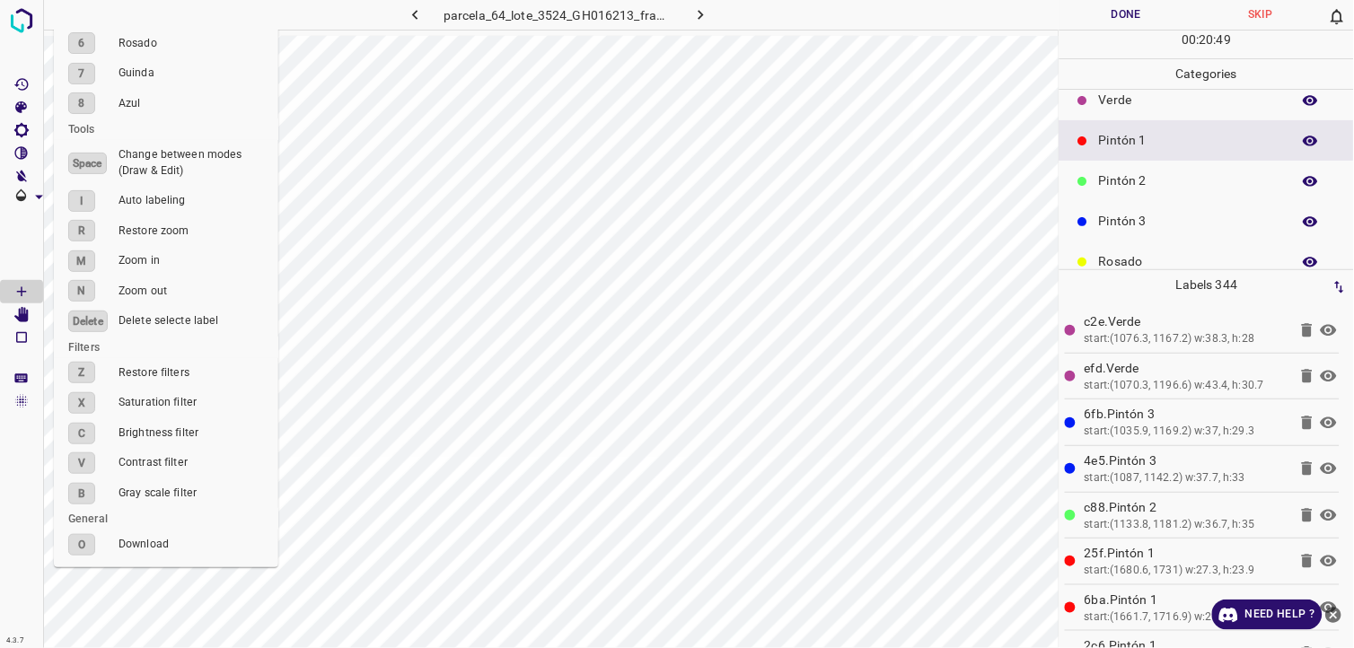
click at [1104, 189] on p "Pintón 2" at bounding box center [1190, 180] width 183 height 19
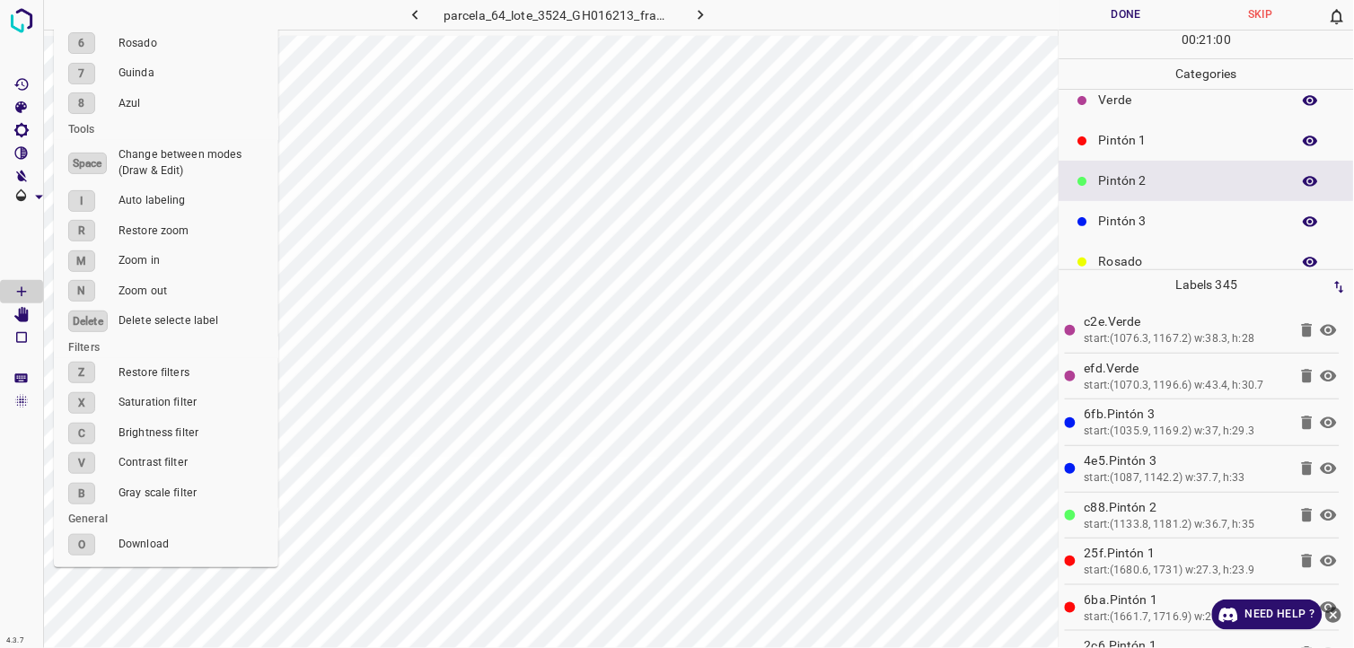
click at [1128, 208] on div "Pintón 3" at bounding box center [1206, 221] width 294 height 40
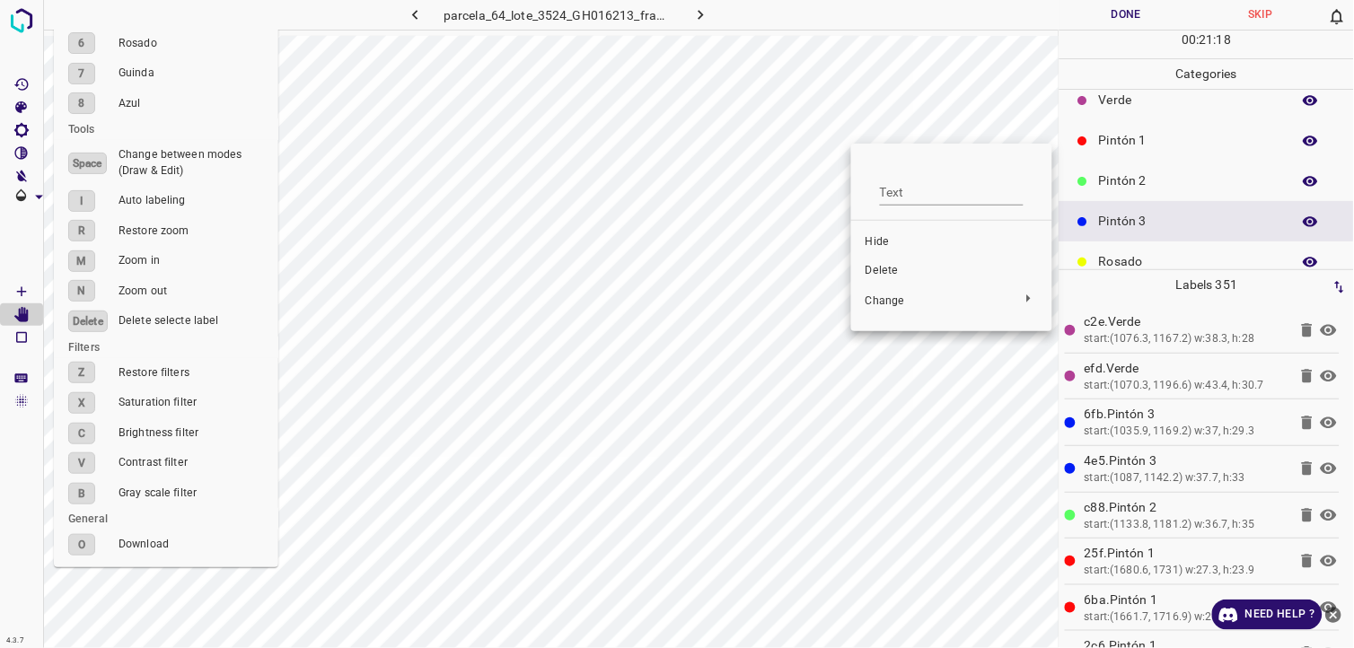
click at [783, 154] on div at bounding box center [677, 324] width 1354 height 648
click at [1099, 165] on div "Pintón 2" at bounding box center [1206, 181] width 294 height 40
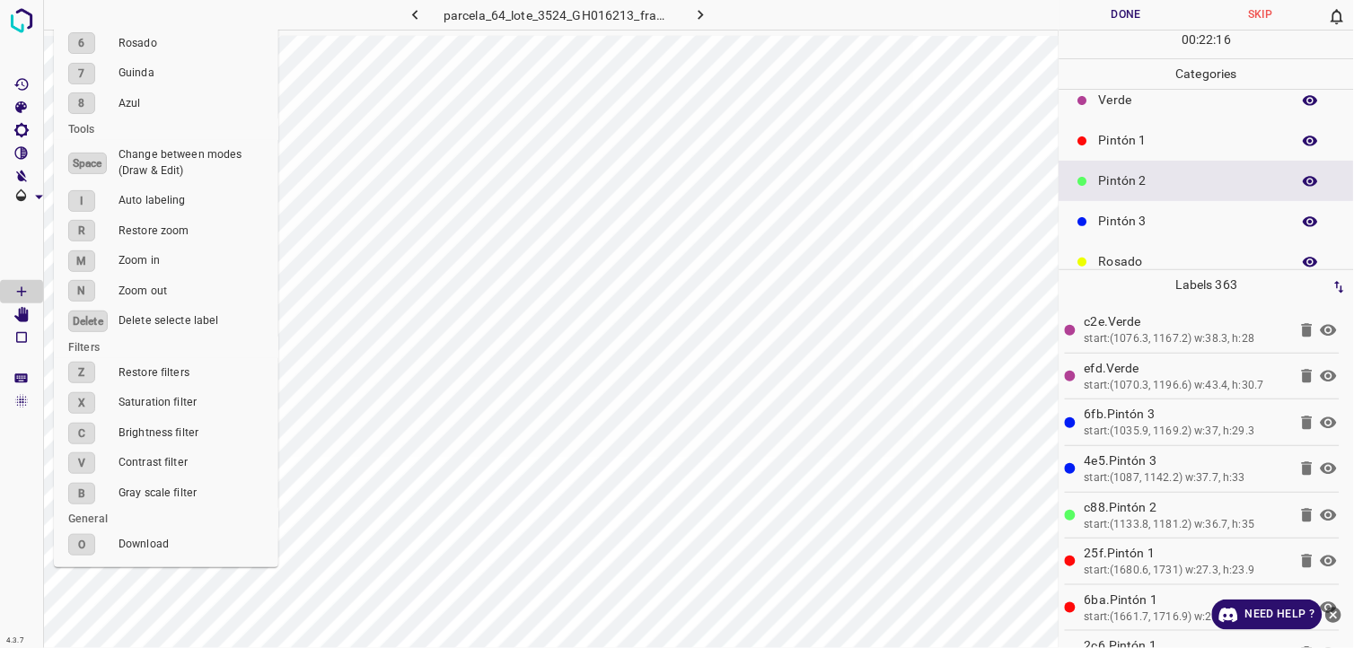
scroll to position [157, 0]
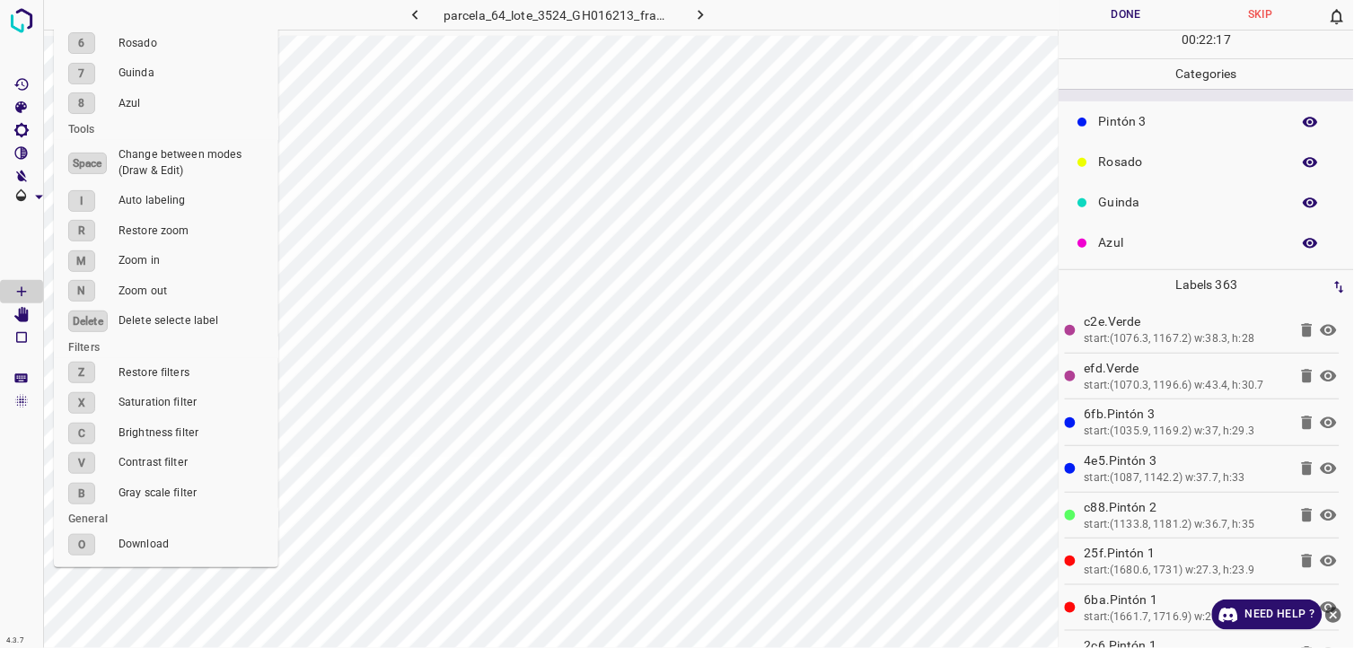
click at [1149, 255] on div "Azul" at bounding box center [1206, 243] width 294 height 40
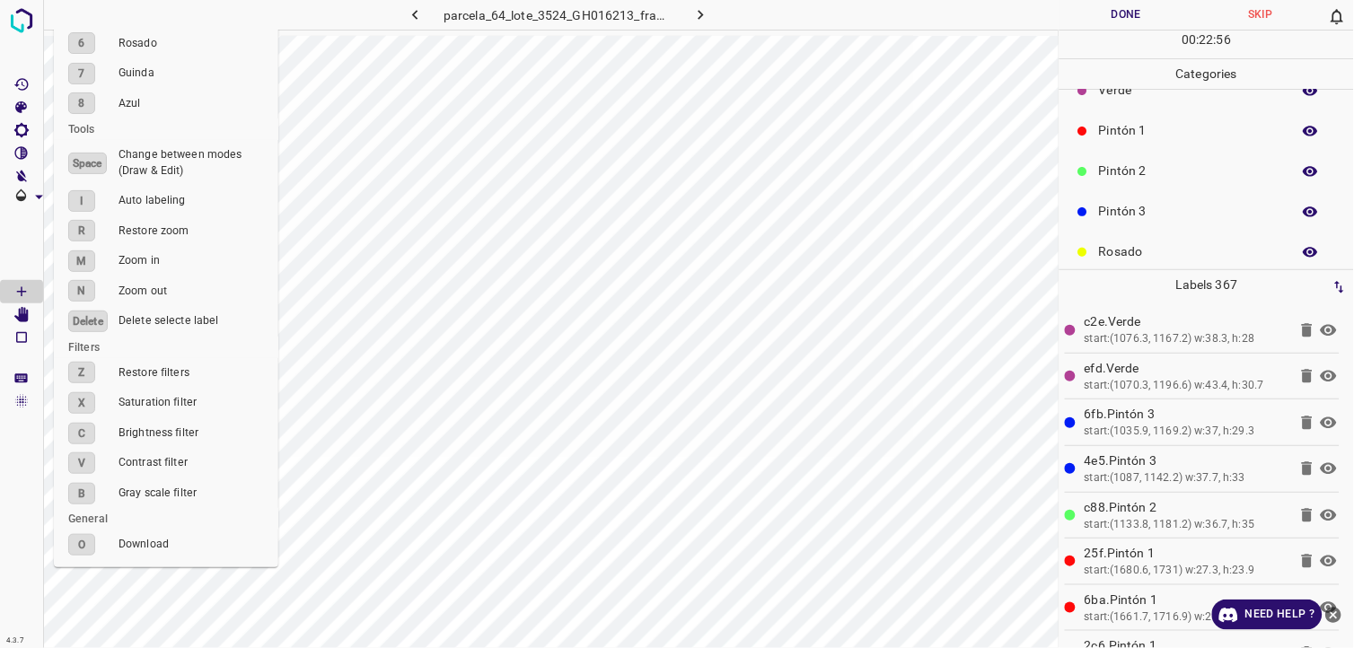
scroll to position [57, 0]
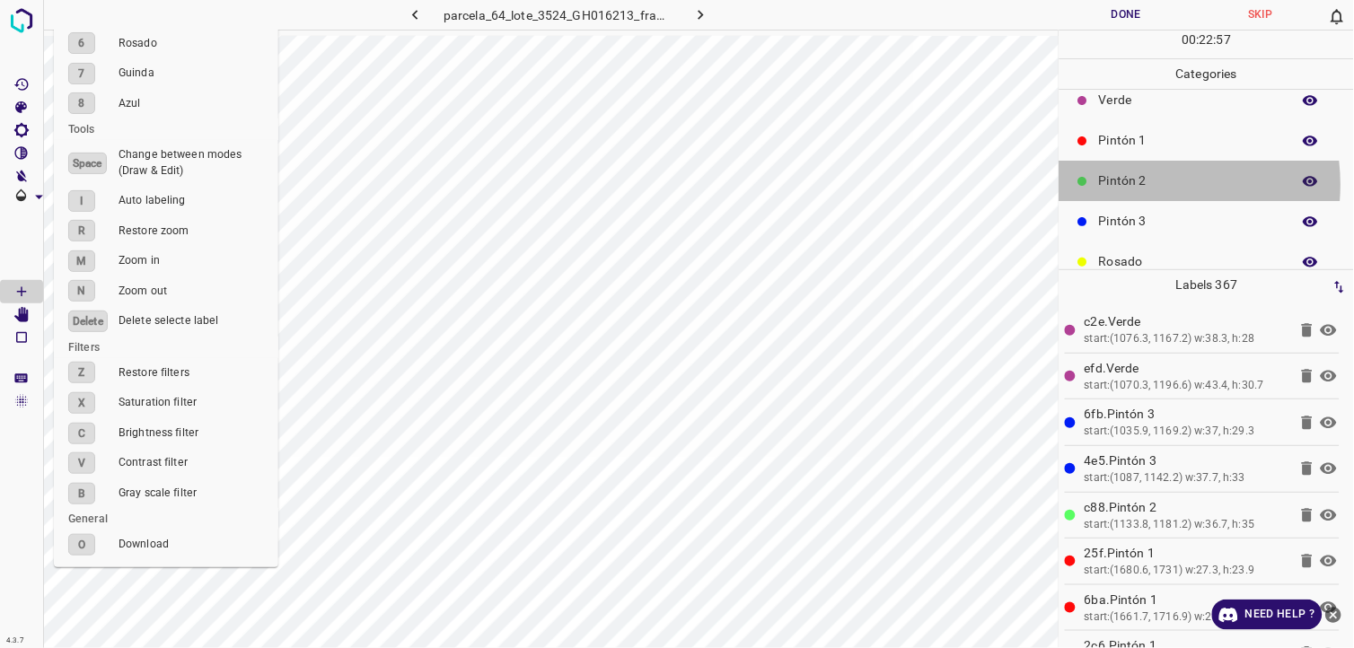
click at [1138, 184] on p "Pintón 2" at bounding box center [1190, 180] width 183 height 19
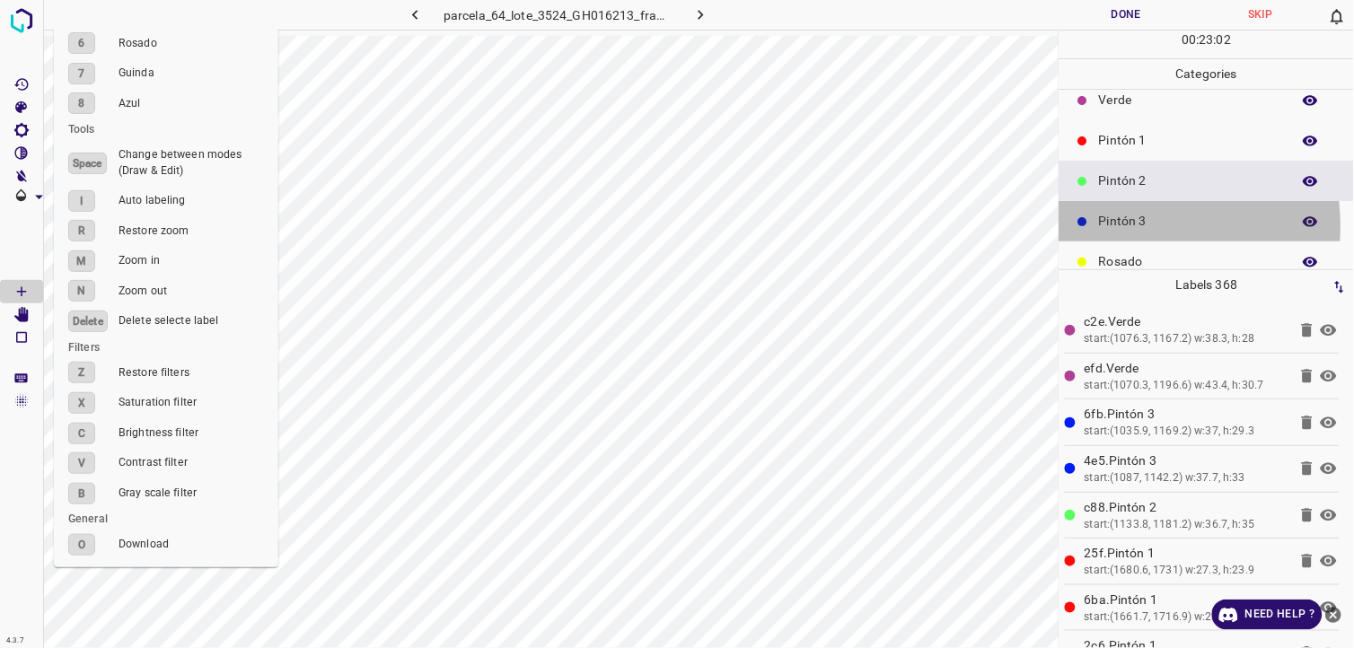
click at [1128, 225] on p "Pintón 3" at bounding box center [1190, 221] width 183 height 19
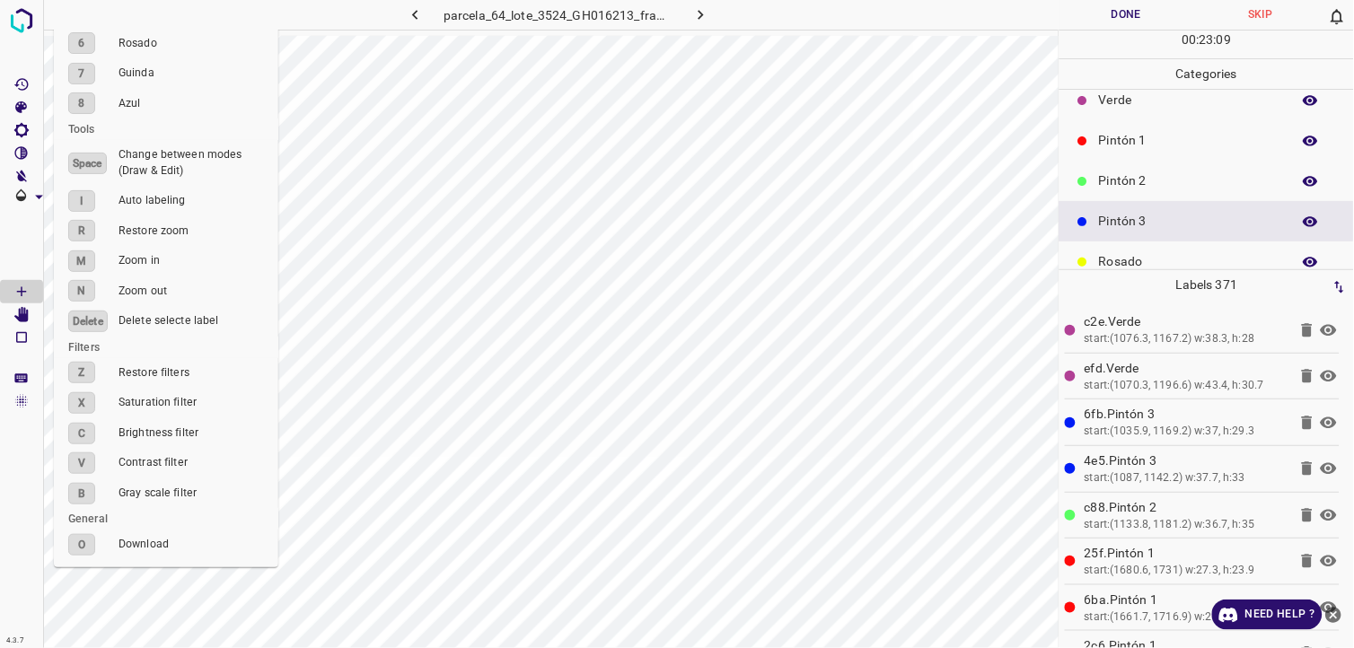
click at [1242, 176] on p "Pintón 2" at bounding box center [1190, 180] width 183 height 19
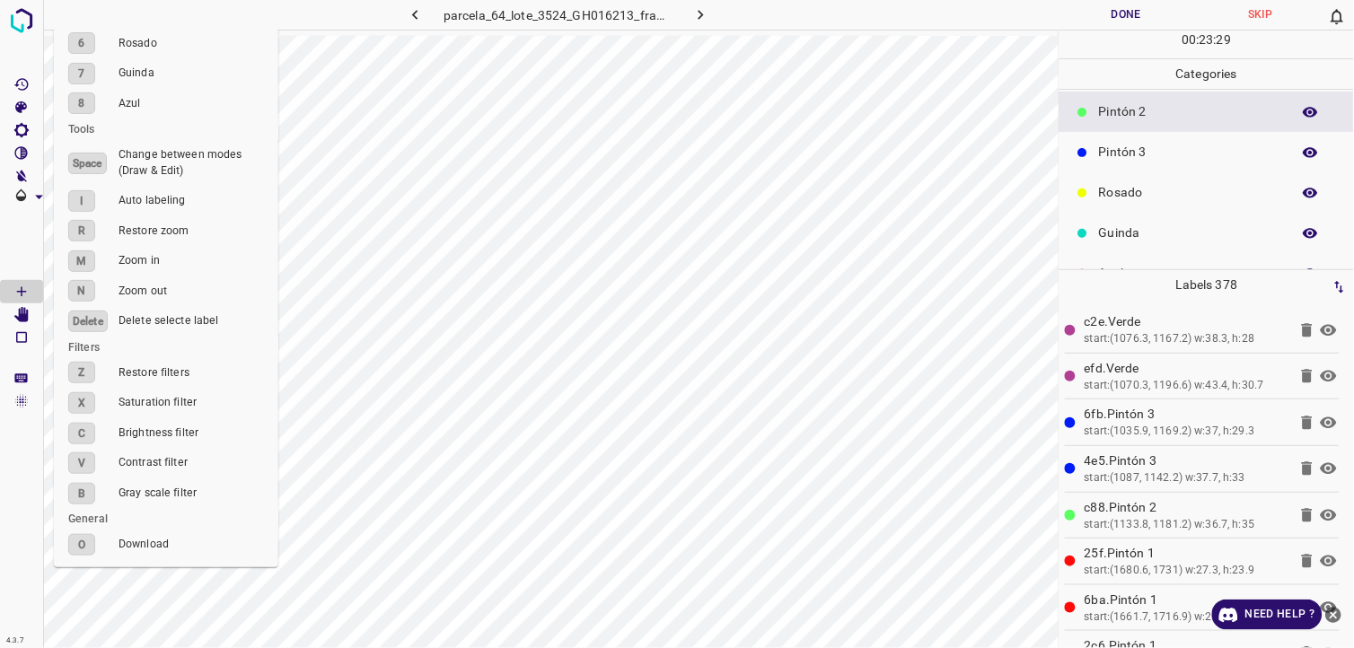
scroll to position [157, 0]
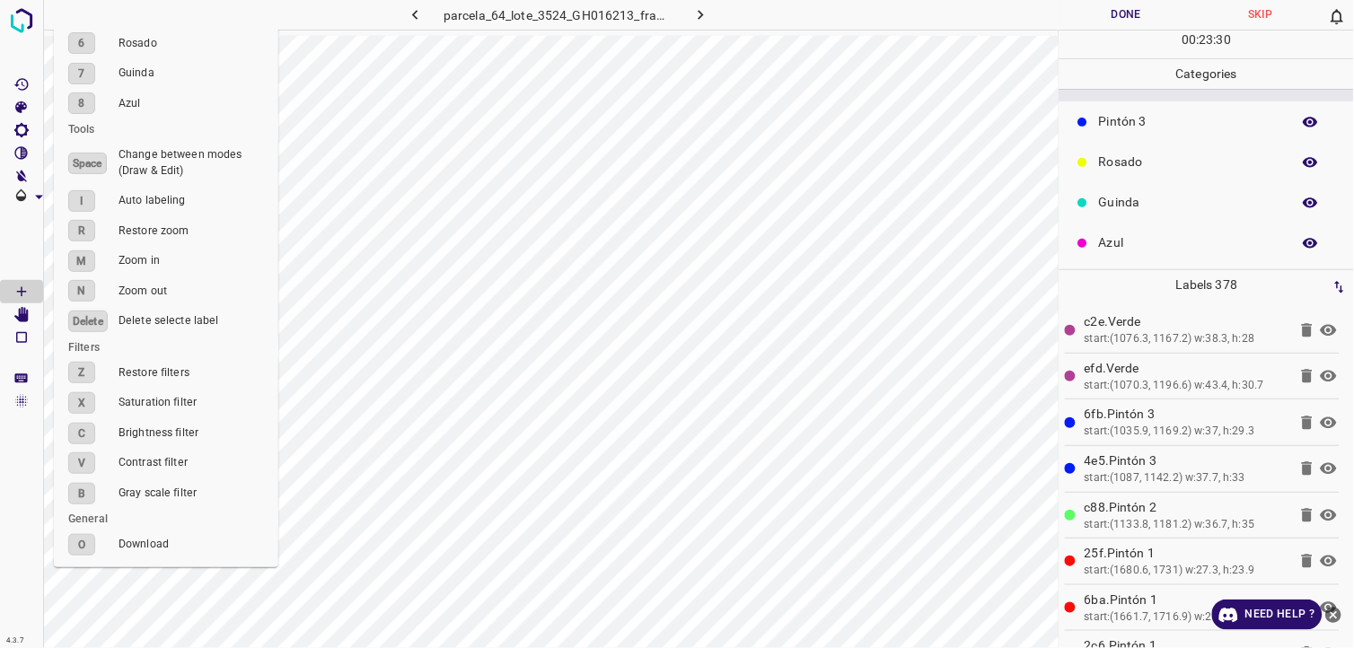
click at [1144, 243] on p "Azul" at bounding box center [1190, 242] width 183 height 19
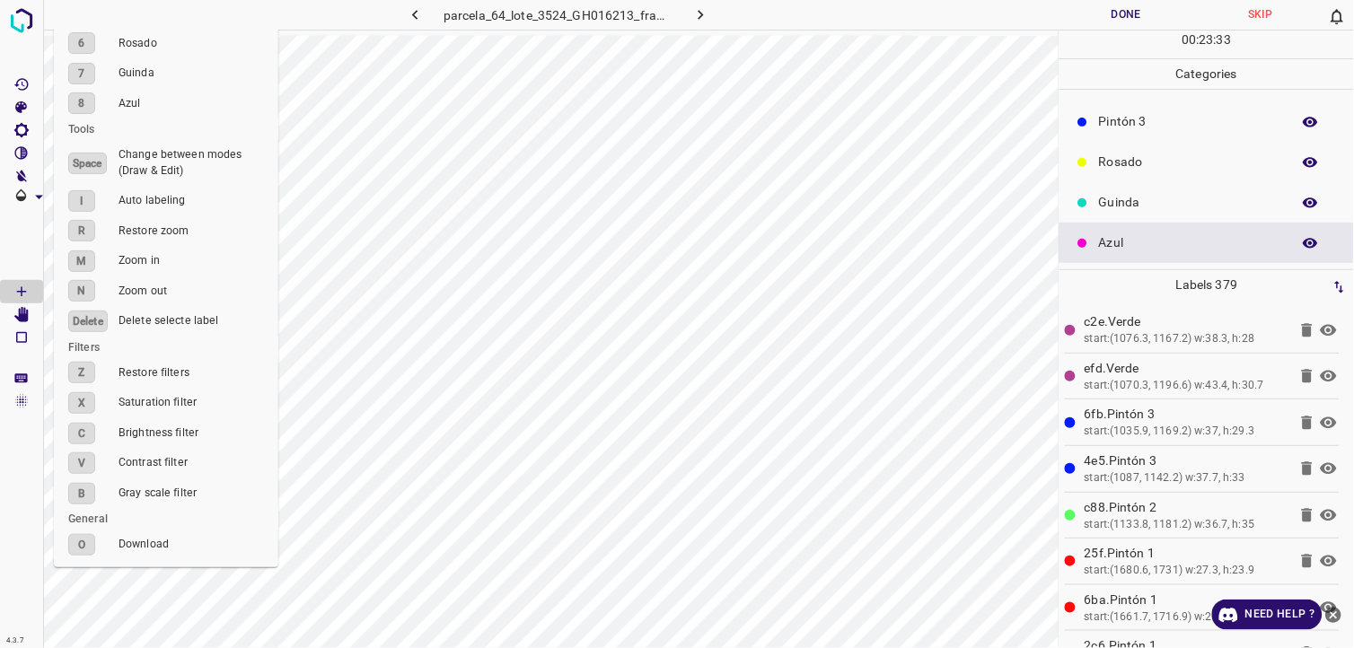
click at [1138, 156] on p "Rosado" at bounding box center [1190, 162] width 183 height 19
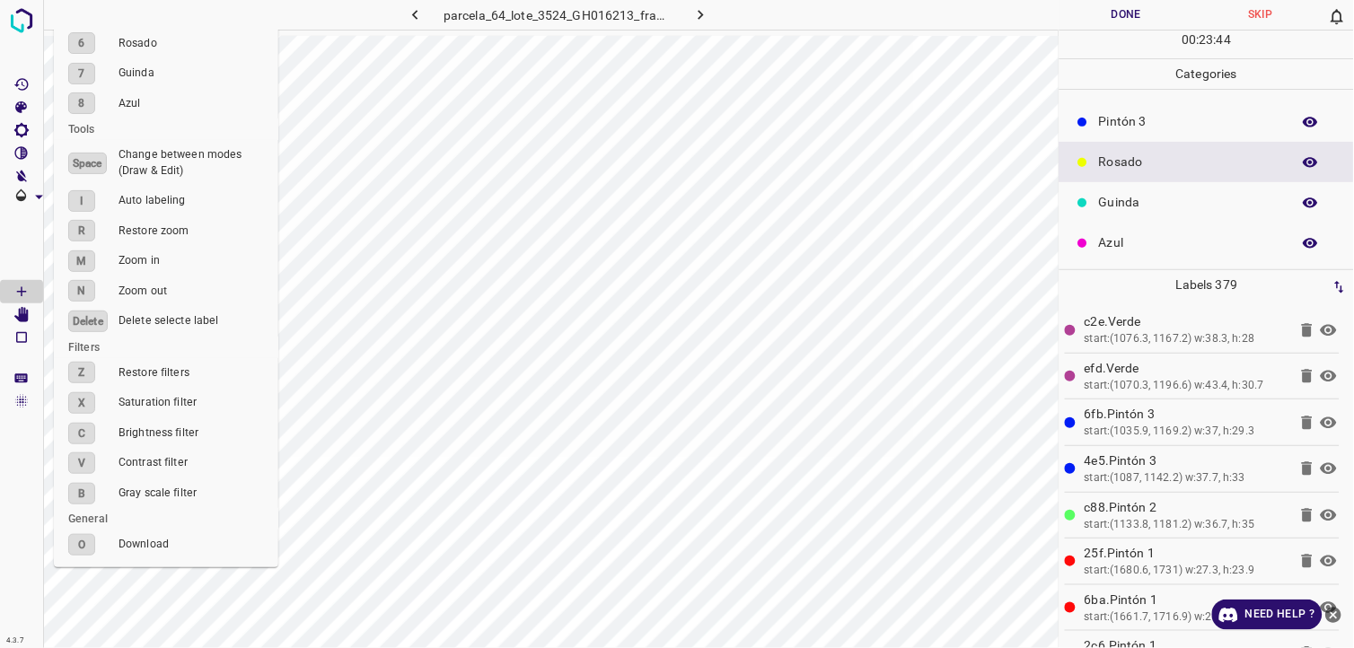
click at [1141, 227] on div "Azul" at bounding box center [1206, 243] width 294 height 40
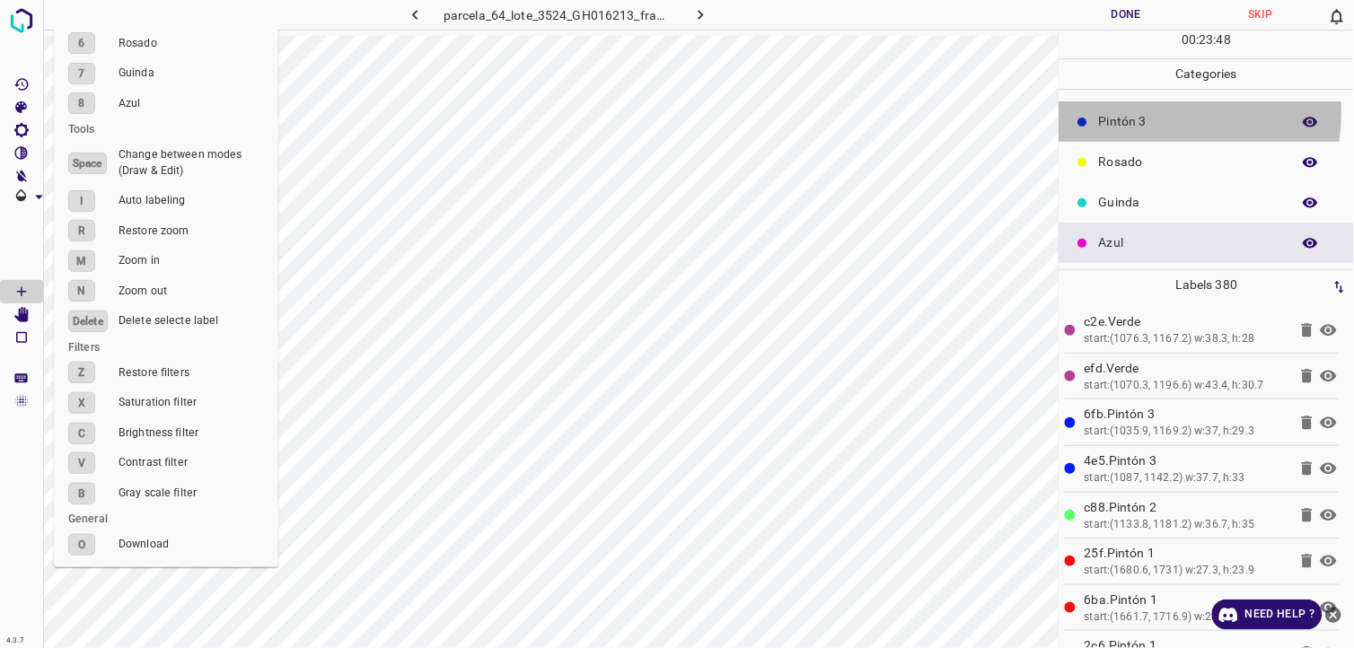
click at [1141, 112] on p "Pintón 3" at bounding box center [1190, 121] width 183 height 19
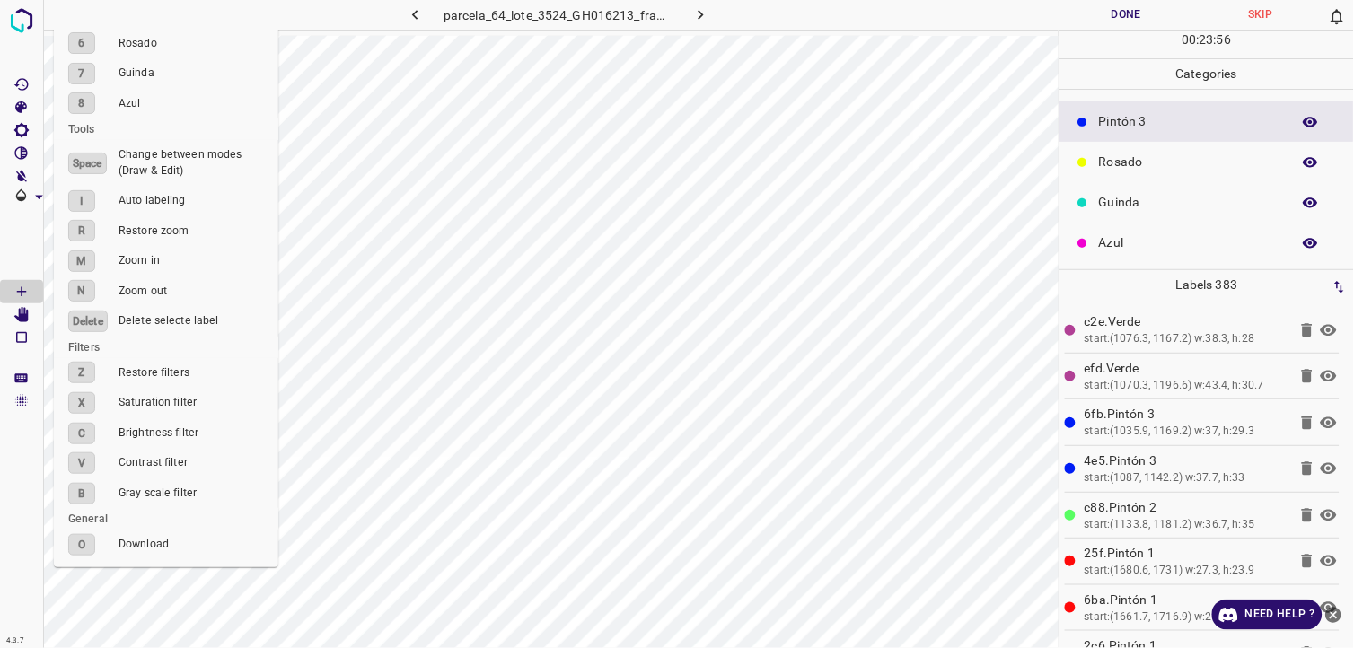
click at [1125, 239] on p "Azul" at bounding box center [1190, 242] width 183 height 19
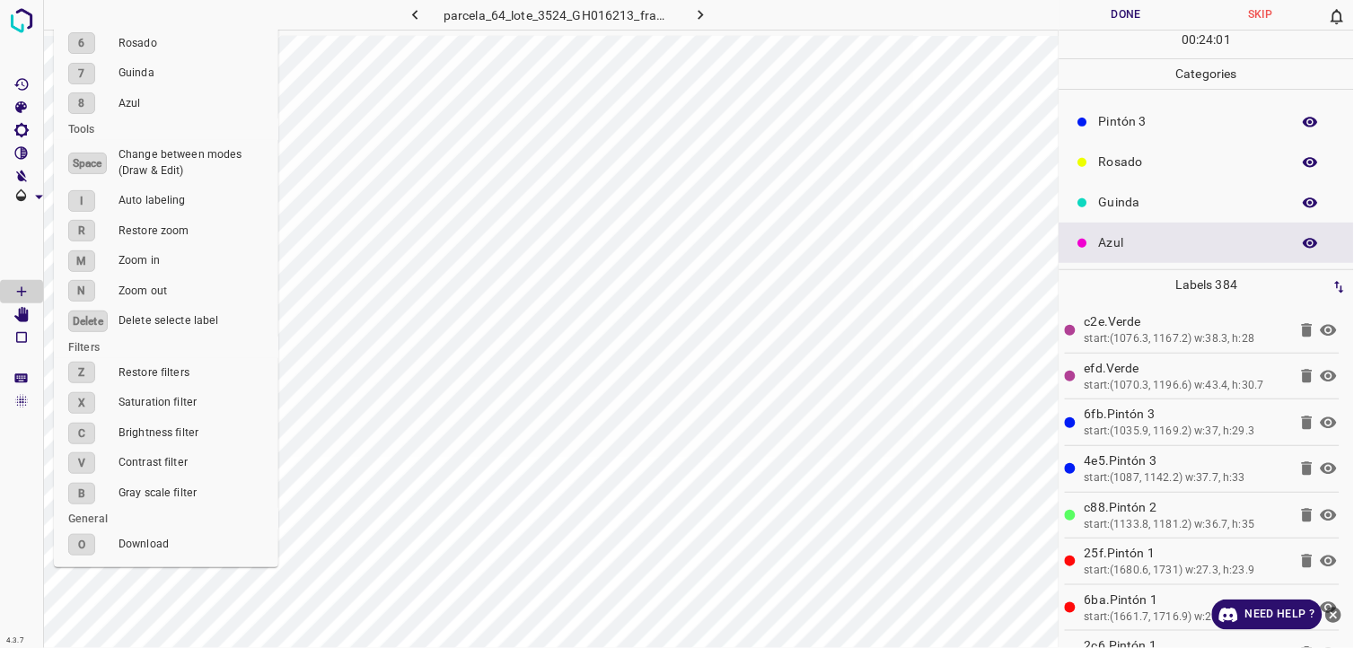
scroll to position [57, 0]
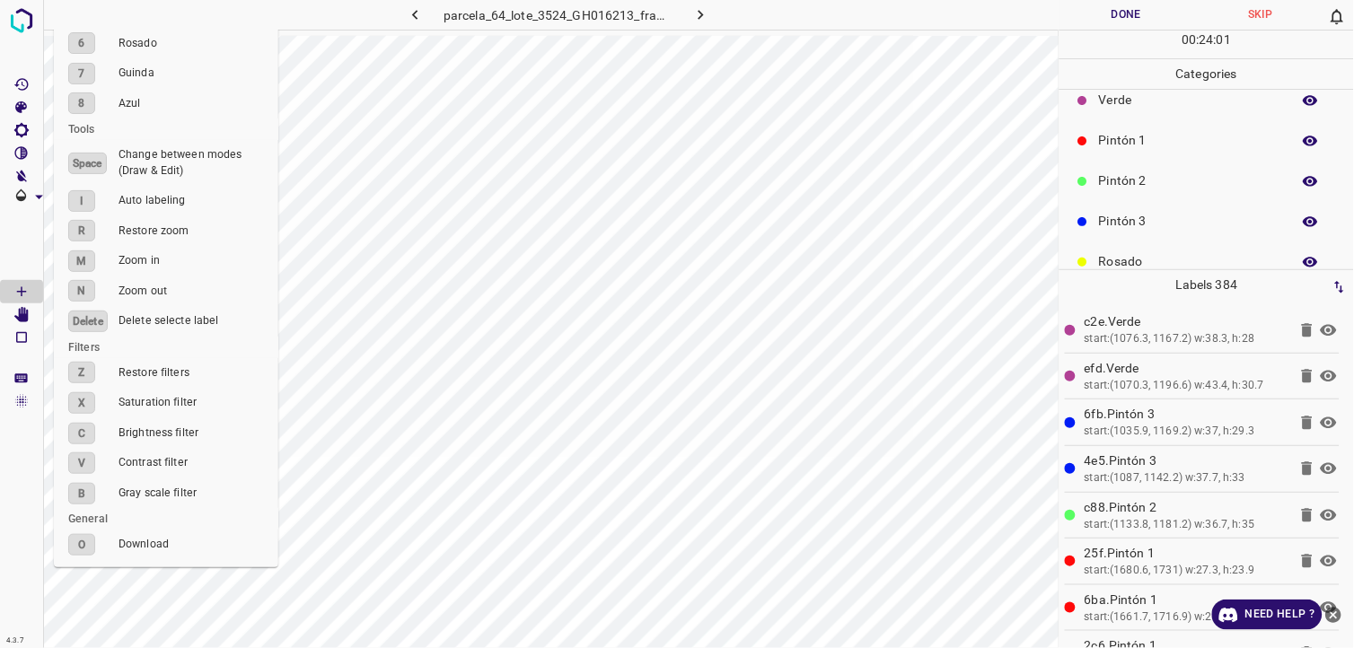
click at [1147, 193] on div "Pintón 2" at bounding box center [1206, 181] width 294 height 40
click at [1233, 244] on div "Rosado" at bounding box center [1206, 262] width 294 height 40
click at [1190, 221] on p "Pintón 3" at bounding box center [1190, 221] width 183 height 19
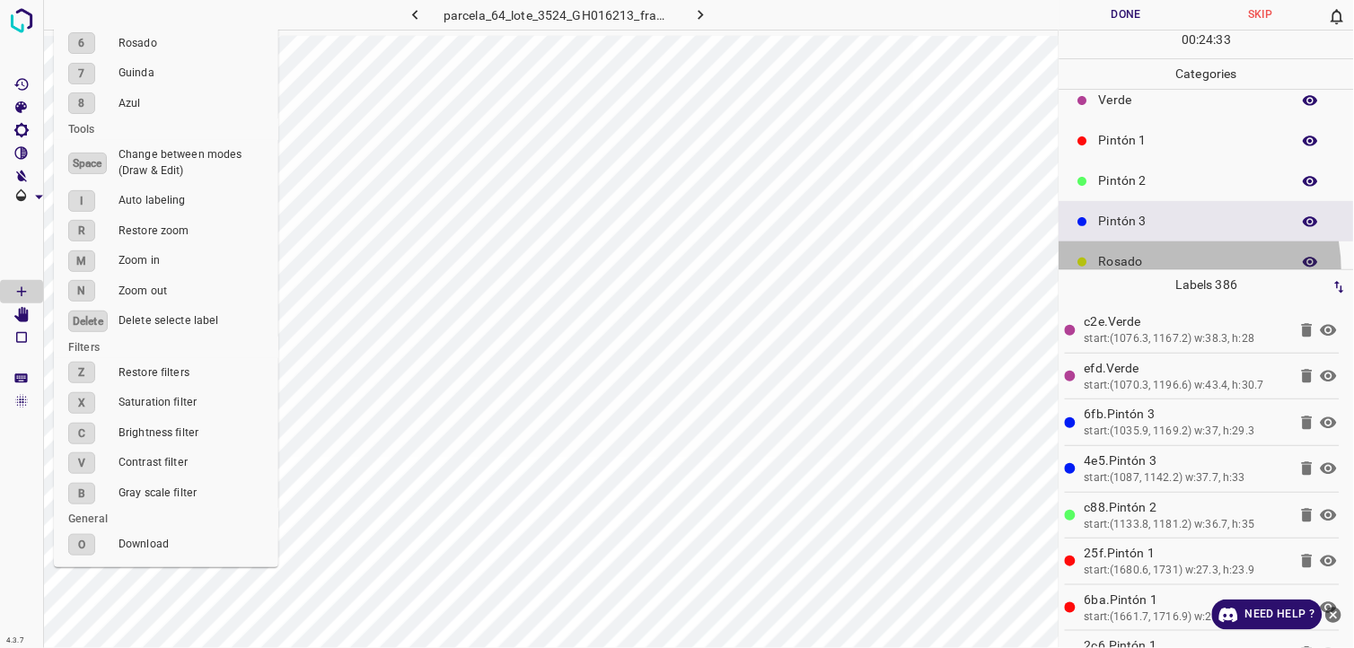
click at [1149, 258] on ul "[PERSON_NAME] Verde Pintón 1 Pintón 2 Pintón 3 [PERSON_NAME] Azul" at bounding box center [1206, 201] width 294 height 338
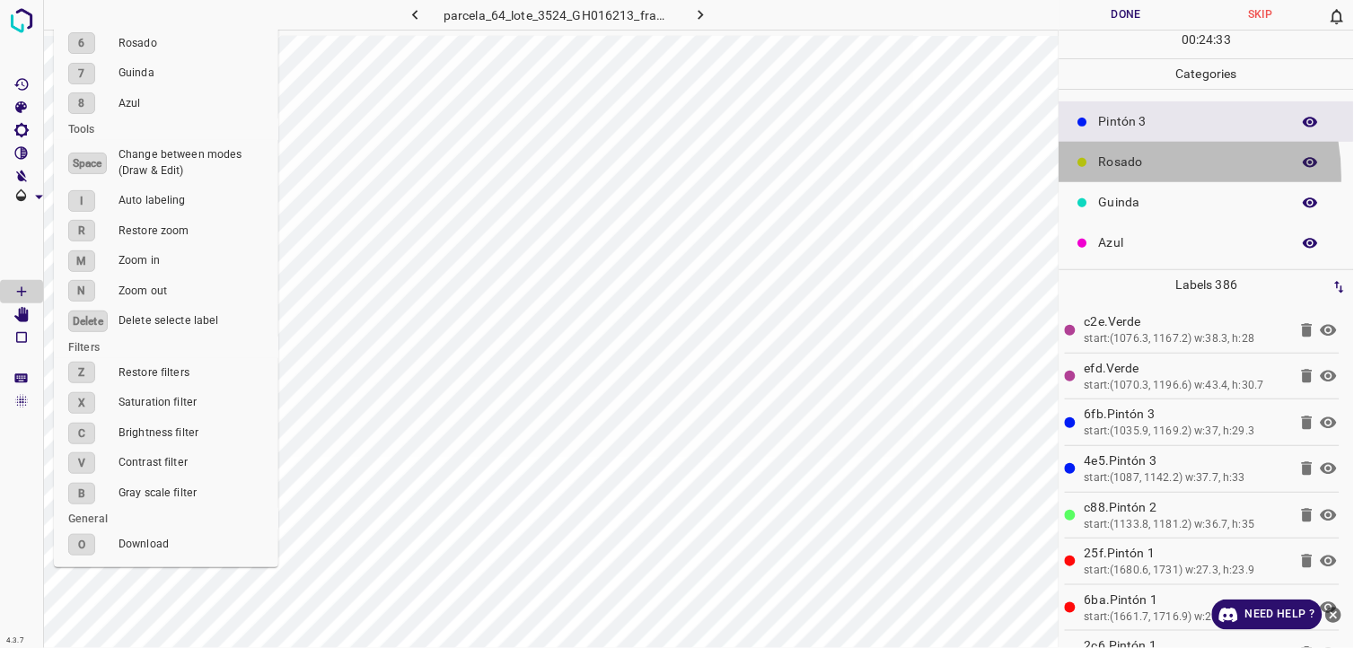
click at [1131, 177] on div "Rosado" at bounding box center [1206, 162] width 294 height 40
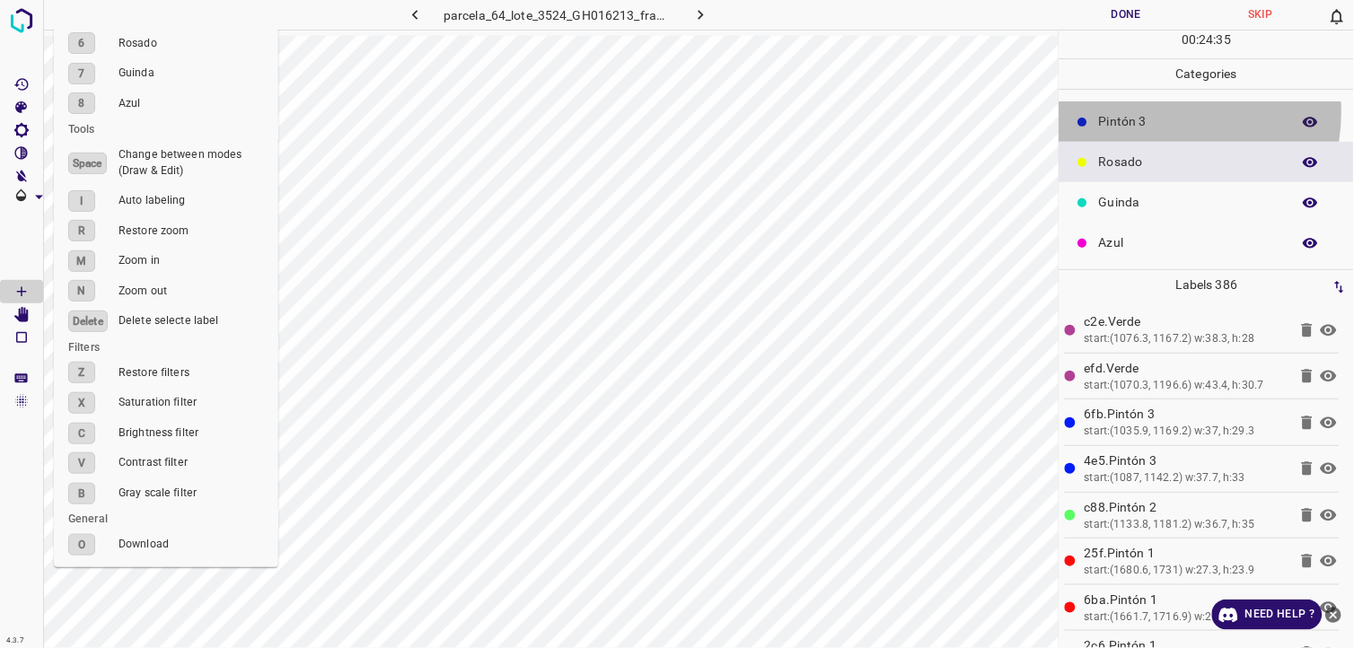
click at [1144, 112] on p "Pintón 3" at bounding box center [1190, 121] width 183 height 19
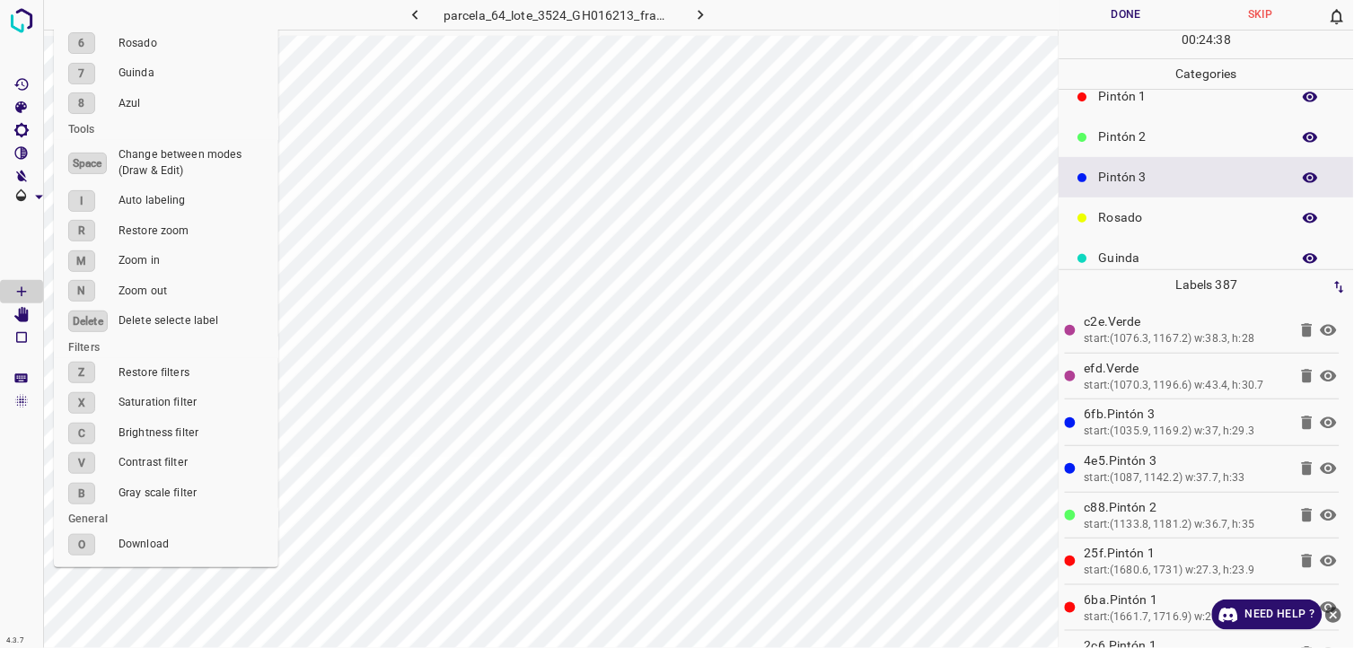
scroll to position [57, 0]
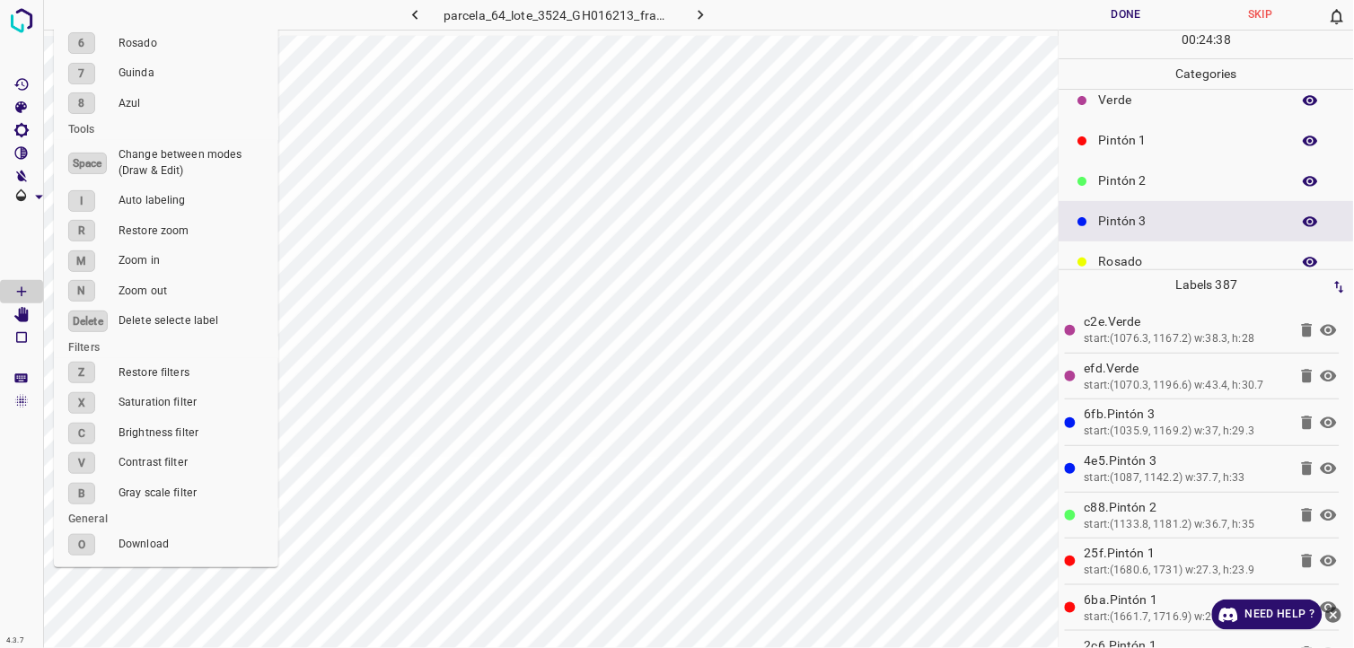
click at [1129, 178] on p "Pintón 2" at bounding box center [1190, 180] width 183 height 19
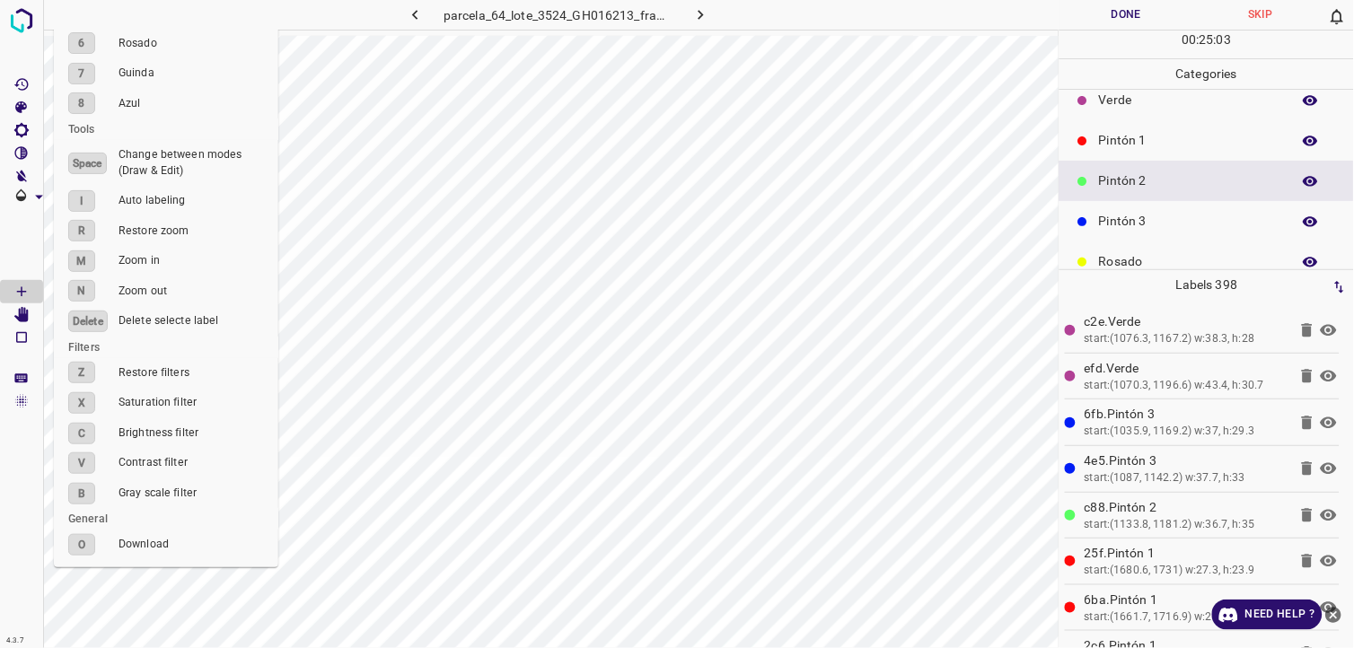
click at [1116, 204] on div "Pintón 3" at bounding box center [1206, 221] width 294 height 40
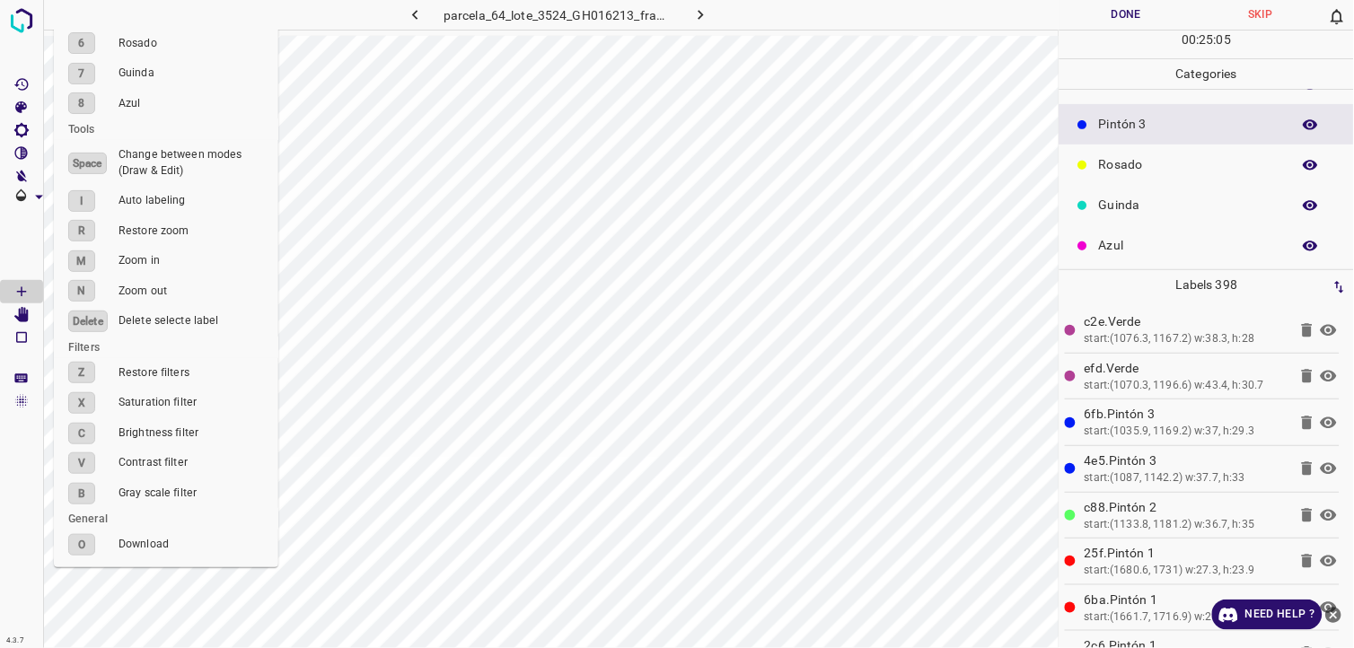
scroll to position [157, 0]
click at [1149, 174] on div "Rosado" at bounding box center [1206, 162] width 294 height 40
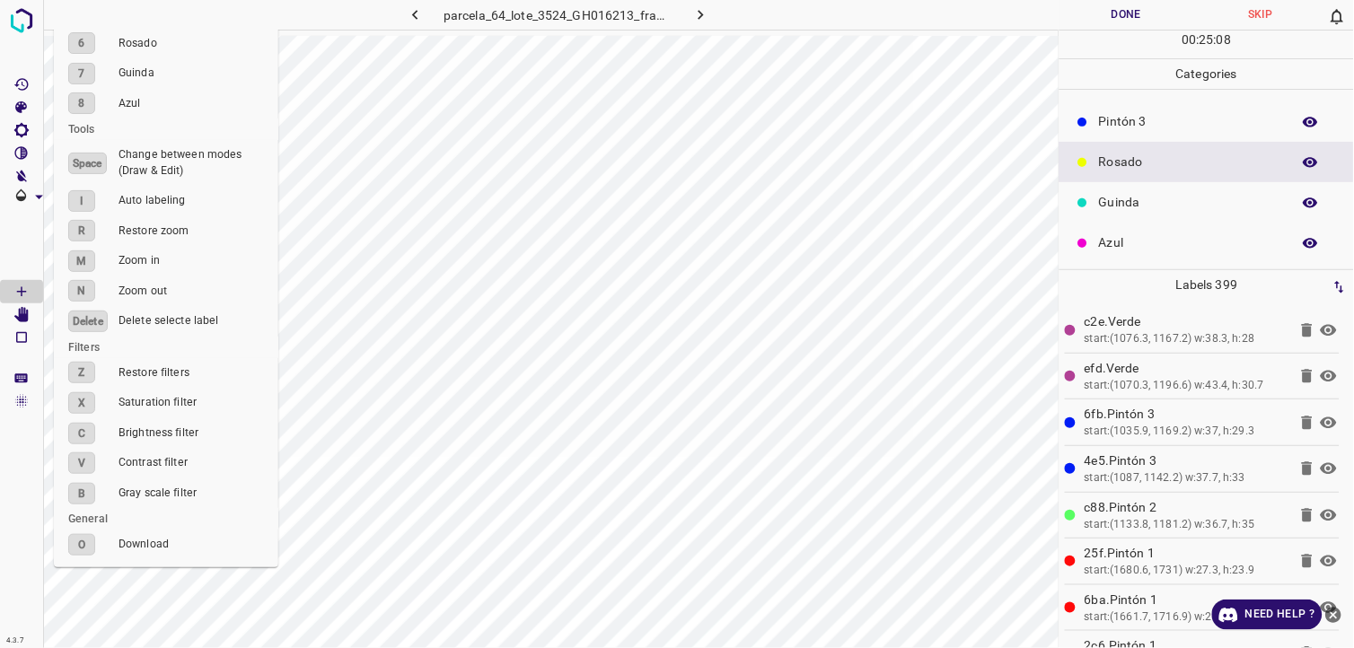
click at [1132, 252] on div "Azul" at bounding box center [1206, 243] width 294 height 40
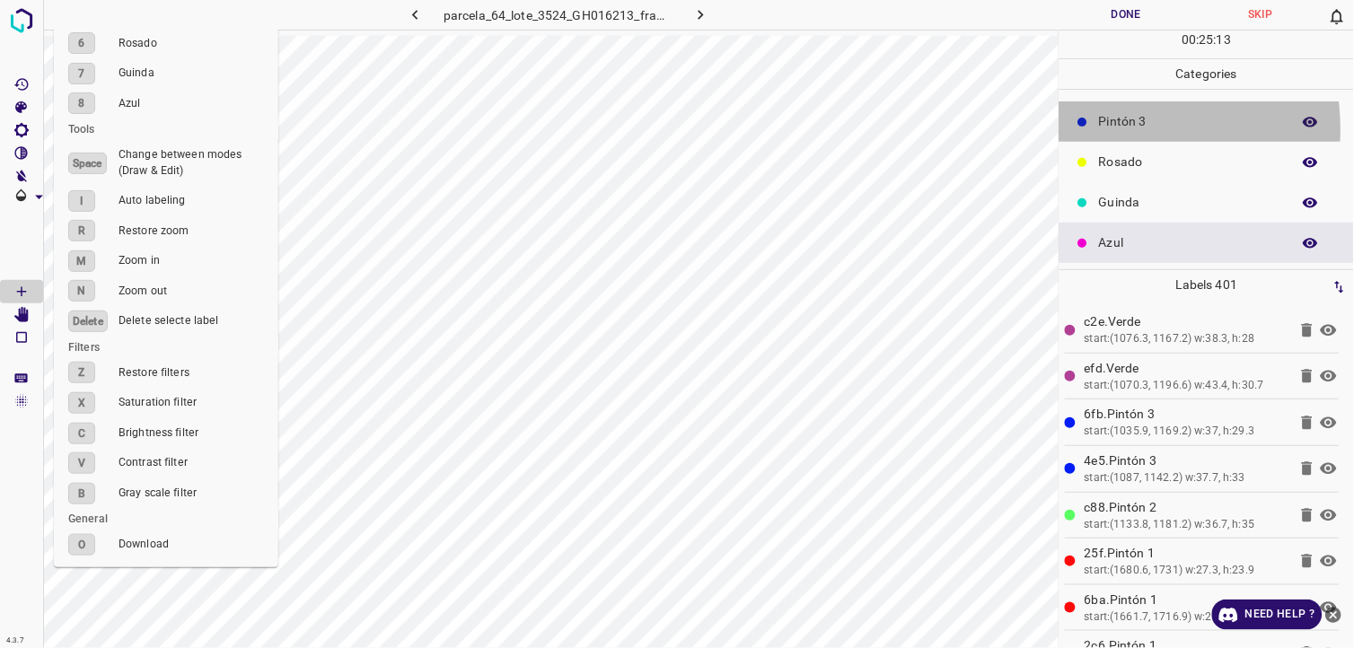
click at [1097, 129] on div "Pintón 3" at bounding box center [1206, 121] width 294 height 40
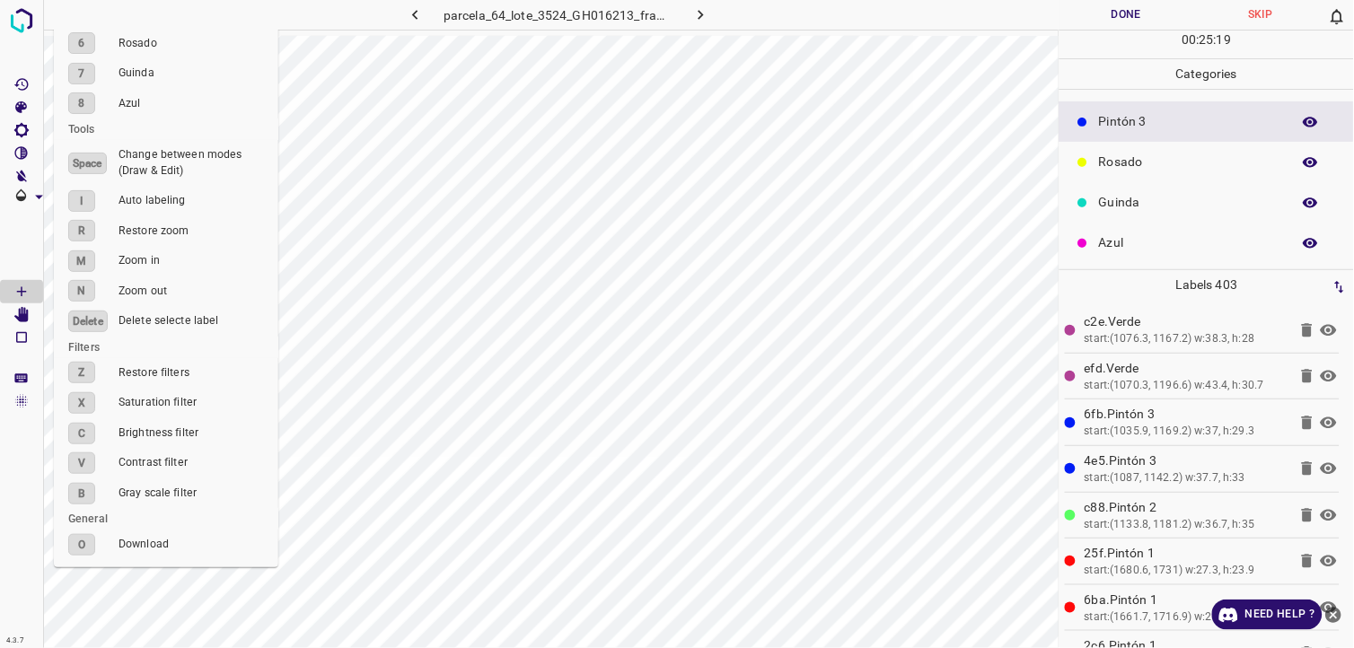
scroll to position [57, 0]
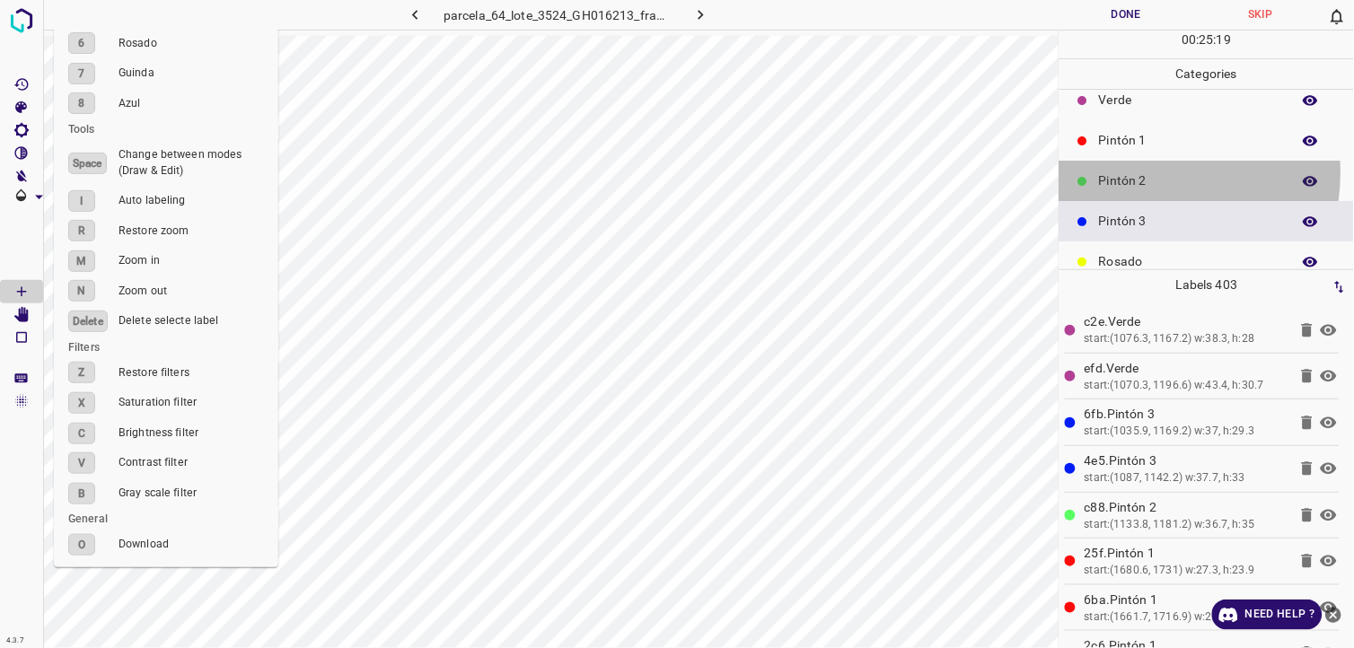
click at [1145, 172] on p "Pintón 2" at bounding box center [1190, 180] width 183 height 19
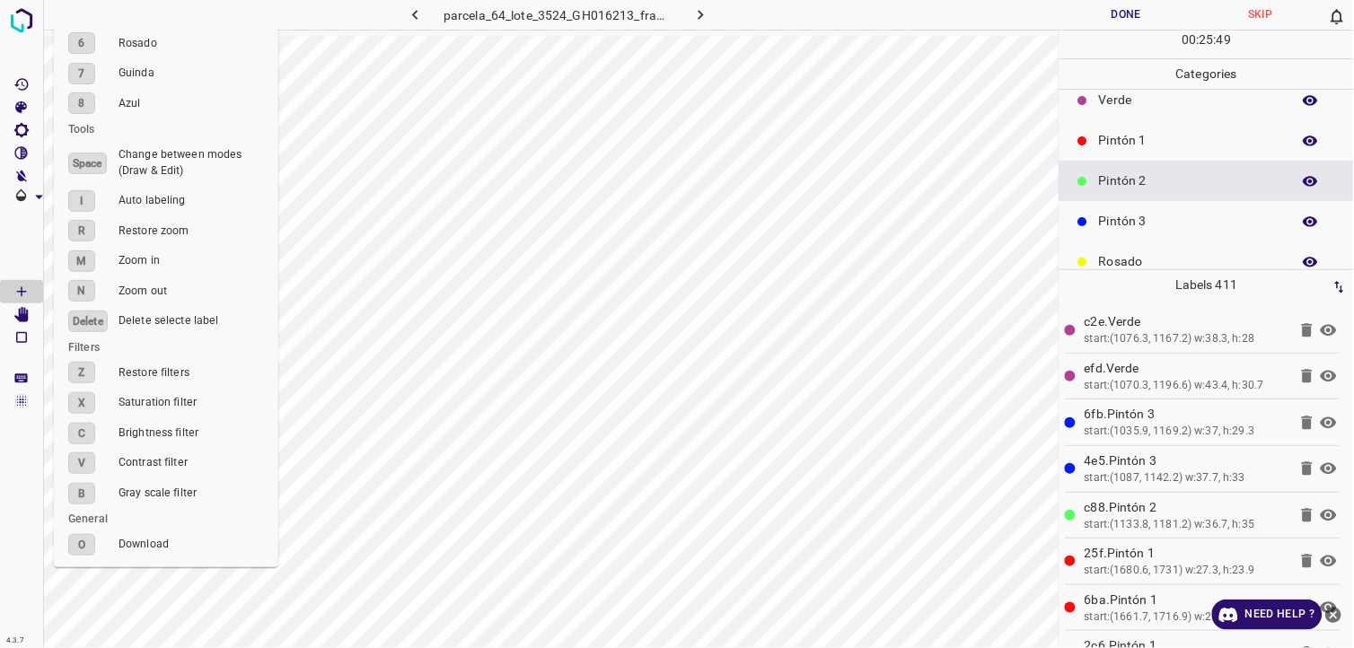
scroll to position [157, 0]
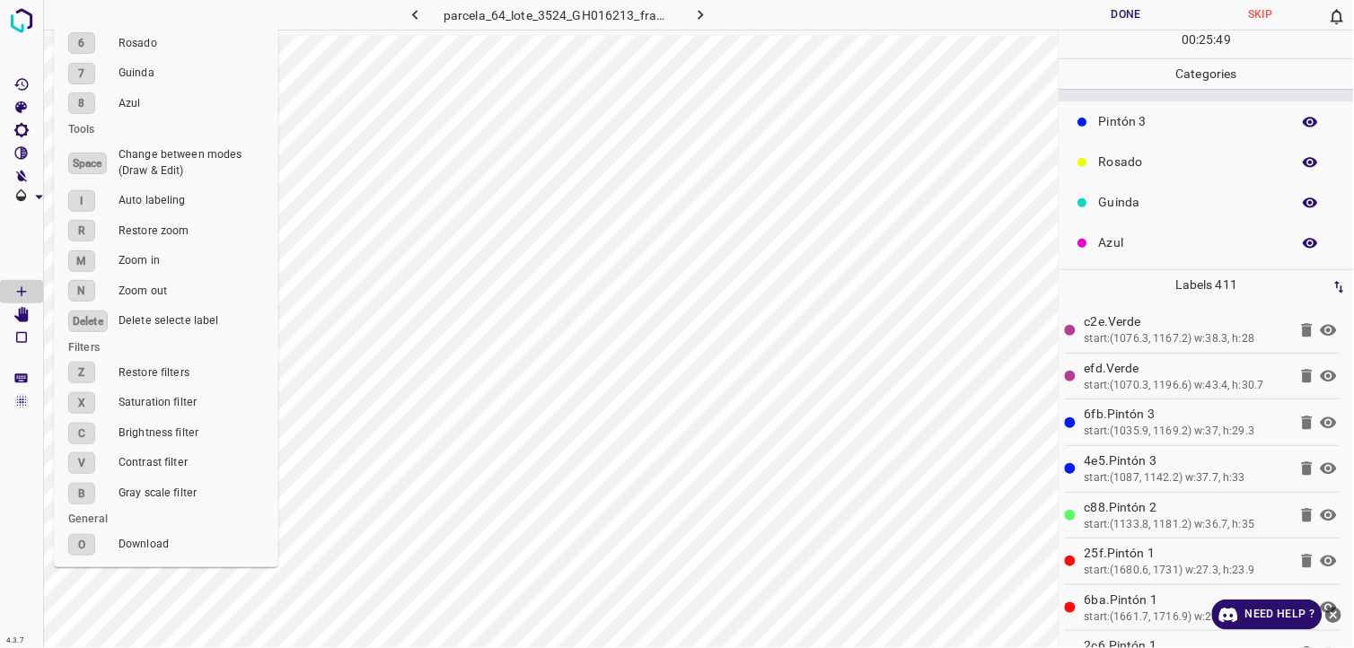
click at [1134, 241] on p "Azul" at bounding box center [1190, 242] width 183 height 19
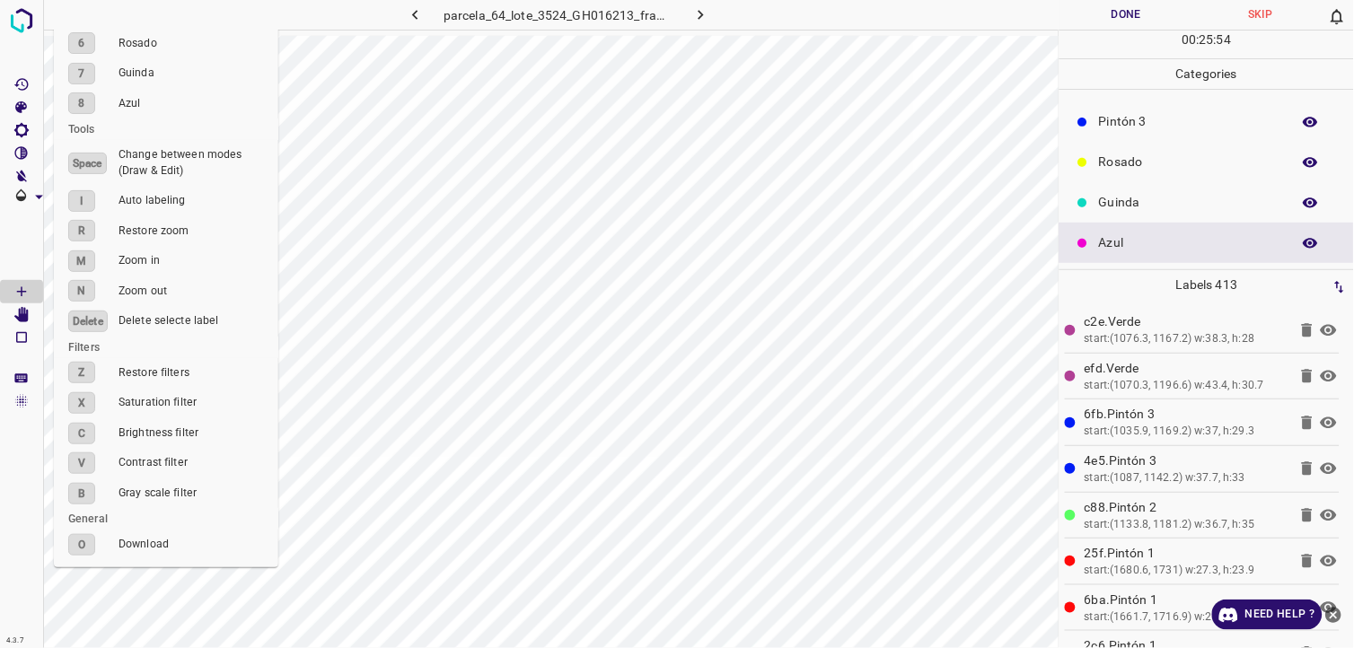
click at [1189, 119] on p "Pintón 3" at bounding box center [1190, 121] width 183 height 19
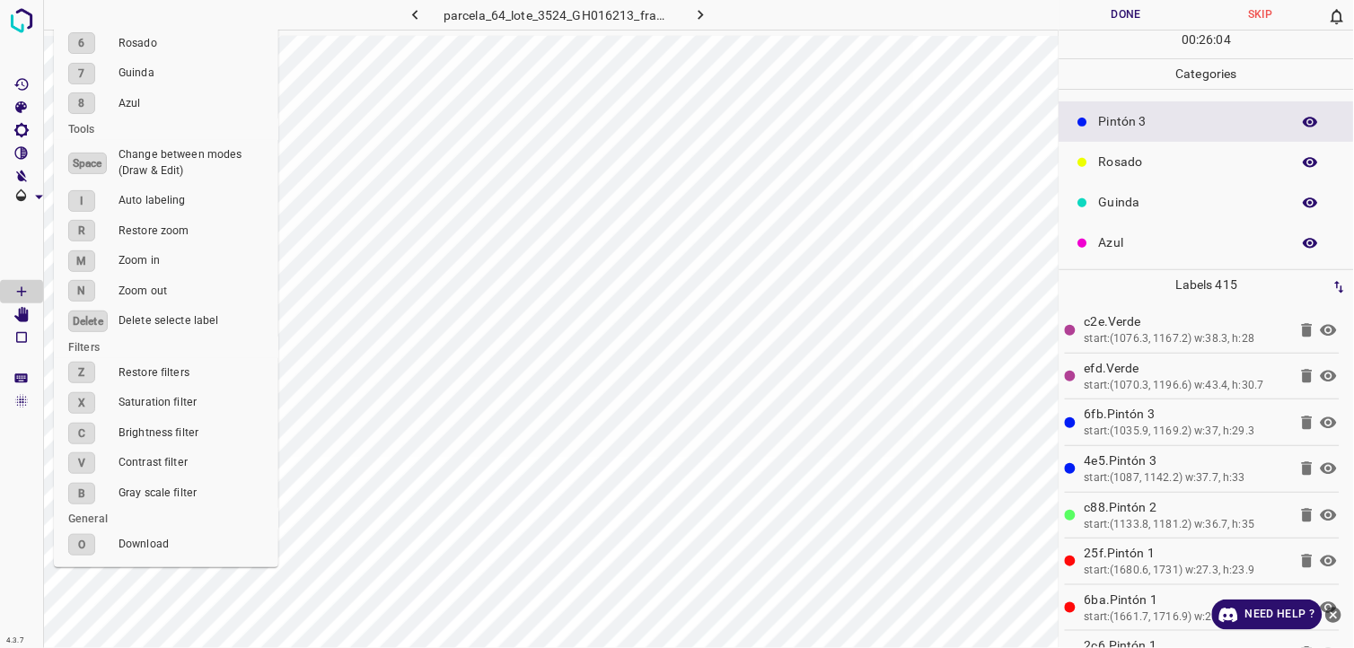
scroll to position [57, 0]
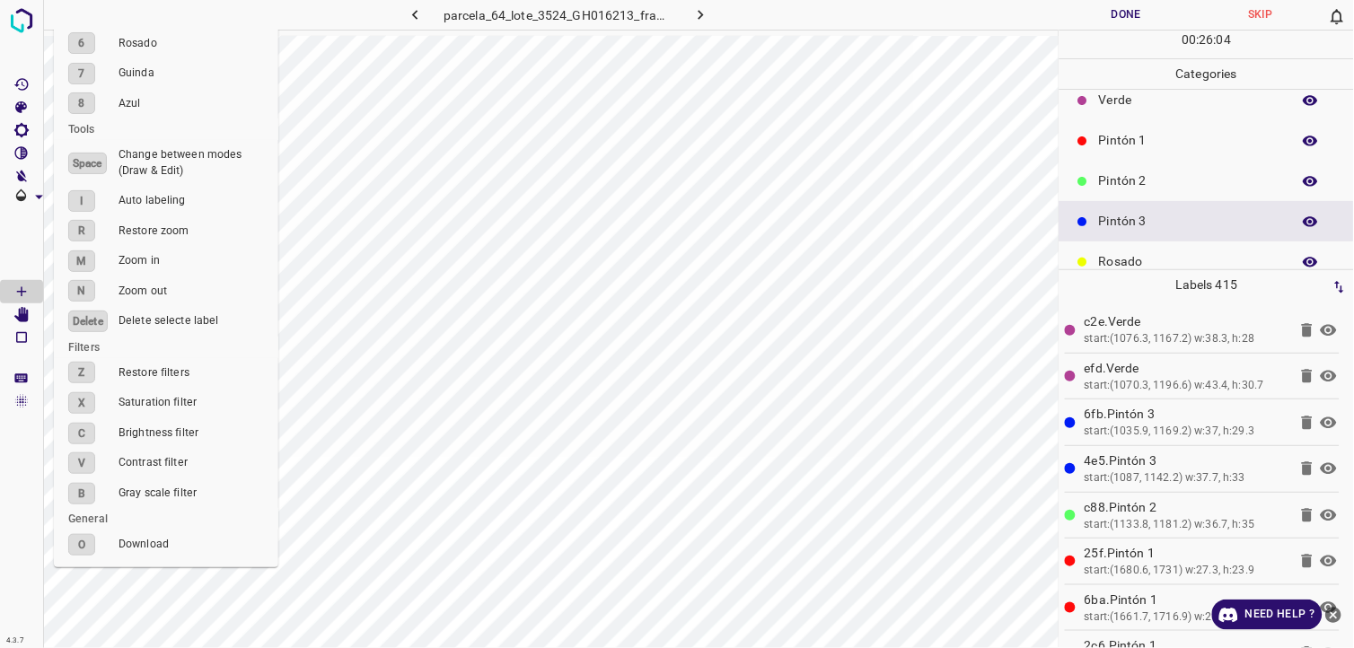
click at [1133, 182] on p "Pintón 2" at bounding box center [1190, 180] width 183 height 19
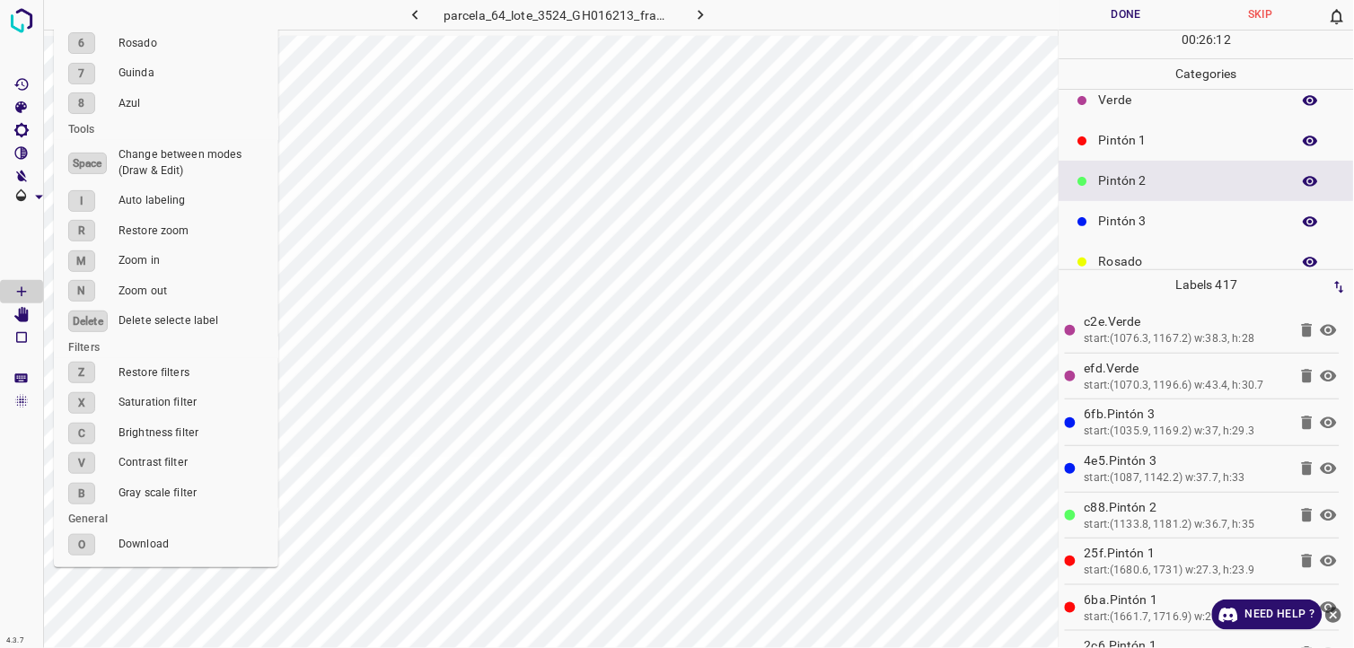
click at [1244, 120] on div "Pintón 1" at bounding box center [1206, 140] width 294 height 40
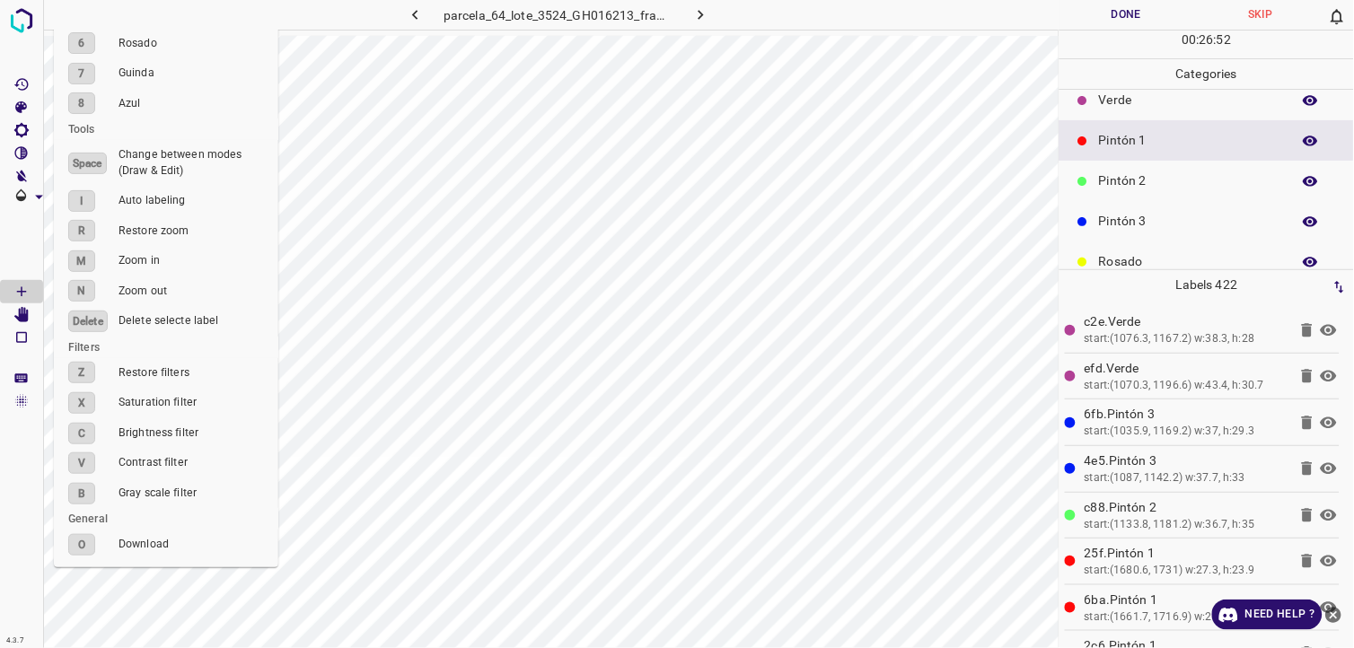
click at [1174, 208] on div "Pintón 3" at bounding box center [1206, 221] width 294 height 40
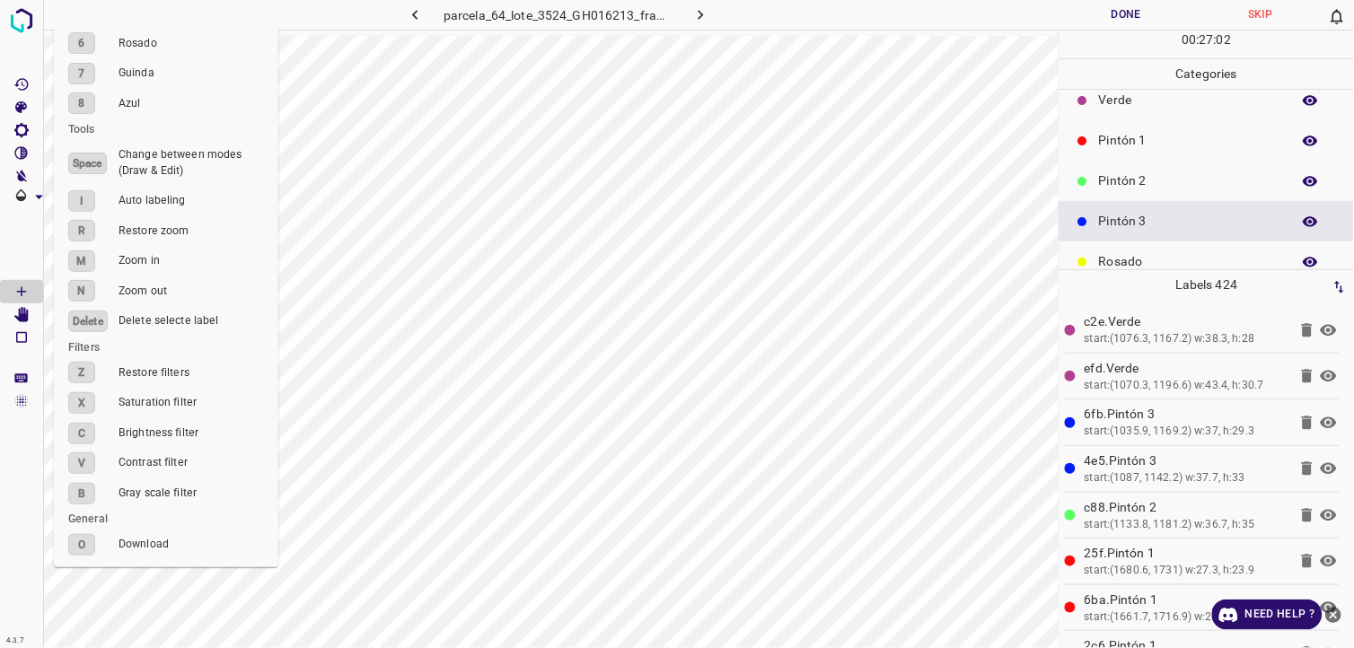
click at [1102, 250] on div "Rosado" at bounding box center [1206, 262] width 294 height 40
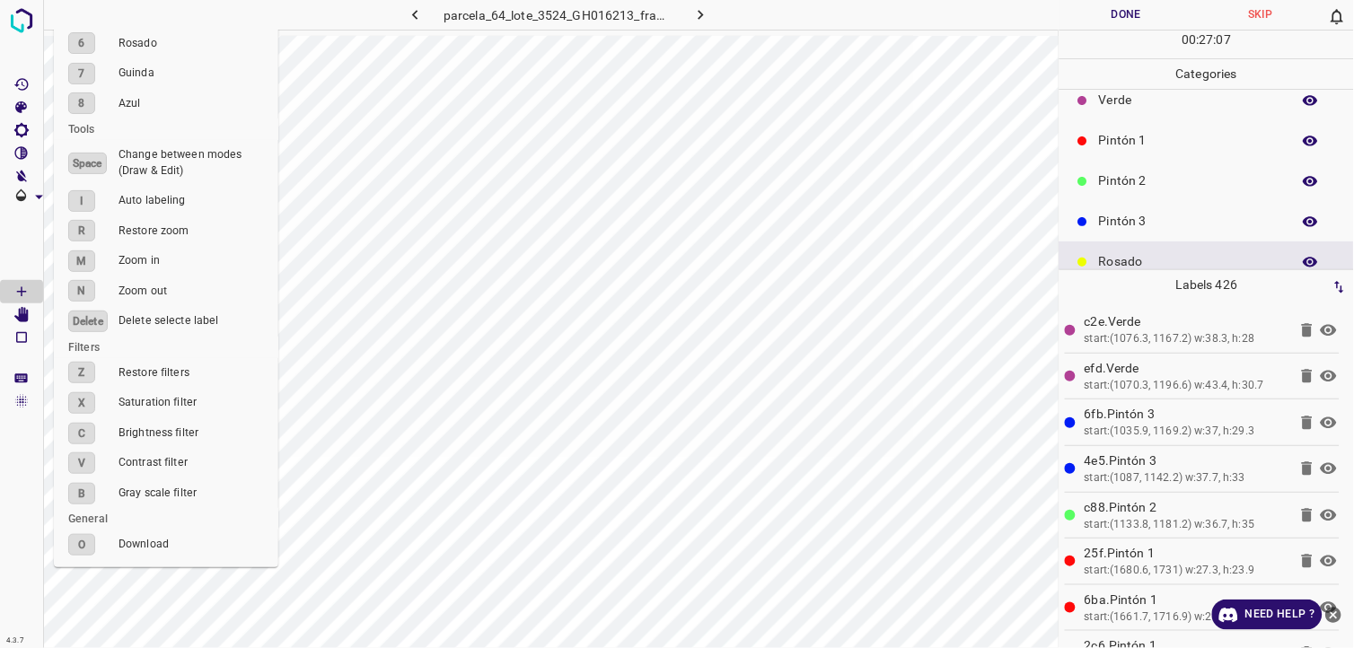
click at [1151, 191] on div "Pintón 2" at bounding box center [1206, 181] width 294 height 40
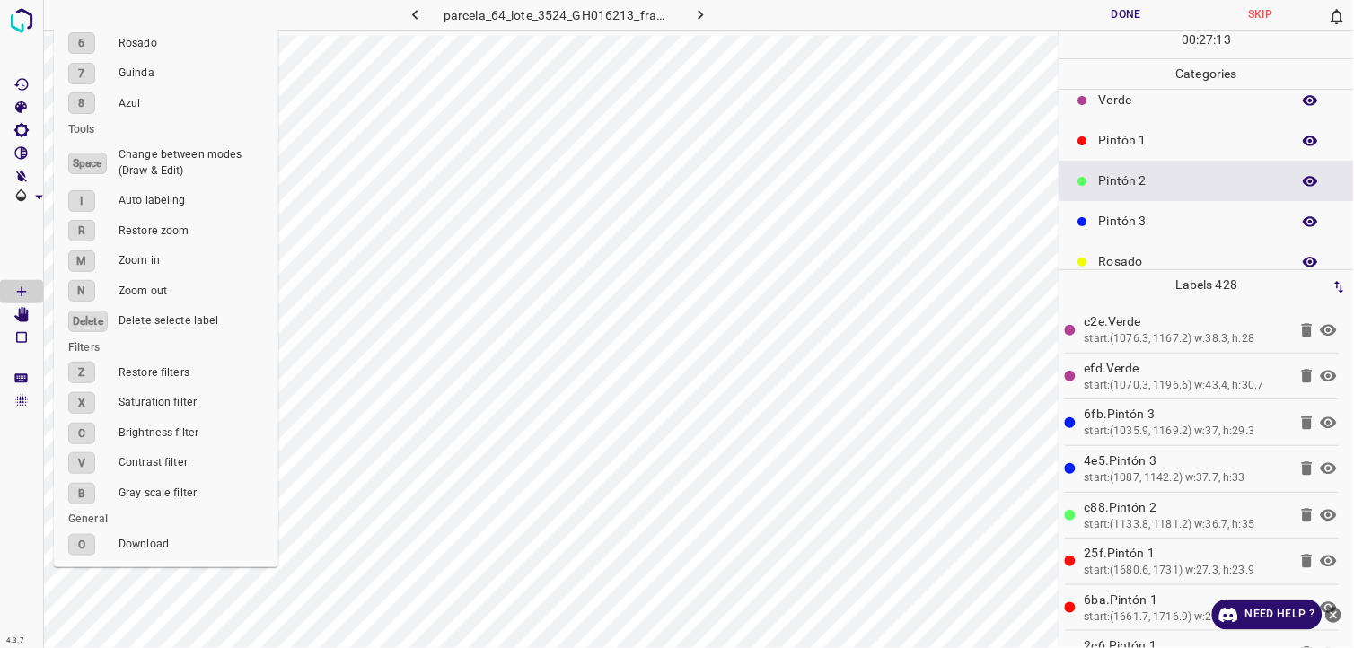
scroll to position [157, 0]
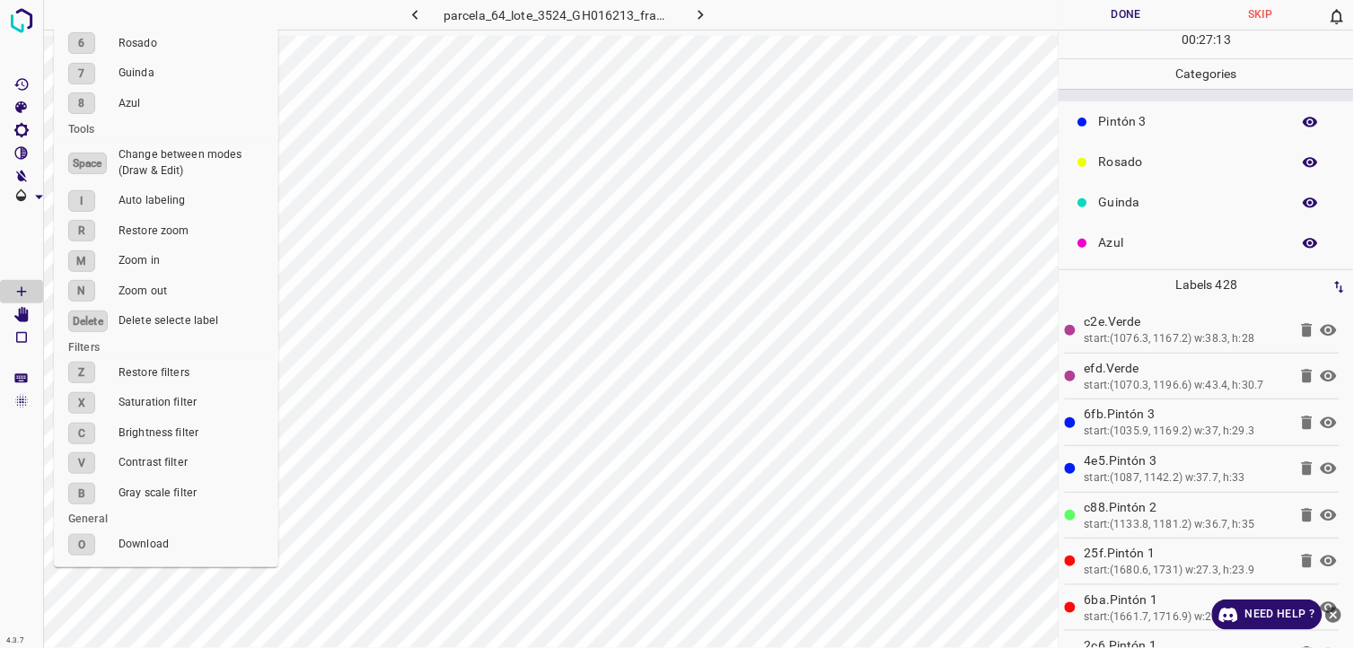
click at [1126, 248] on p "Azul" at bounding box center [1190, 242] width 183 height 19
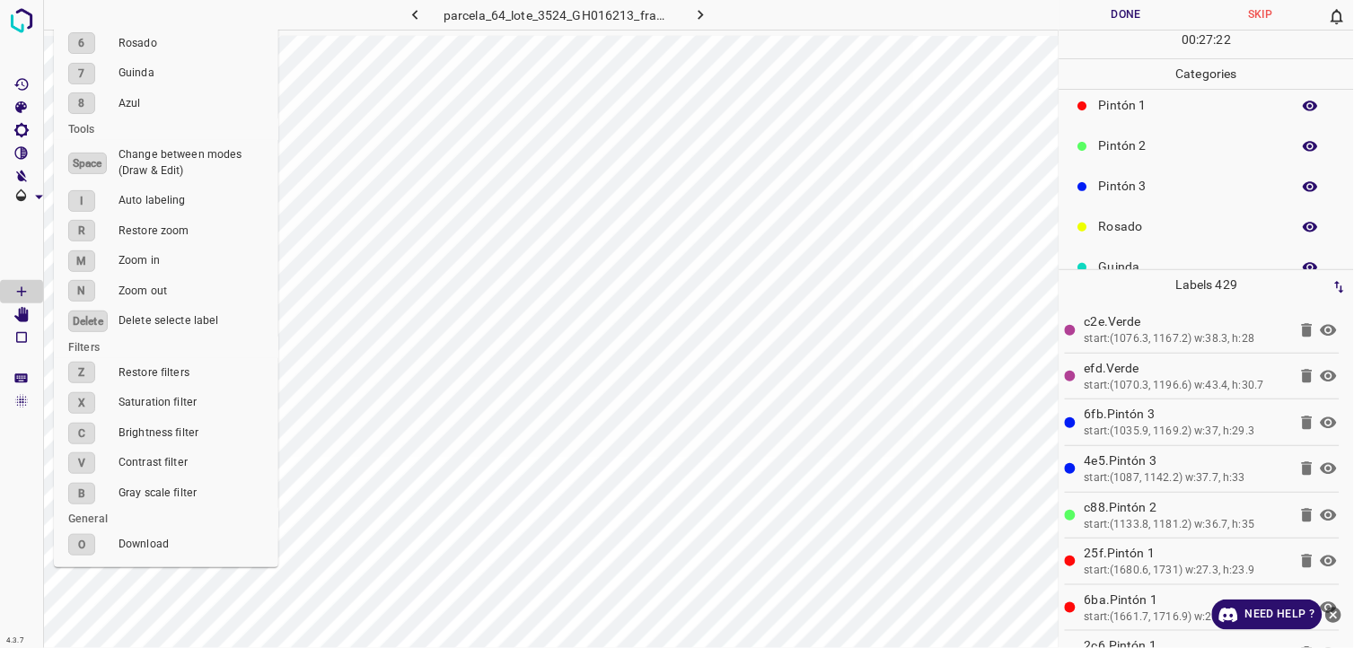
scroll to position [57, 0]
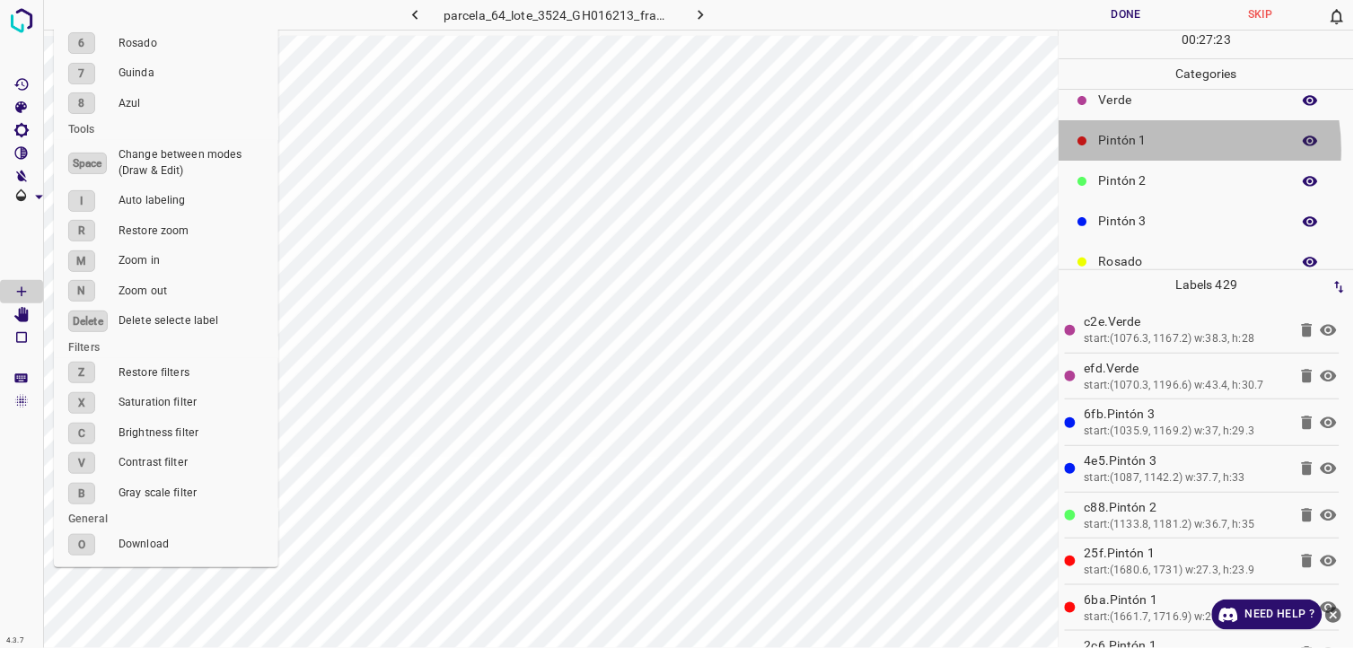
click at [1152, 149] on p "Pintón 1" at bounding box center [1190, 140] width 183 height 19
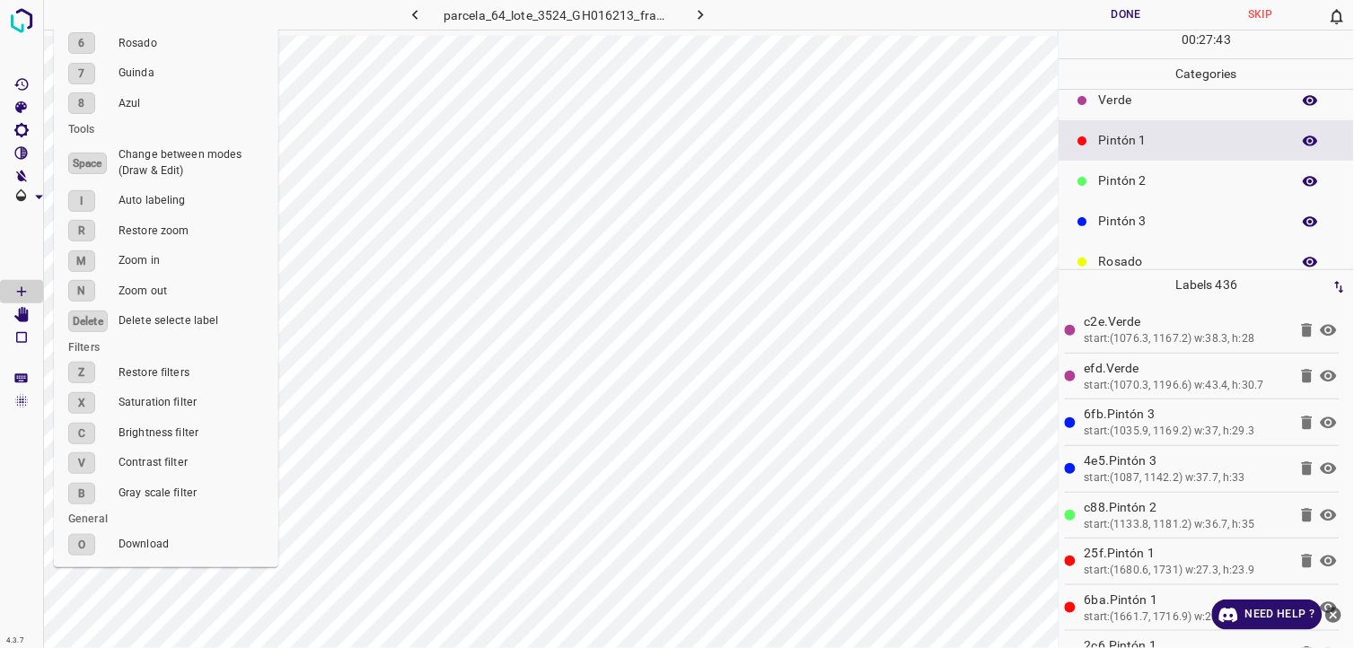
click at [1115, 18] on button "Done" at bounding box center [1126, 15] width 135 height 30
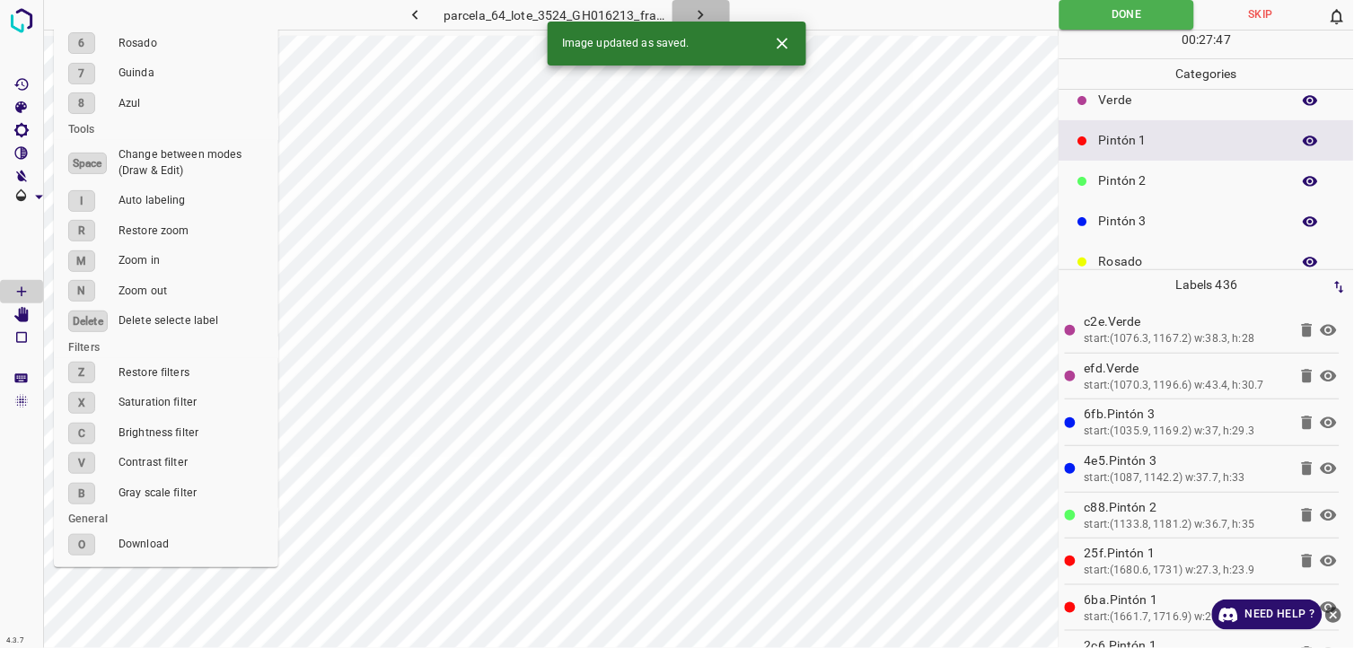
click at [707, 11] on icon "button" at bounding box center [700, 14] width 19 height 19
click at [707, 11] on div "parcela_64_lote_3524_GH016213_frame_00166_160593.jpg" at bounding box center [558, 15] width 458 height 30
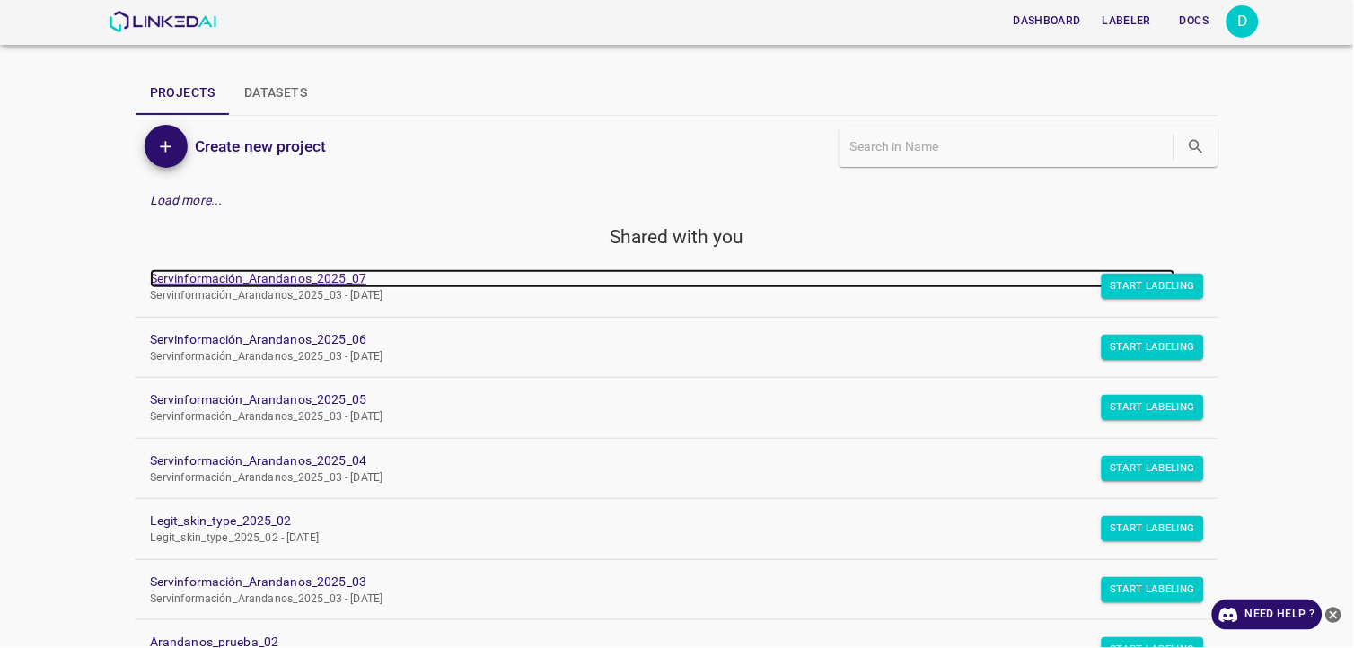
click at [307, 284] on link "Servinformación_Arandanos_2025_07" at bounding box center [662, 278] width 1025 height 19
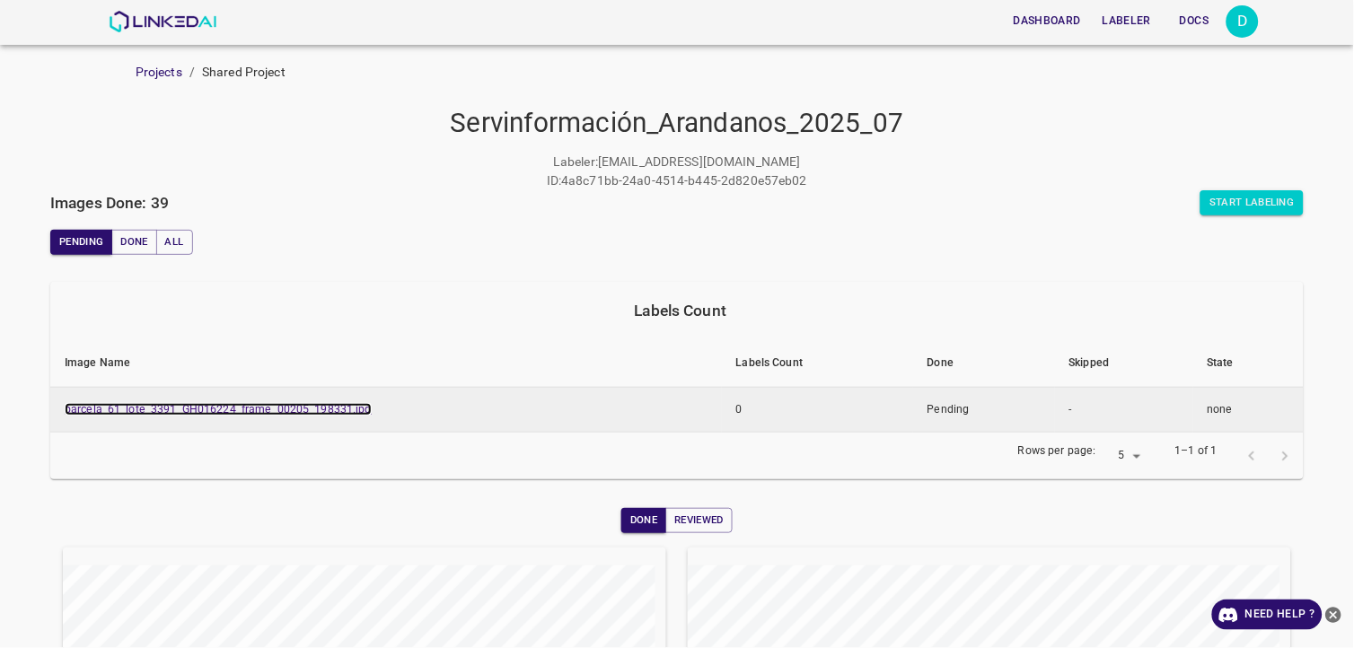
click at [299, 408] on link "parcela_61_lote_3391_GH016224_frame_00205_198331.jpg" at bounding box center [218, 409] width 307 height 13
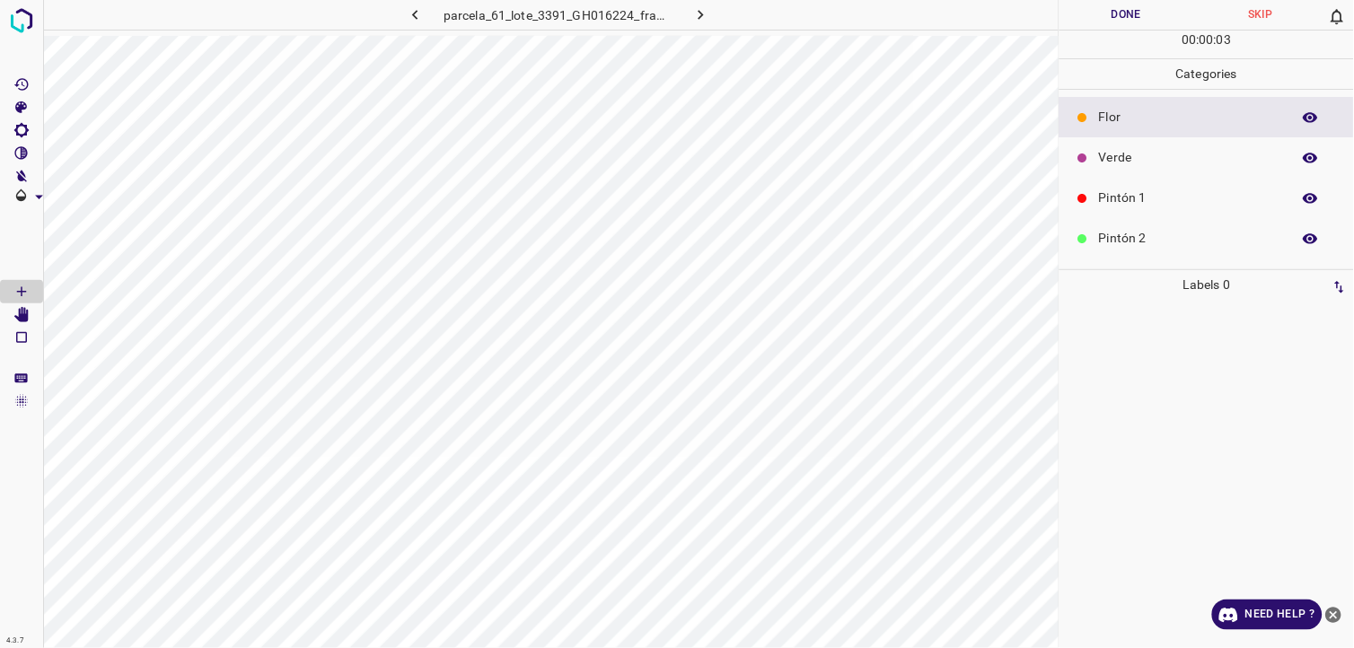
click at [1145, 168] on div "Verde" at bounding box center [1206, 157] width 294 height 40
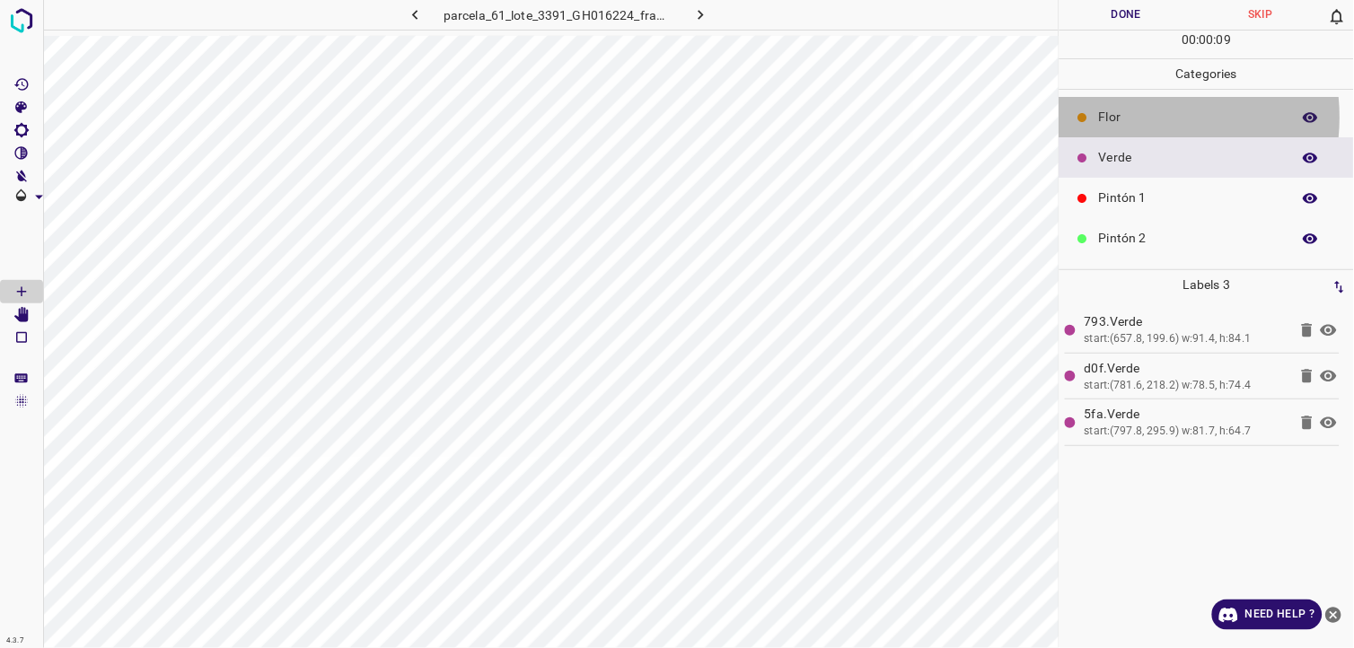
click at [1138, 118] on p "Flor" at bounding box center [1190, 117] width 183 height 19
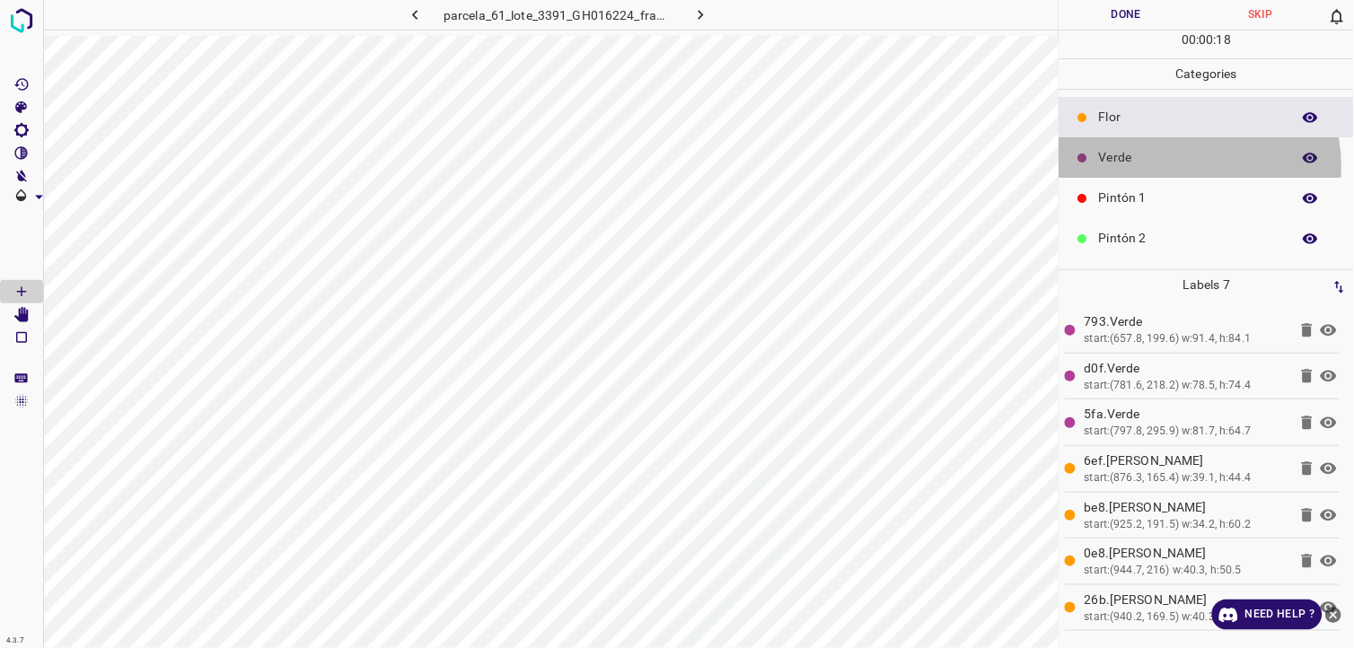
click at [1178, 165] on div "Verde" at bounding box center [1206, 157] width 294 height 40
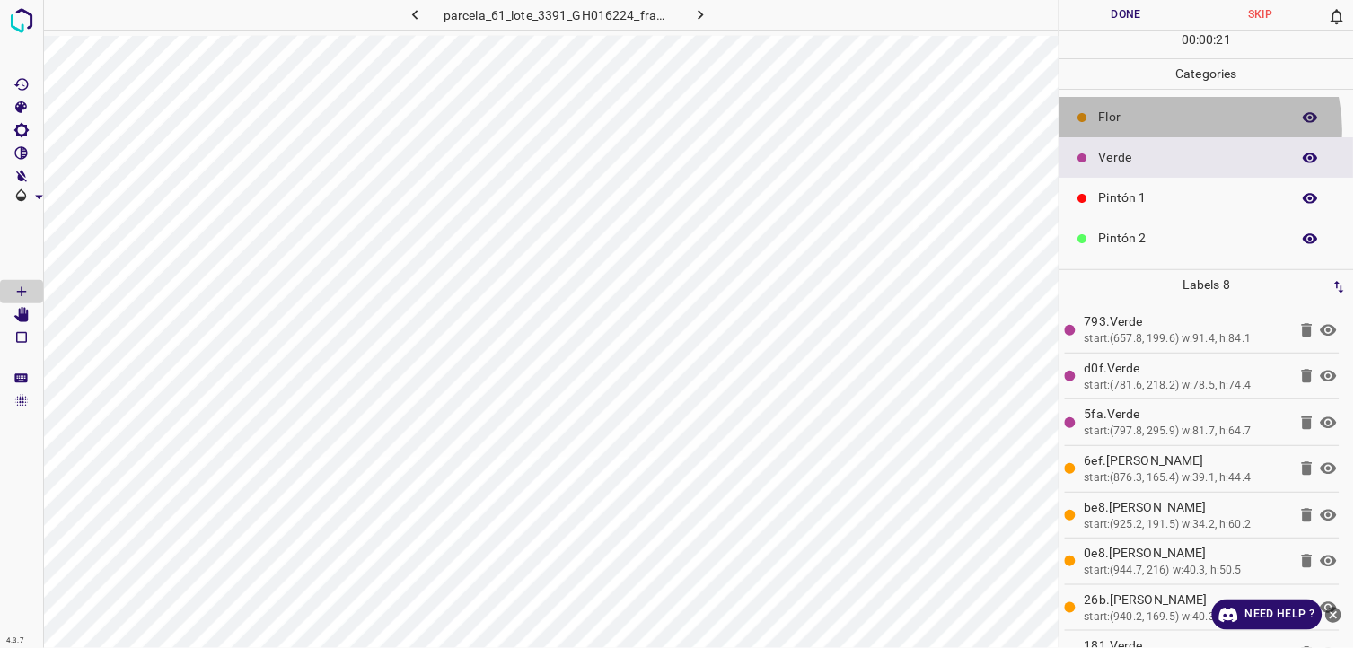
click at [1190, 130] on div "Flor" at bounding box center [1206, 117] width 294 height 40
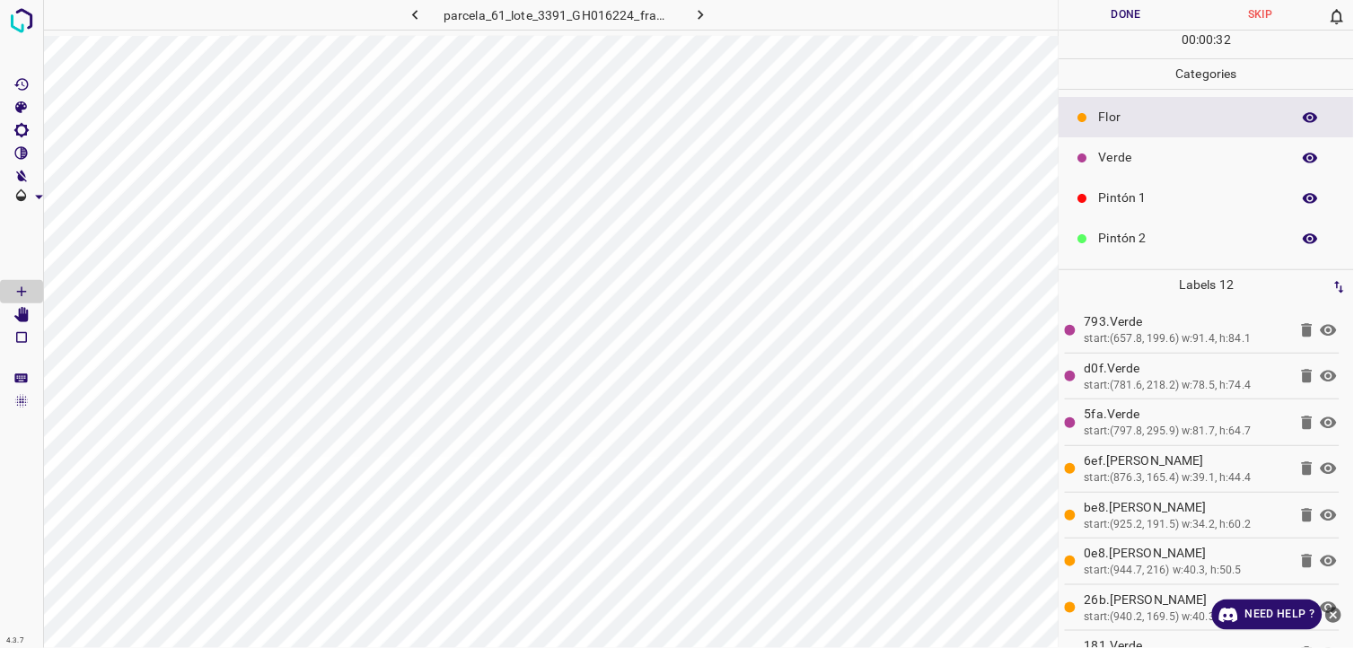
click at [1145, 205] on p "Pintón 1" at bounding box center [1190, 198] width 183 height 19
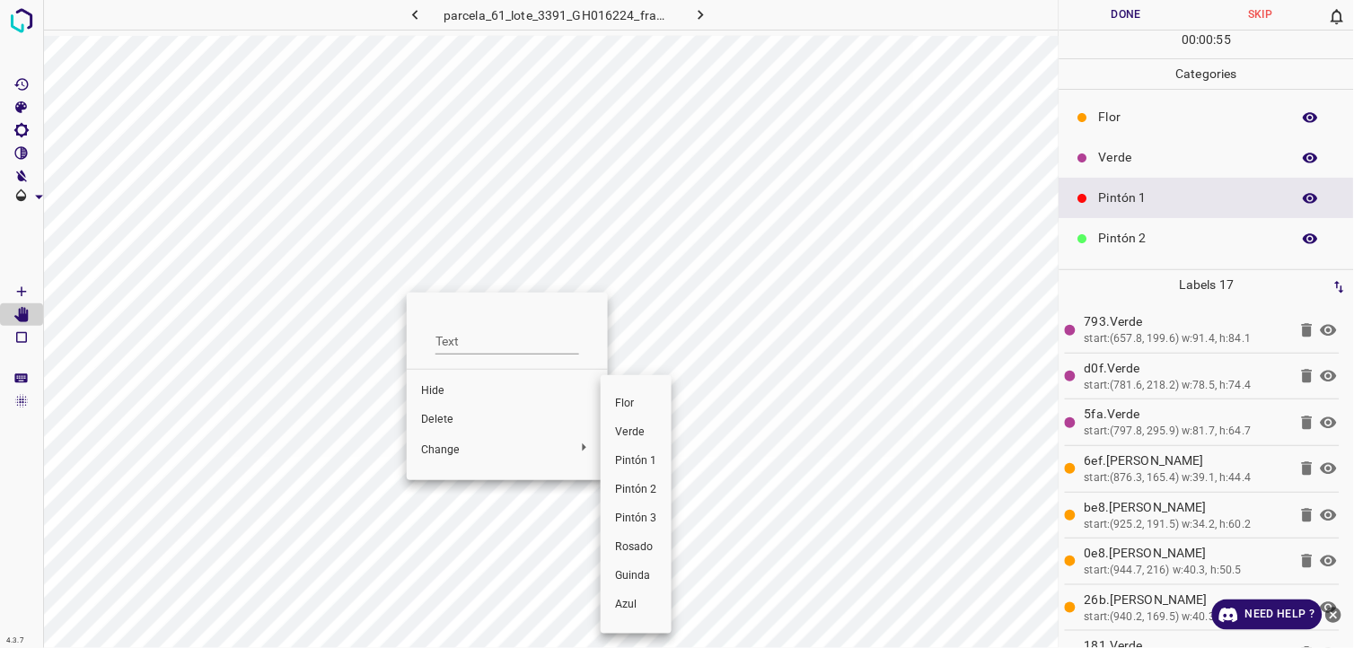
click at [640, 402] on span "Flor" at bounding box center [636, 404] width 42 height 16
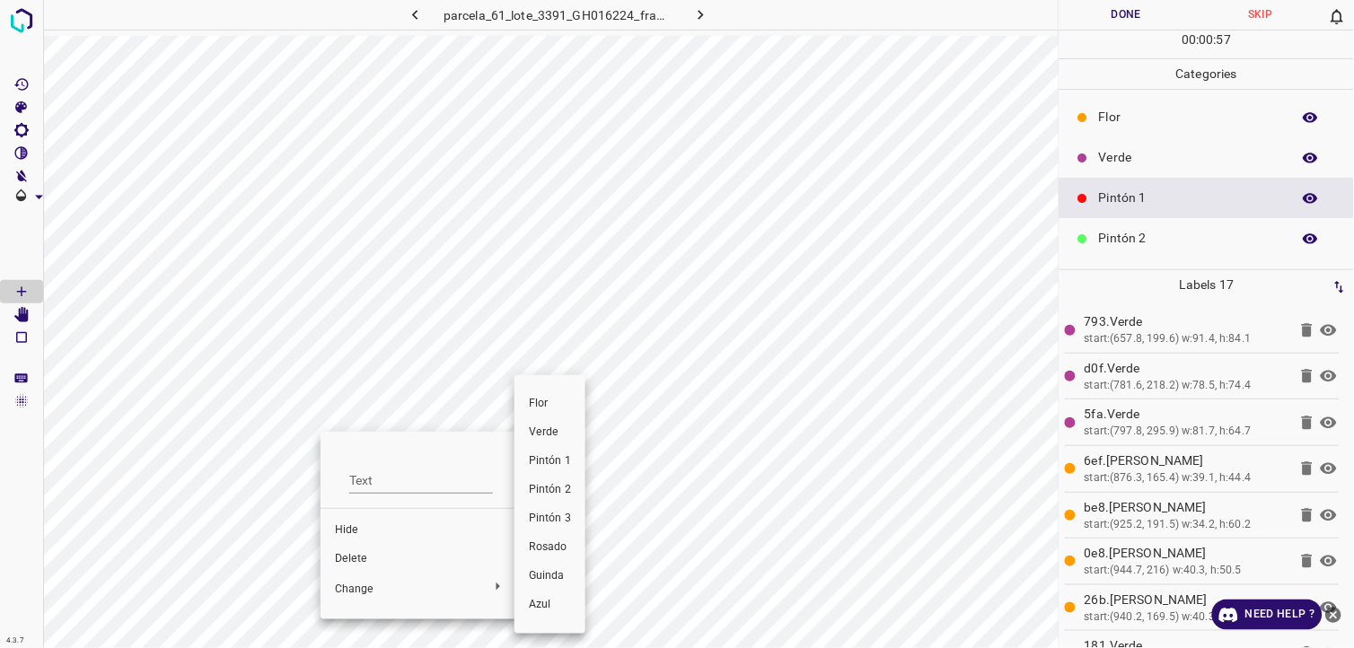
click at [548, 393] on li "Flor" at bounding box center [549, 404] width 71 height 29
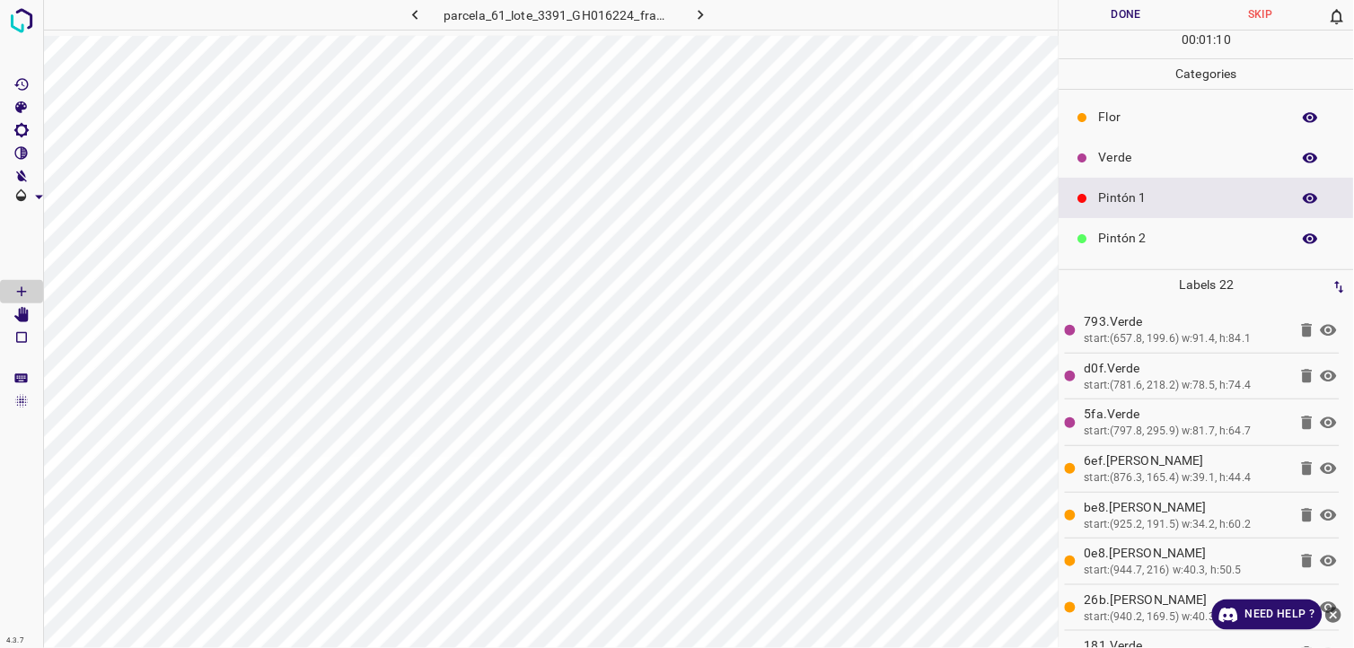
click at [1135, 153] on p "Verde" at bounding box center [1190, 157] width 183 height 19
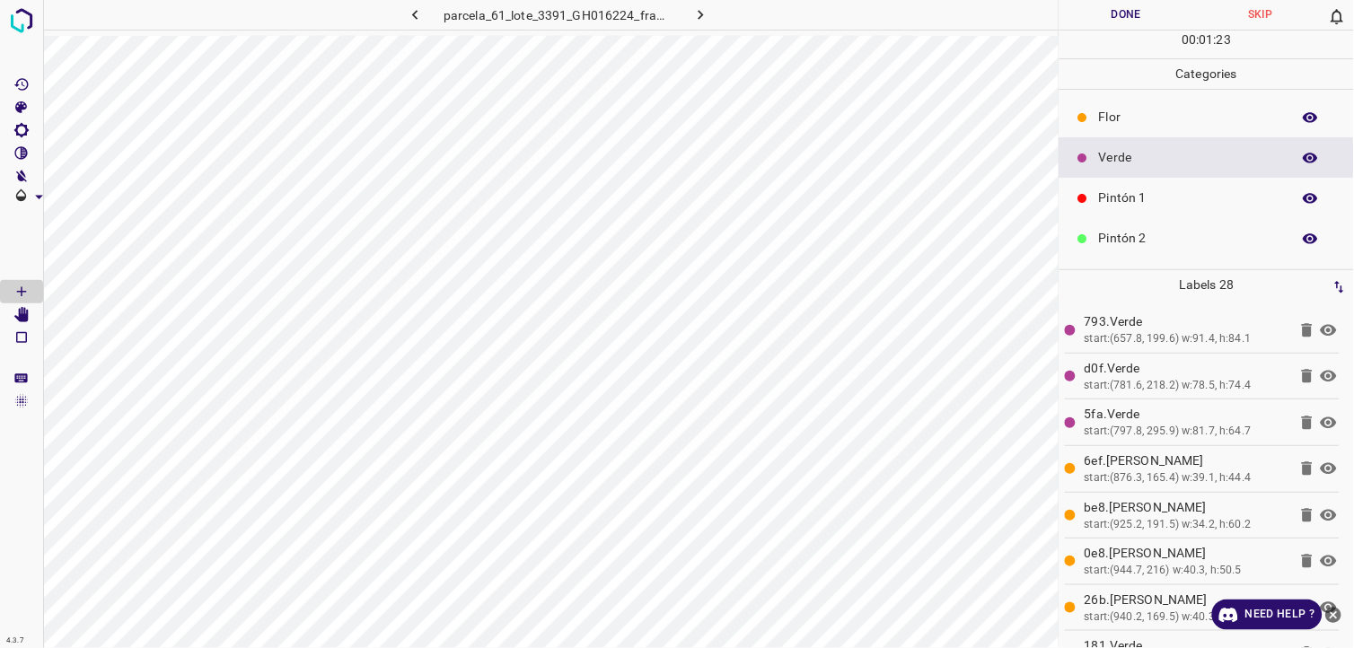
drag, startPoint x: 1105, startPoint y: 182, endPoint x: 1084, endPoint y: 202, distance: 29.2
click at [1106, 183] on div "Pintón 1" at bounding box center [1206, 198] width 294 height 40
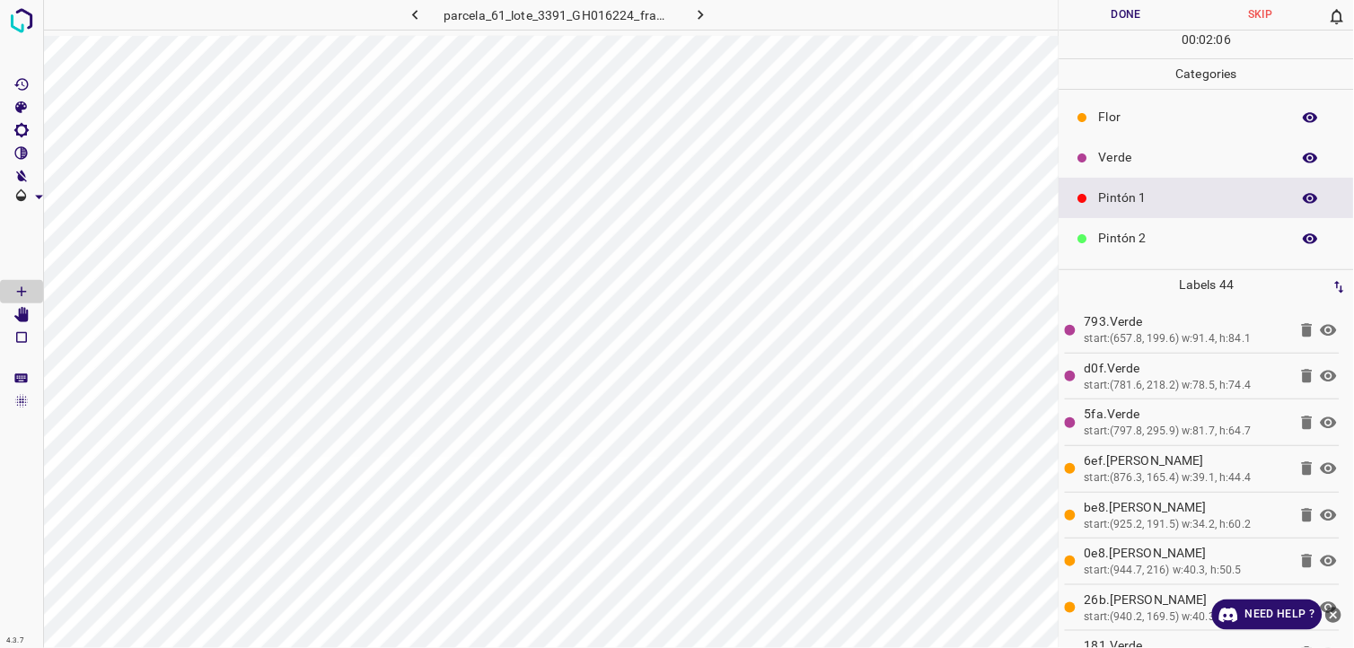
click at [1116, 112] on p "Flor" at bounding box center [1190, 117] width 183 height 19
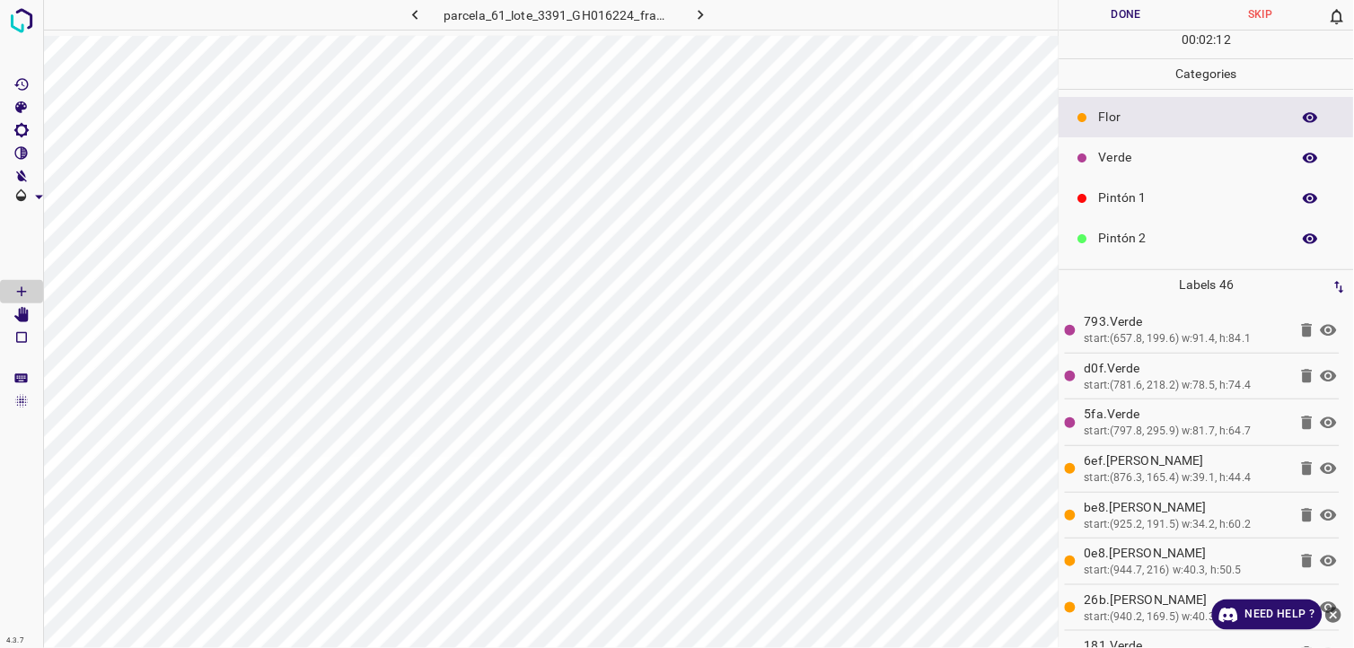
click at [1111, 187] on div "Pintón 1" at bounding box center [1206, 198] width 294 height 40
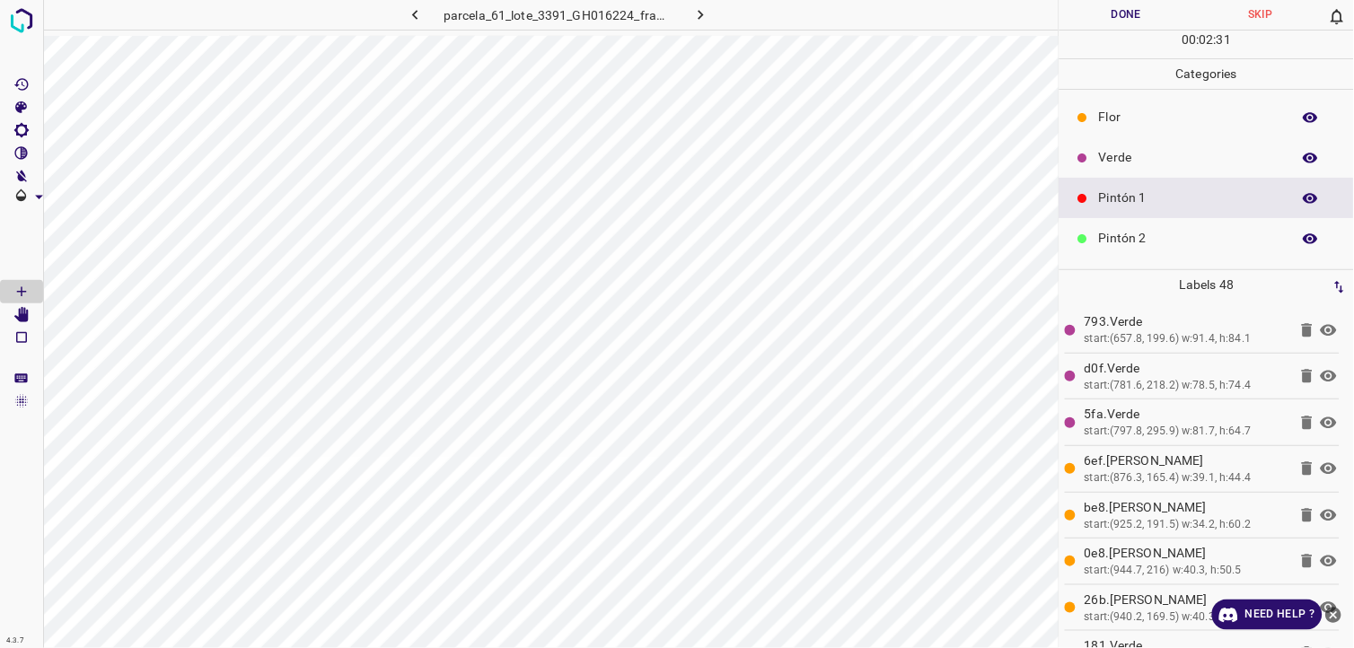
click at [1094, 157] on div "Verde" at bounding box center [1206, 157] width 294 height 40
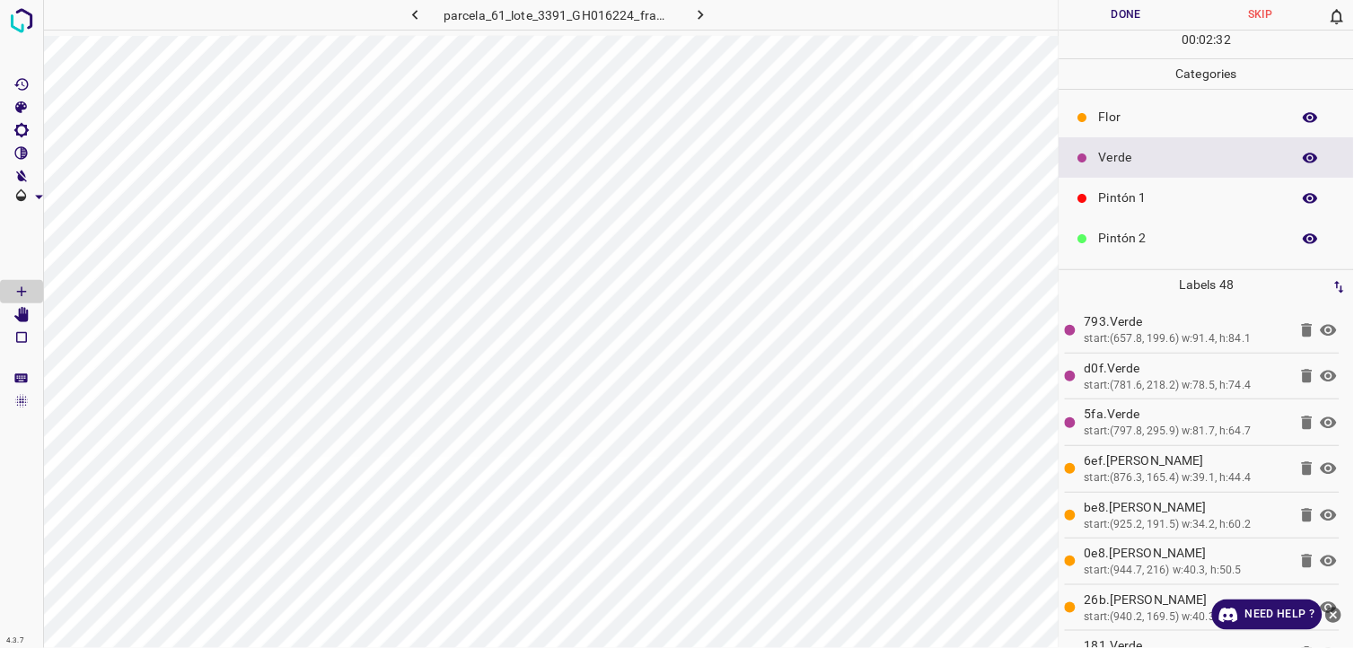
click at [1102, 111] on p "Flor" at bounding box center [1190, 117] width 183 height 19
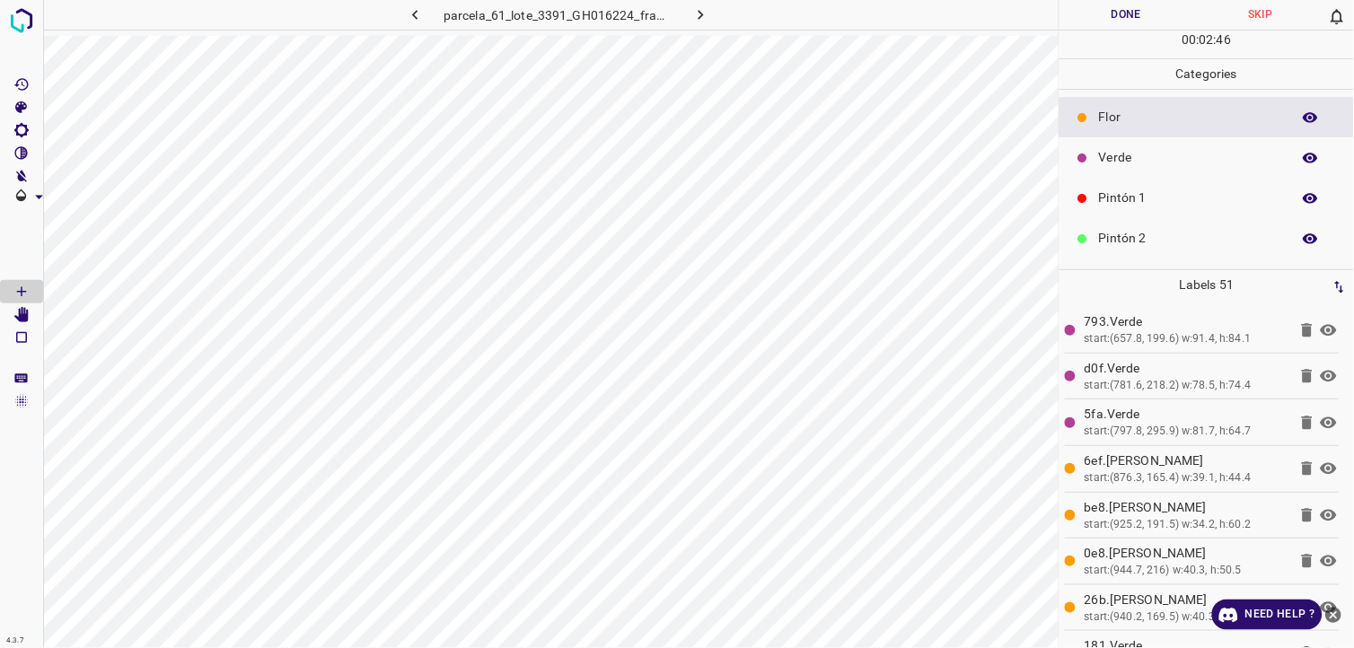
click at [1100, 12] on button "Done" at bounding box center [1126, 15] width 135 height 30
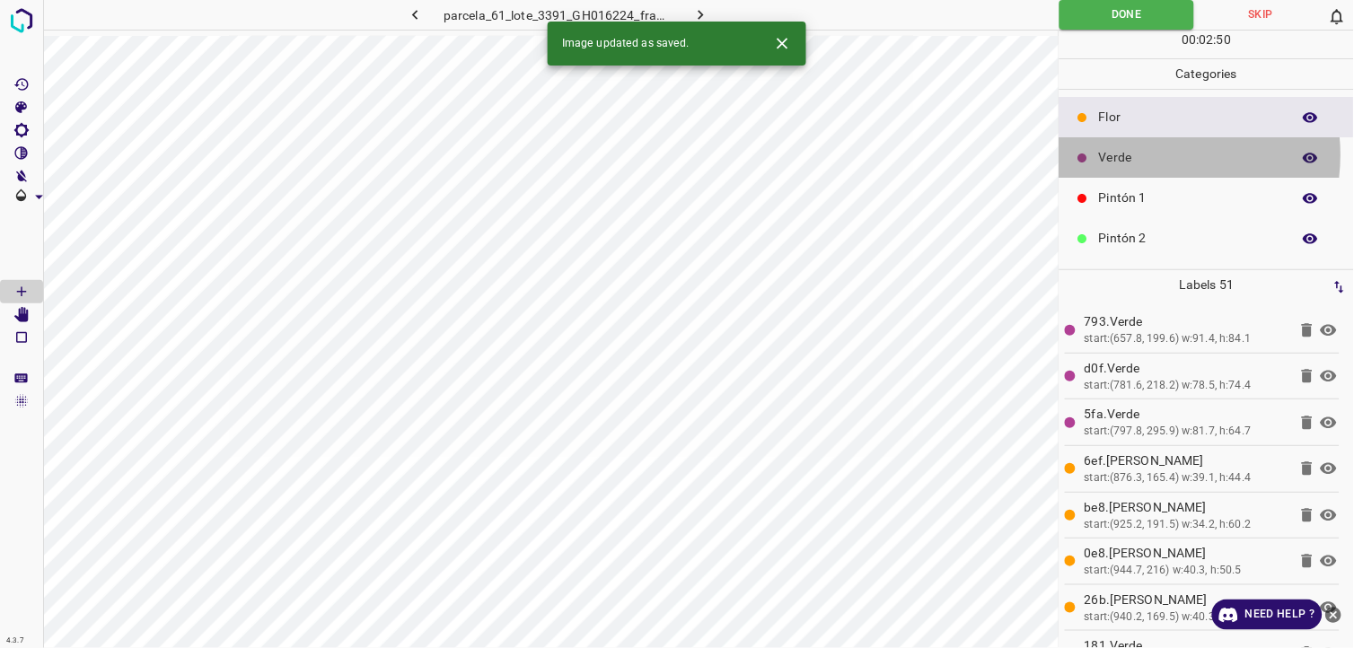
click at [1142, 155] on p "Verde" at bounding box center [1190, 157] width 183 height 19
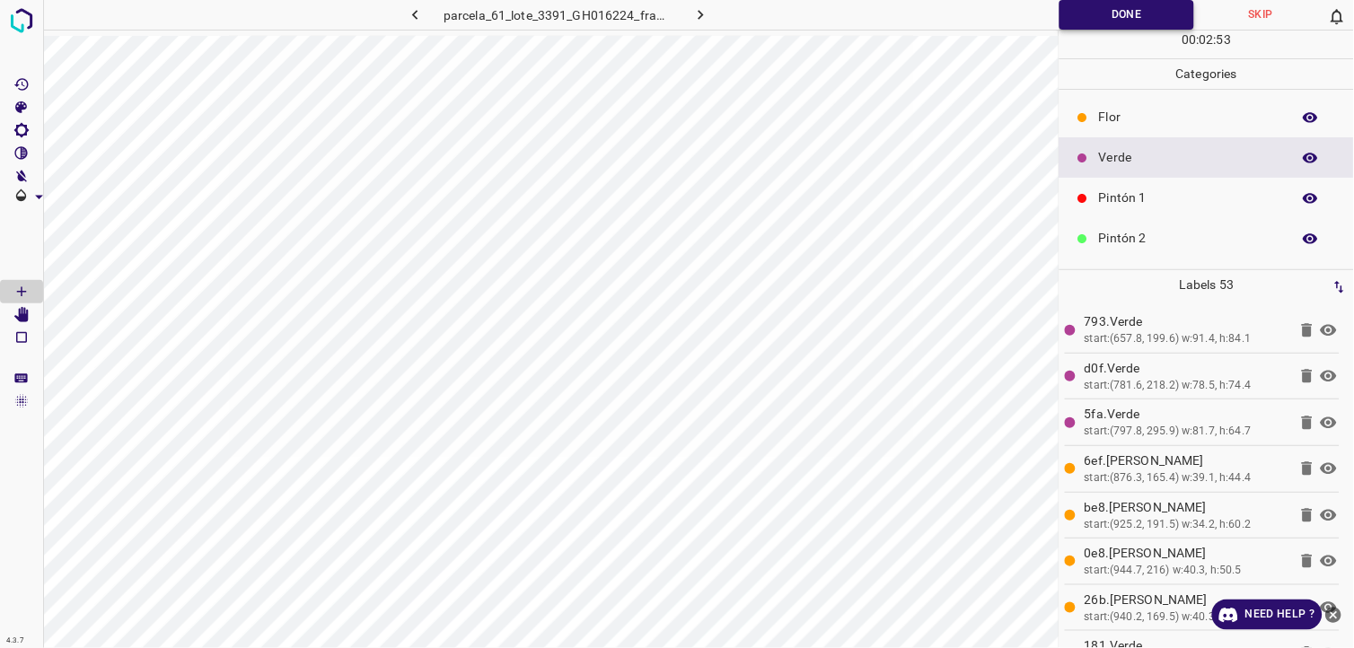
click at [1101, 28] on button "Done" at bounding box center [1126, 15] width 135 height 30
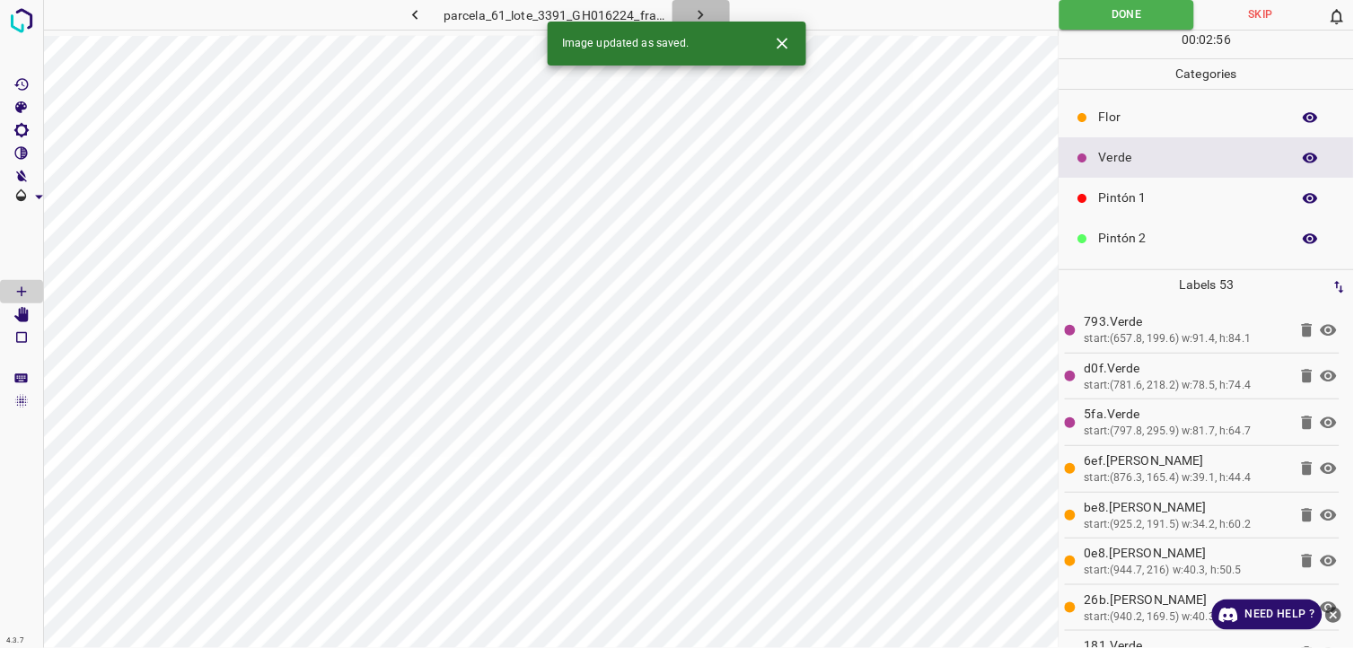
click at [696, 12] on icon "button" at bounding box center [700, 14] width 19 height 19
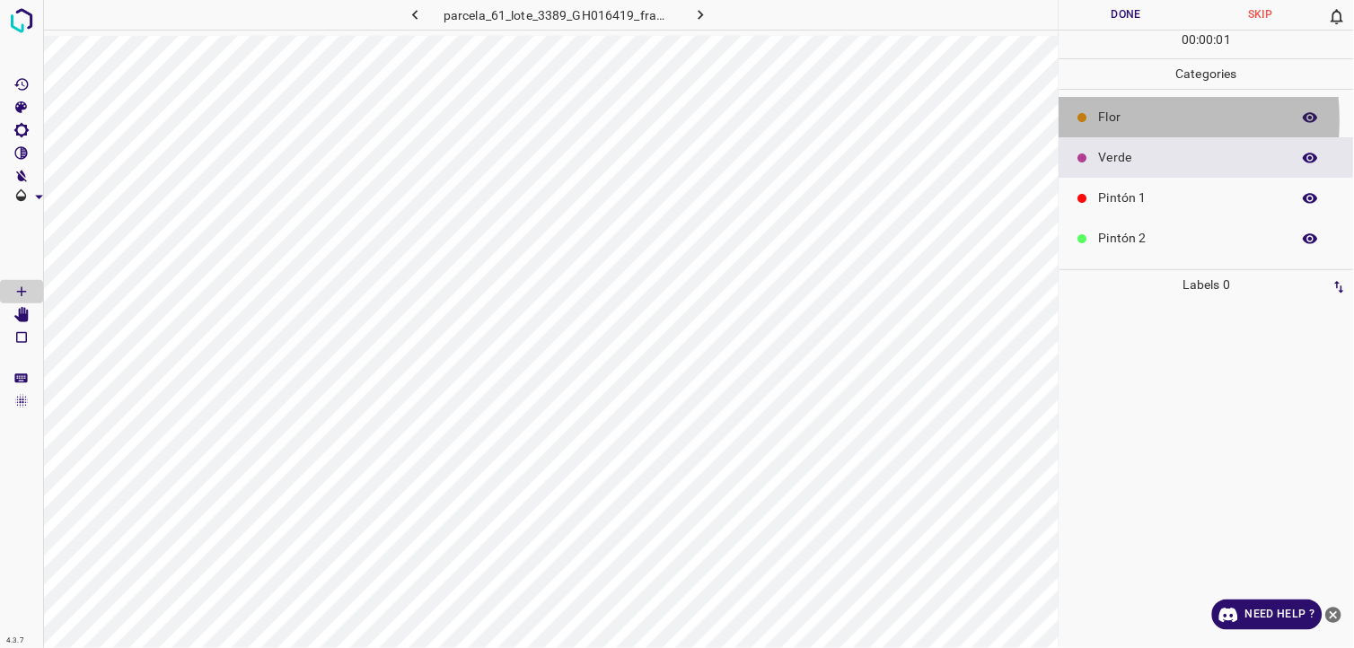
click at [1108, 120] on p "Flor" at bounding box center [1190, 117] width 183 height 19
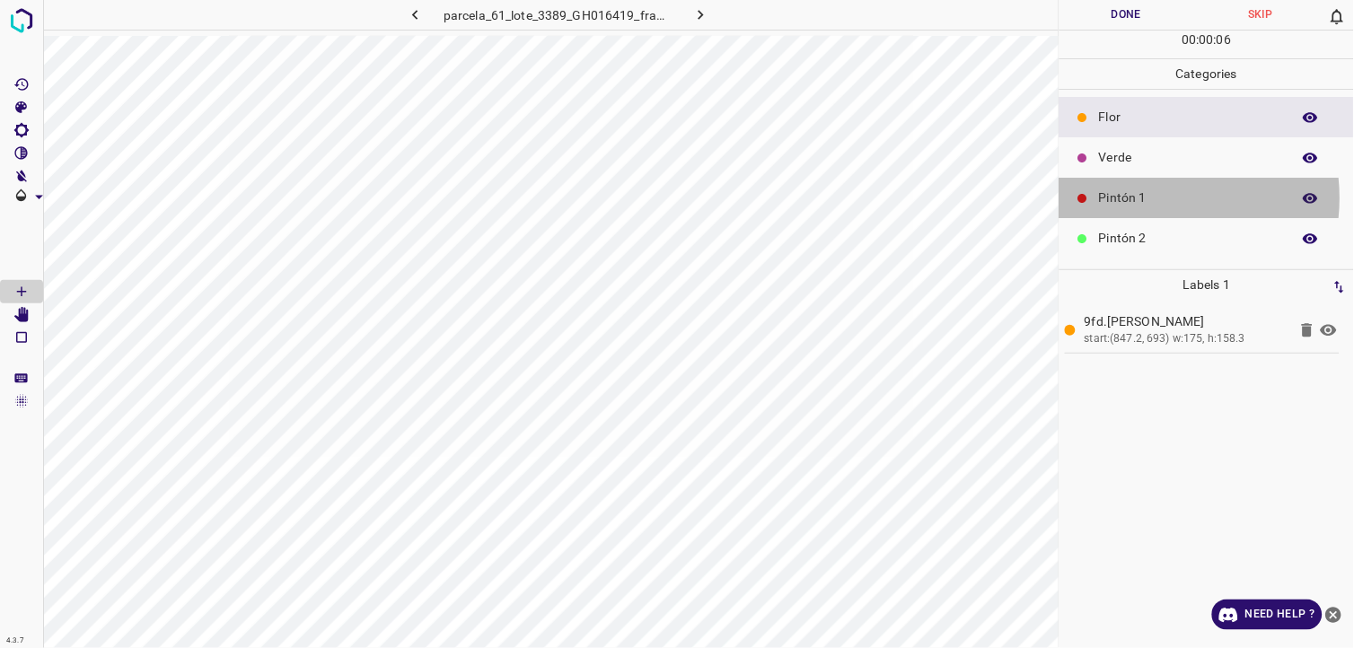
click at [1153, 198] on p "Pintón 1" at bounding box center [1190, 198] width 183 height 19
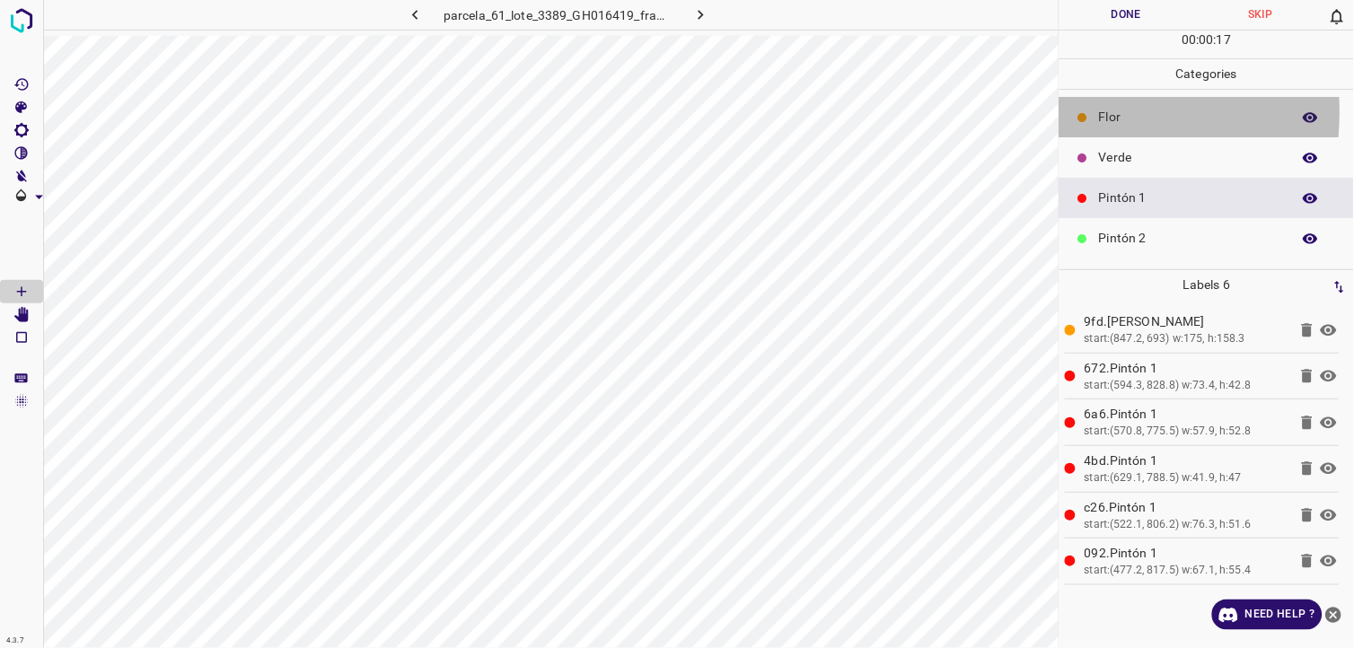
click at [1063, 112] on div "Flor" at bounding box center [1206, 117] width 294 height 40
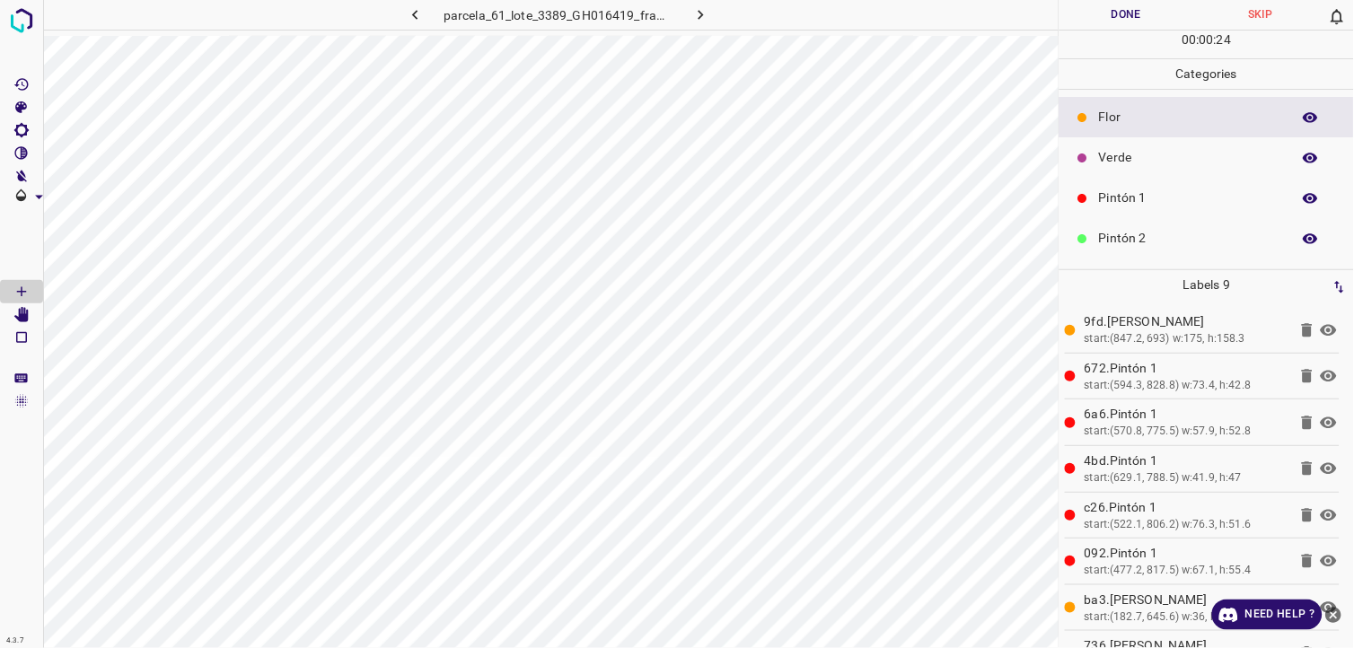
drag, startPoint x: 1111, startPoint y: 150, endPoint x: 1100, endPoint y: 155, distance: 12.9
click at [1110, 153] on p "Verde" at bounding box center [1190, 157] width 183 height 19
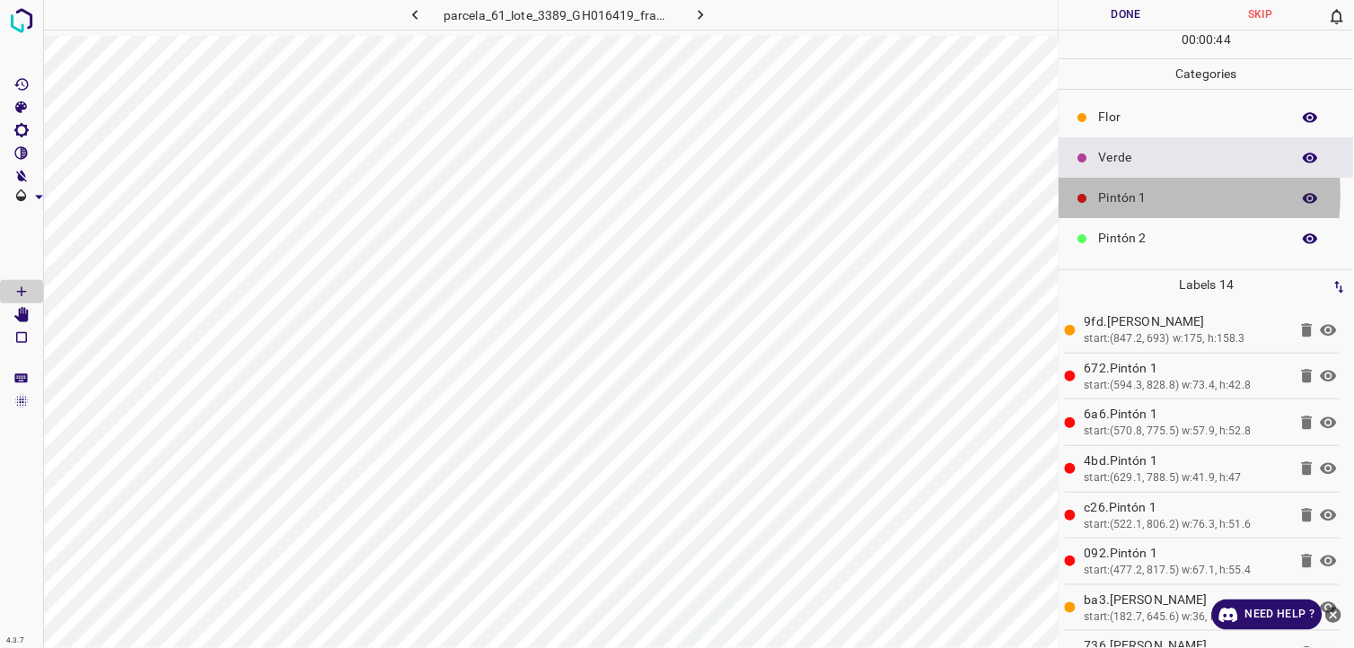
click at [1106, 195] on p "Pintón 1" at bounding box center [1190, 198] width 183 height 19
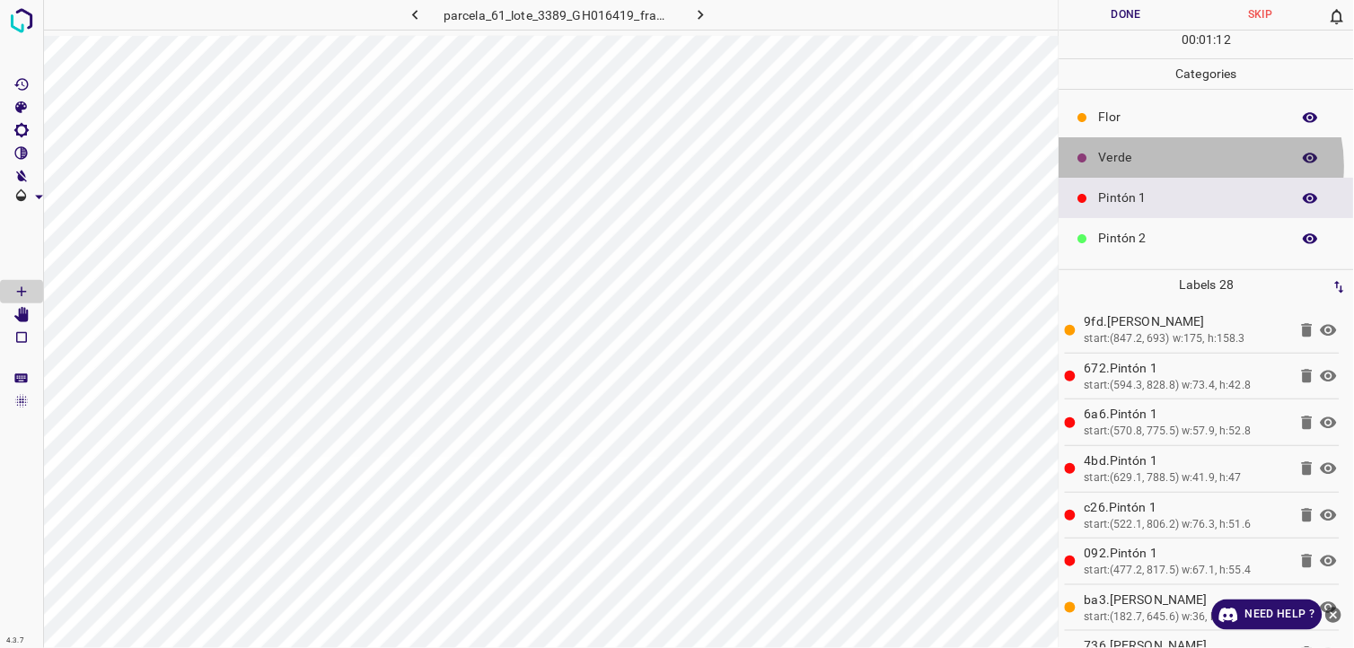
click at [1201, 166] on p "Verde" at bounding box center [1190, 157] width 183 height 19
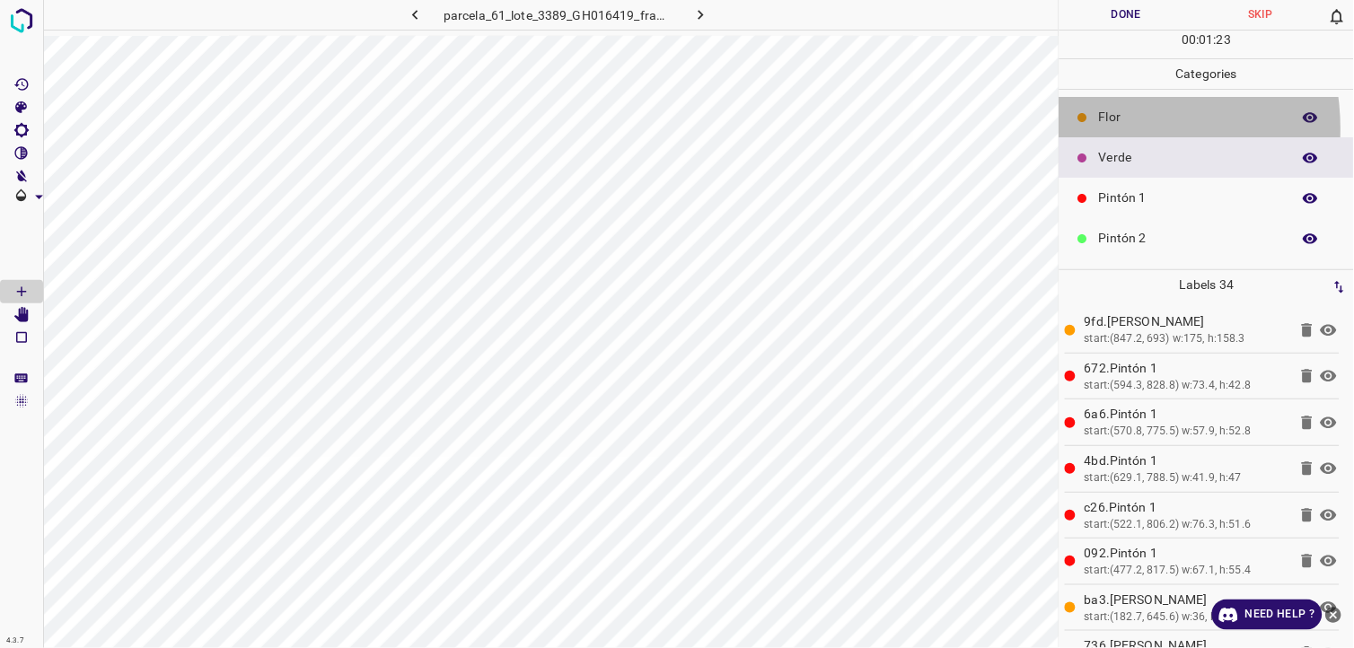
click at [1100, 129] on div "Flor" at bounding box center [1206, 117] width 294 height 40
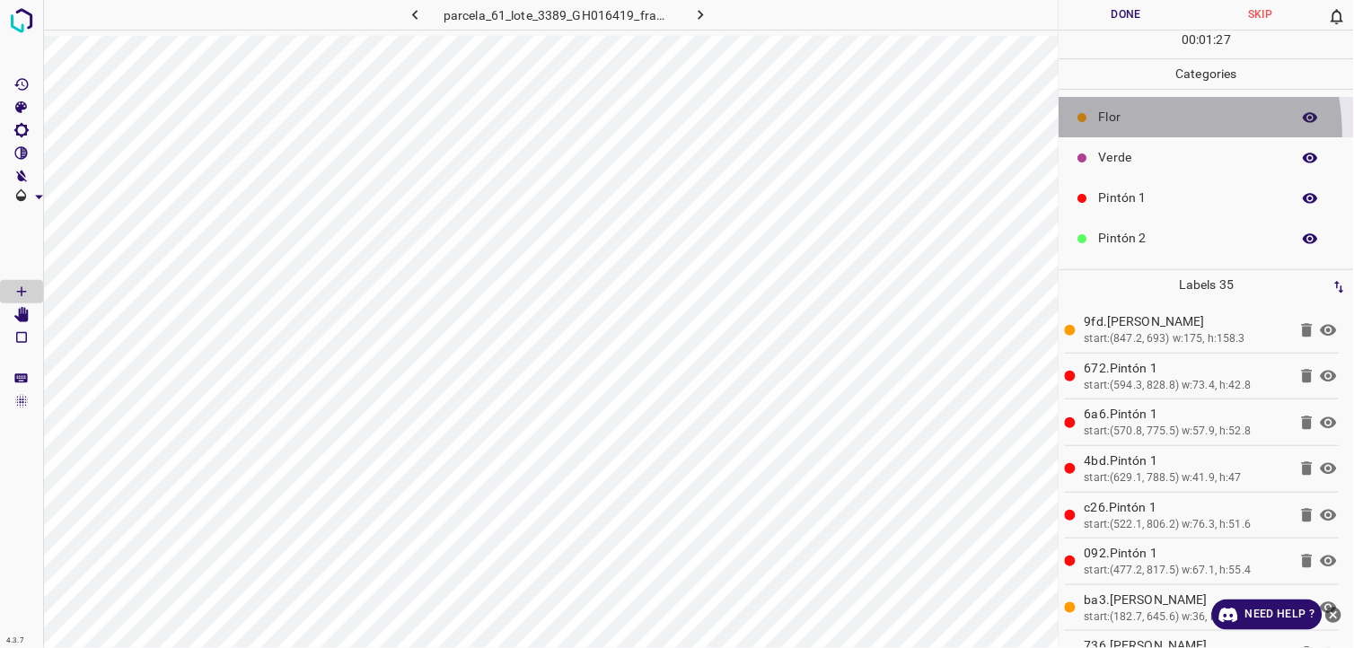
click at [1123, 136] on div "Flor" at bounding box center [1206, 117] width 294 height 40
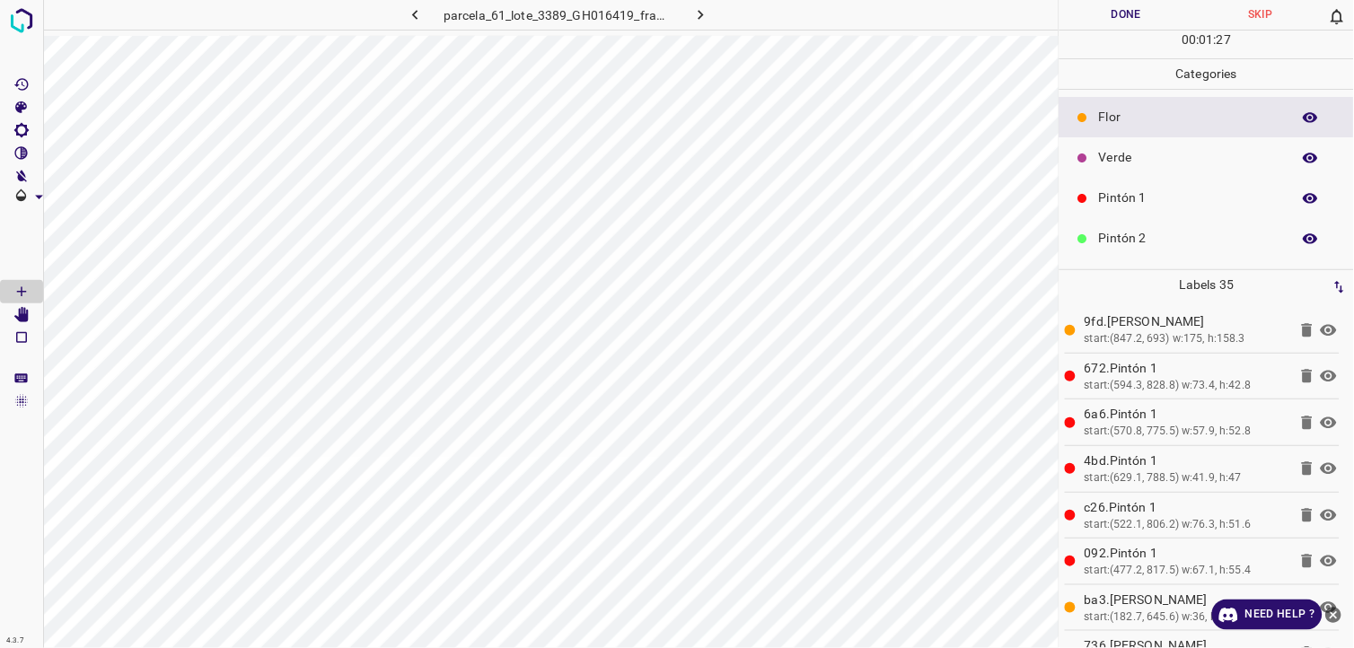
click at [1120, 148] on p "Verde" at bounding box center [1190, 157] width 183 height 19
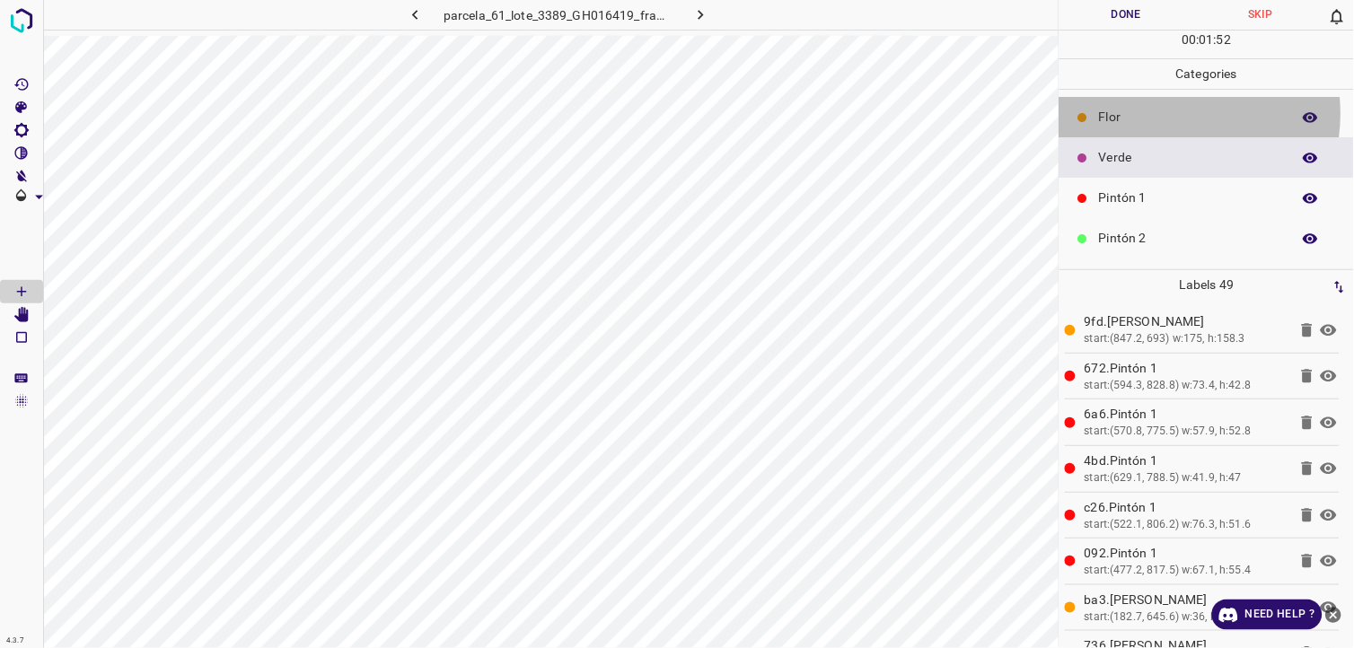
click at [1161, 114] on p "Flor" at bounding box center [1190, 117] width 183 height 19
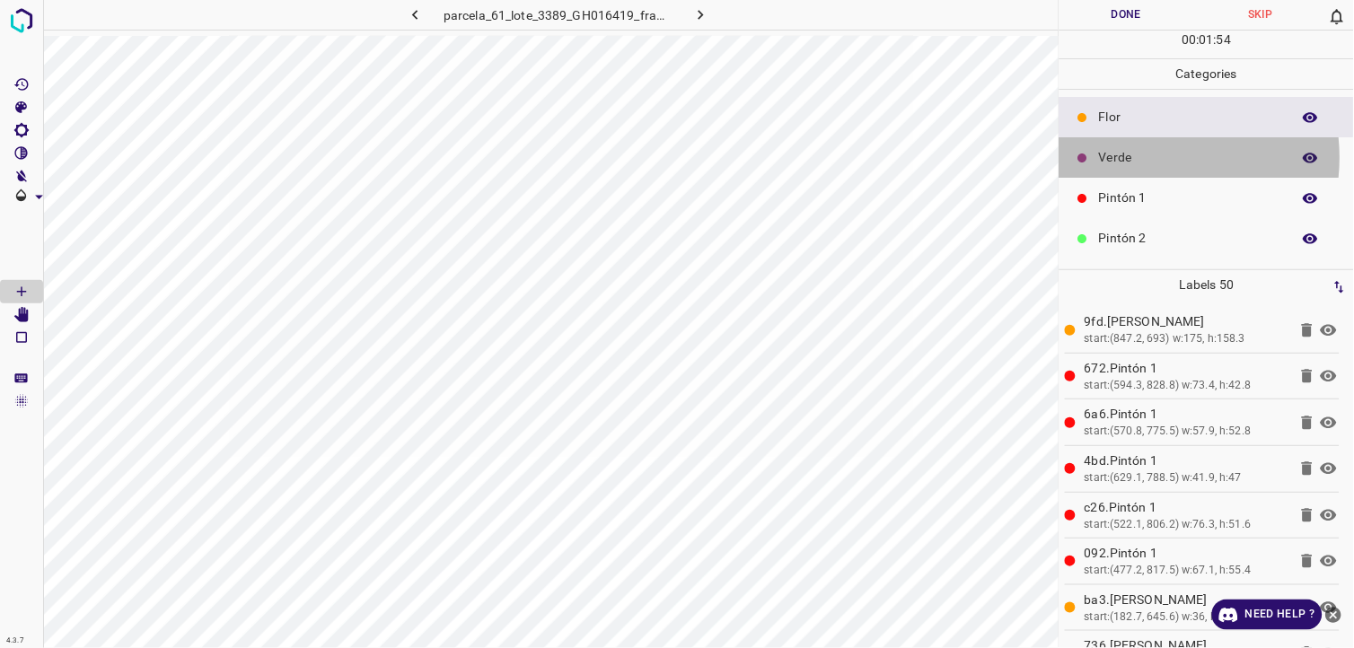
click at [1154, 158] on p "Verde" at bounding box center [1190, 157] width 183 height 19
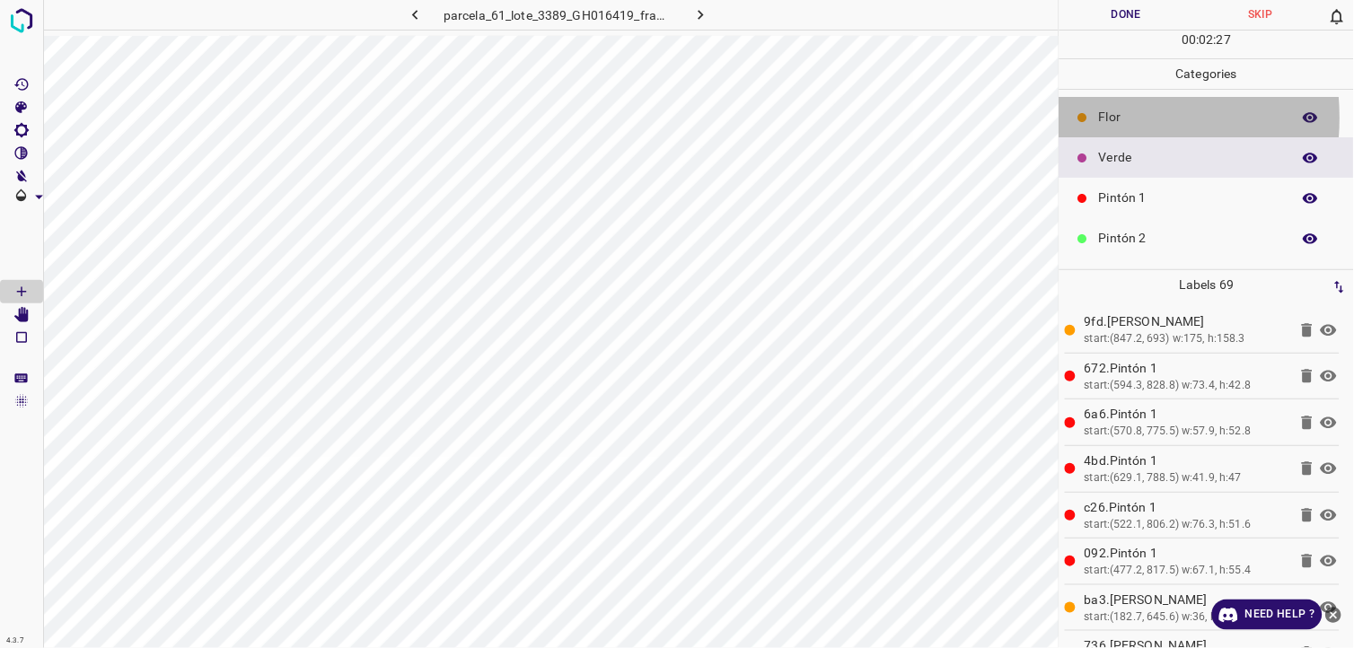
click at [1089, 119] on div at bounding box center [1083, 118] width 18 height 18
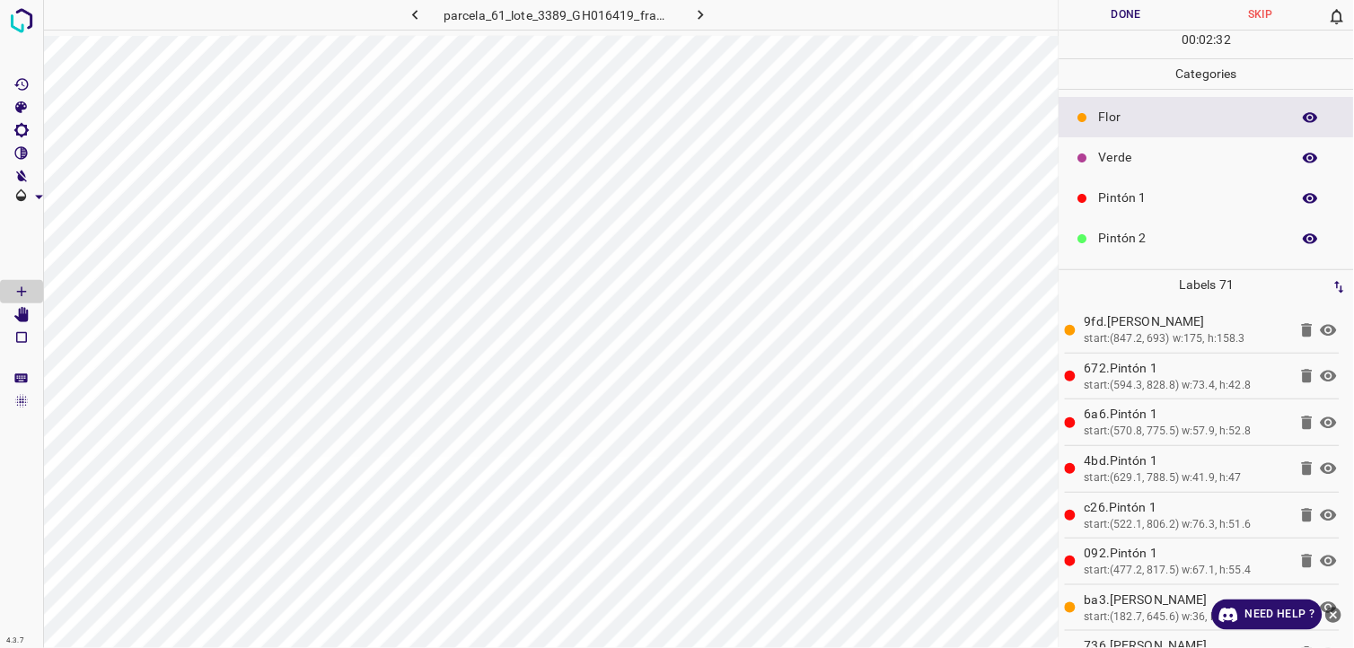
drag, startPoint x: 1141, startPoint y: 180, endPoint x: 1137, endPoint y: 164, distance: 15.9
click at [1140, 180] on div "Pintón 1" at bounding box center [1206, 198] width 294 height 40
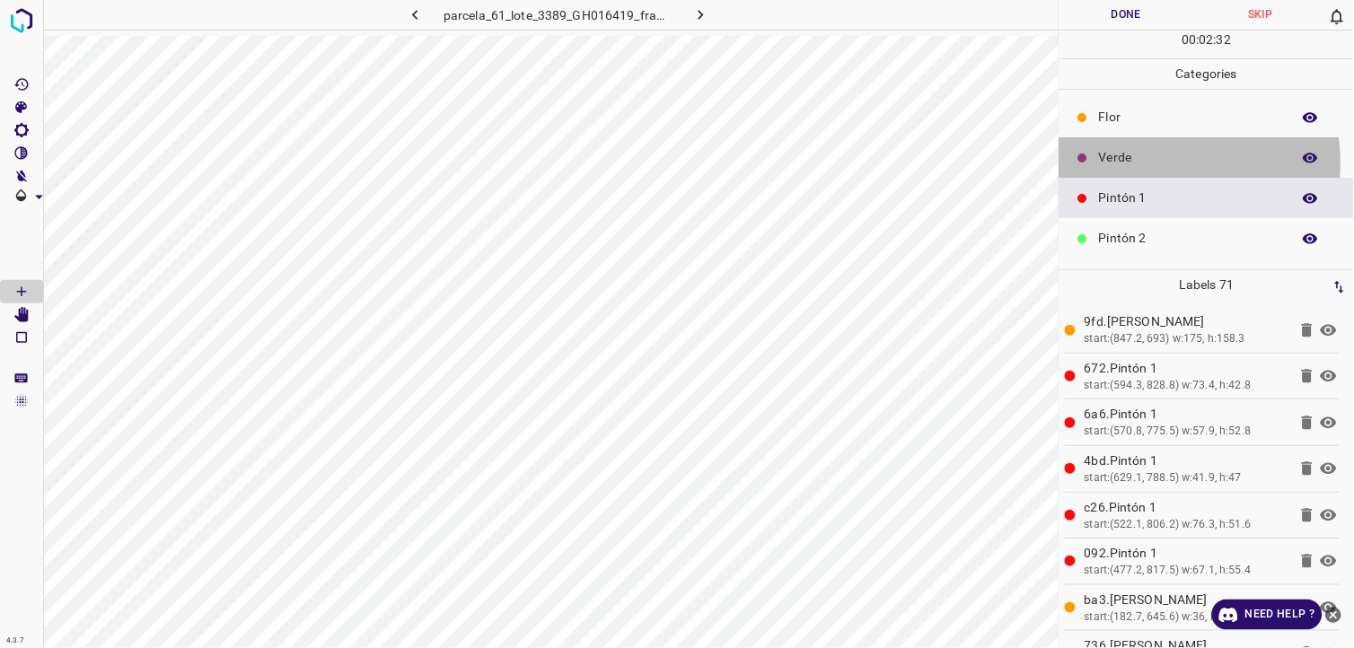
click at [1137, 163] on p "Verde" at bounding box center [1190, 157] width 183 height 19
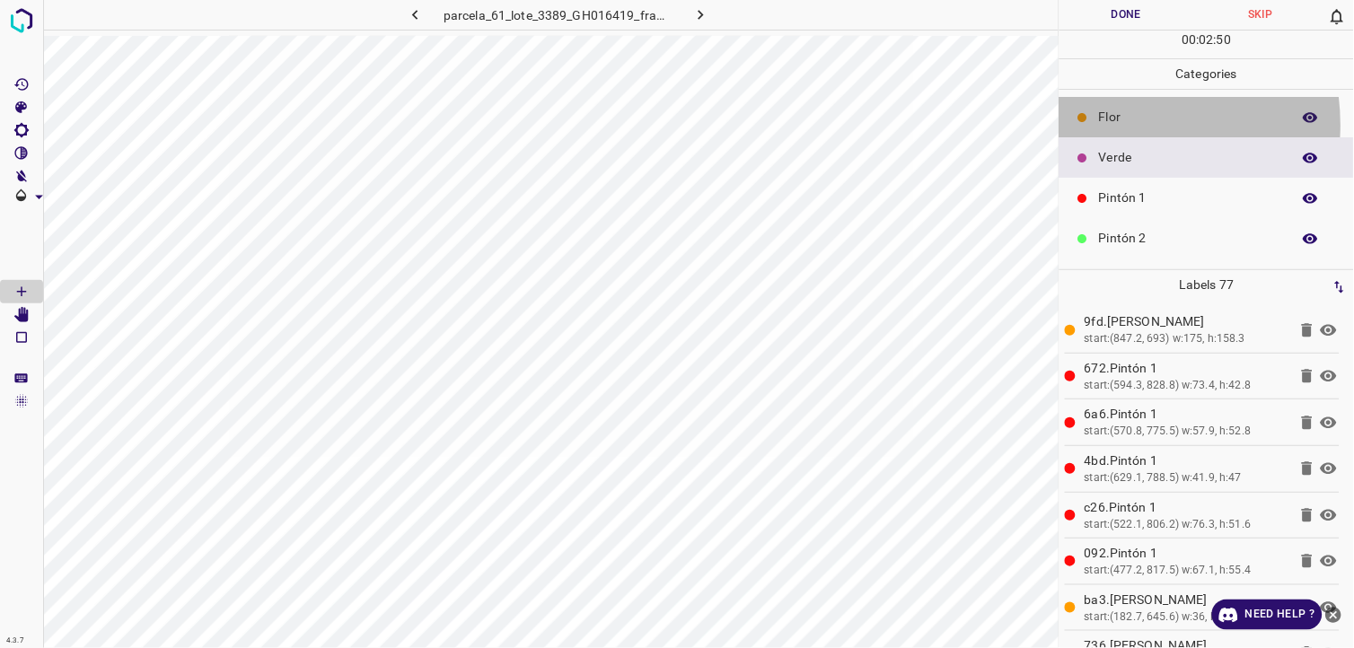
click at [1113, 126] on p "Flor" at bounding box center [1190, 117] width 183 height 19
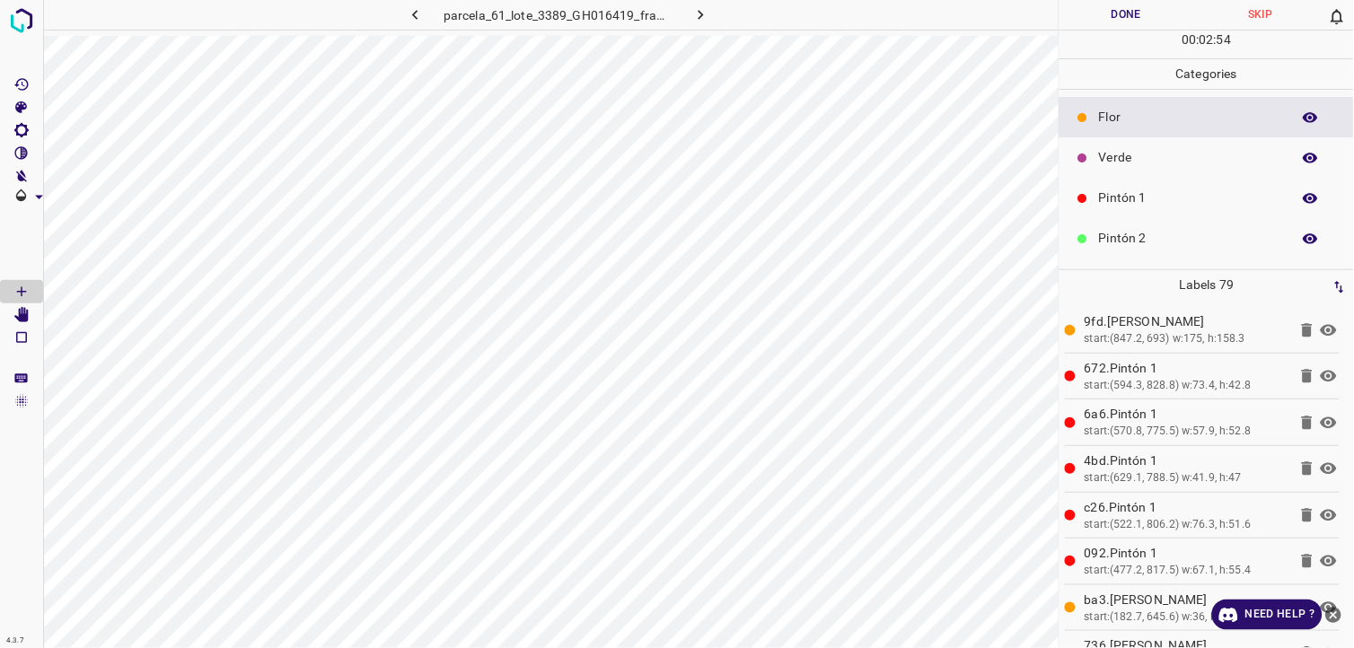
drag, startPoint x: 1217, startPoint y: 136, endPoint x: 1208, endPoint y: 145, distance: 12.8
click at [1217, 136] on div "Flor" at bounding box center [1206, 117] width 294 height 40
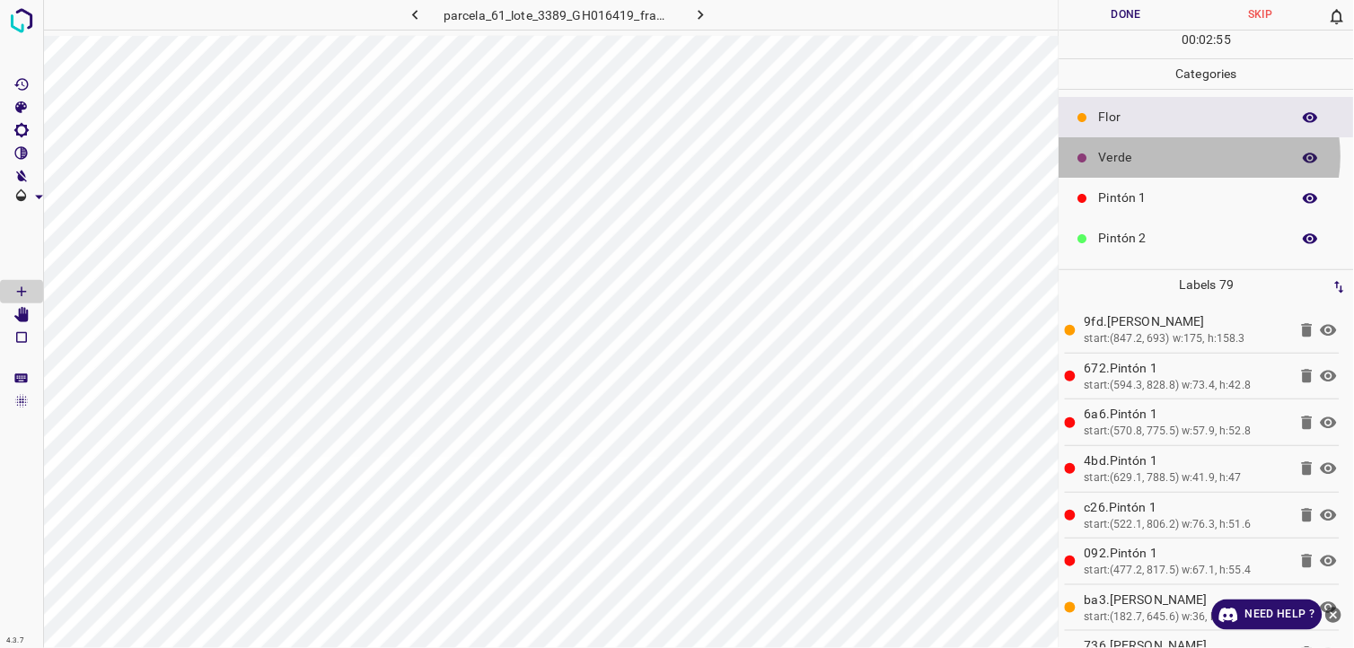
click at [1198, 158] on p "Verde" at bounding box center [1190, 157] width 183 height 19
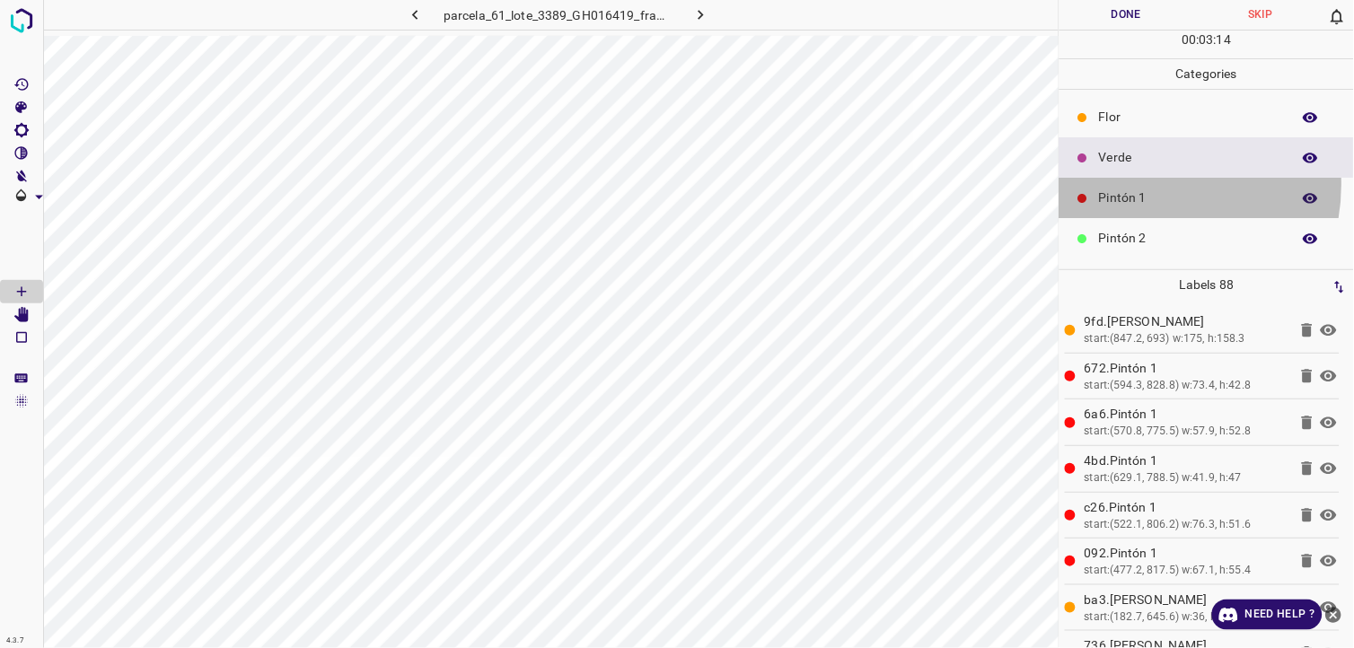
click at [1146, 185] on div "Pintón 1" at bounding box center [1206, 198] width 294 height 40
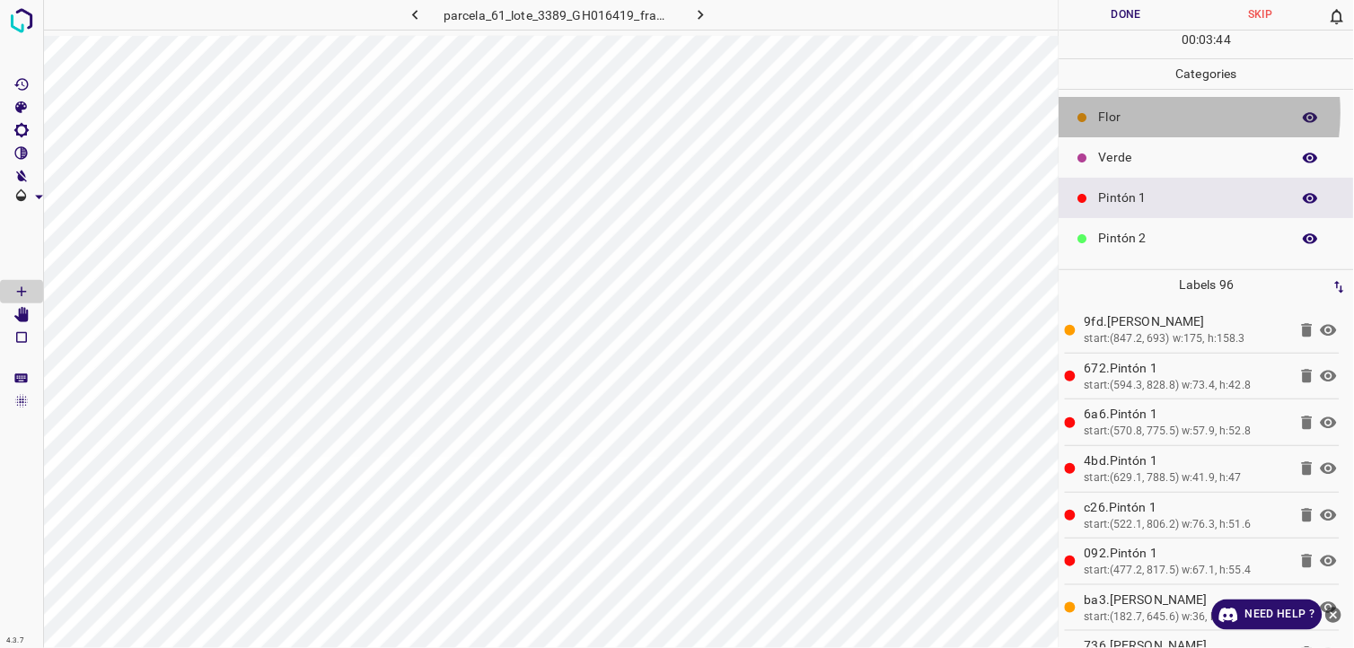
click at [1135, 113] on p "Flor" at bounding box center [1190, 117] width 183 height 19
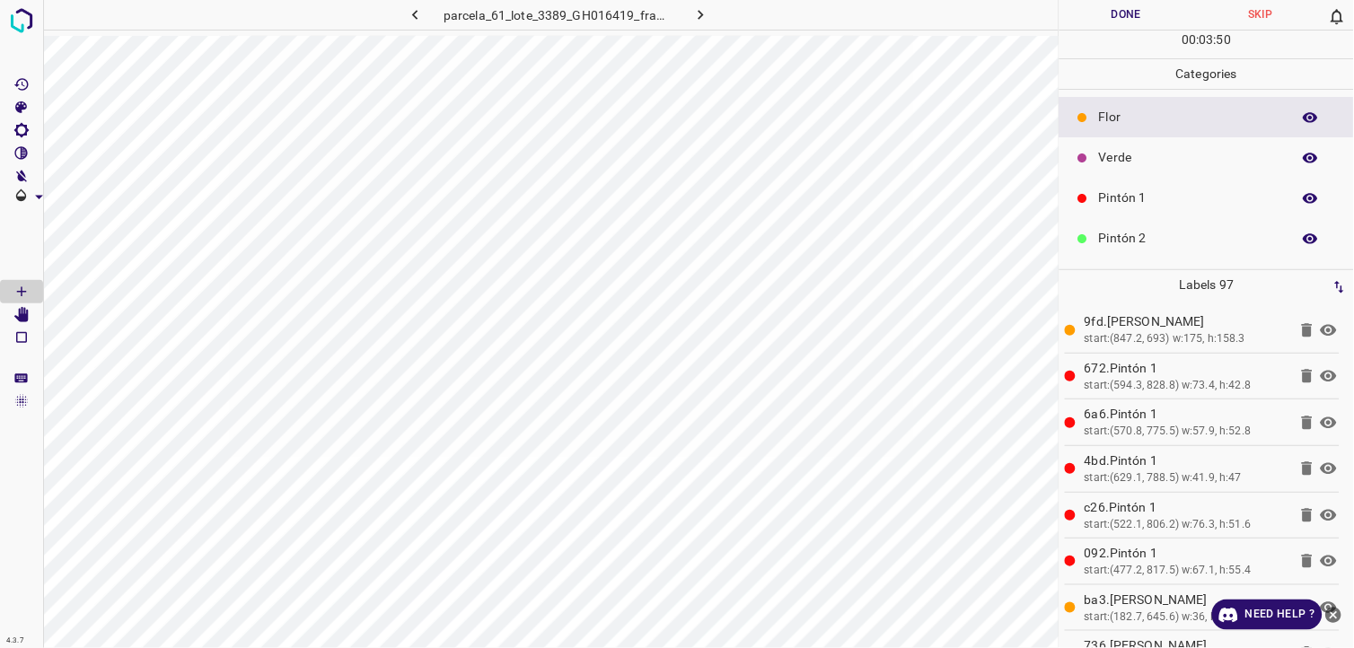
click at [1159, 166] on p "Verde" at bounding box center [1190, 157] width 183 height 19
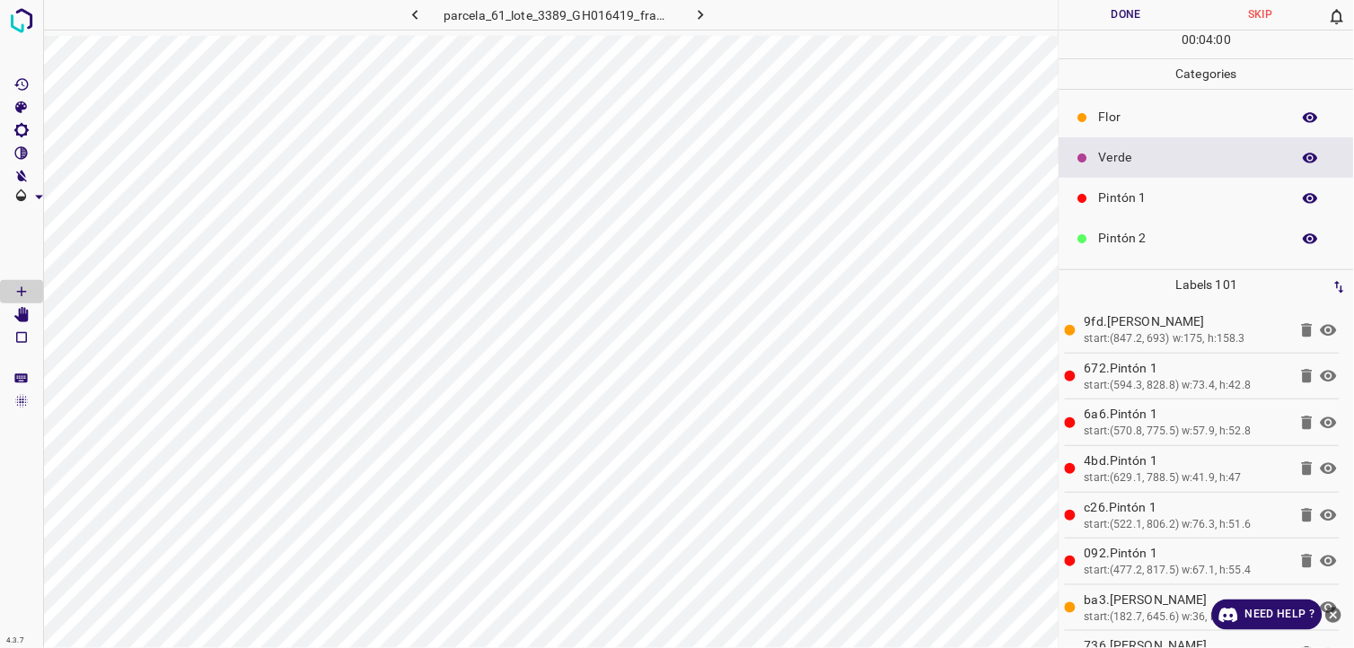
click at [1078, 195] on icon at bounding box center [1082, 198] width 11 height 11
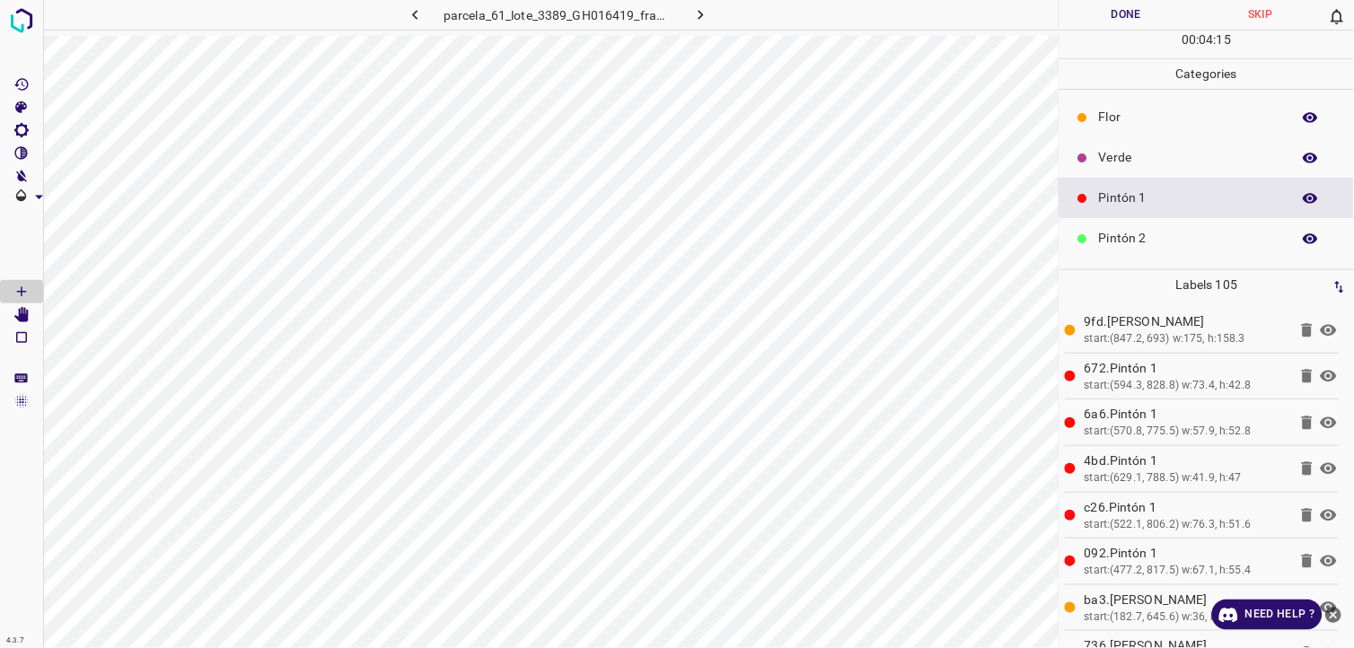
click at [1235, 106] on div "Flor" at bounding box center [1206, 117] width 294 height 40
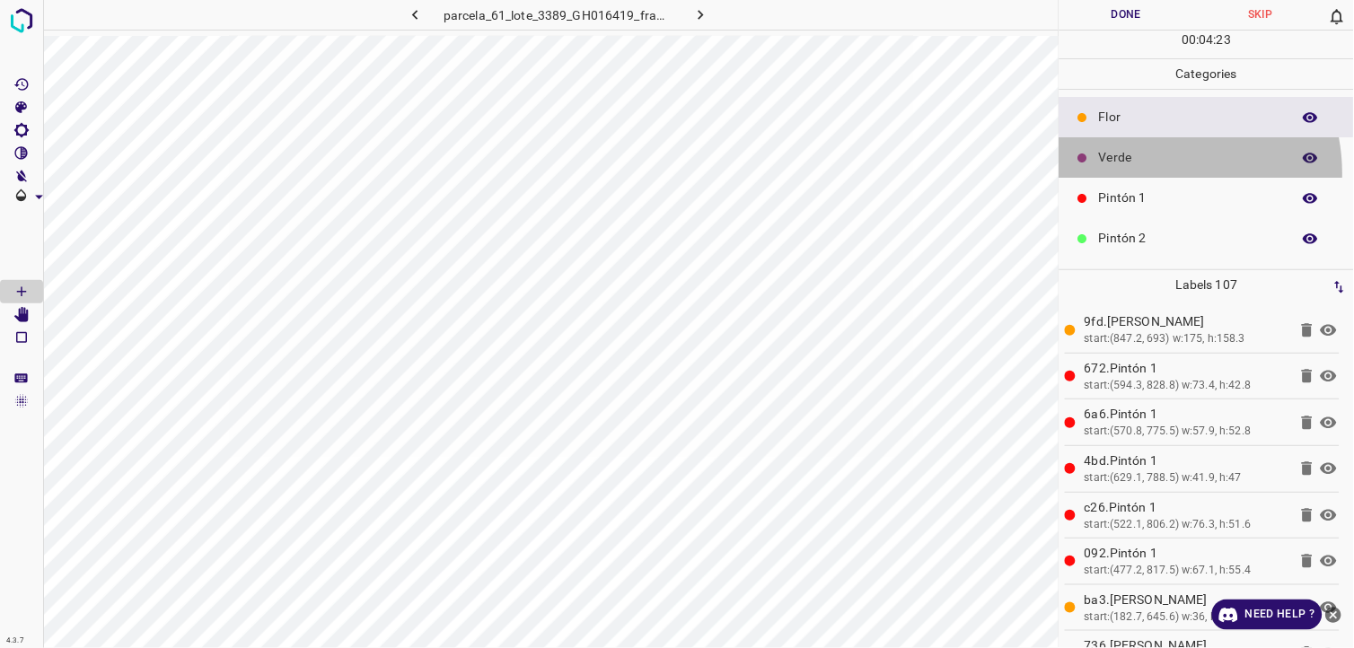
click at [1152, 174] on div "Verde" at bounding box center [1206, 157] width 294 height 40
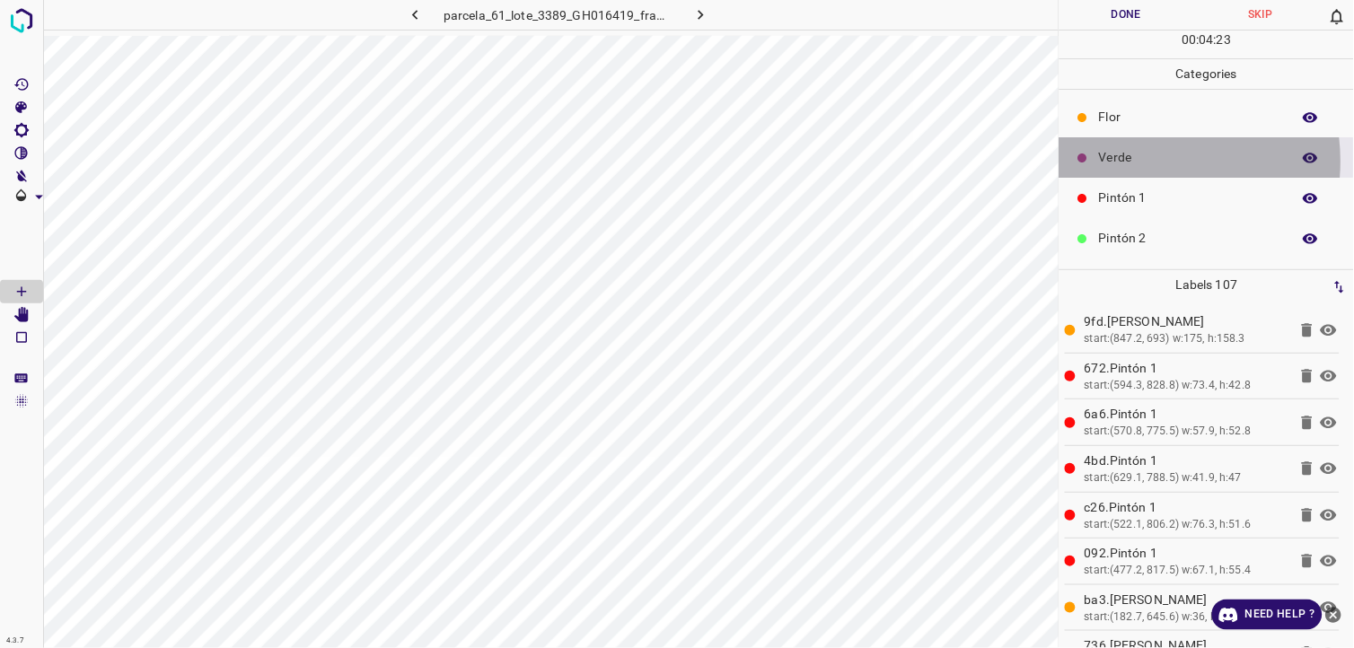
click at [1131, 162] on p "Verde" at bounding box center [1190, 157] width 183 height 19
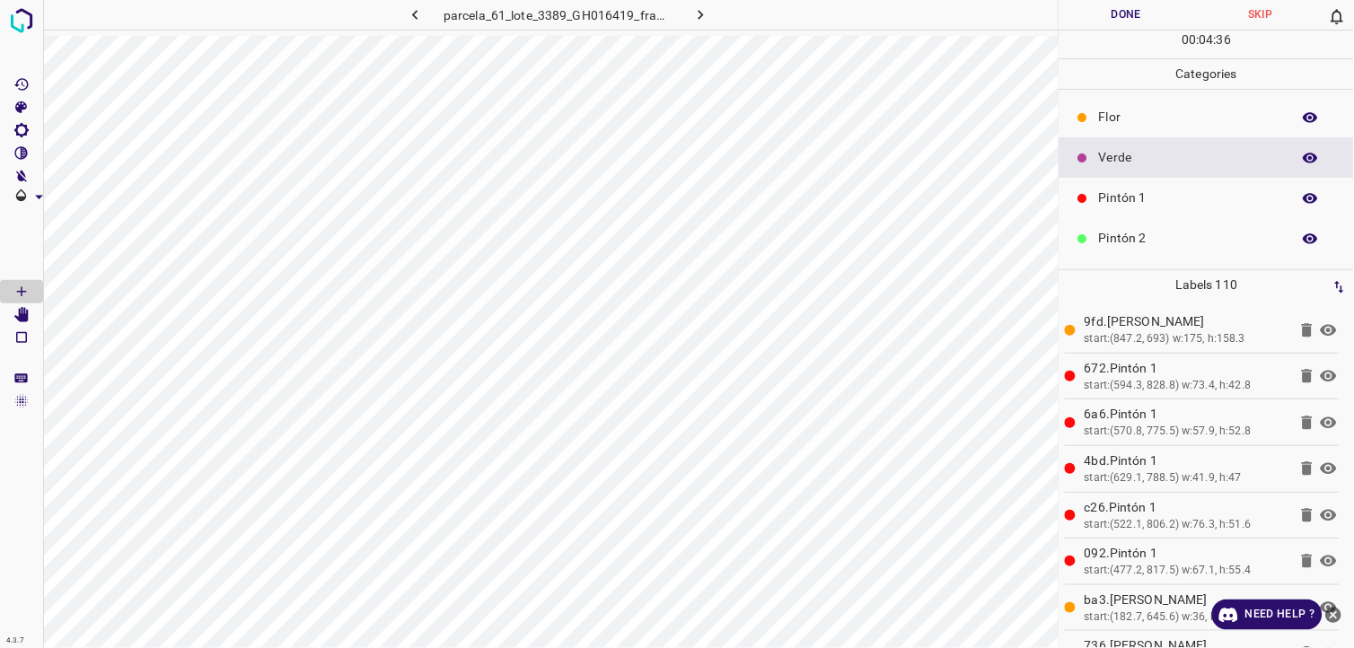
click at [1108, 31] on div "00 : 04 : 36" at bounding box center [1206, 45] width 294 height 28
click at [1107, 9] on button "Done" at bounding box center [1126, 15] width 135 height 30
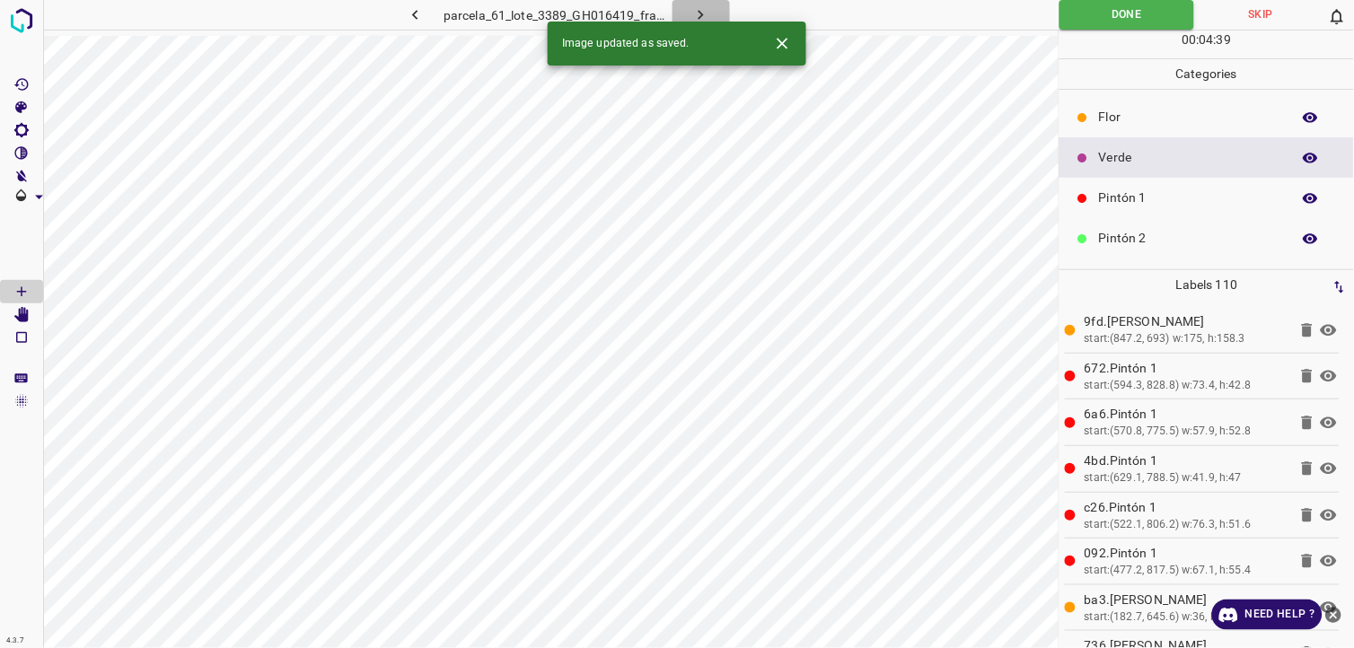
click at [696, 19] on icon "button" at bounding box center [700, 14] width 19 height 19
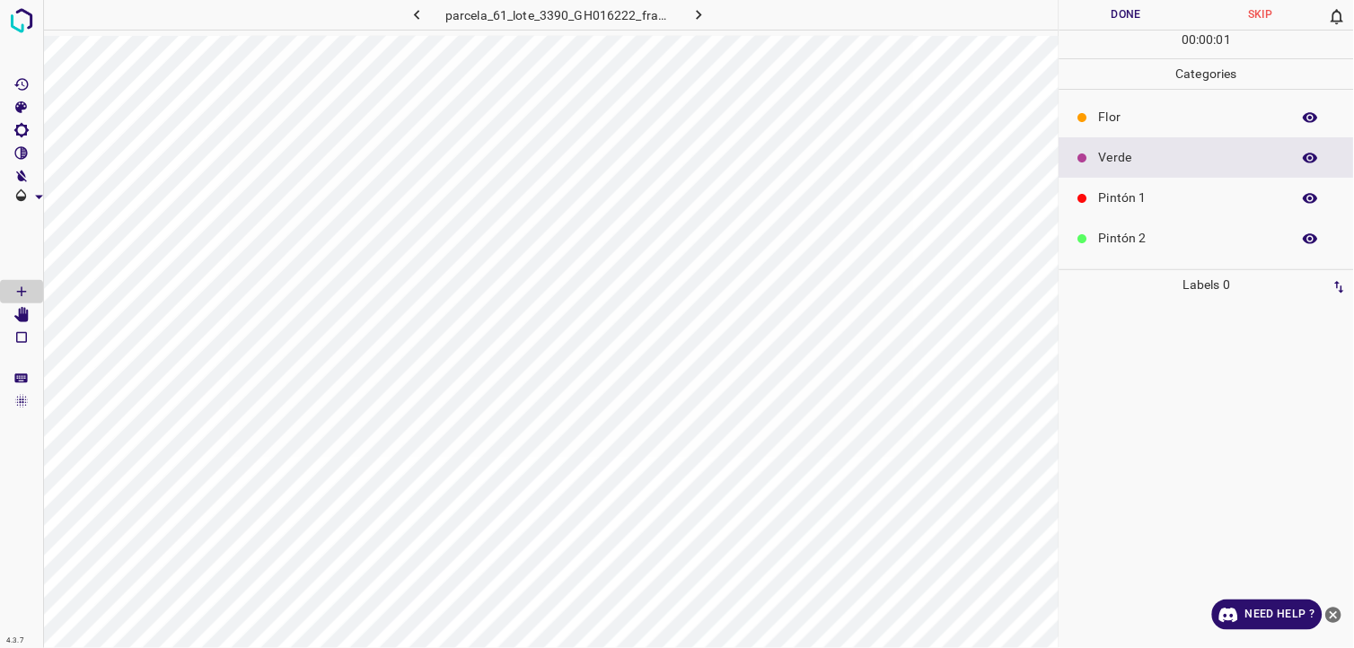
click at [1129, 198] on p "Pintón 1" at bounding box center [1190, 198] width 183 height 19
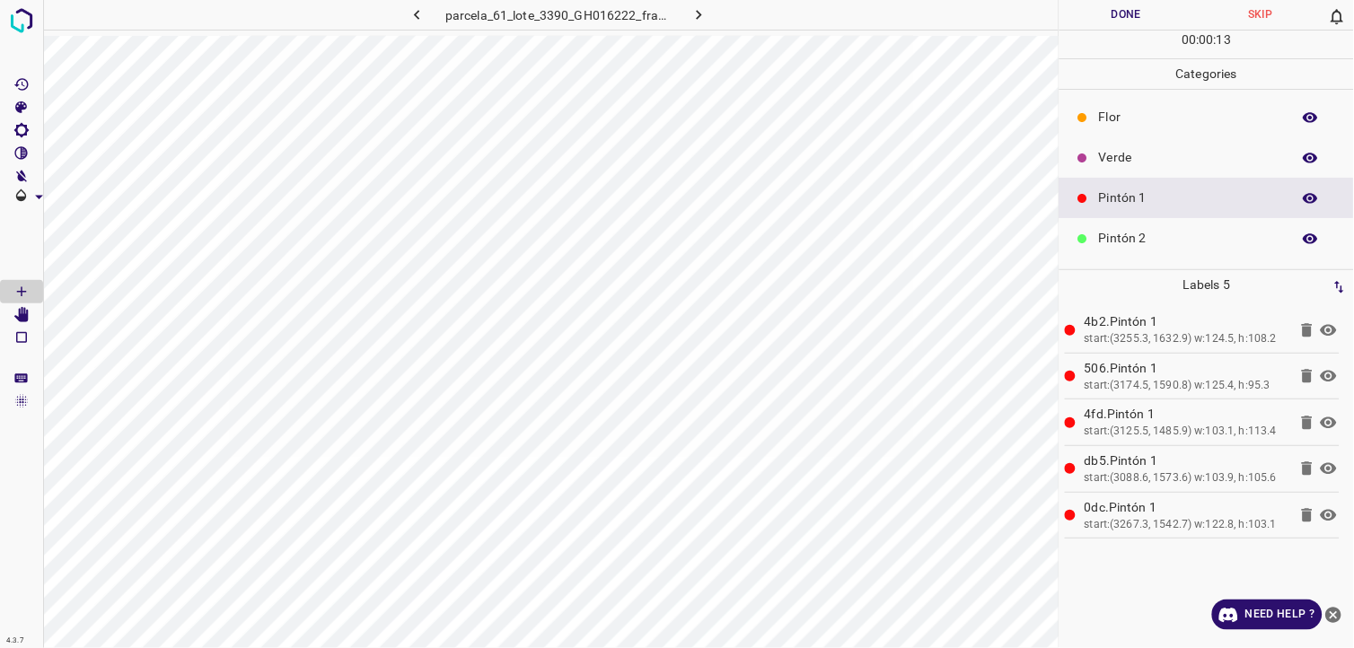
click at [1099, 110] on p "Flor" at bounding box center [1190, 117] width 183 height 19
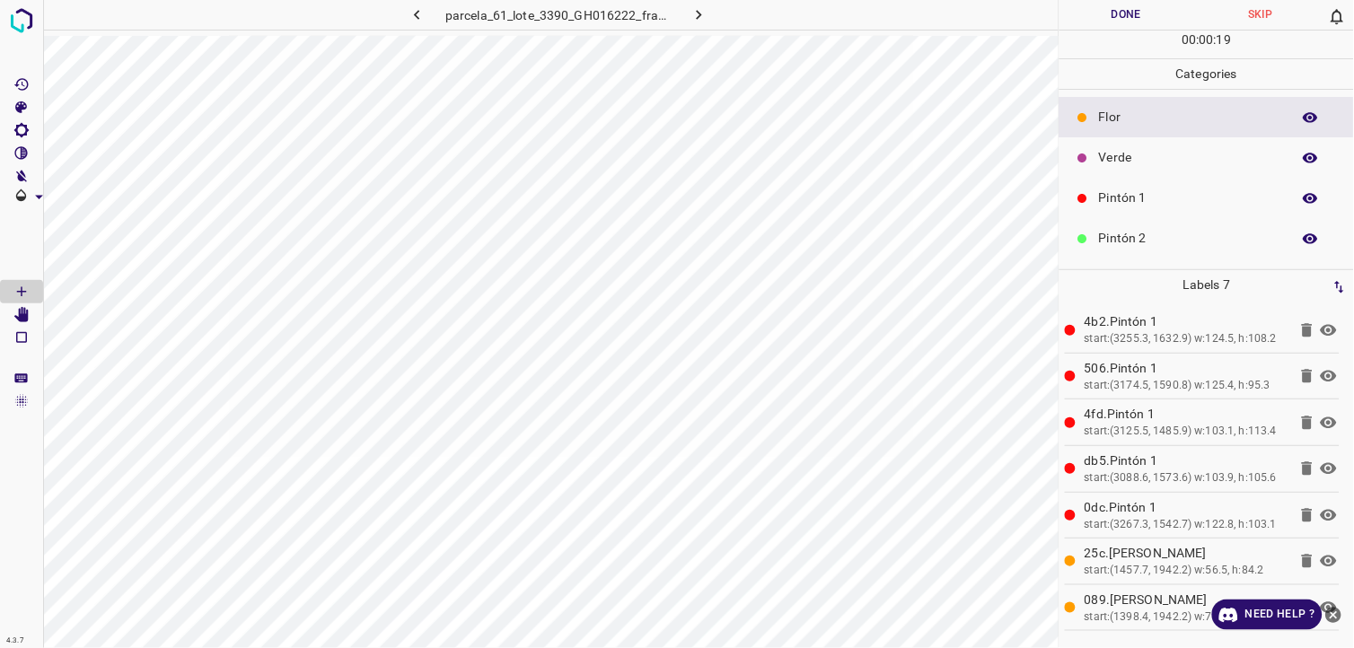
drag, startPoint x: 1077, startPoint y: 180, endPoint x: 1111, endPoint y: 227, distance: 58.5
click at [1078, 185] on div "Pintón 1" at bounding box center [1206, 198] width 294 height 40
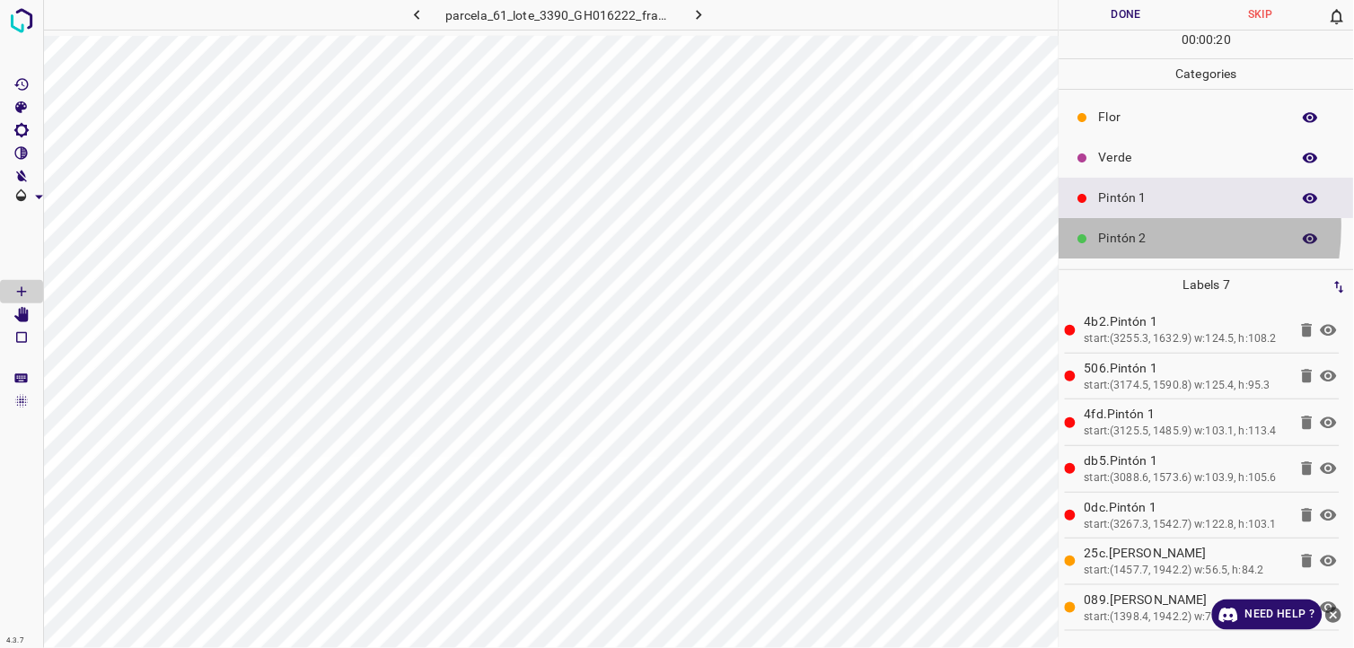
click at [1111, 227] on div "Pintón 2" at bounding box center [1206, 238] width 294 height 40
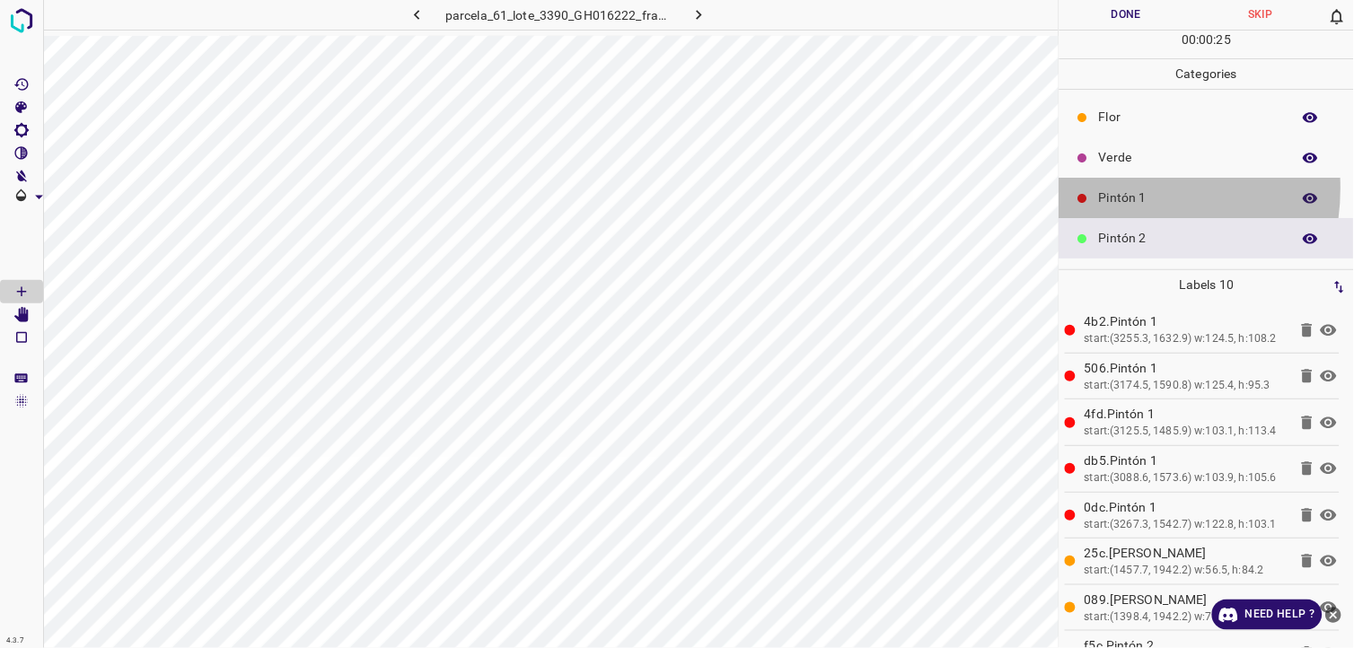
click at [1116, 189] on p "Pintón 1" at bounding box center [1190, 198] width 183 height 19
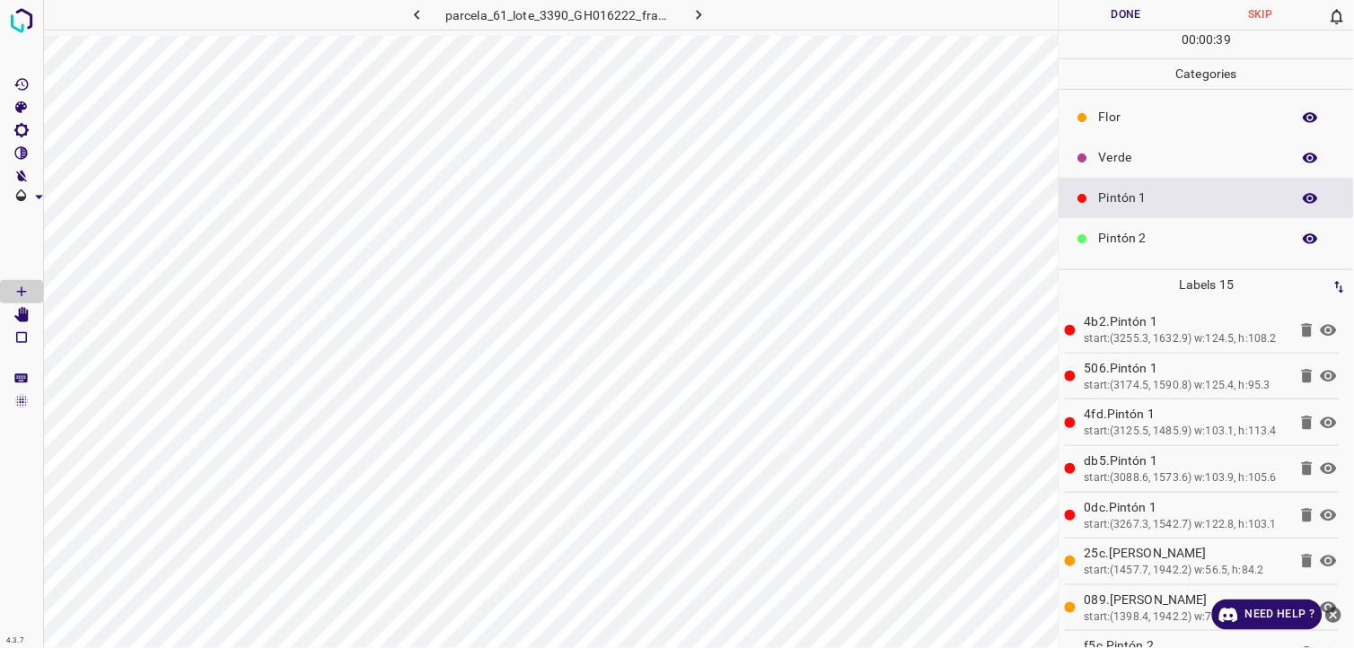
click at [1110, 132] on div "Flor" at bounding box center [1206, 117] width 294 height 40
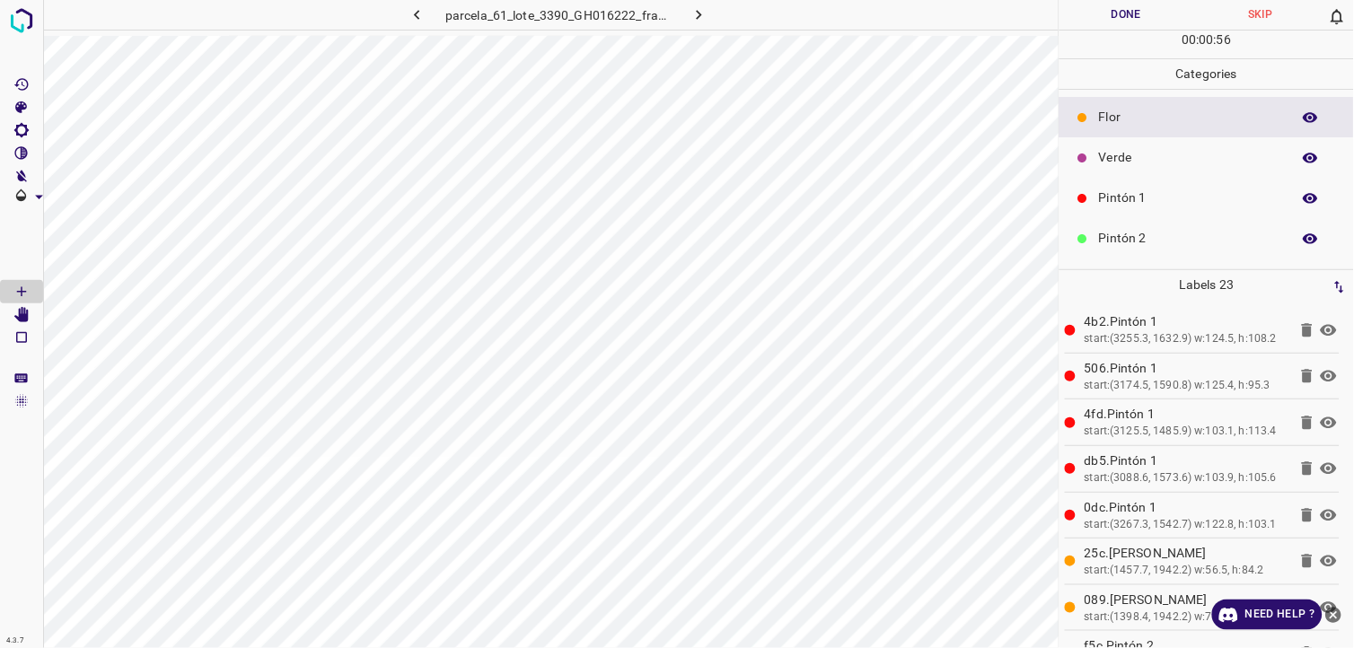
click at [1138, 158] on p "Verde" at bounding box center [1190, 157] width 183 height 19
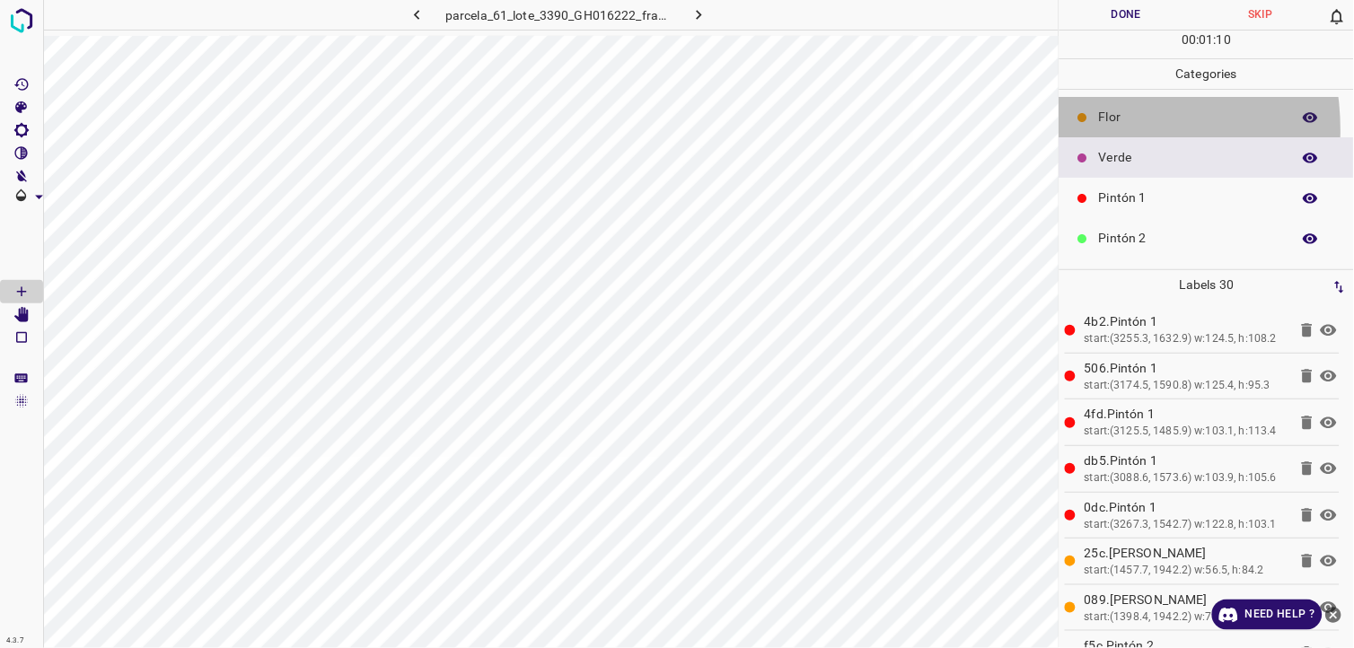
click at [1086, 130] on div "Flor" at bounding box center [1206, 117] width 294 height 40
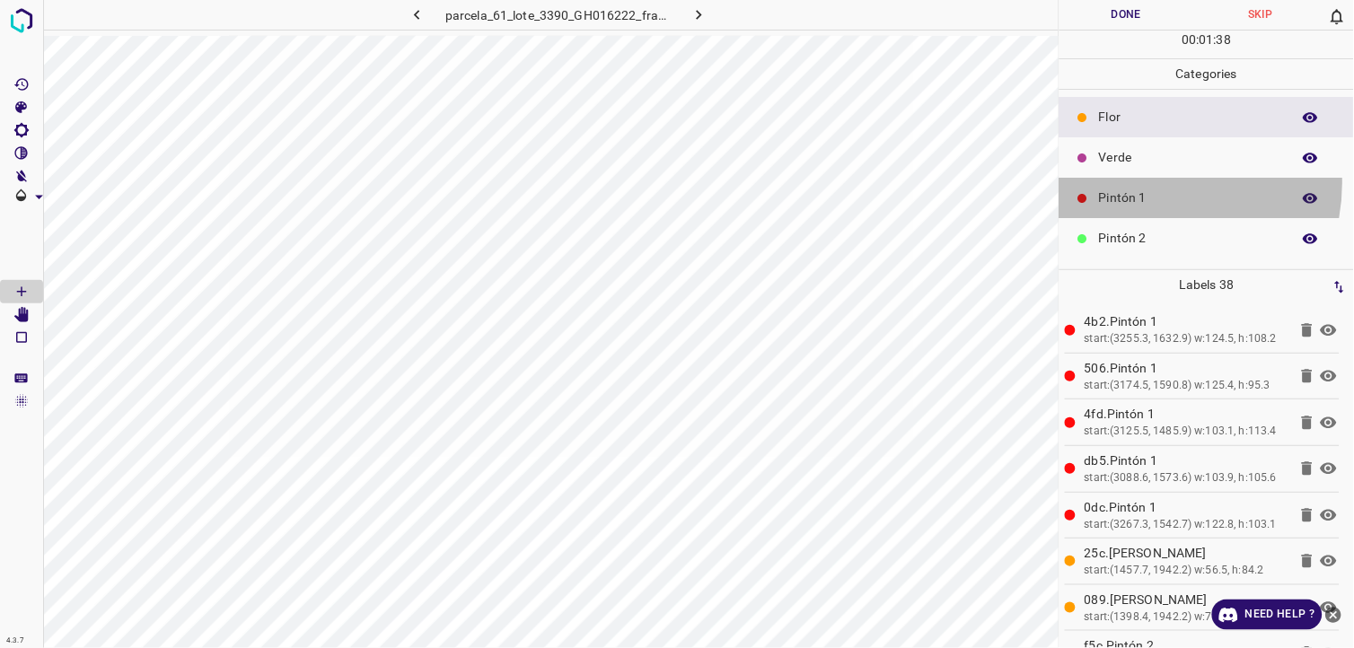
click at [1143, 183] on div "Pintón 1" at bounding box center [1206, 198] width 294 height 40
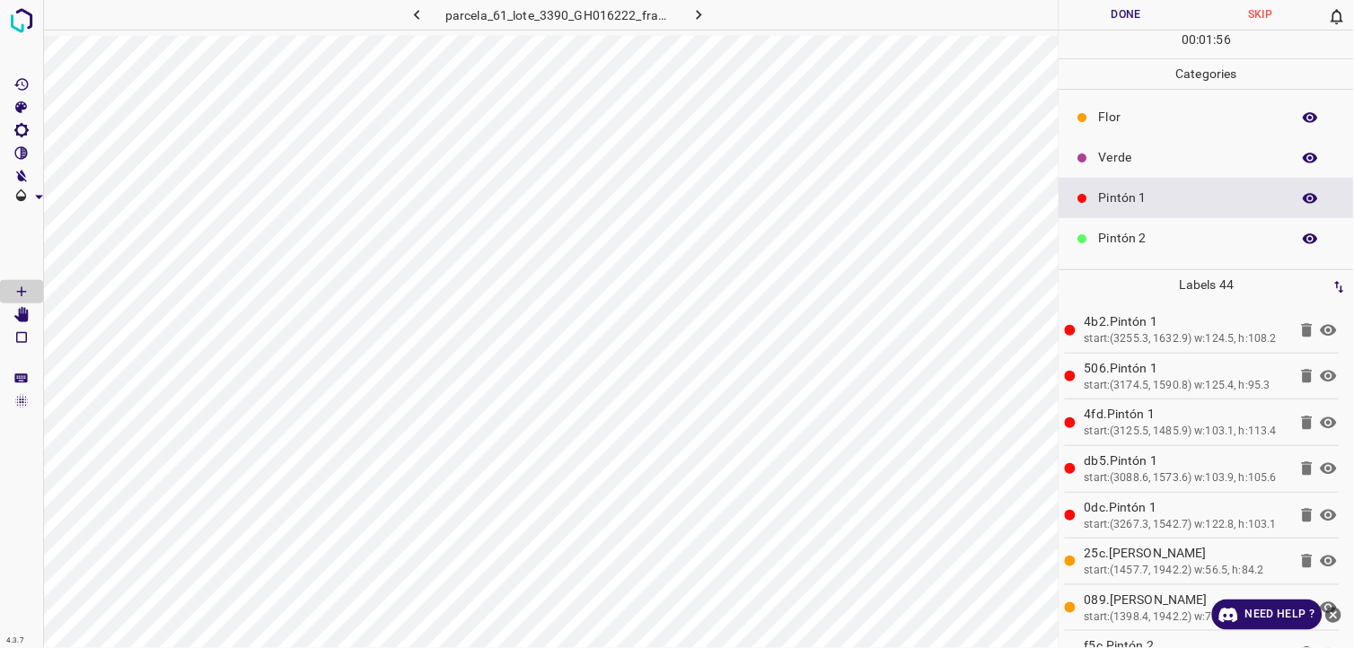
click at [1120, 151] on p "Verde" at bounding box center [1190, 157] width 183 height 19
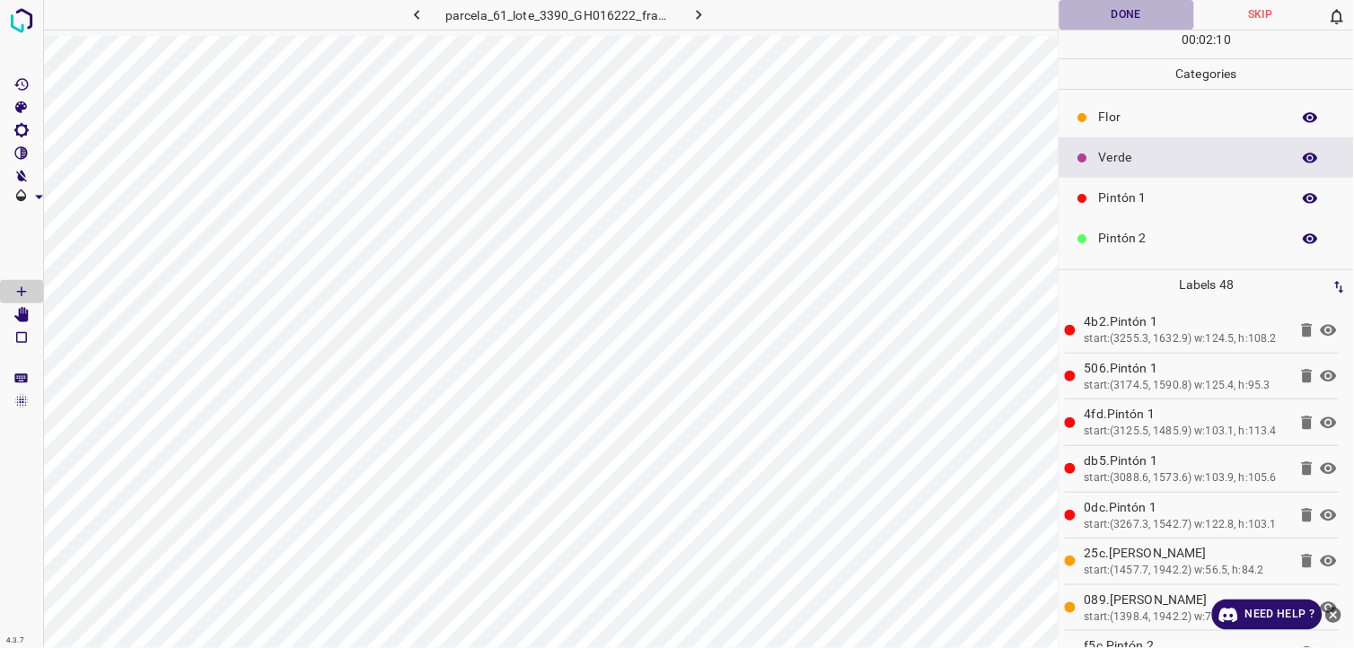
click at [1111, 23] on button "Done" at bounding box center [1126, 15] width 135 height 30
click at [1110, 99] on div "Flor" at bounding box center [1206, 117] width 294 height 40
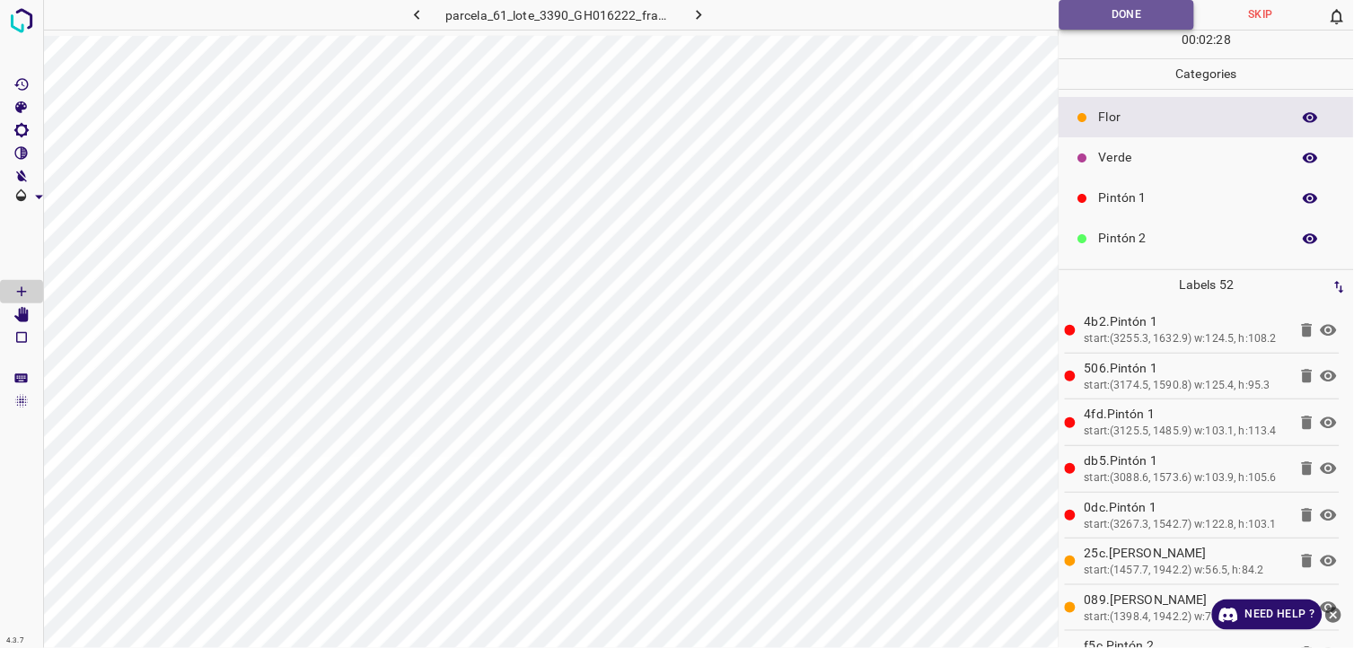
click at [1120, 20] on button "Done" at bounding box center [1126, 15] width 135 height 30
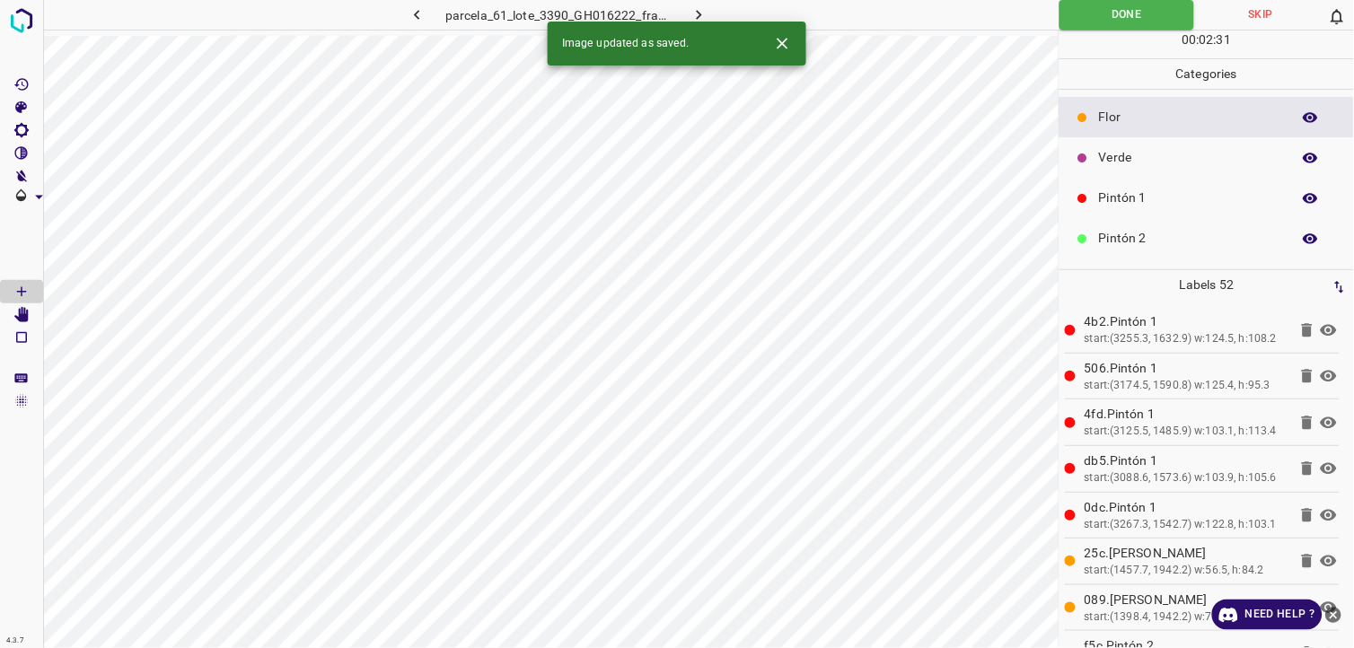
click at [698, 13] on icon "button" at bounding box center [699, 14] width 19 height 19
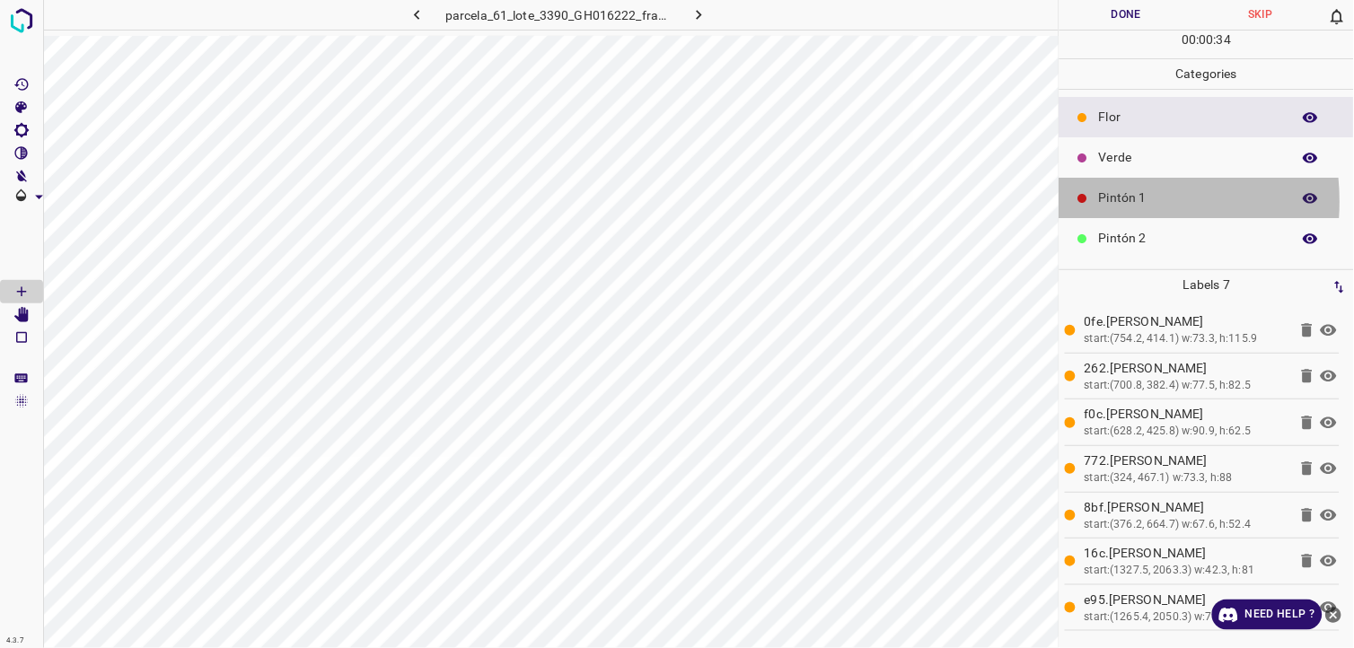
click at [1100, 202] on p "Pintón 1" at bounding box center [1190, 198] width 183 height 19
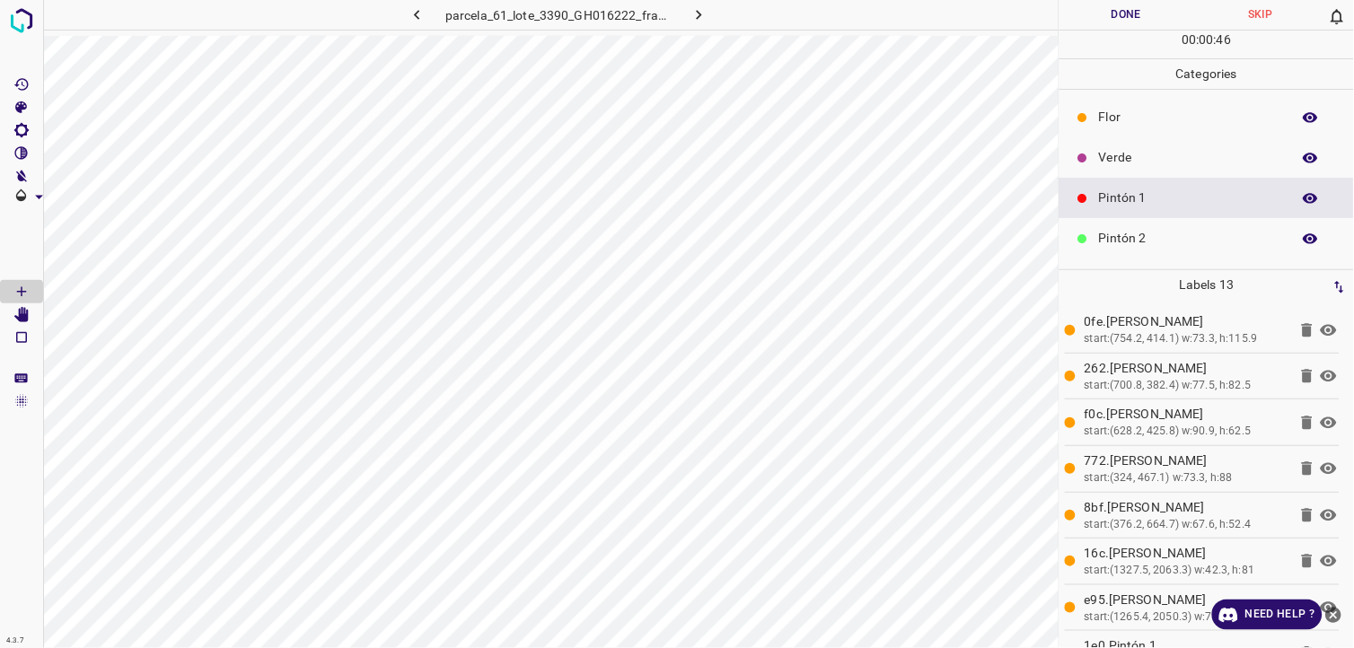
click at [1106, 180] on div "Pintón 1" at bounding box center [1206, 198] width 294 height 40
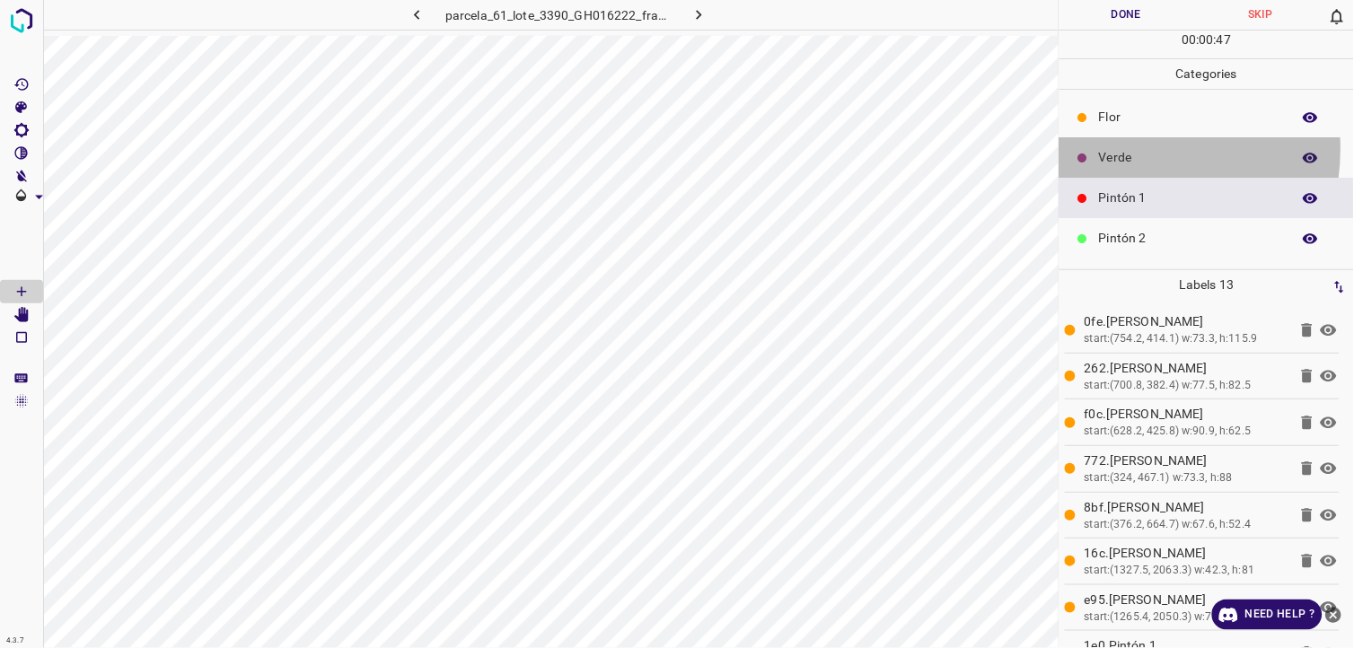
click at [1117, 149] on p "Verde" at bounding box center [1190, 157] width 183 height 19
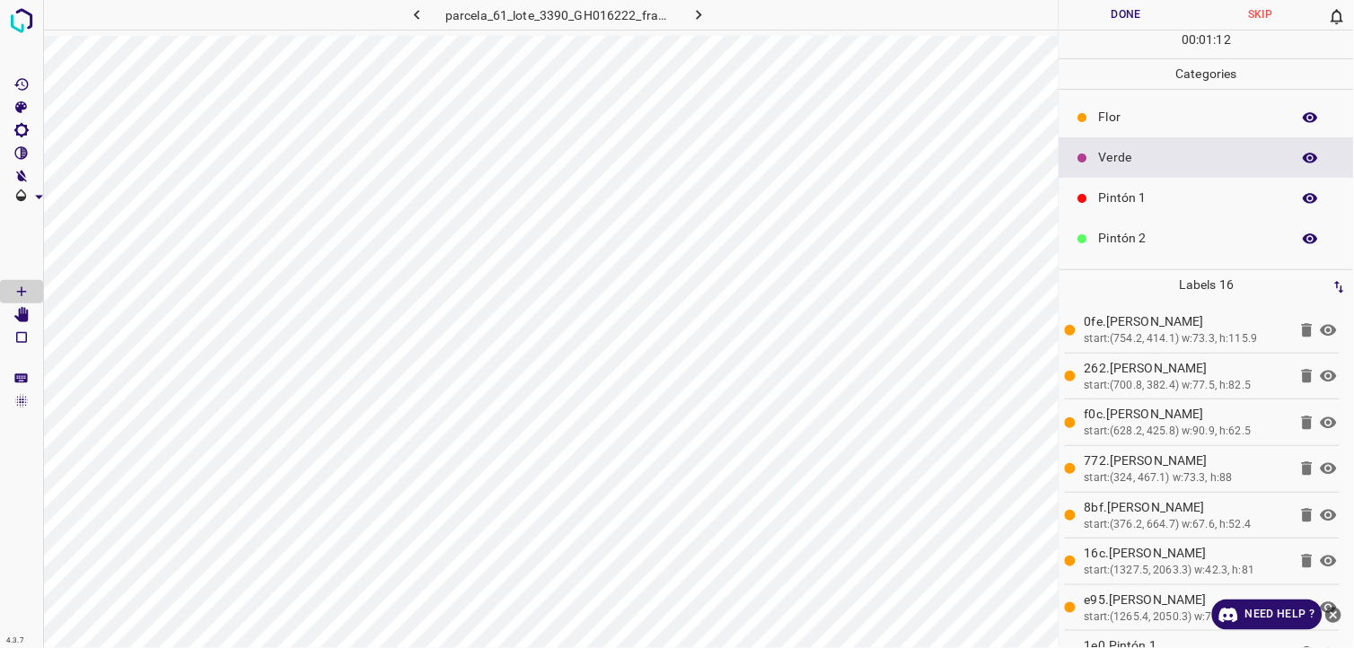
click at [1079, 123] on div at bounding box center [1083, 118] width 18 height 18
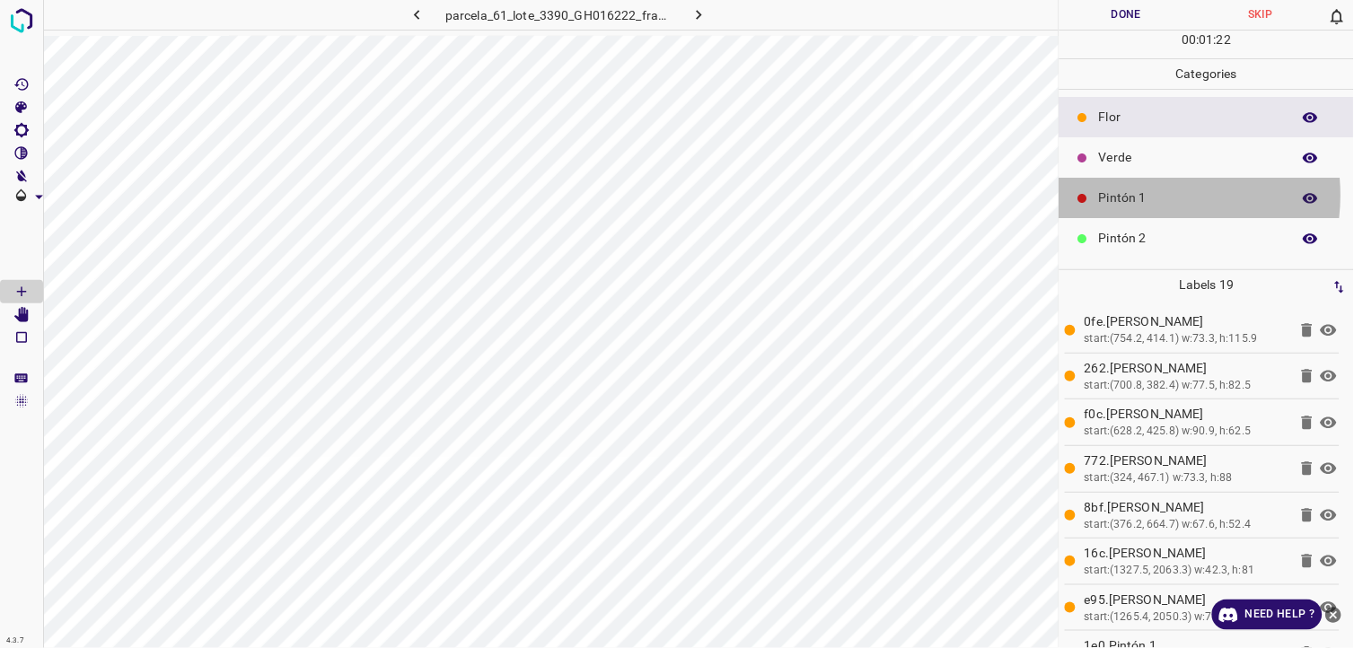
click at [1136, 196] on p "Pintón 1" at bounding box center [1190, 198] width 183 height 19
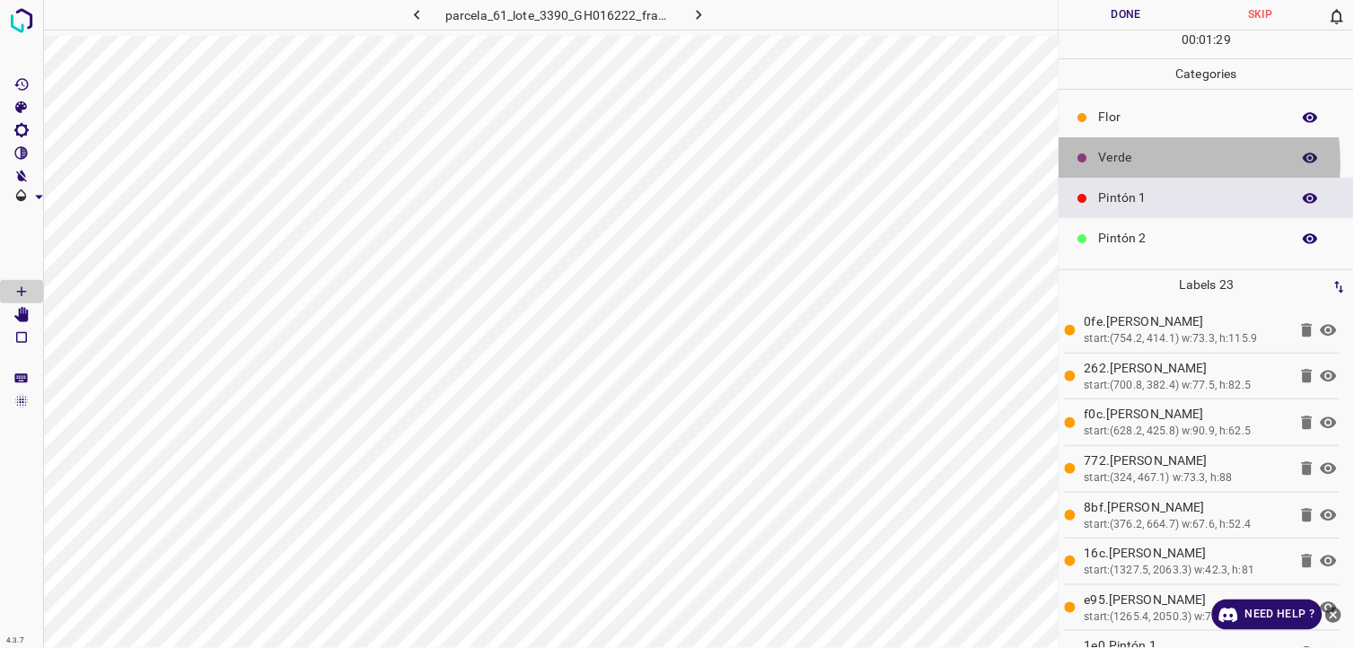
click at [1129, 162] on p "Verde" at bounding box center [1190, 157] width 183 height 19
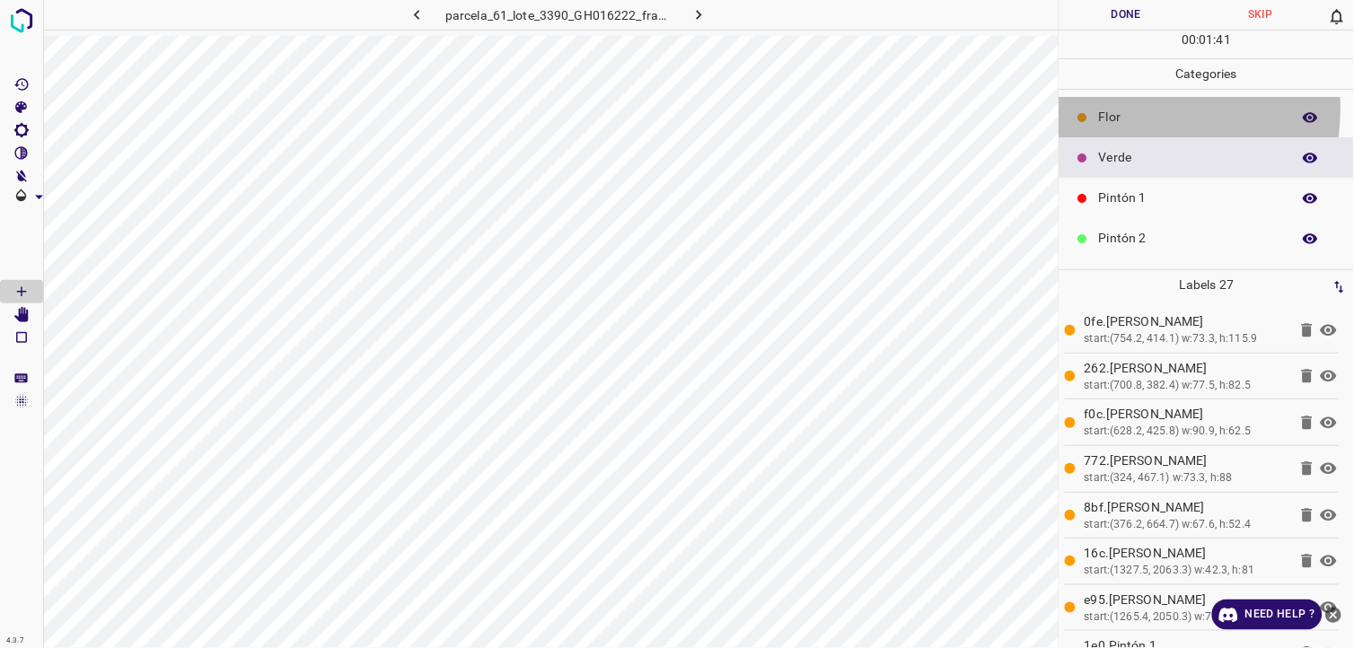
click at [1117, 109] on p "Flor" at bounding box center [1190, 117] width 183 height 19
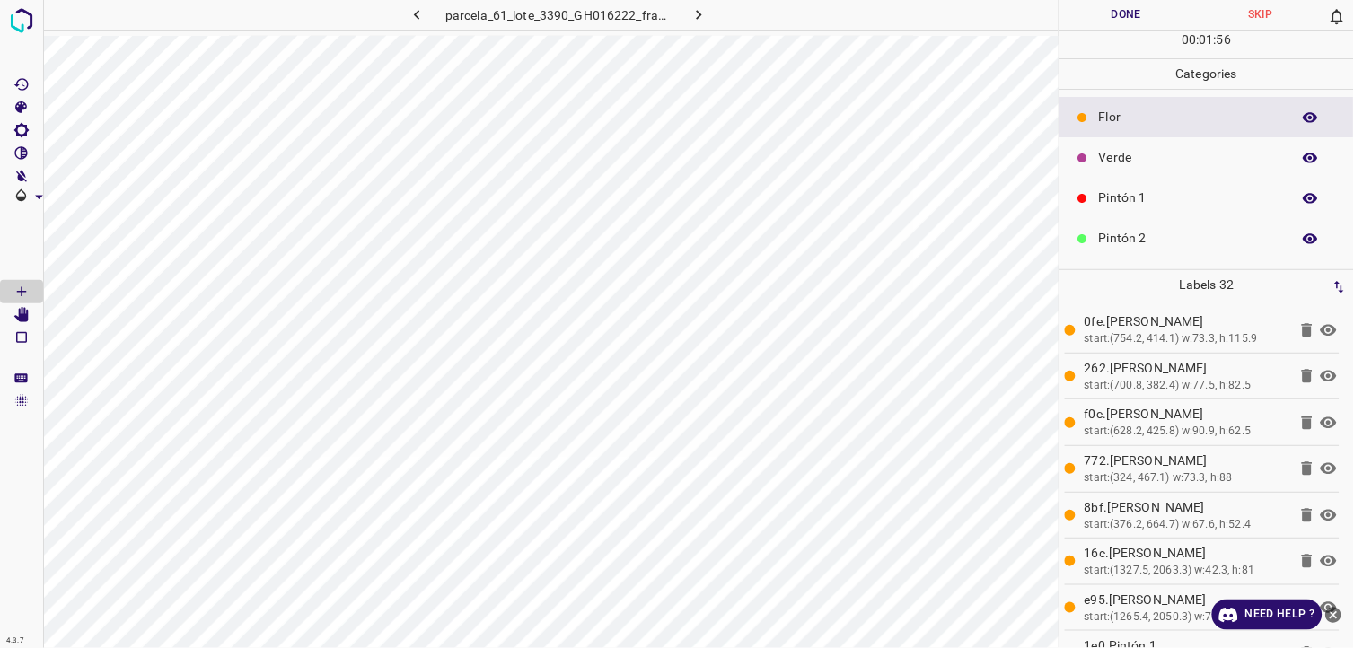
click at [1090, 142] on div "Verde" at bounding box center [1206, 157] width 294 height 40
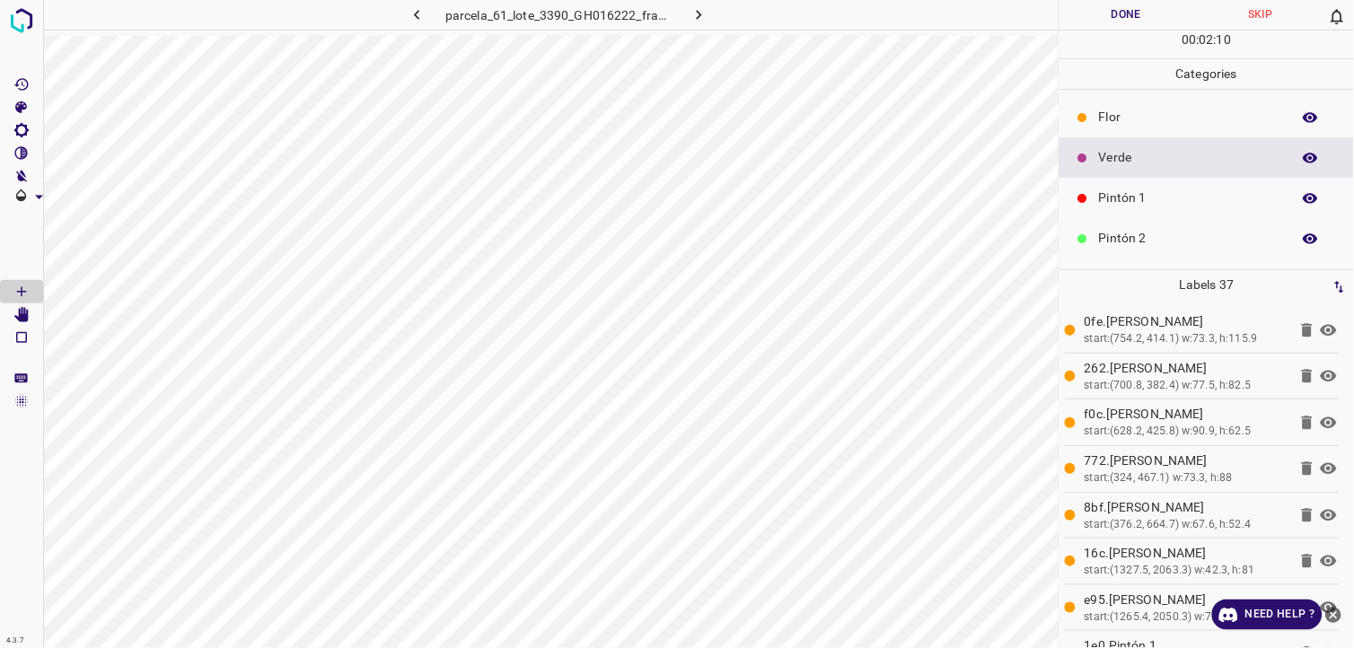
click at [1120, 198] on p "Pintón 1" at bounding box center [1190, 198] width 183 height 19
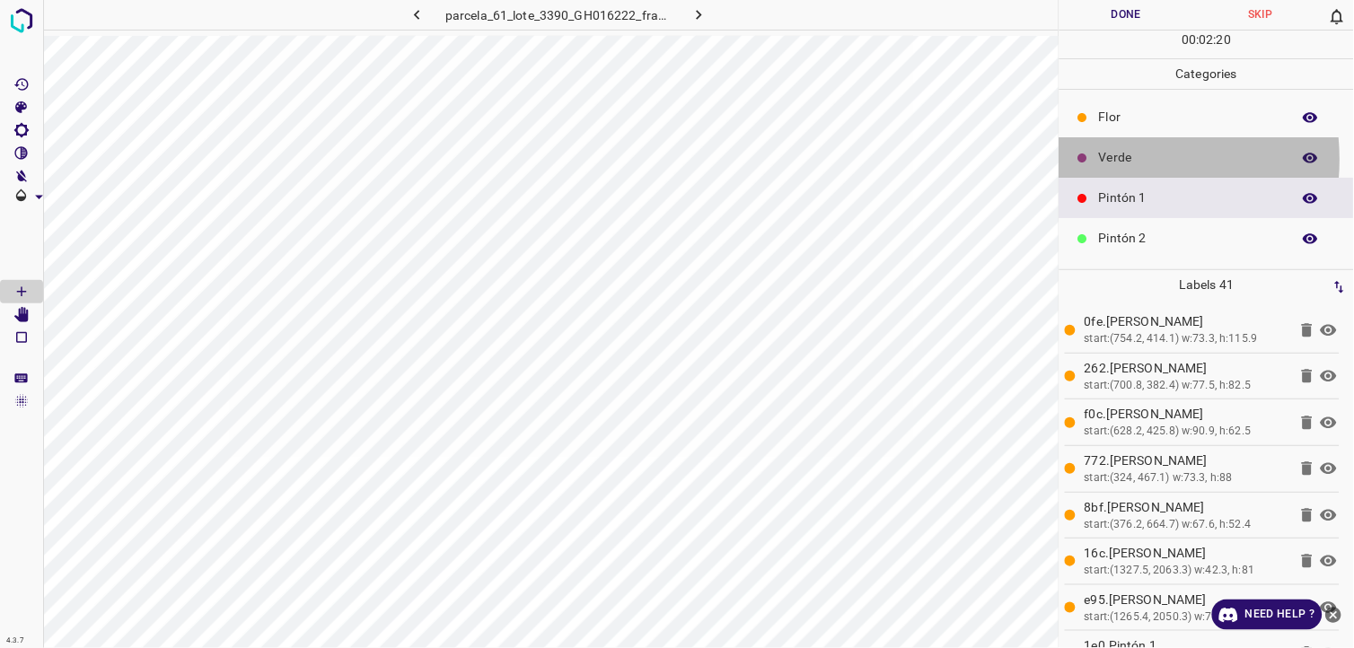
click at [1116, 160] on p "Verde" at bounding box center [1190, 157] width 183 height 19
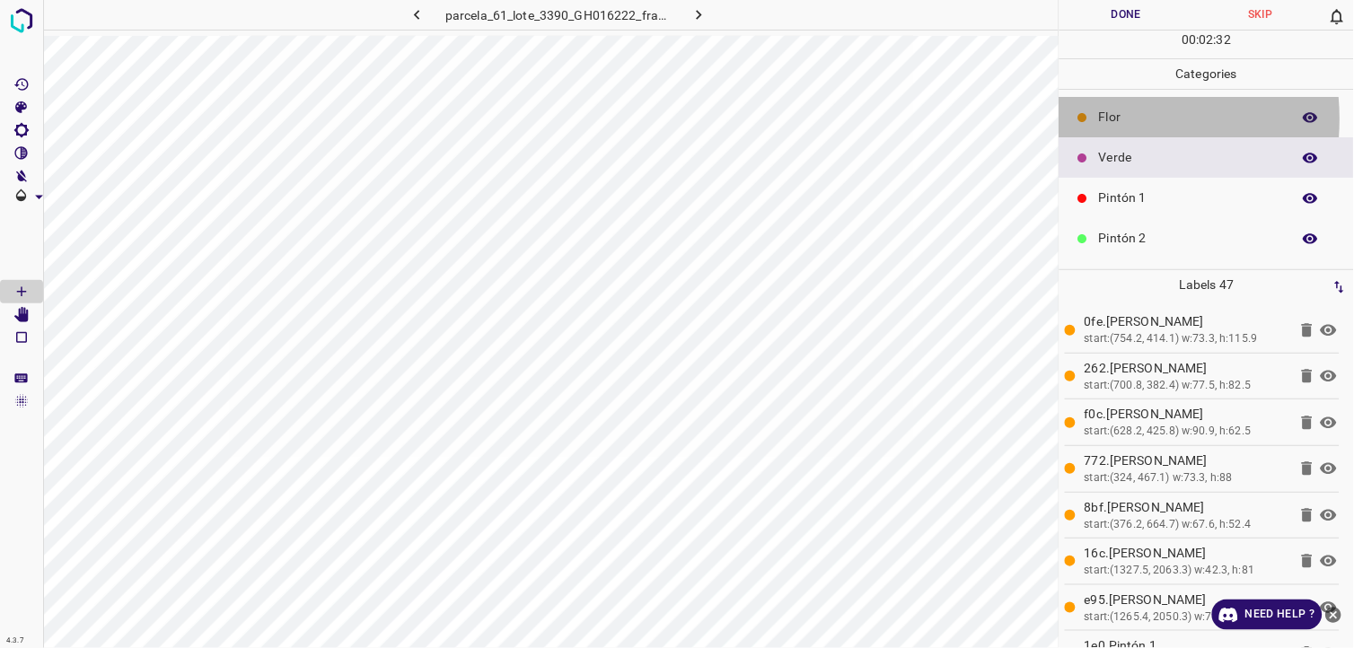
click at [1101, 117] on p "Flor" at bounding box center [1190, 117] width 183 height 19
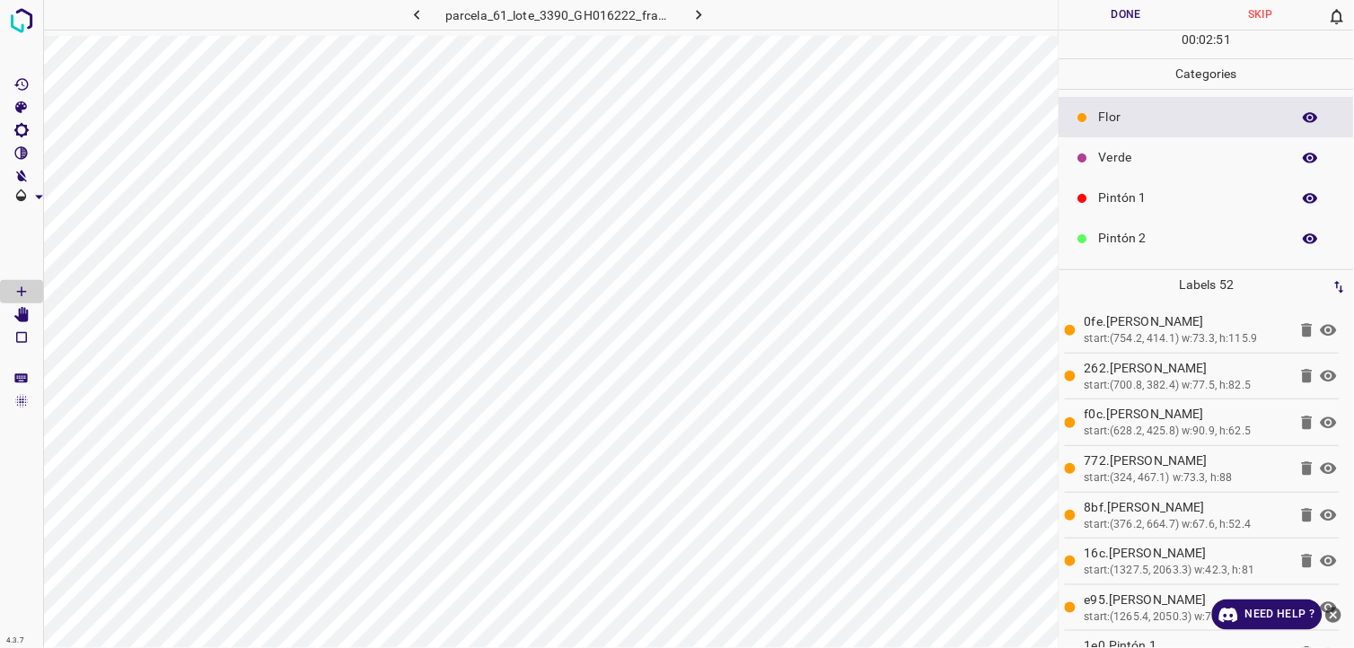
click at [1097, 22] on button "Done" at bounding box center [1126, 15] width 135 height 30
click at [1133, 2] on button "Done" at bounding box center [1126, 15] width 135 height 30
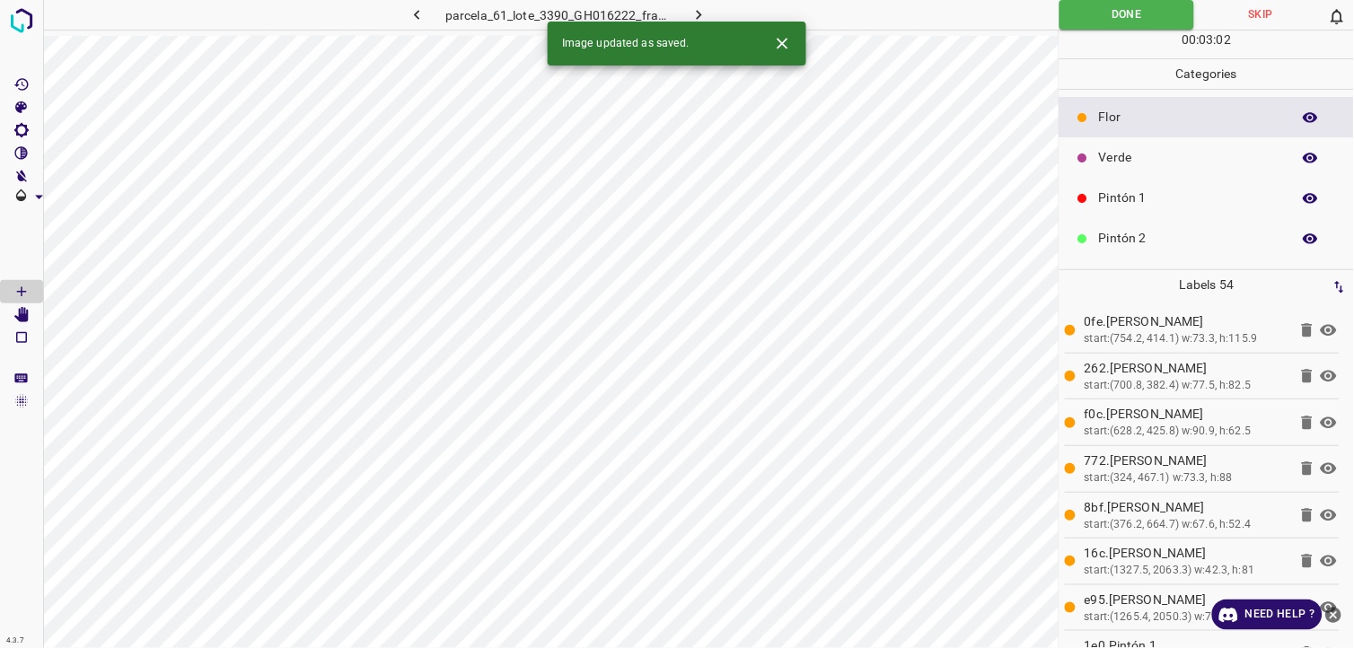
click at [696, 12] on icon "button" at bounding box center [699, 14] width 19 height 19
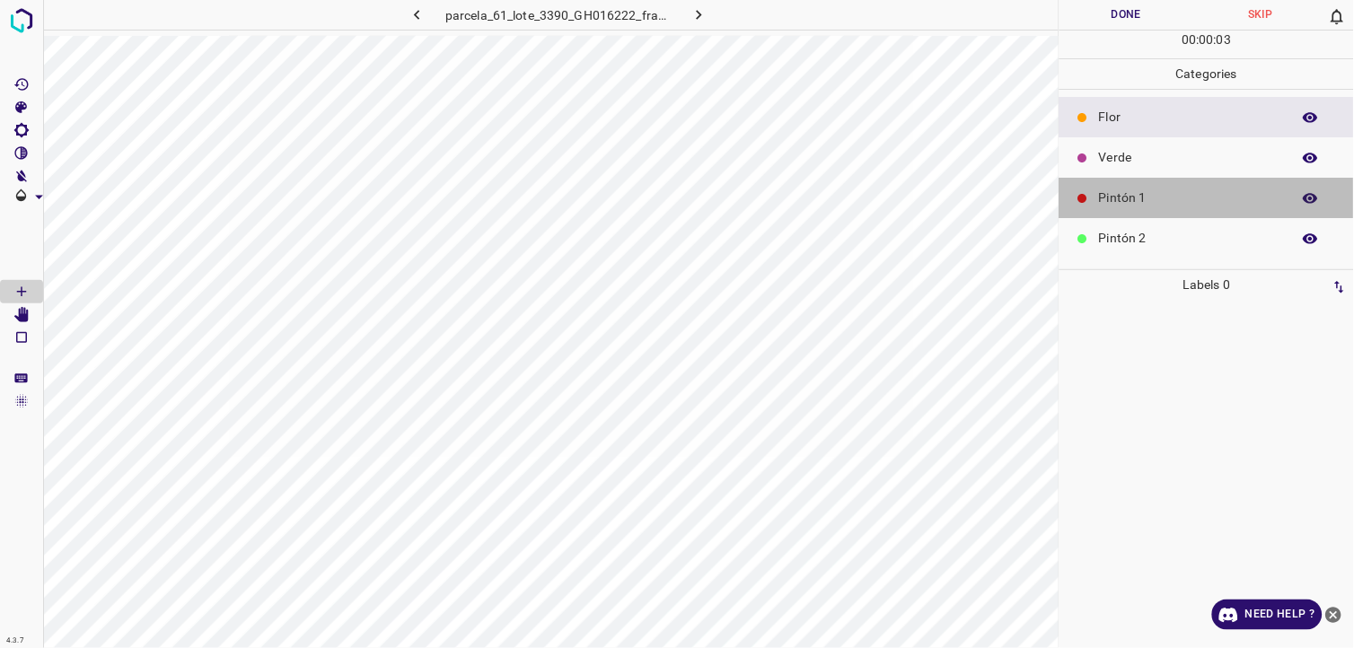
click at [1225, 181] on div "Pintón 1" at bounding box center [1206, 198] width 294 height 40
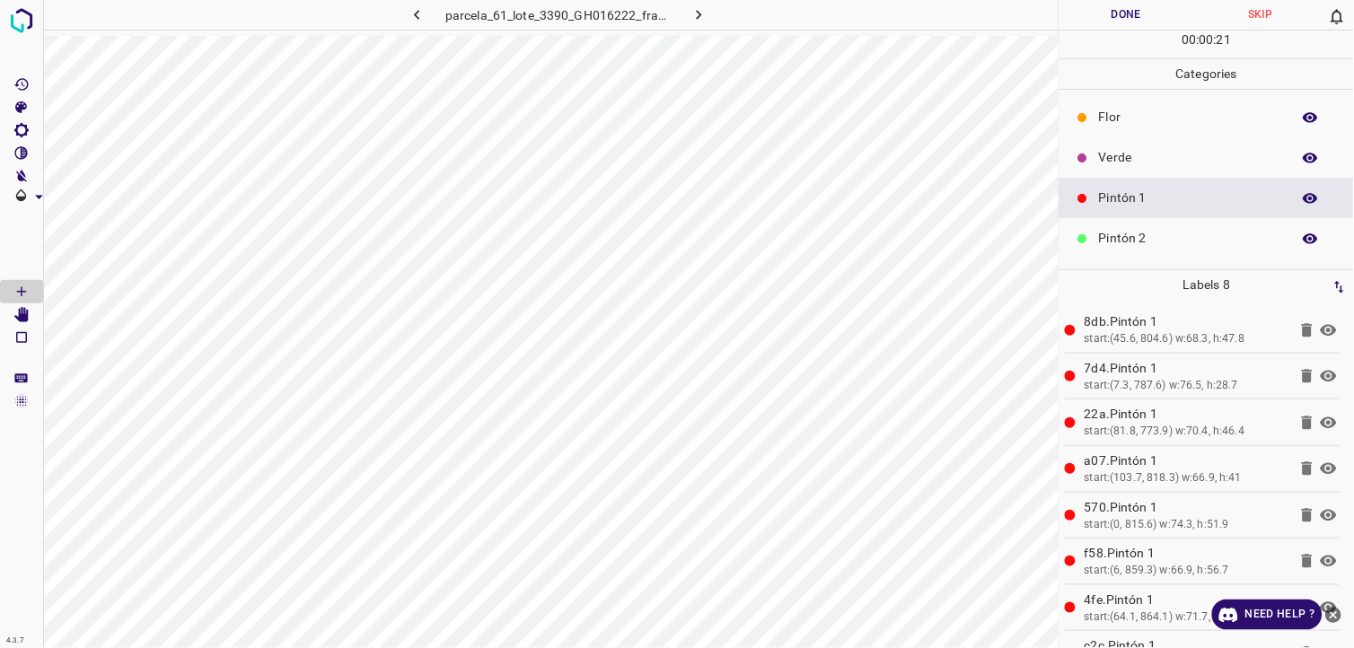
click at [1095, 245] on div "Pintón 2" at bounding box center [1206, 238] width 294 height 40
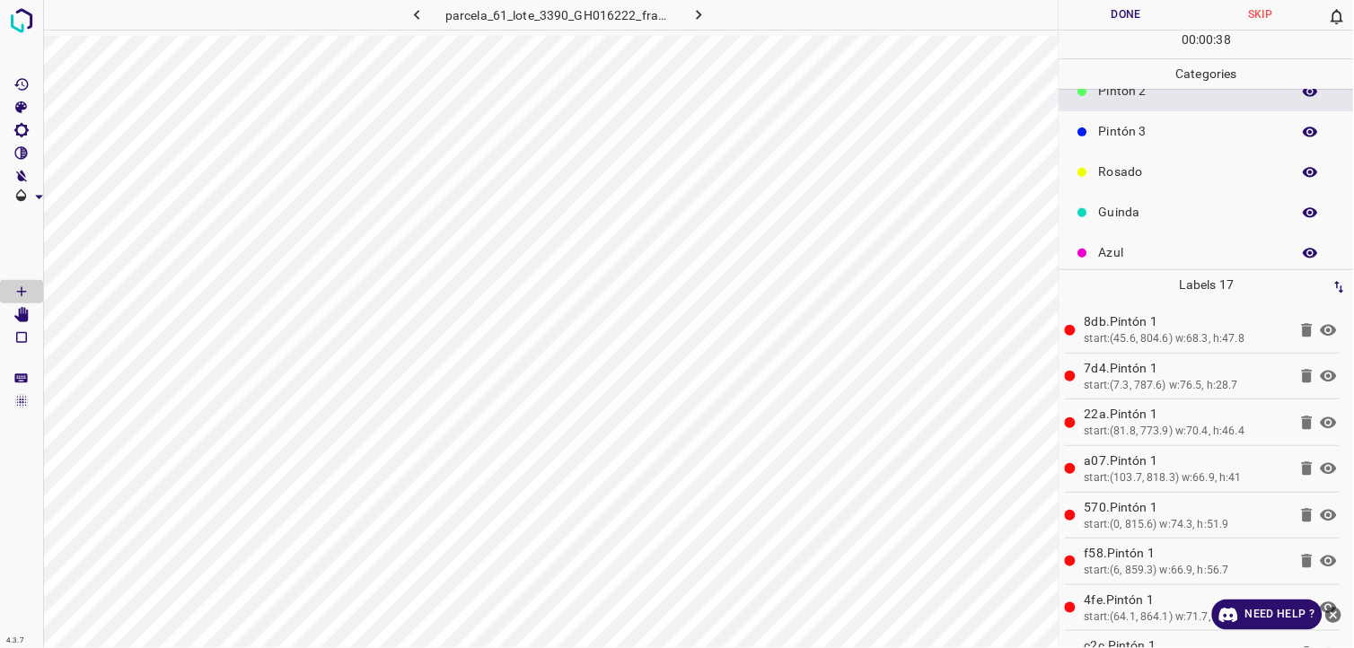
scroll to position [157, 0]
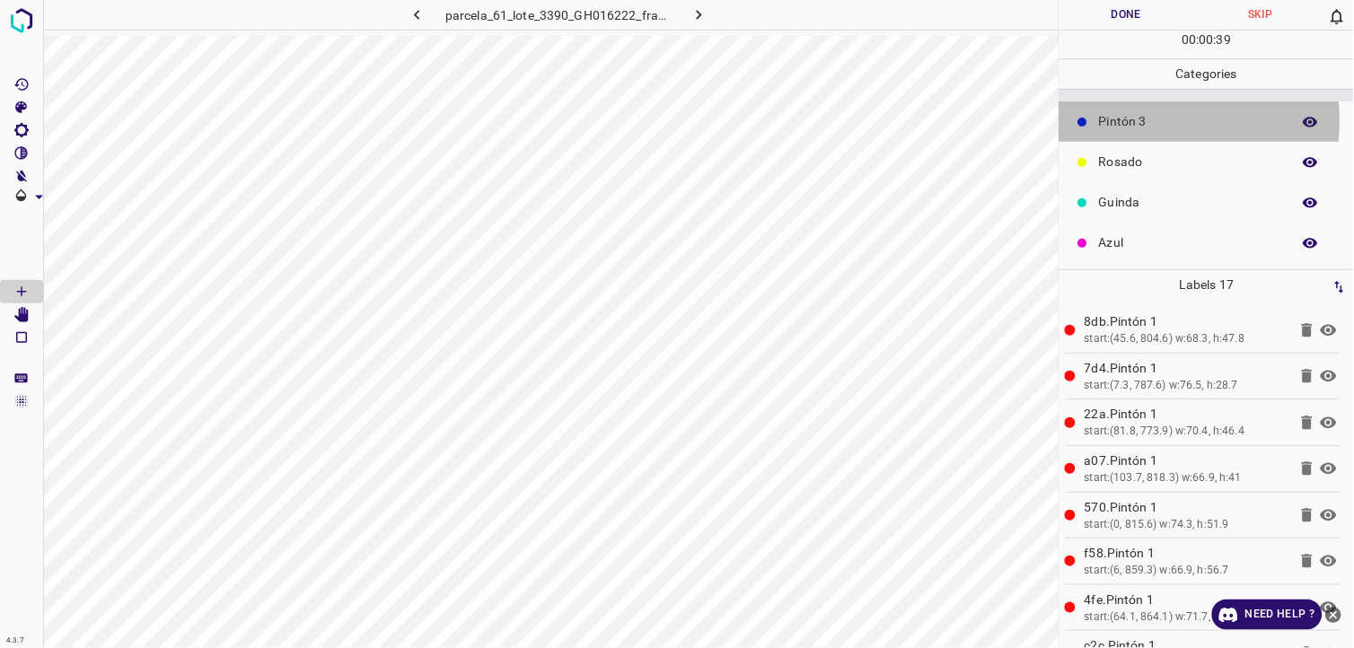
click at [1150, 119] on p "Pintón 3" at bounding box center [1190, 121] width 183 height 19
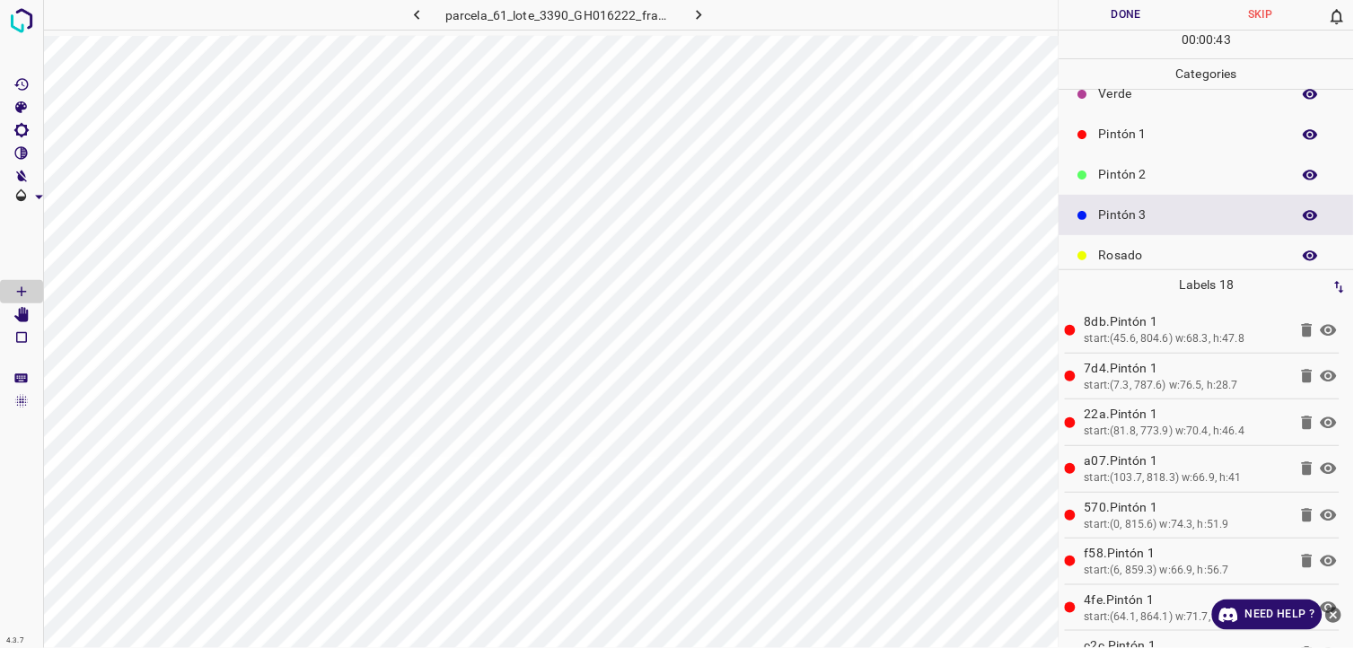
scroll to position [0, 0]
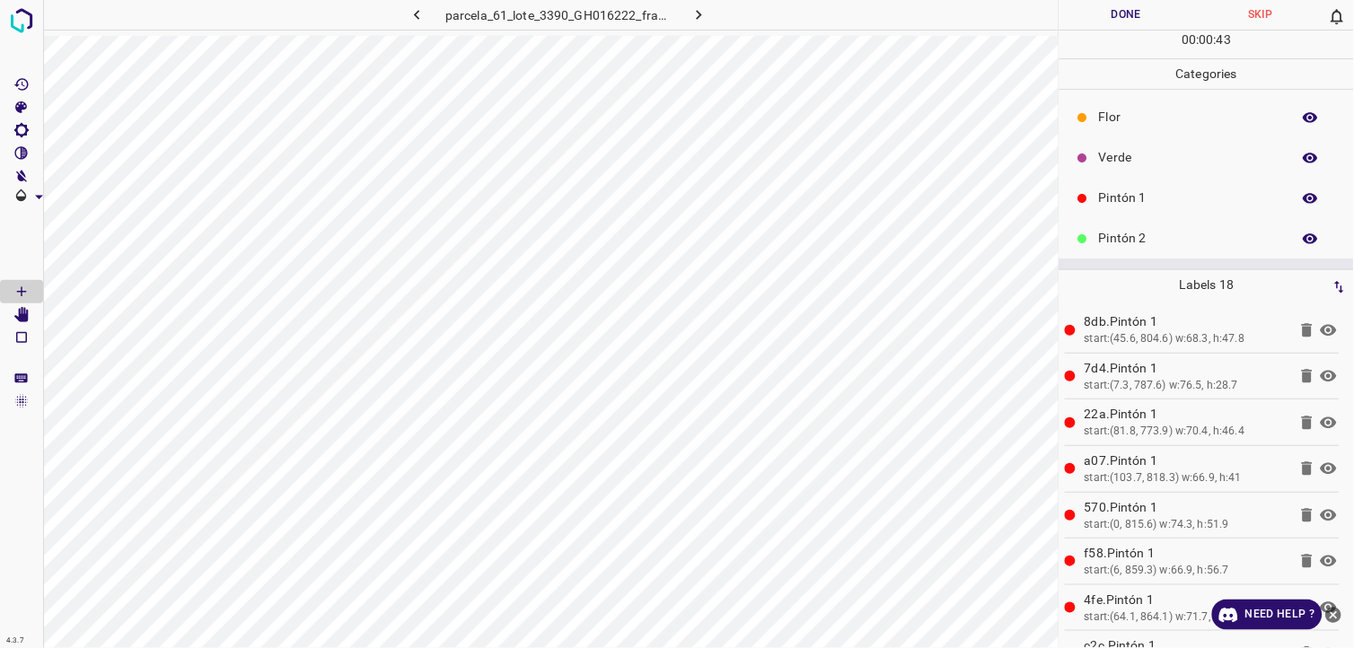
click at [1132, 119] on p "Flor" at bounding box center [1190, 117] width 183 height 19
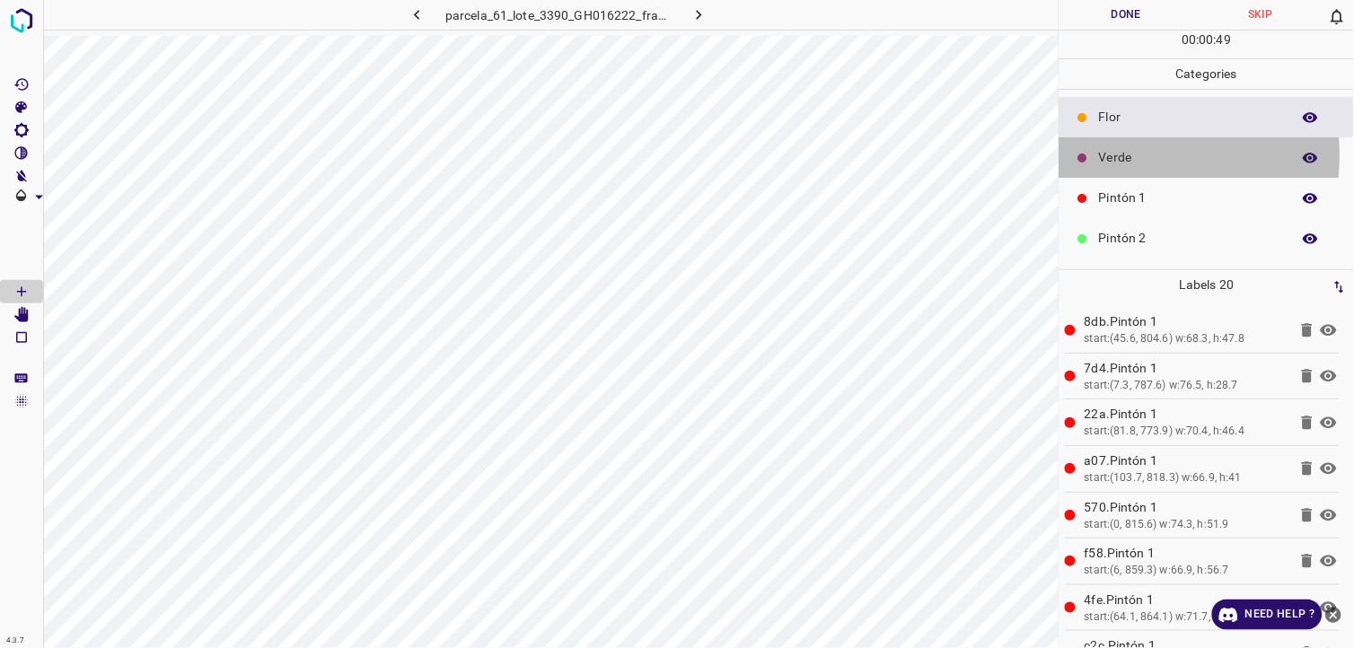
click at [1114, 155] on p "Verde" at bounding box center [1190, 157] width 183 height 19
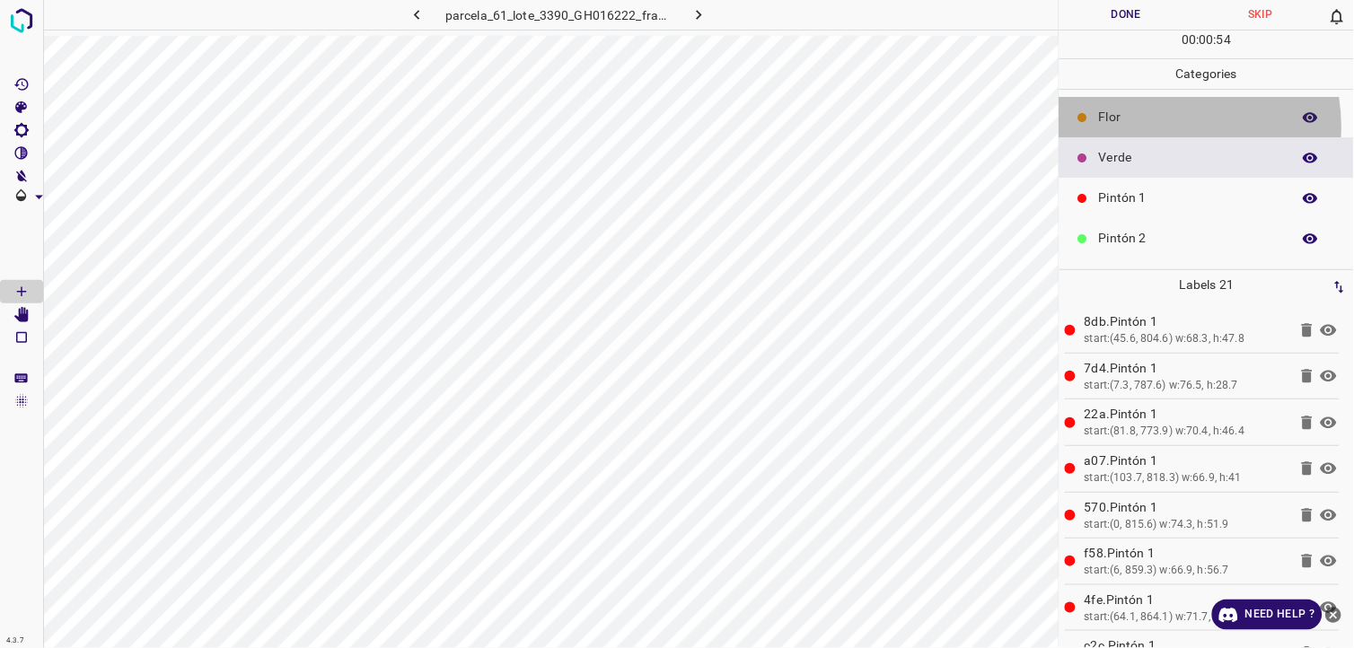
click at [1161, 127] on p "Flor" at bounding box center [1190, 117] width 183 height 19
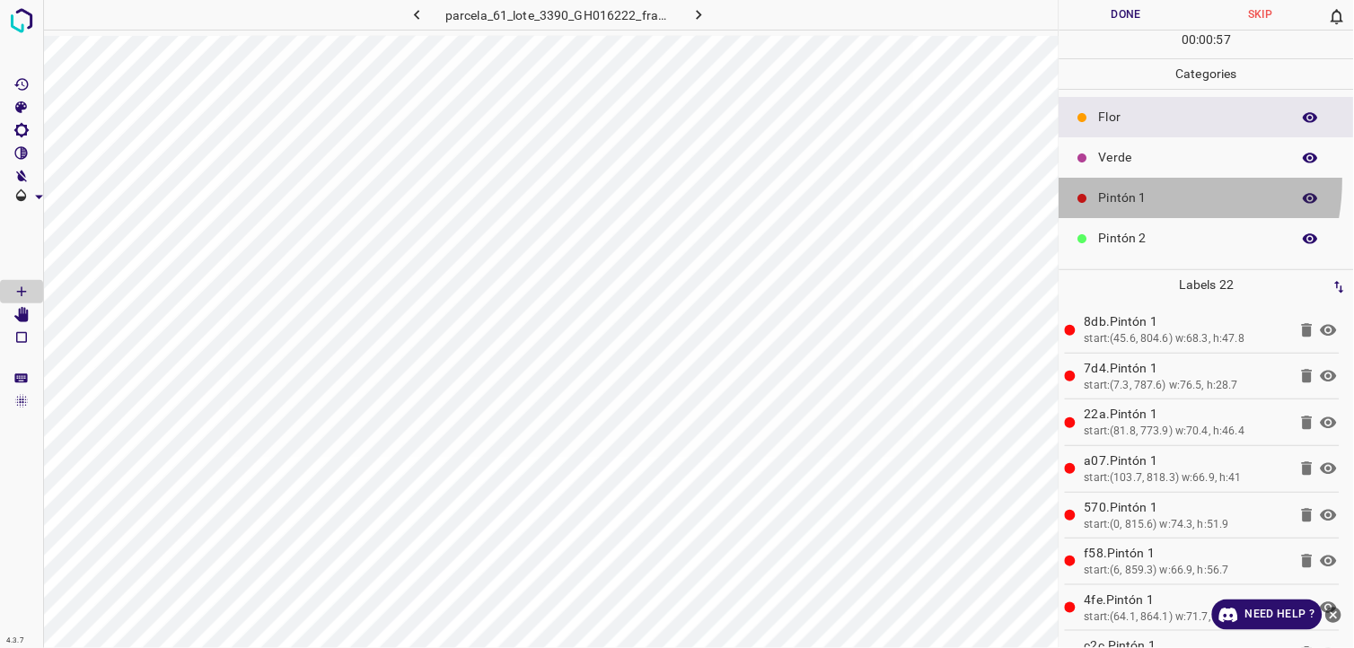
drag, startPoint x: 1129, startPoint y: 181, endPoint x: 1120, endPoint y: 187, distance: 10.5
click at [1129, 181] on div "Pintón 1" at bounding box center [1206, 198] width 294 height 40
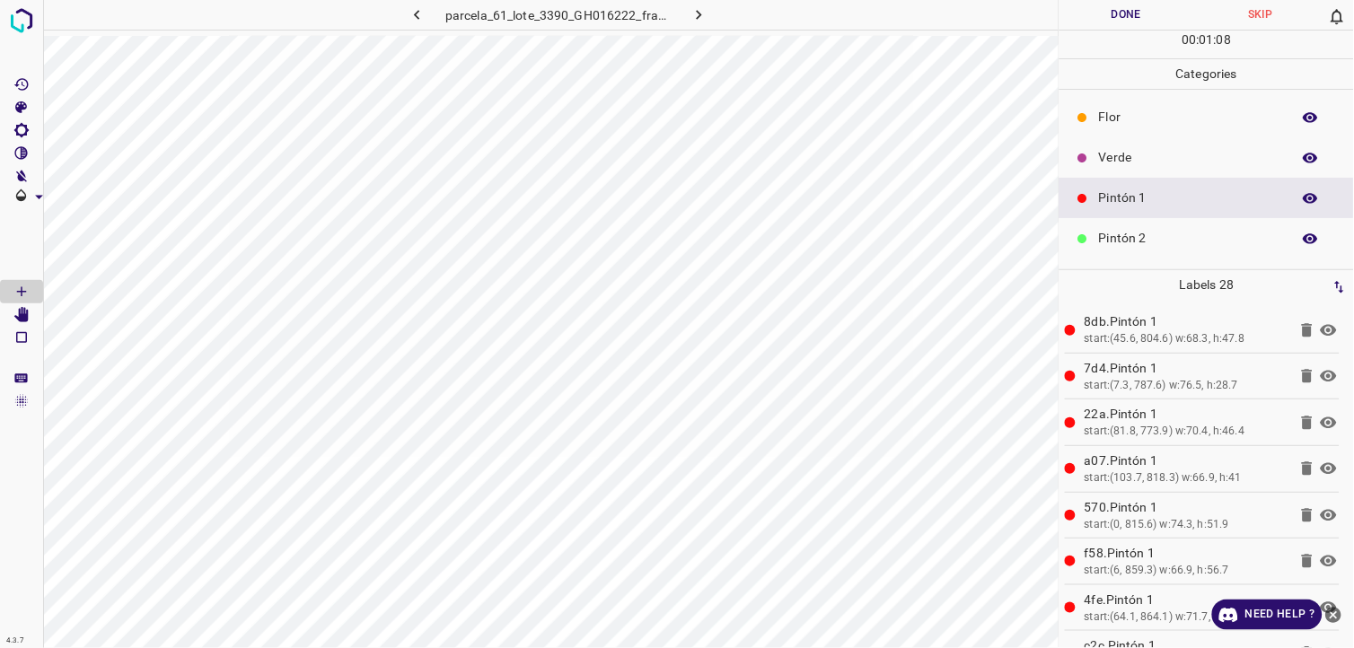
click at [1203, 261] on div "Pintón 3" at bounding box center [1206, 279] width 294 height 40
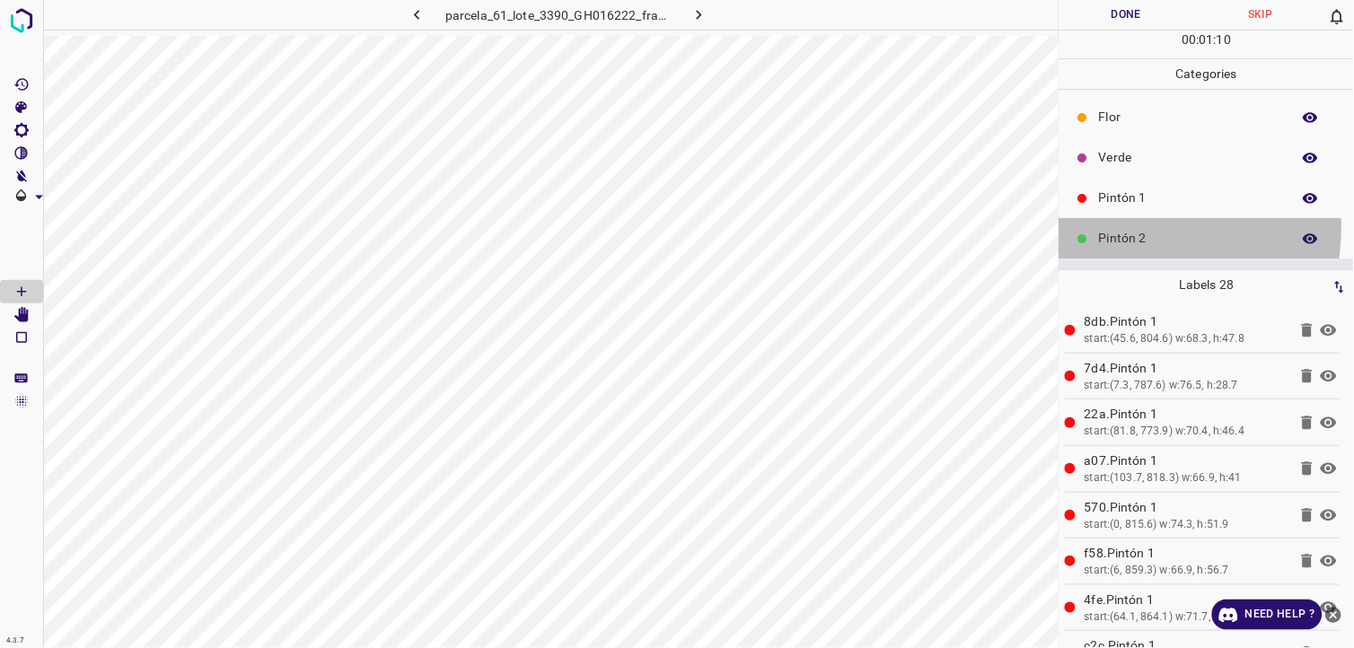
click at [1104, 226] on div "Pintón 2" at bounding box center [1206, 238] width 294 height 40
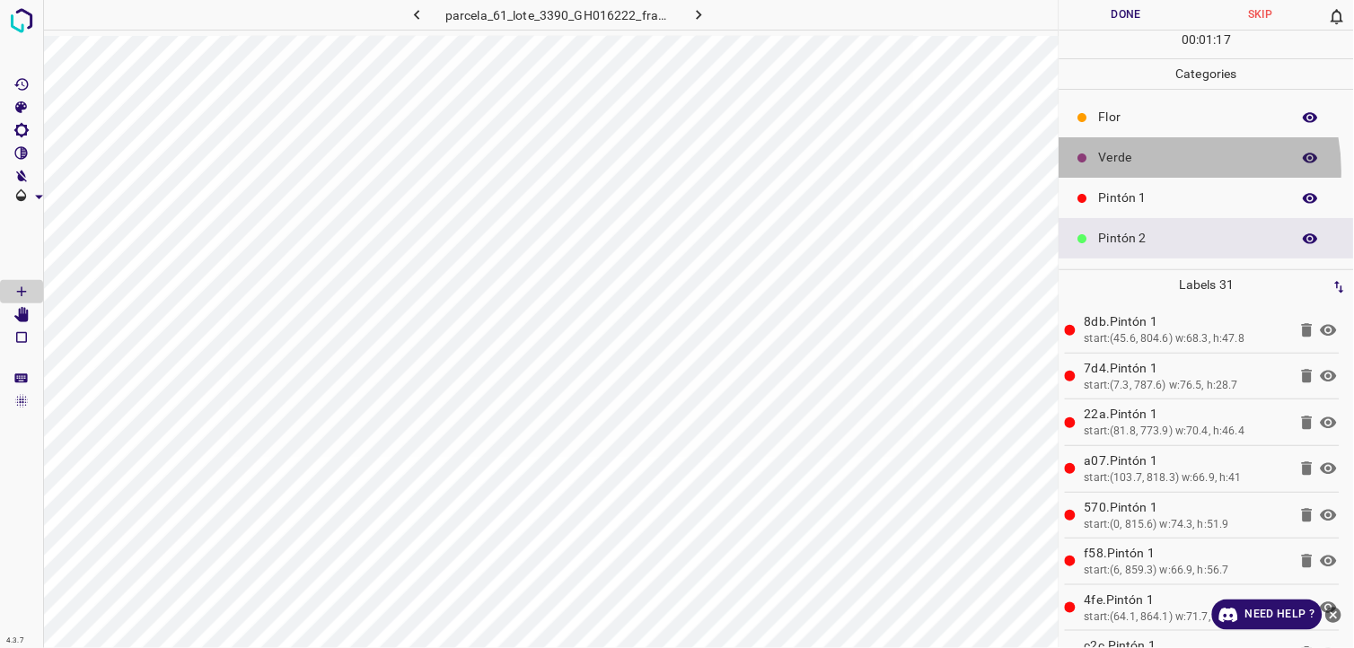
click at [1156, 171] on div "Verde" at bounding box center [1206, 157] width 294 height 40
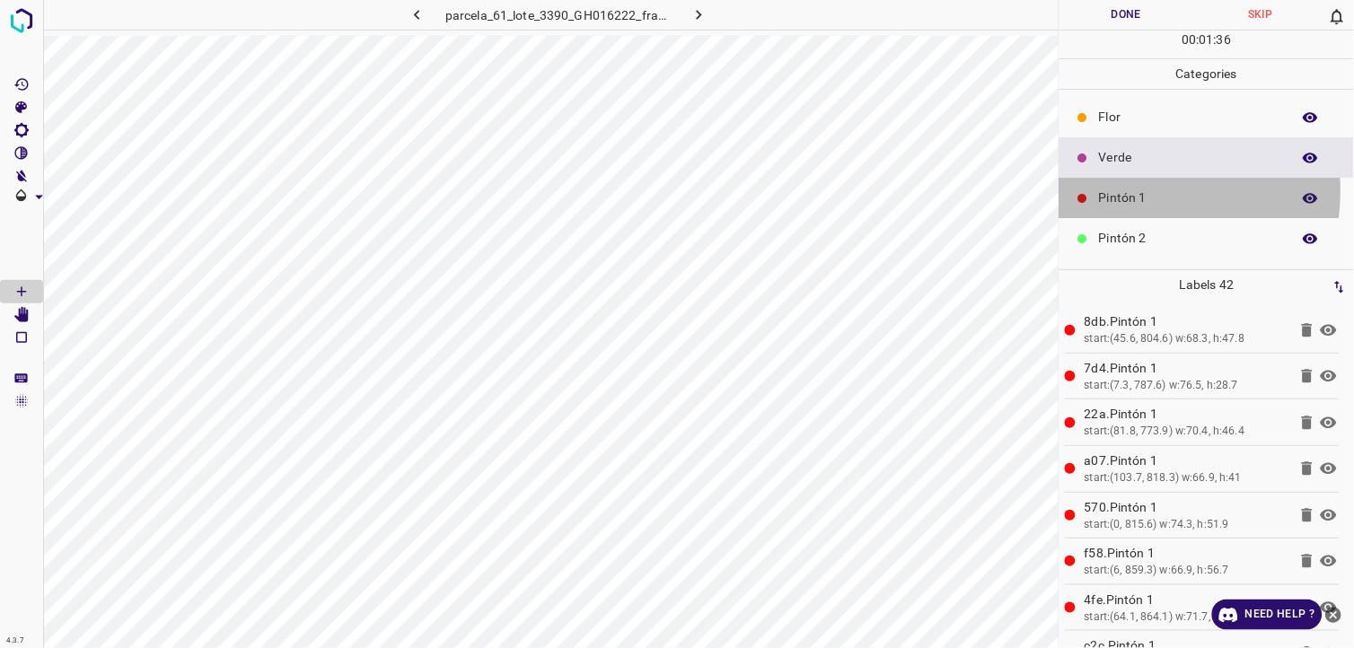
click at [1131, 192] on p "Pintón 1" at bounding box center [1190, 198] width 183 height 19
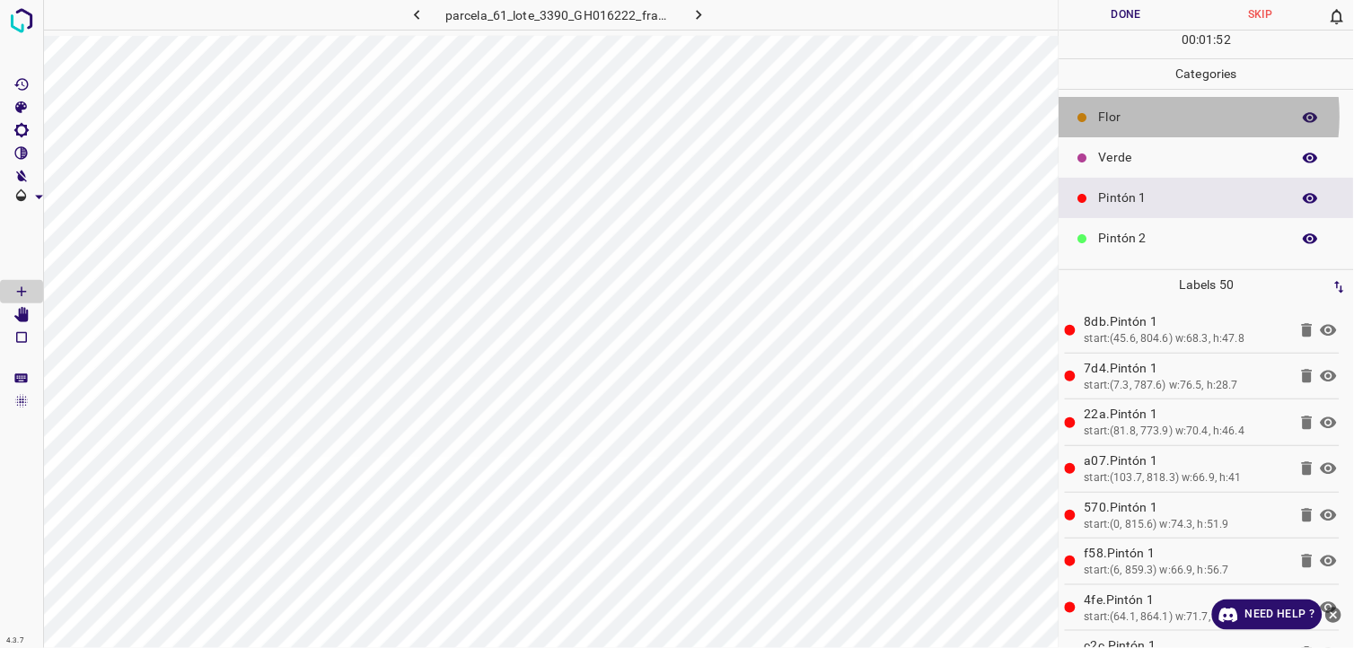
click at [1152, 117] on p "Flor" at bounding box center [1190, 117] width 183 height 19
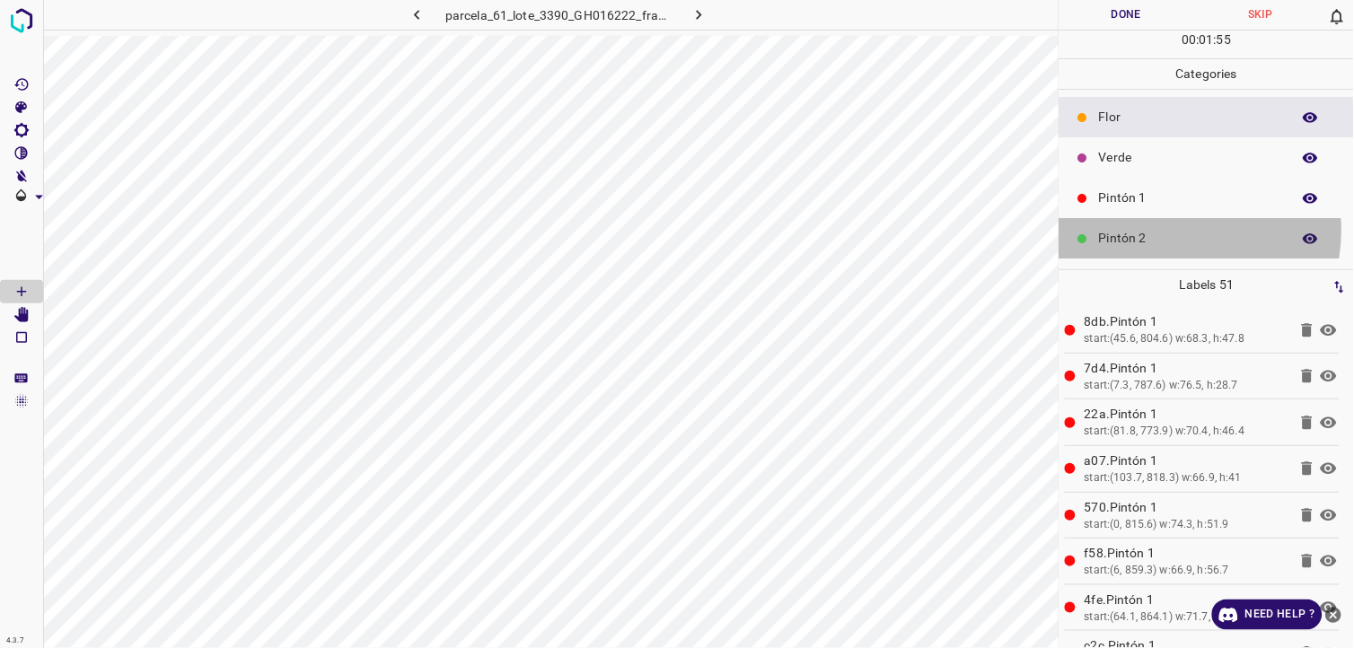
click at [1164, 231] on p "Pintón 2" at bounding box center [1190, 238] width 183 height 19
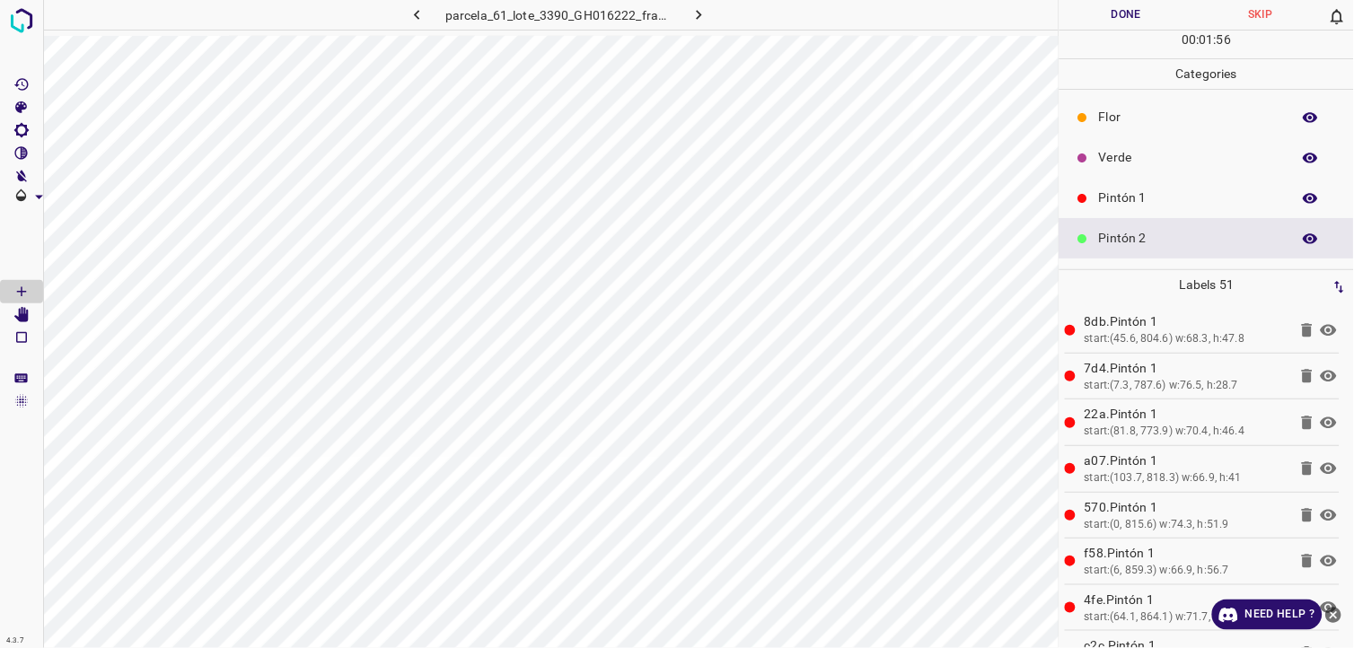
click at [1141, 167] on div "Verde" at bounding box center [1206, 157] width 294 height 40
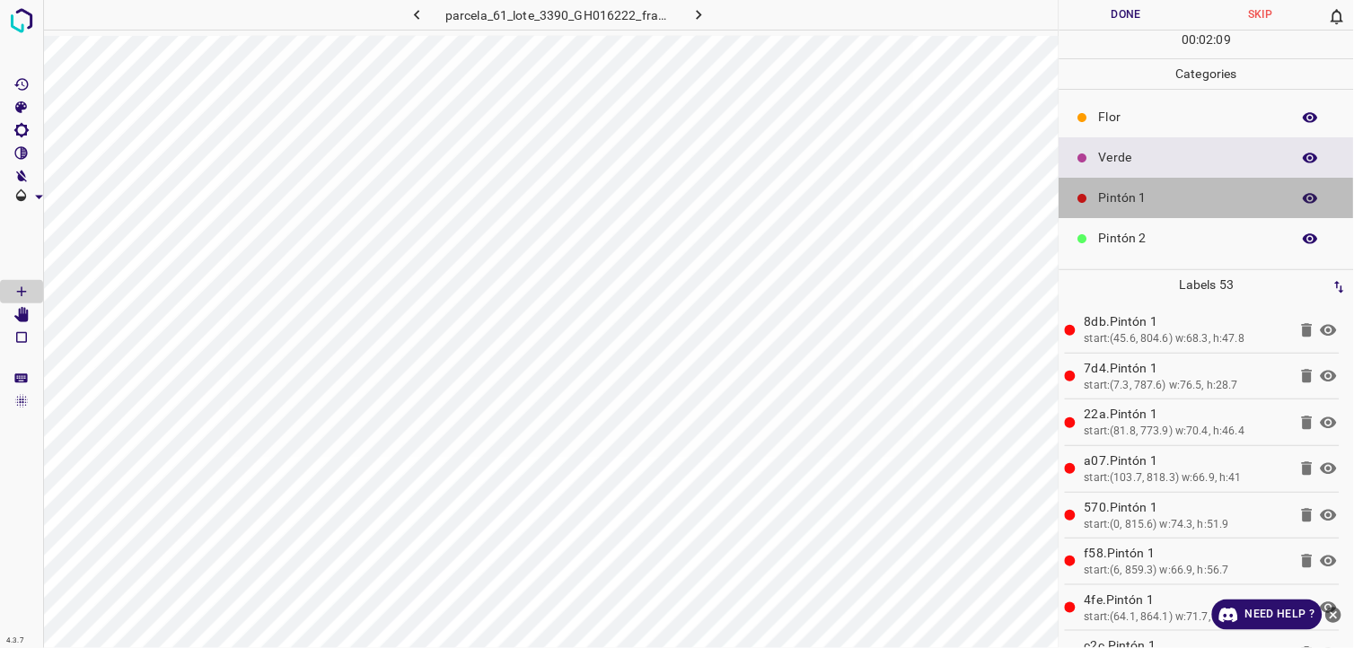
click at [1228, 198] on p "Pintón 1" at bounding box center [1190, 198] width 183 height 19
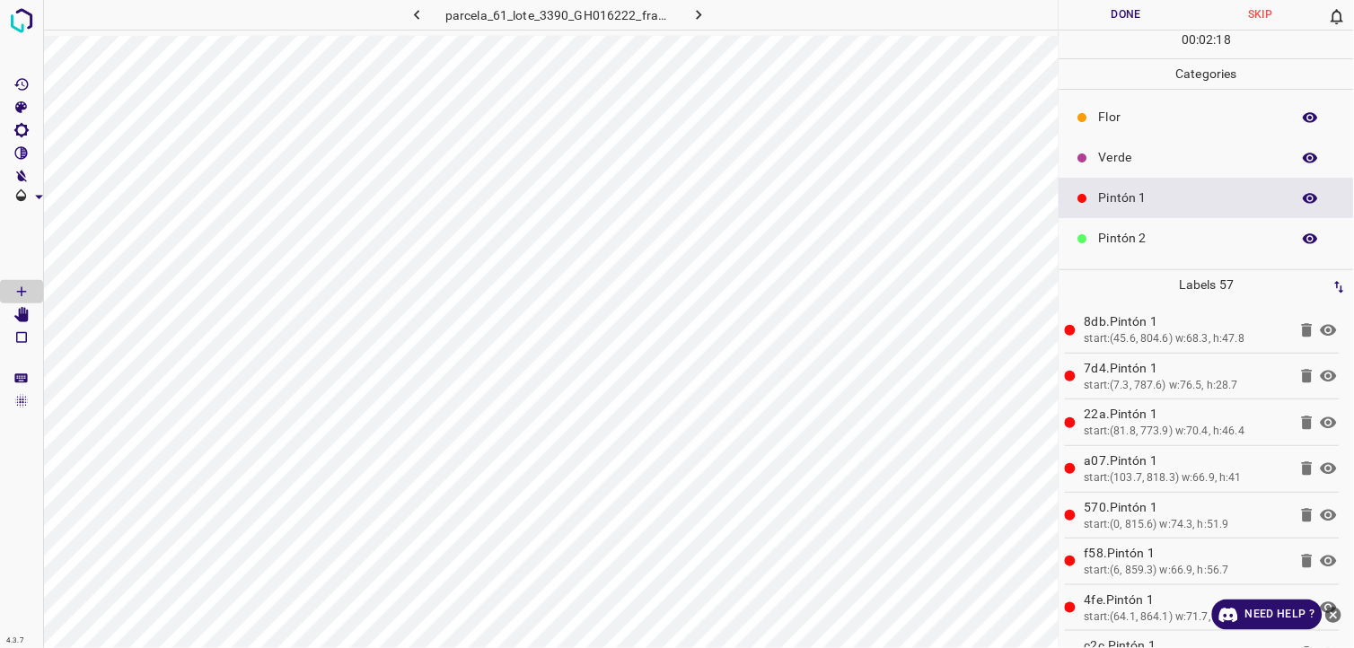
click at [1111, 153] on p "Verde" at bounding box center [1190, 157] width 183 height 19
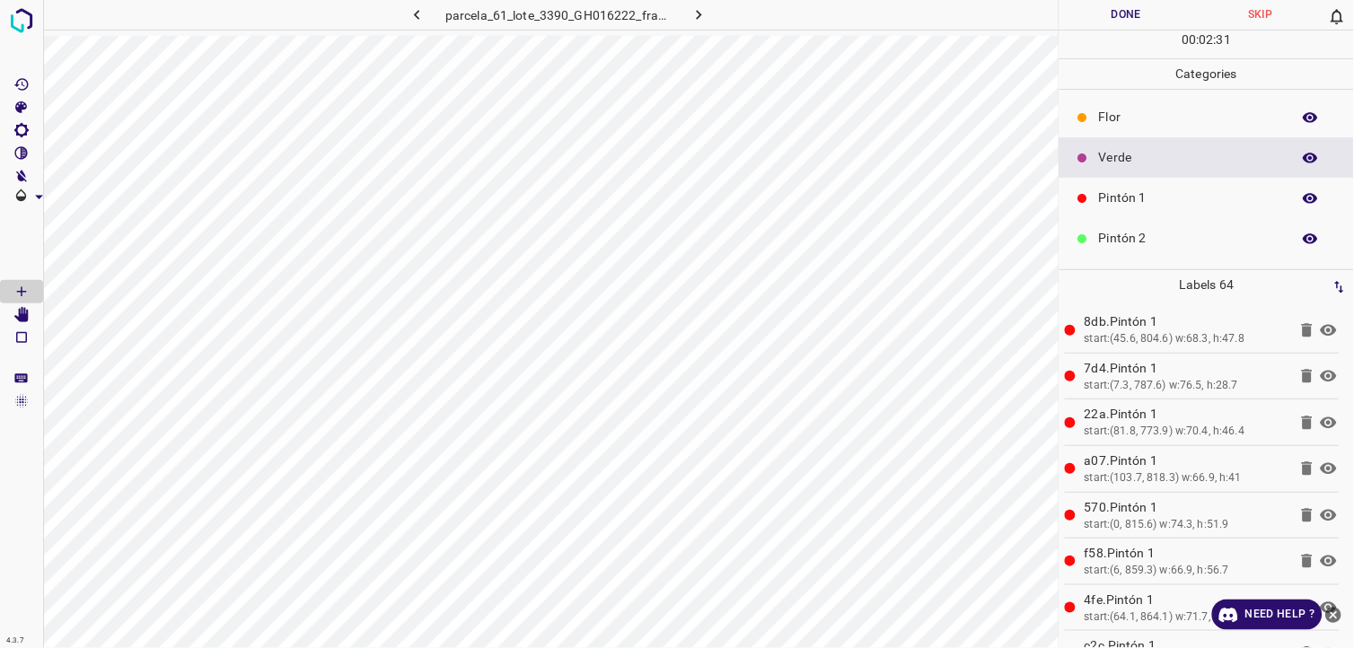
click at [1189, 102] on div "Flor" at bounding box center [1206, 117] width 294 height 40
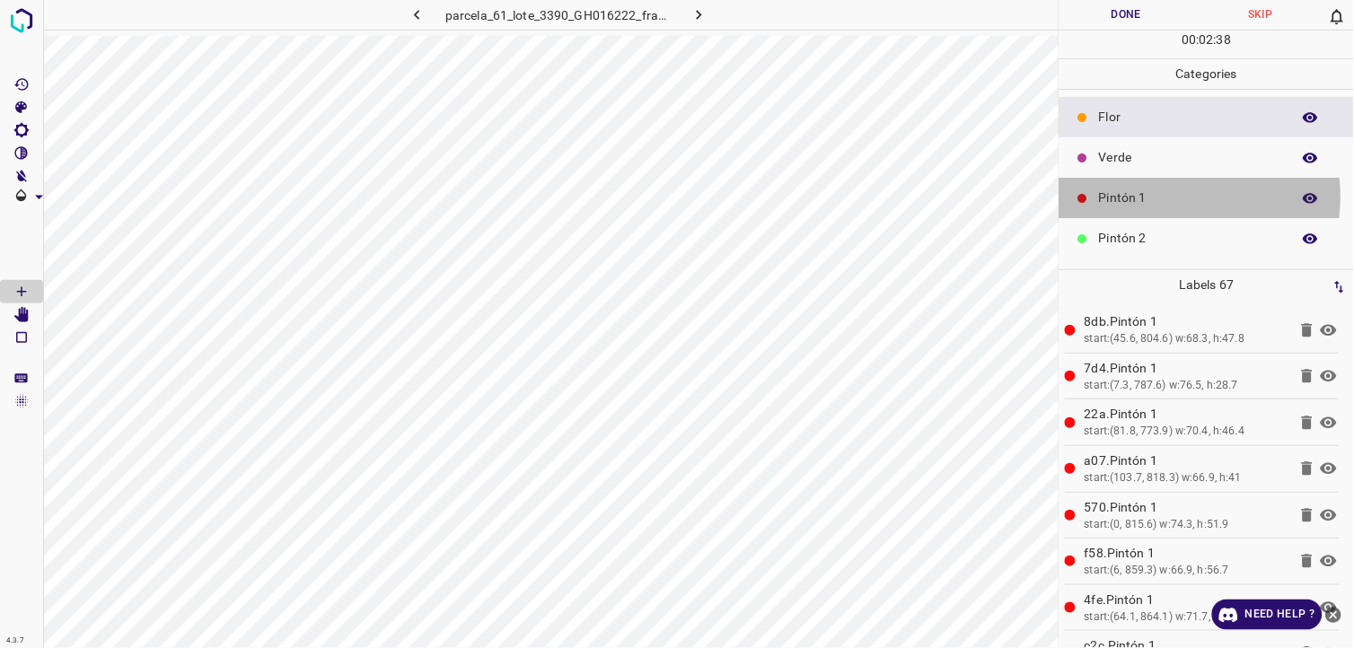
click at [1172, 198] on p "Pintón 1" at bounding box center [1190, 198] width 183 height 19
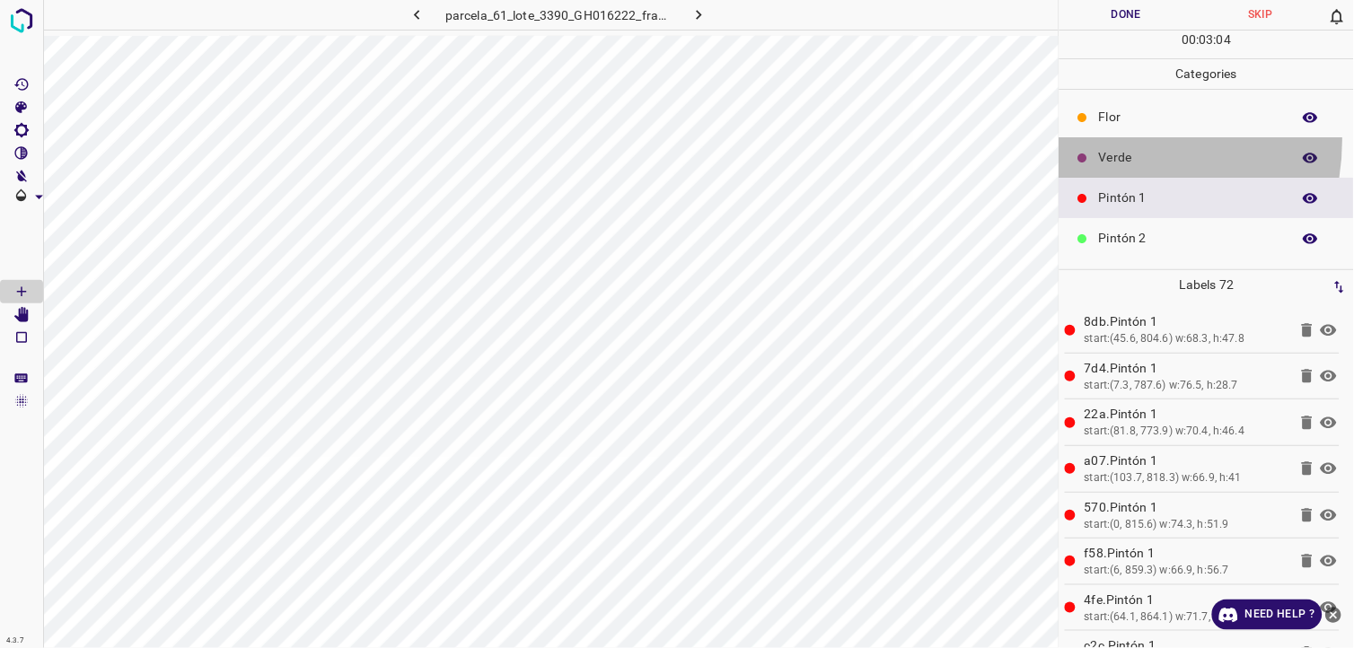
click at [1108, 141] on div "Verde" at bounding box center [1206, 157] width 294 height 40
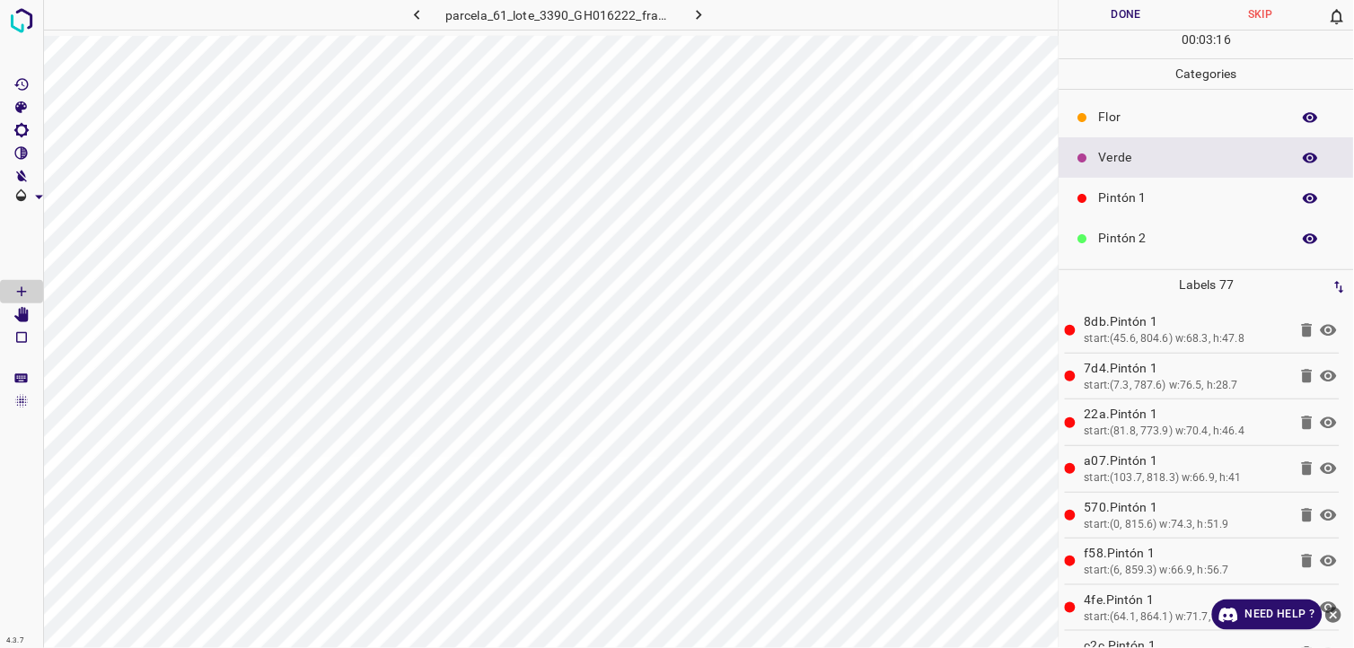
click at [1116, 182] on div "Pintón 1" at bounding box center [1206, 198] width 294 height 40
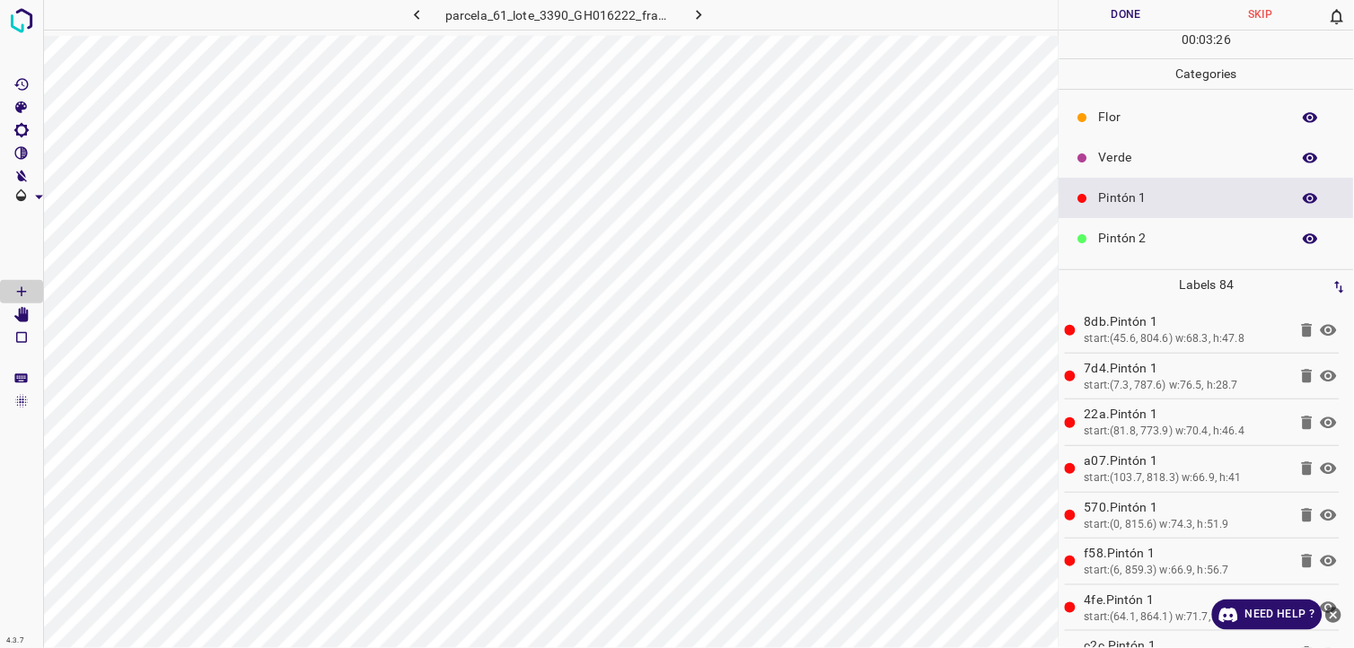
click at [1101, 109] on p "Flor" at bounding box center [1190, 117] width 183 height 19
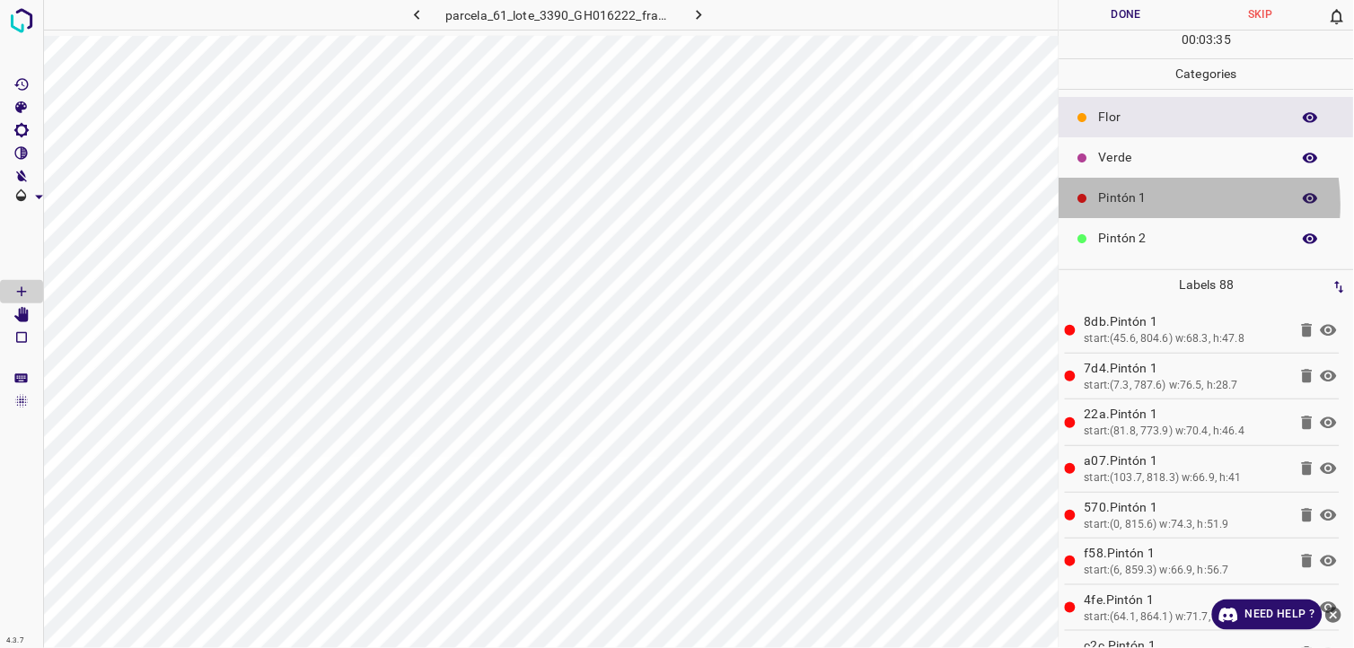
click at [1159, 205] on p "Pintón 1" at bounding box center [1190, 198] width 183 height 19
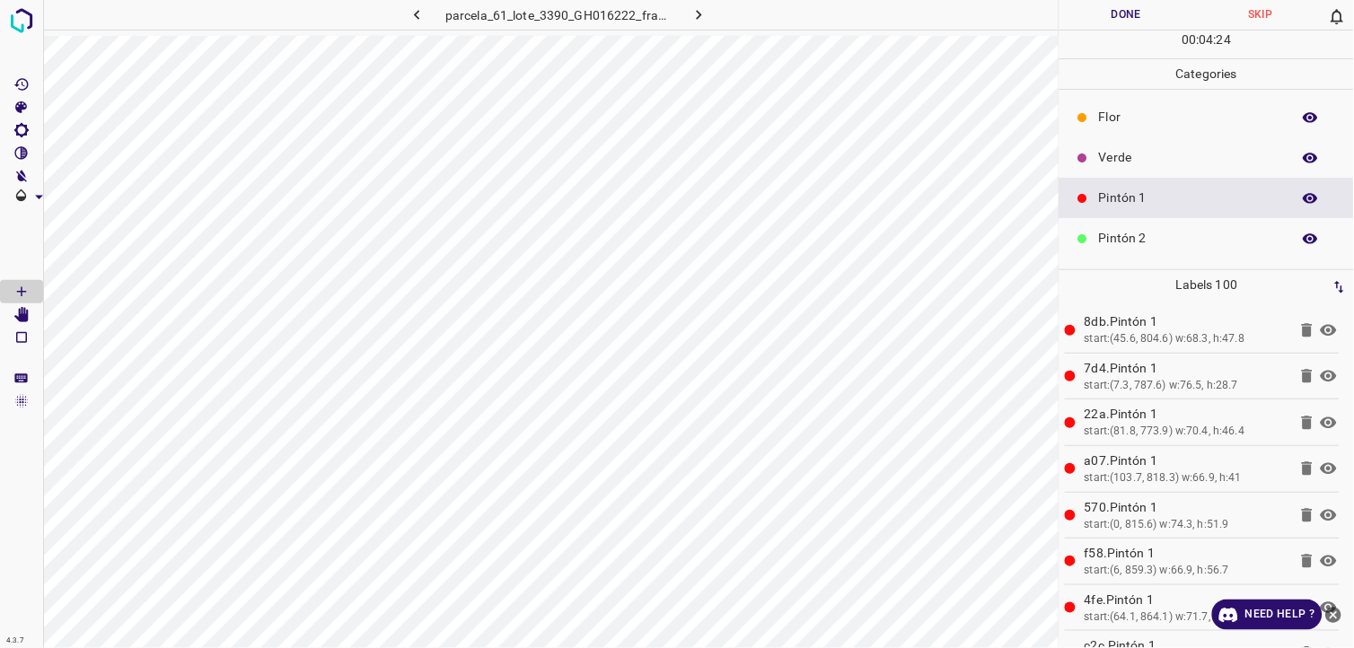
click at [1127, 147] on div "Verde" at bounding box center [1206, 157] width 294 height 40
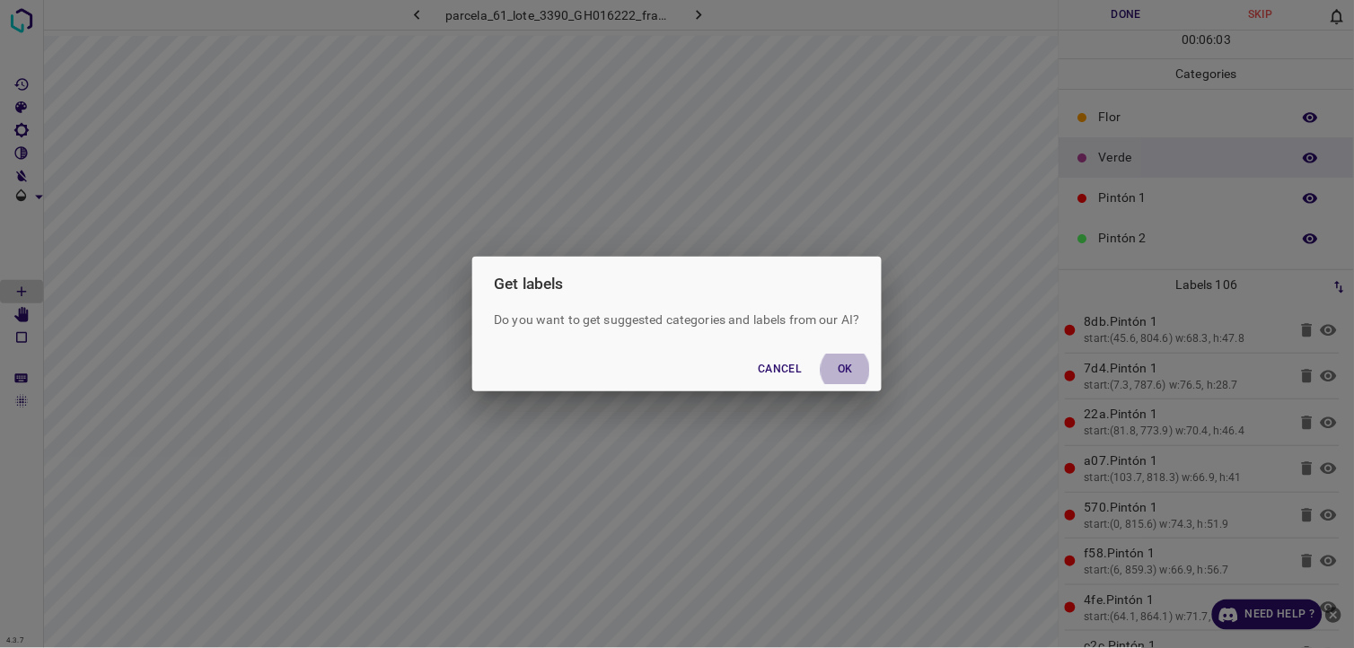
click at [817, 355] on button "OK" at bounding box center [845, 370] width 57 height 30
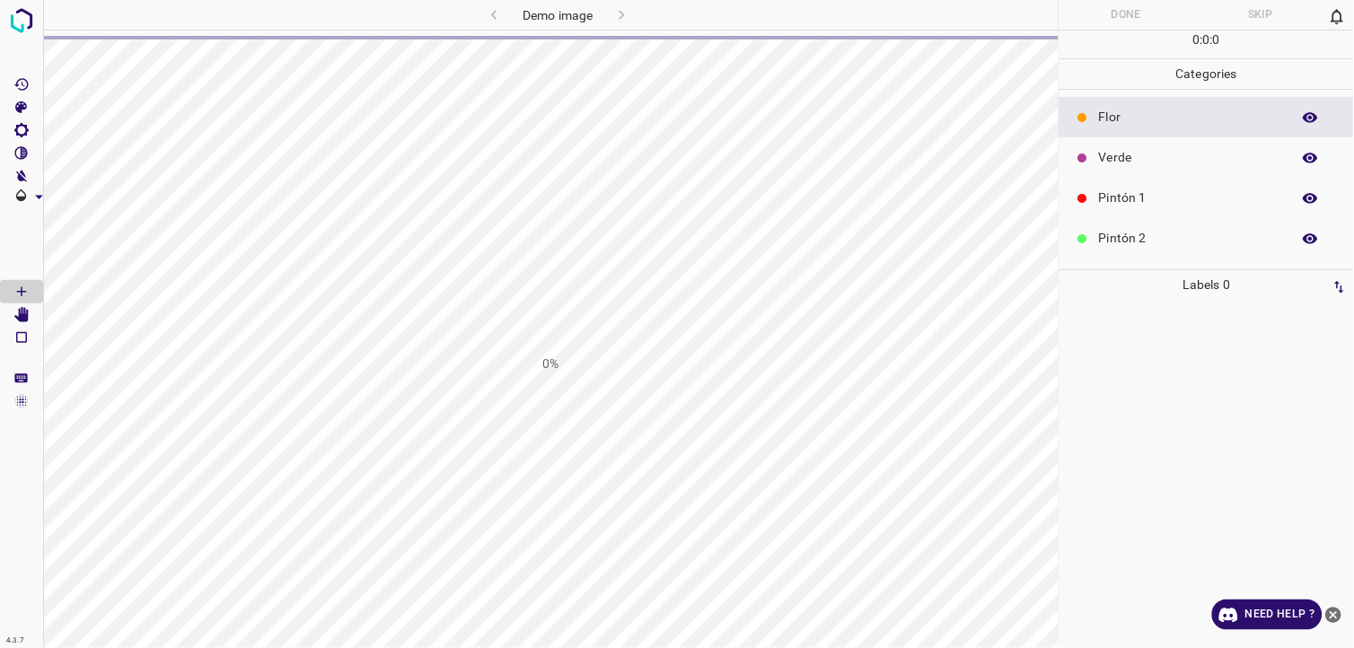
drag, startPoint x: 1353, startPoint y: 444, endPoint x: 1324, endPoint y: 364, distance: 85.8
click at [1119, 473] on div at bounding box center [1207, 474] width 284 height 348
click at [535, 348] on div "0%" at bounding box center [550, 364] width 1015 height 648
drag, startPoint x: 535, startPoint y: 348, endPoint x: 427, endPoint y: 254, distance: 143.2
click at [427, 254] on div "0%" at bounding box center [550, 364] width 1015 height 648
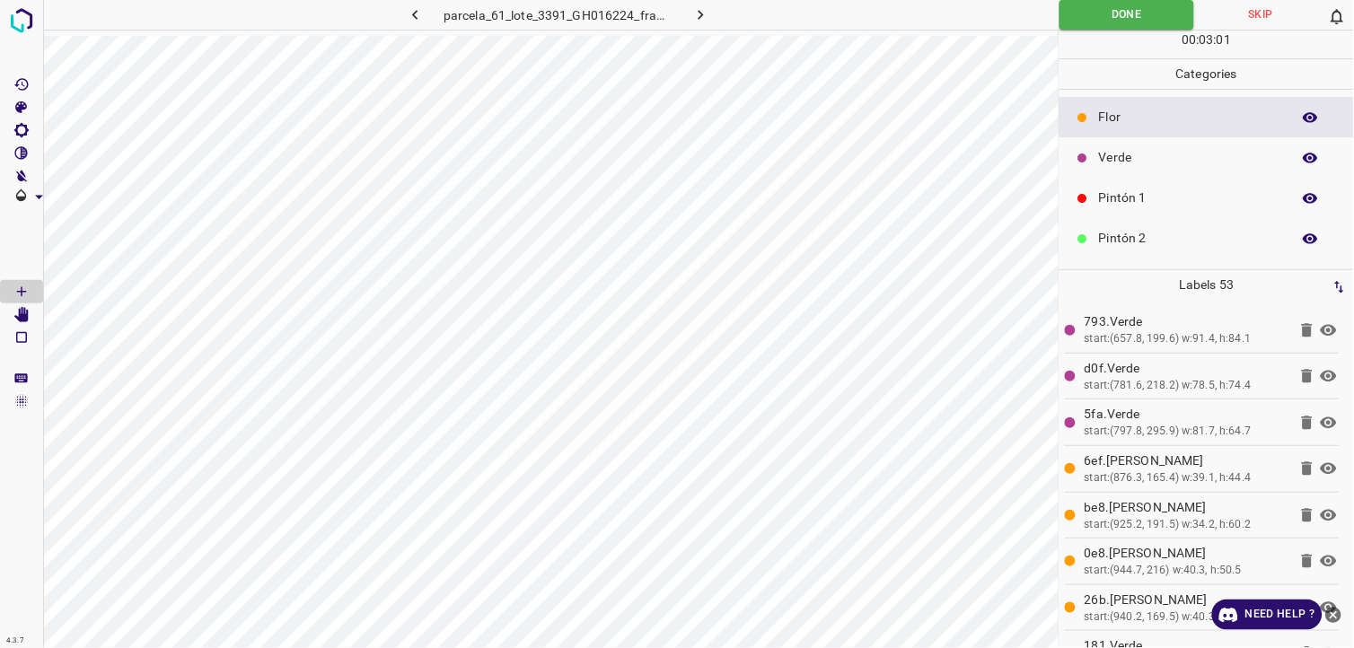
click at [694, 21] on icon "button" at bounding box center [700, 14] width 19 height 19
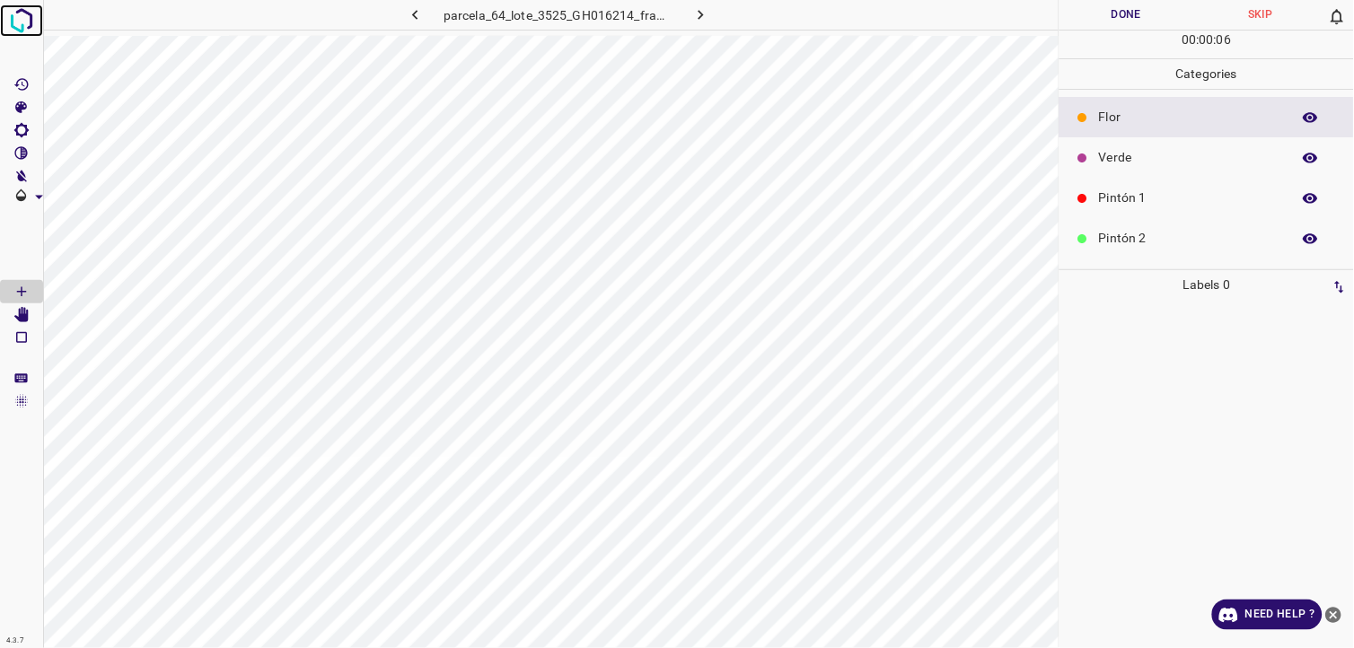
click at [22, 33] on img at bounding box center [21, 20] width 32 height 32
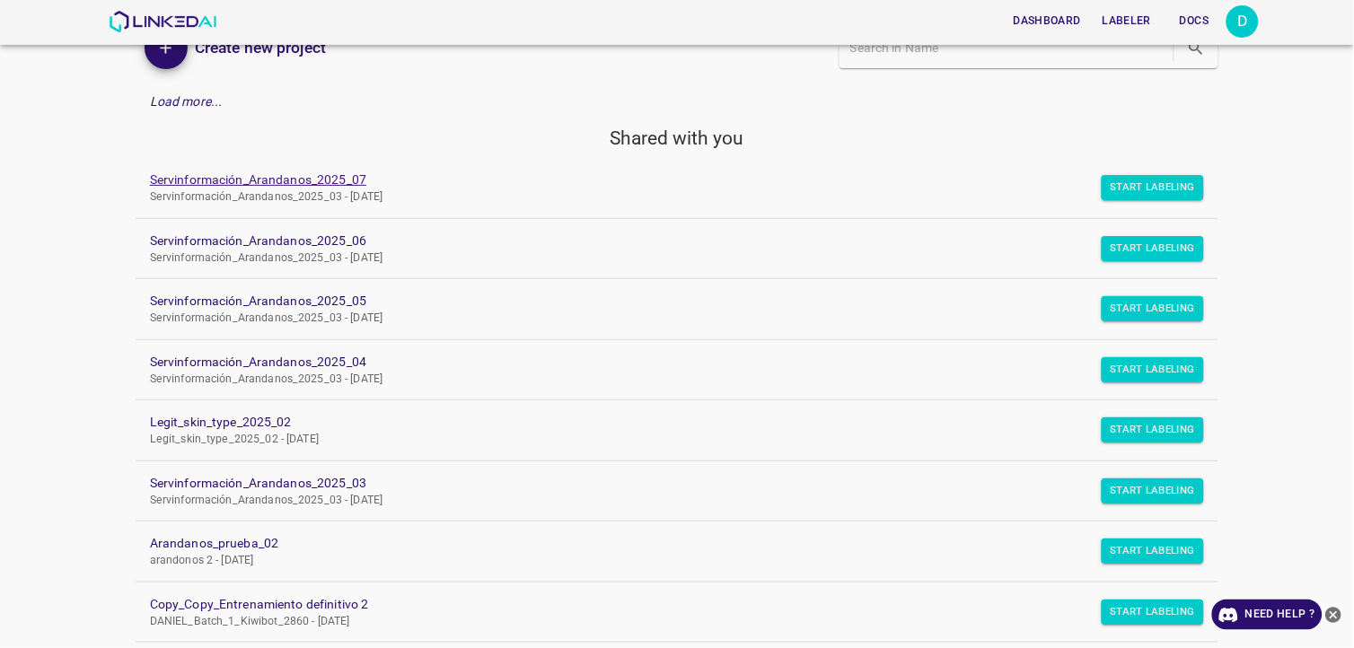
scroll to position [101, 0]
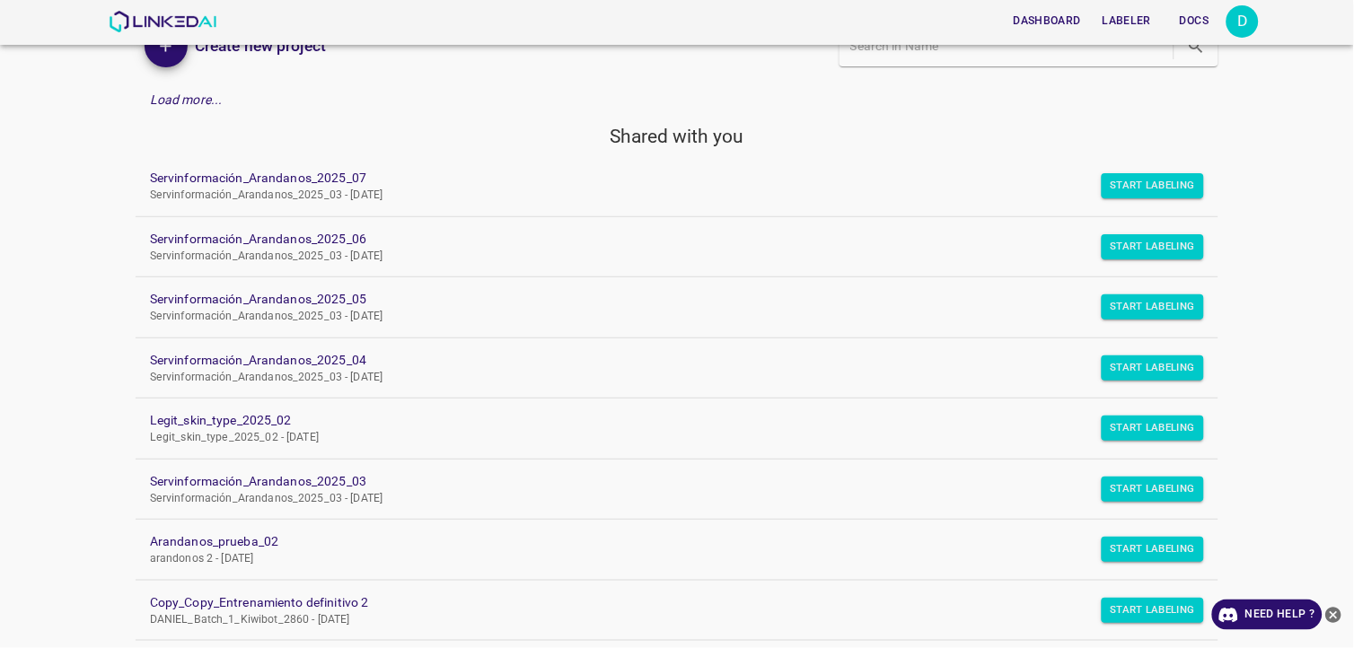
click at [205, 343] on link "Servinformación_Arandanos_2025_04 Servinformación_Arandanos_2025_03 - Tue Jul 0…" at bounding box center [677, 368] width 1083 height 60
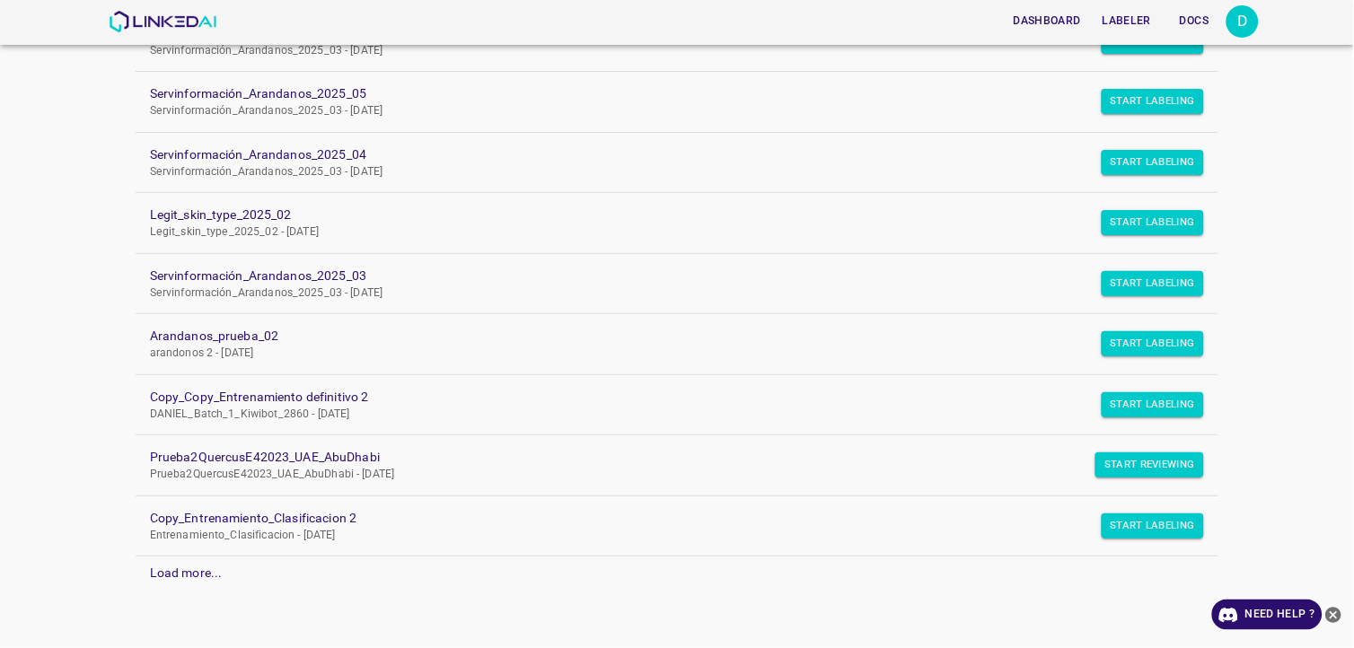
scroll to position [309, 0]
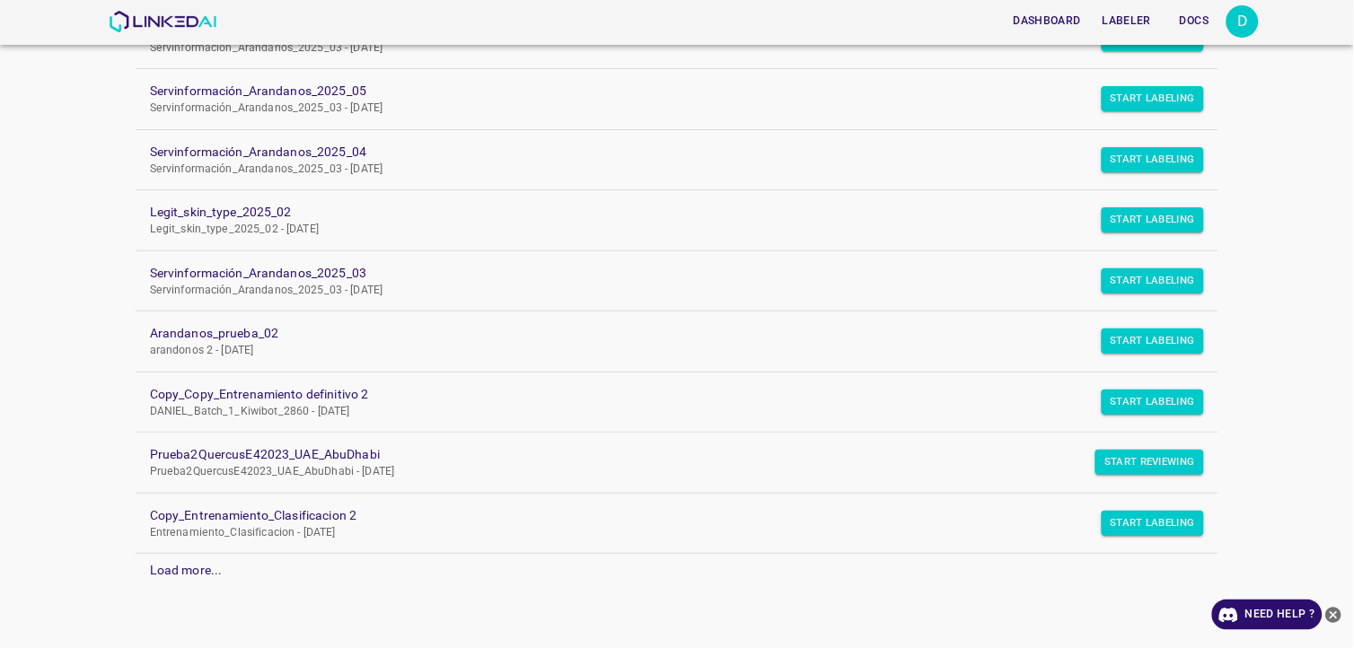
drag, startPoint x: 42, startPoint y: 25, endPoint x: 0, endPoint y: 32, distance: 42.8
click at [0, 32] on html "Dashboard Labeler Docs D Projects Datasets Create new project Load more... Shar…" at bounding box center [677, 324] width 1354 height 648
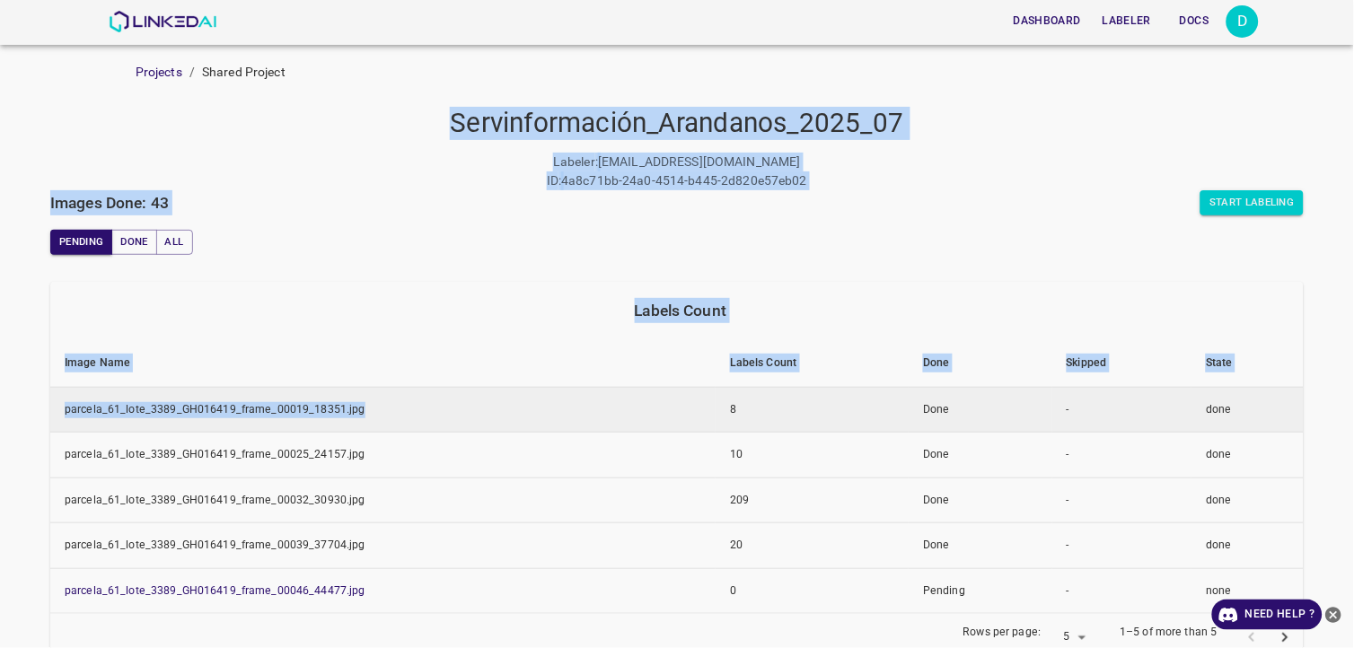
drag, startPoint x: 398, startPoint y: 72, endPoint x: 654, endPoint y: 418, distance: 430.8
click at [654, 418] on div "Projects / Shared Project Servinformación_Arandanos_2025_07 Labeler : [EMAIL_AD…" at bounding box center [677, 580] width 1354 height 1034
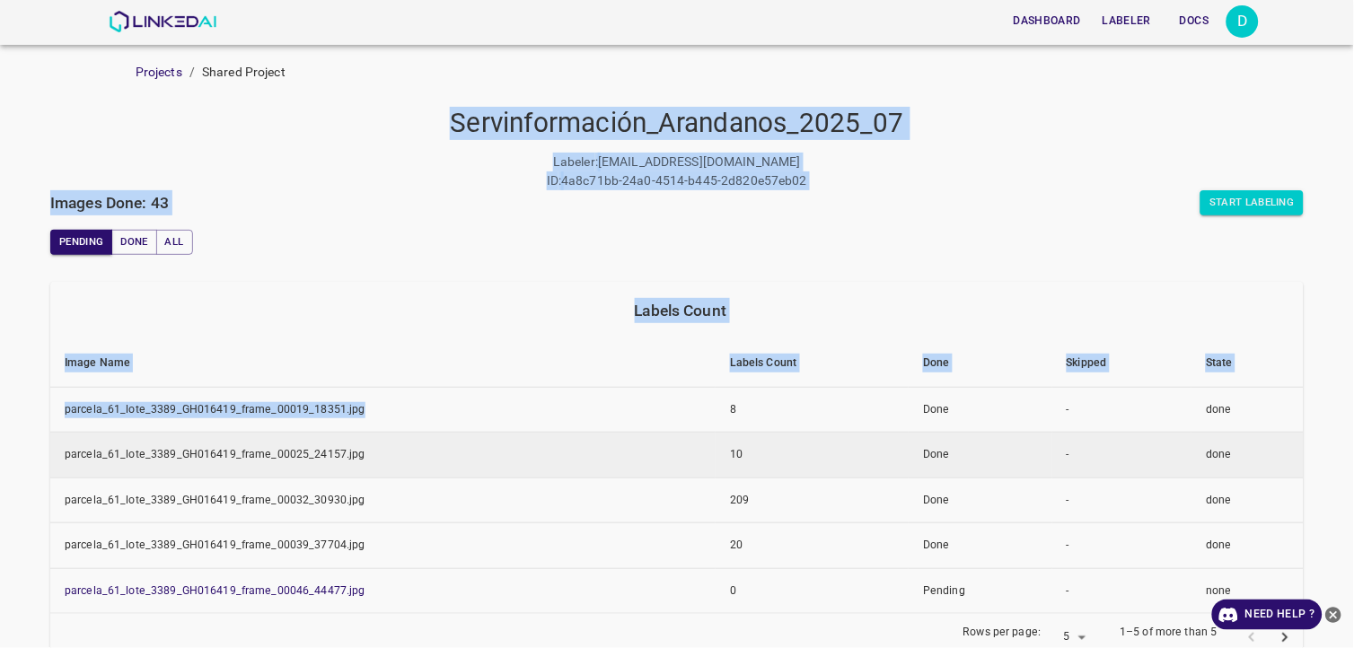
drag, startPoint x: 654, startPoint y: 418, endPoint x: 656, endPoint y: 435, distance: 16.4
click at [655, 418] on td "parcela_61_lote_3389_GH016419_frame_00019_18351.jpg" at bounding box center [382, 410] width 665 height 46
